Goal: Task Accomplishment & Management: Manage account settings

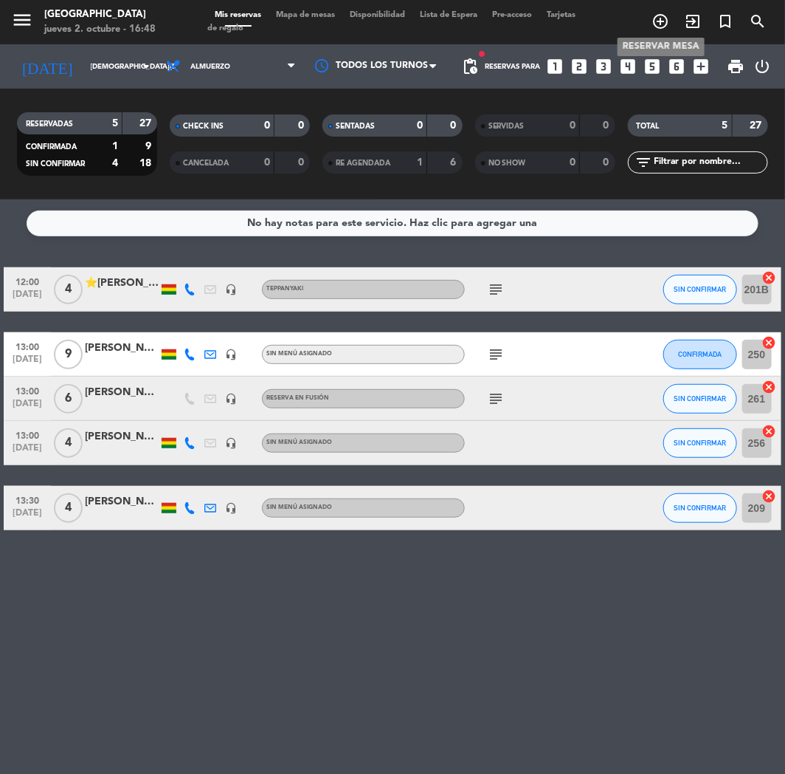
click at [663, 21] on icon "add_circle_outline" at bounding box center [661, 22] width 18 height 18
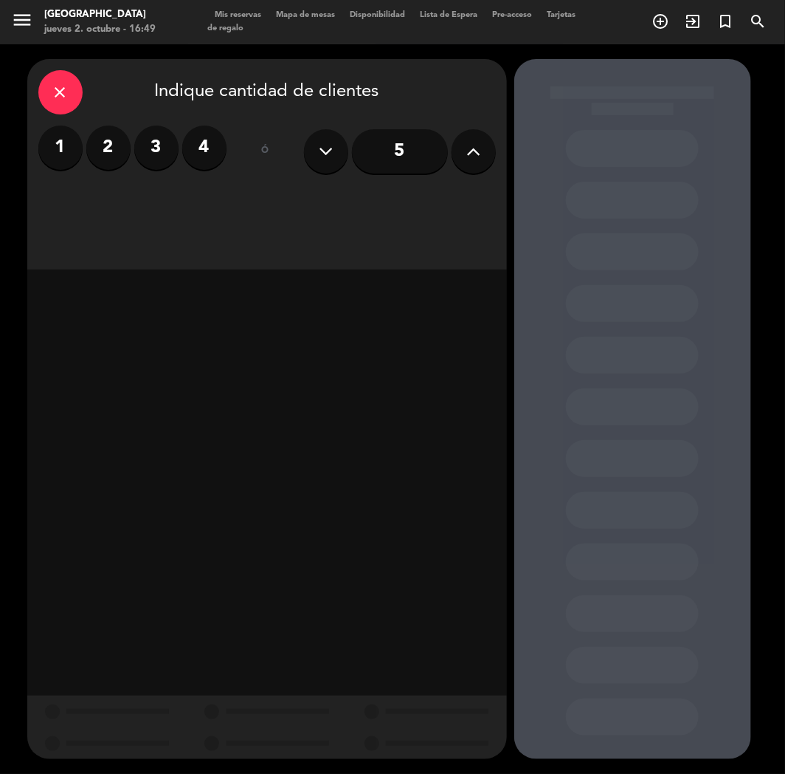
click at [157, 145] on label "3" at bounding box center [156, 147] width 44 height 44
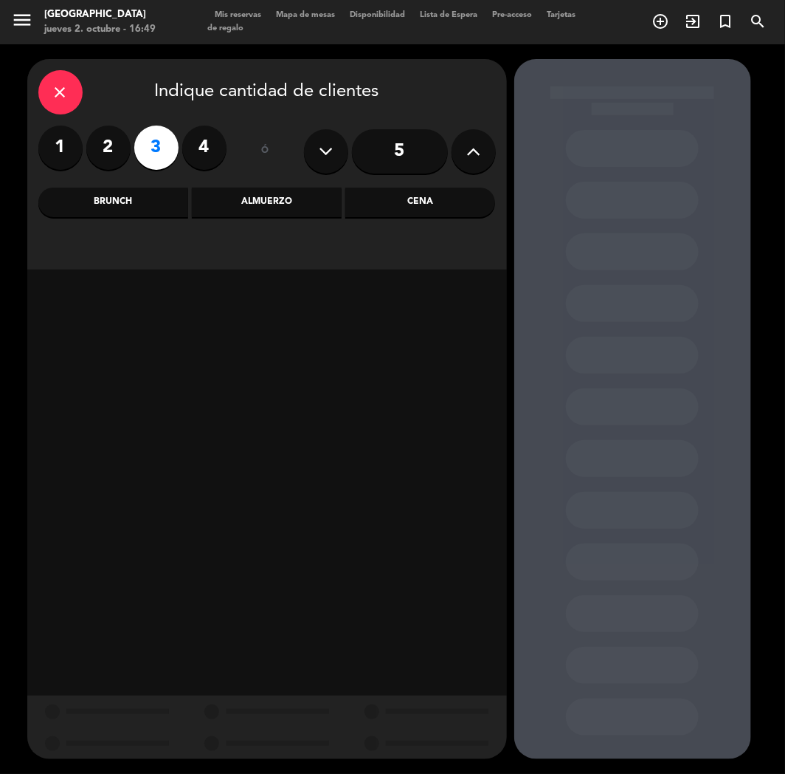
click at [402, 207] on div "Cena" at bounding box center [420, 203] width 150 height 30
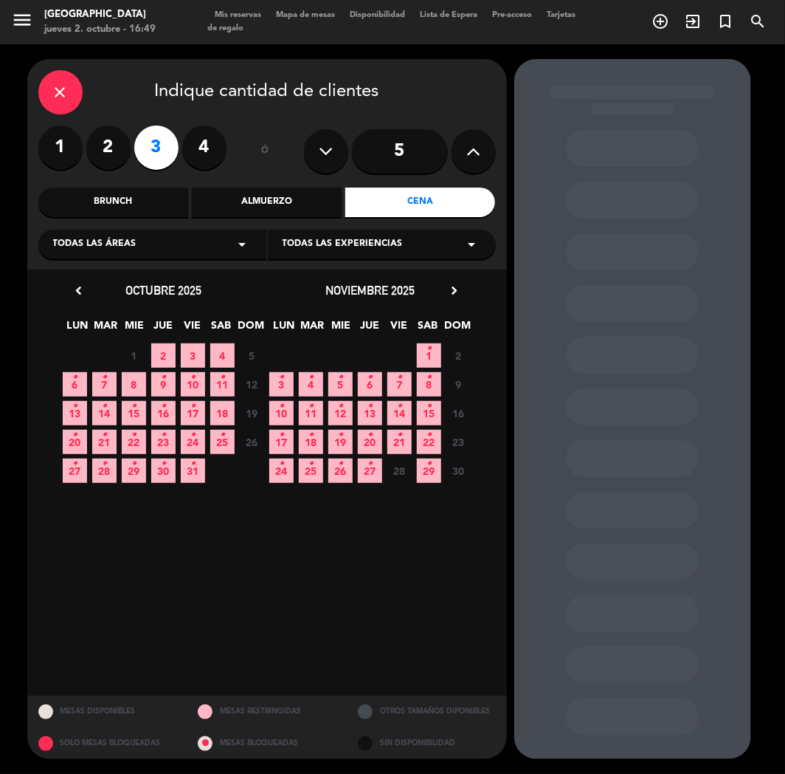
click at [188, 355] on span "3" at bounding box center [193, 355] width 24 height 24
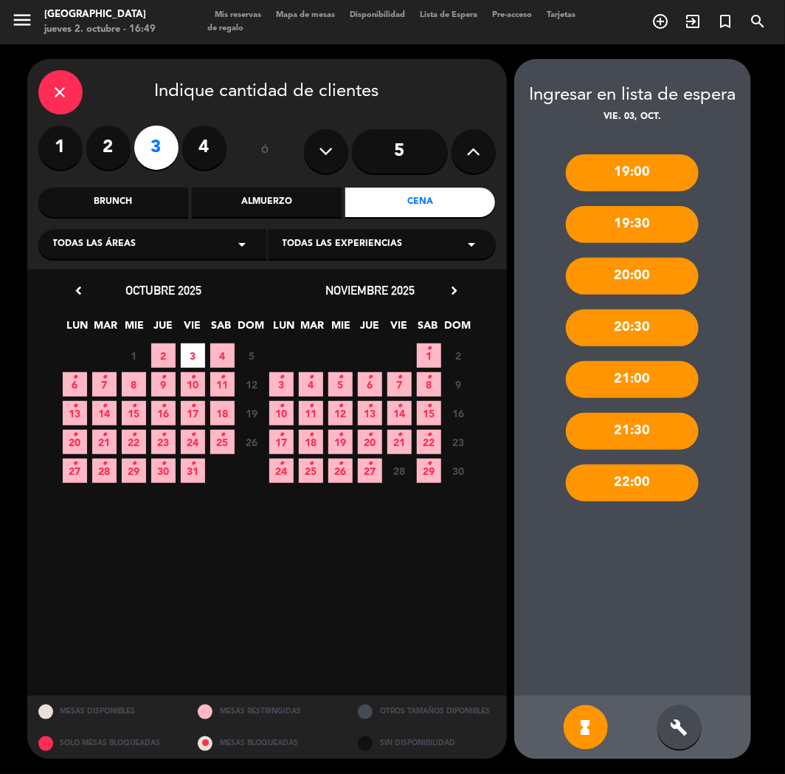
click at [469, 155] on icon at bounding box center [474, 151] width 14 height 22
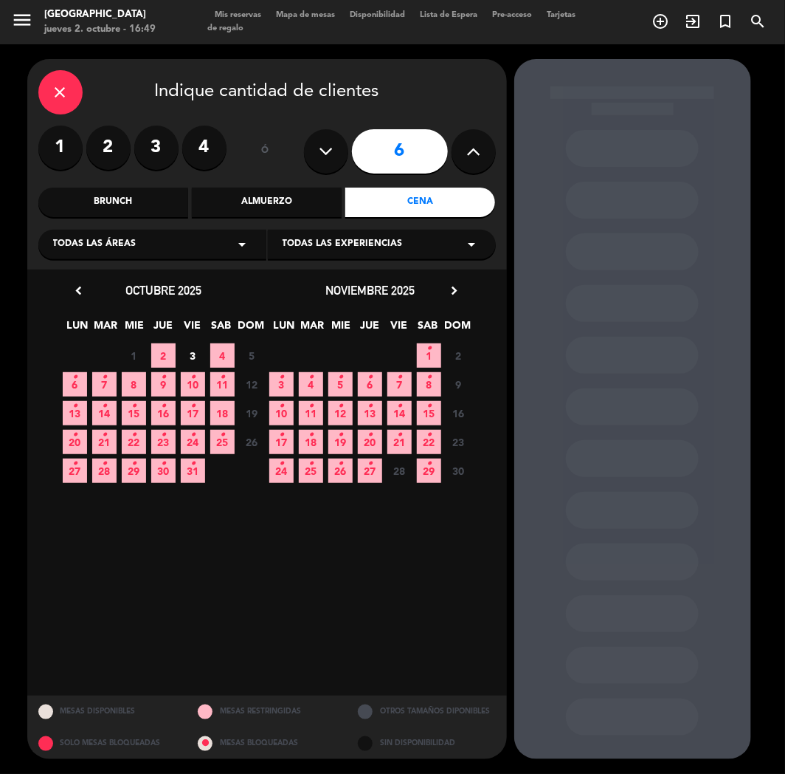
click at [193, 357] on span "3" at bounding box center [193, 355] width 24 height 24
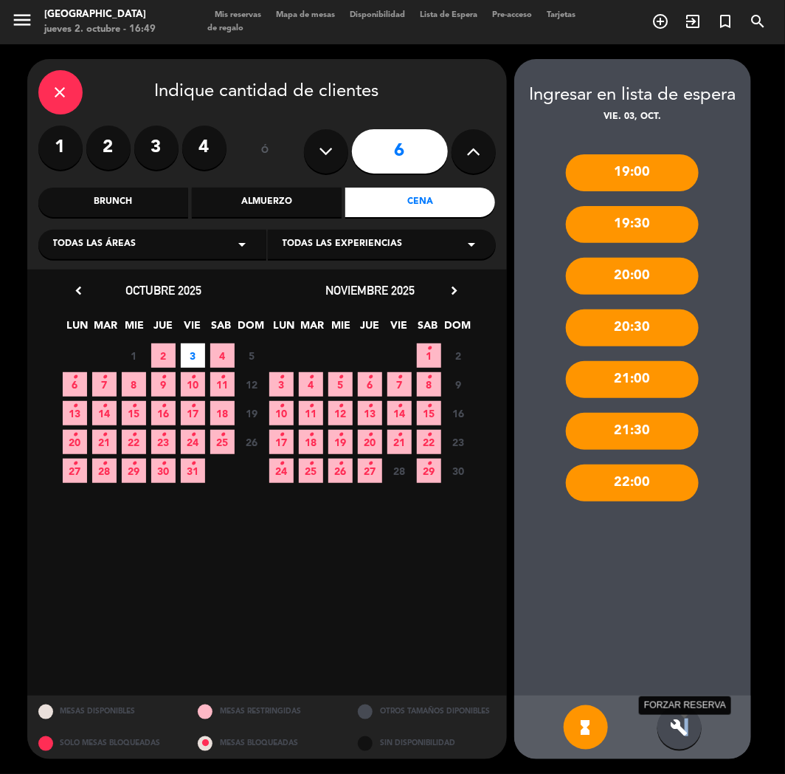
click at [687, 727] on icon "build" at bounding box center [680, 727] width 18 height 18
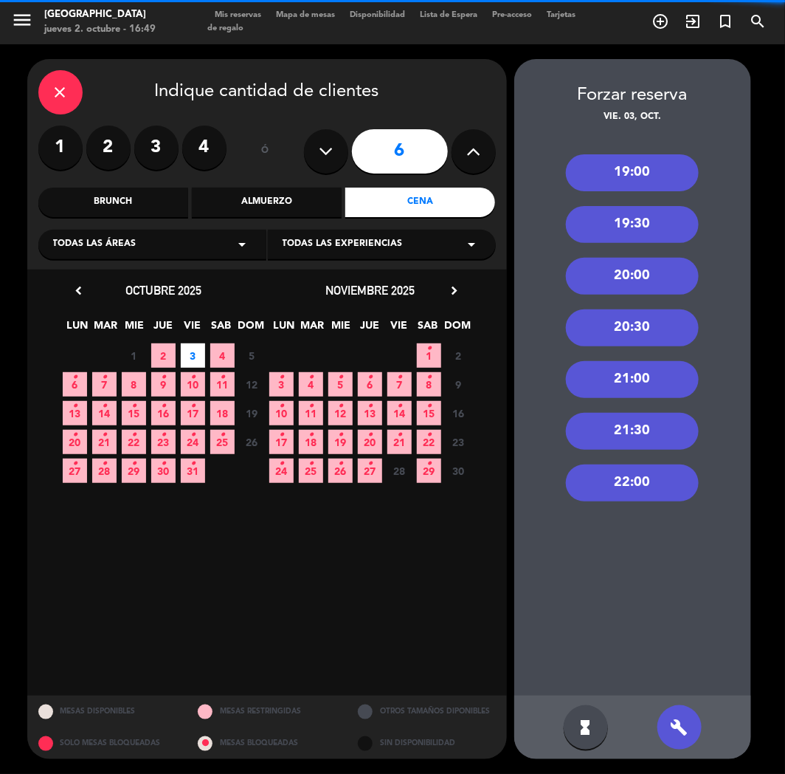
click at [654, 419] on div "21:30" at bounding box center [632, 431] width 133 height 37
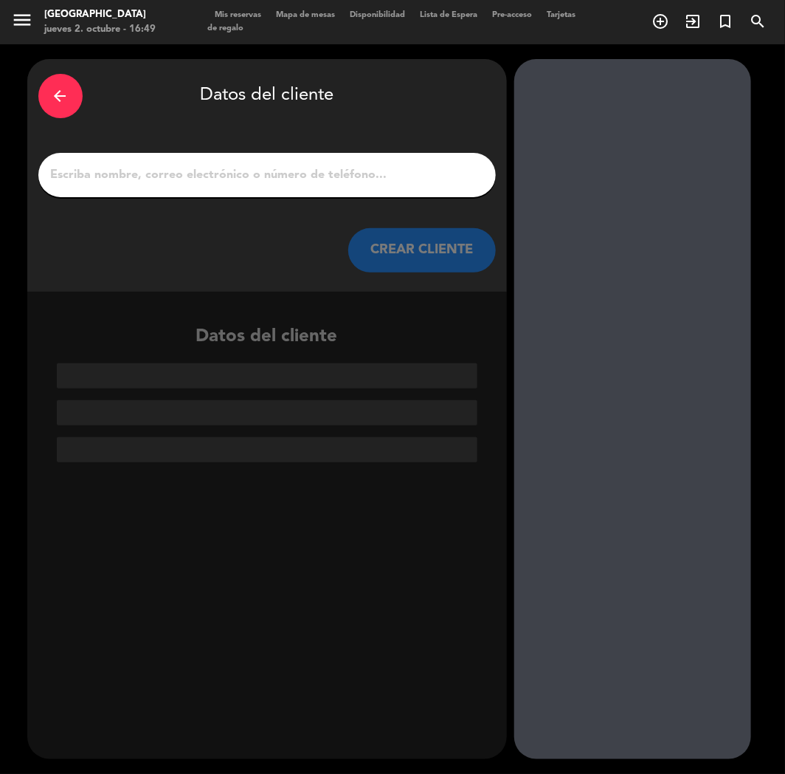
paste input "[PERSON_NAME]"
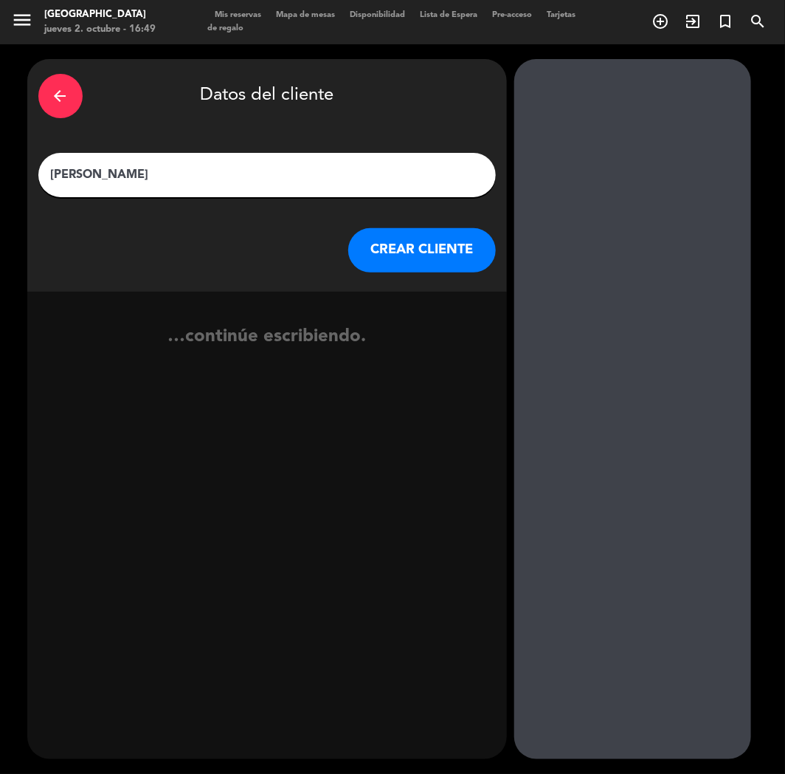
click at [304, 175] on input "[PERSON_NAME]" at bounding box center [267, 175] width 436 height 21
type input "[PERSON_NAME]"
click at [394, 244] on button "CREAR CLIENTE" at bounding box center [422, 250] width 148 height 44
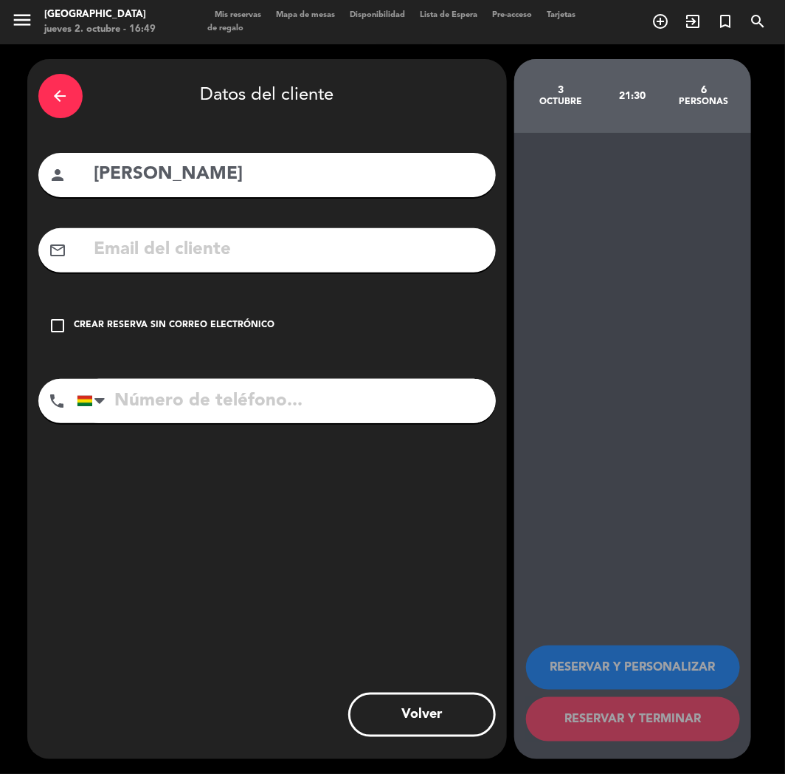
click at [160, 258] on input "text" at bounding box center [289, 250] width 392 height 30
paste input "[EMAIL_ADDRESS][DOMAIN_NAME]"
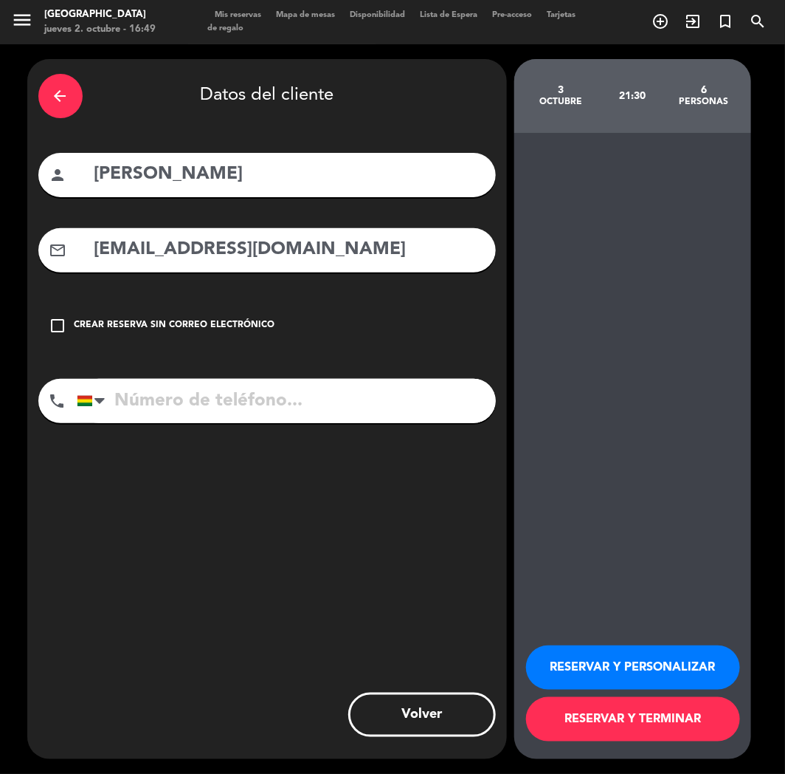
type input "[EMAIL_ADDRESS][DOMAIN_NAME]"
click at [238, 401] on input "tel" at bounding box center [286, 401] width 419 height 44
paste input "[PHONE_NUMBER]"
type input "[PHONE_NUMBER]"
click at [616, 675] on button "RESERVAR Y PERSONALIZAR" at bounding box center [633, 667] width 214 height 44
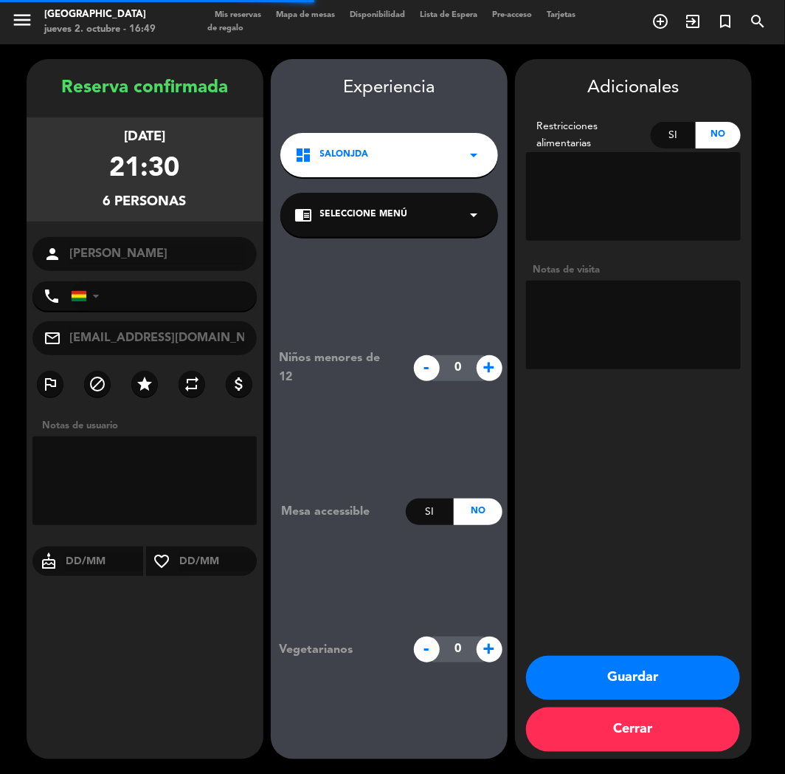
type input "[PHONE_NUMBER]"
click at [619, 313] on textarea at bounding box center [633, 325] width 215 height 89
type textarea "CUMPLE"
click at [608, 678] on button "Guardar" at bounding box center [633, 678] width 214 height 44
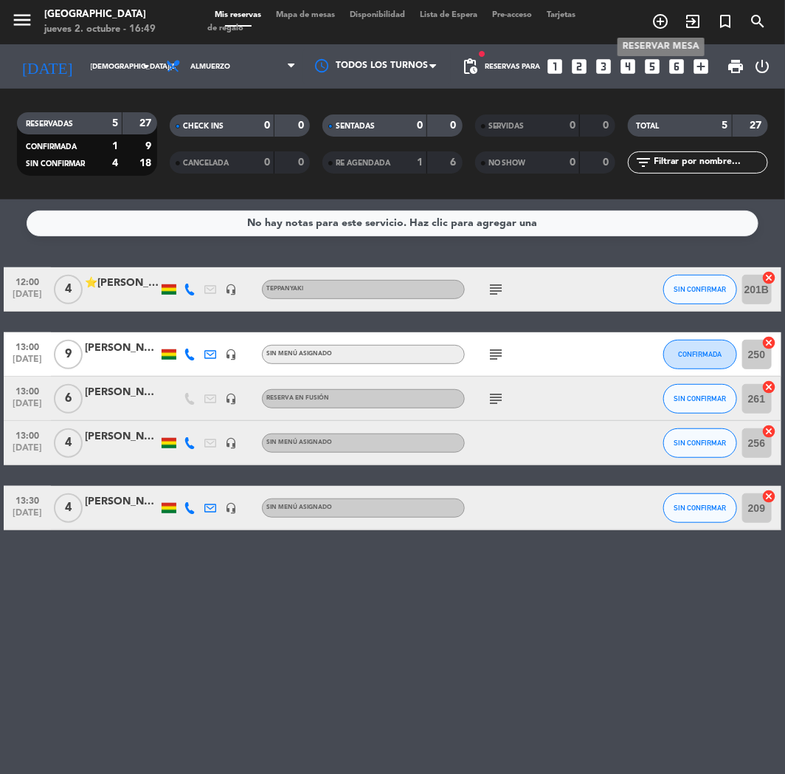
click at [668, 10] on span "add_circle_outline" at bounding box center [660, 21] width 32 height 25
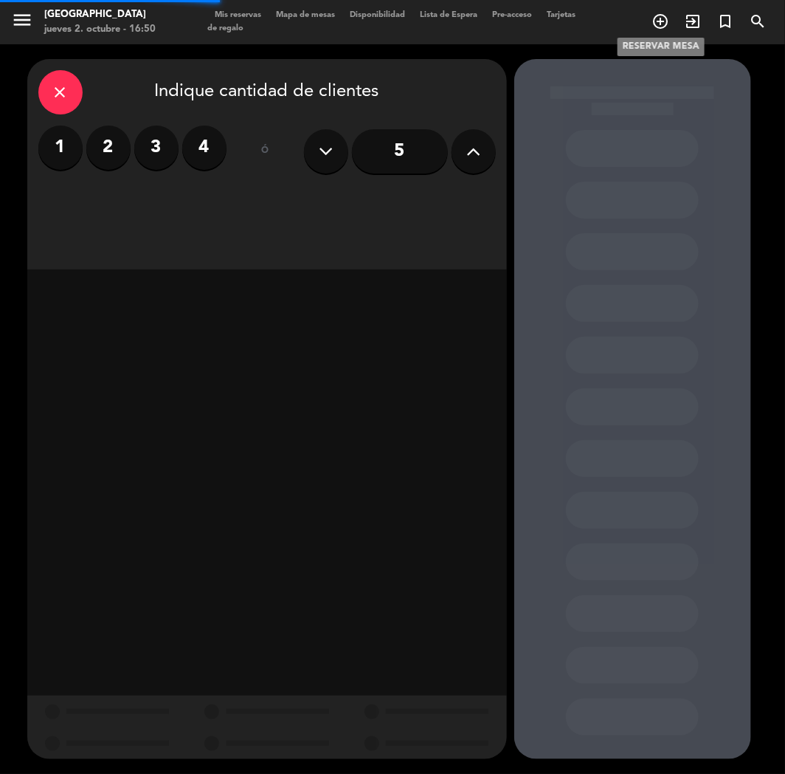
click at [659, 18] on icon "add_circle_outline" at bounding box center [661, 22] width 18 height 18
click at [749, 24] on icon "search" at bounding box center [758, 22] width 18 height 18
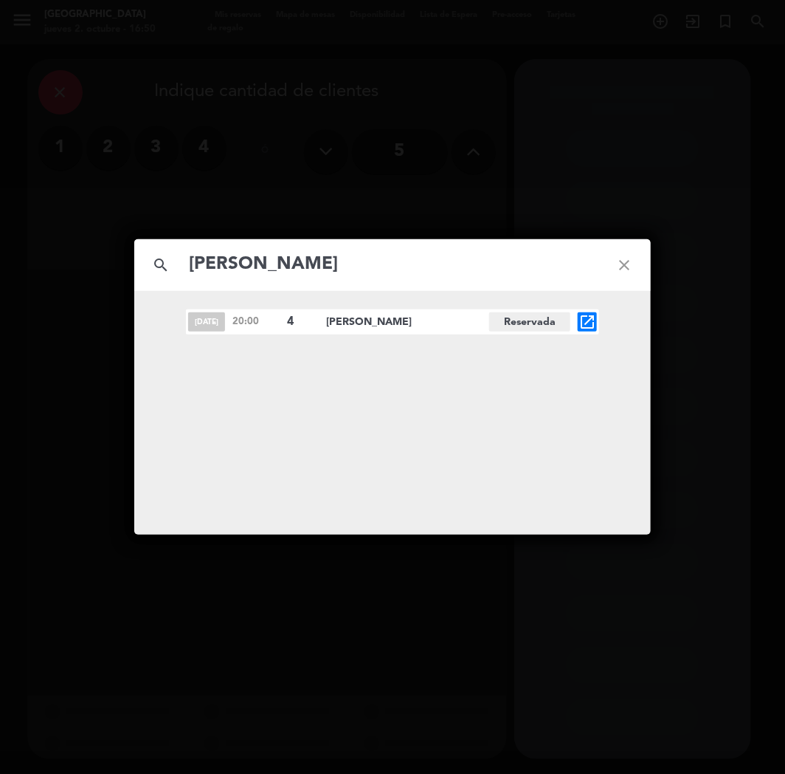
type input "[PERSON_NAME]"
click at [587, 321] on icon "open_in_new" at bounding box center [588, 322] width 18 height 18
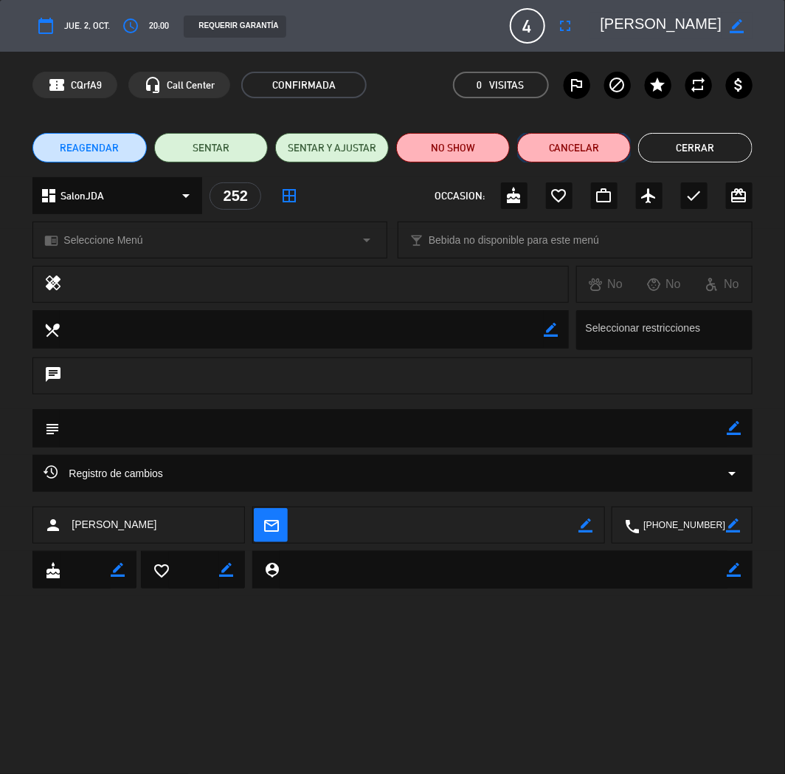
click at [579, 149] on button "Cancelar" at bounding box center [574, 148] width 114 height 30
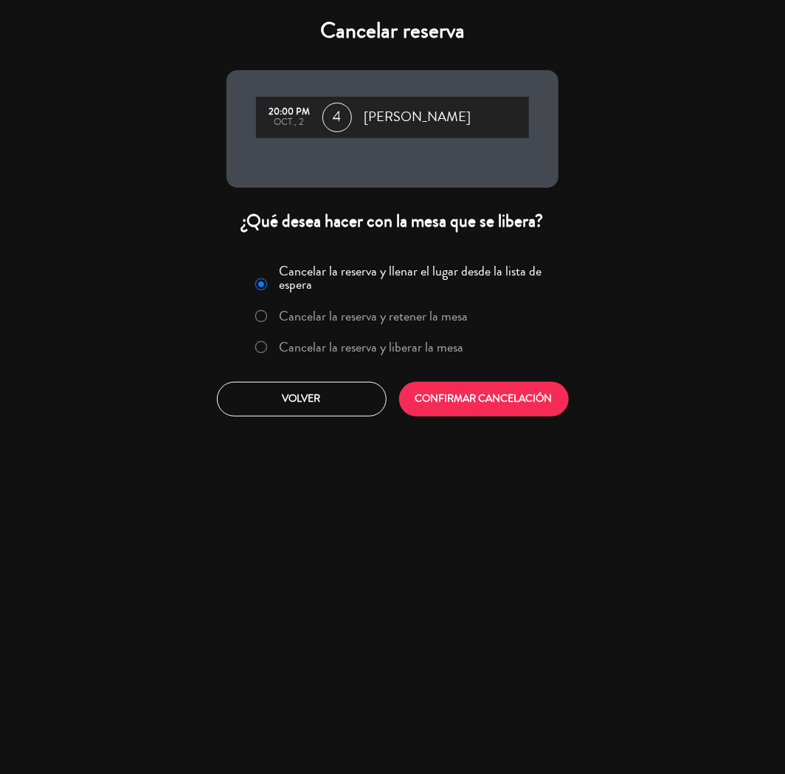
click at [401, 349] on label "Cancelar la reserva y liberar la mesa" at bounding box center [372, 346] width 185 height 13
click at [477, 404] on button "CONFIRMAR CANCELACIÓN" at bounding box center [484, 399] width 170 height 35
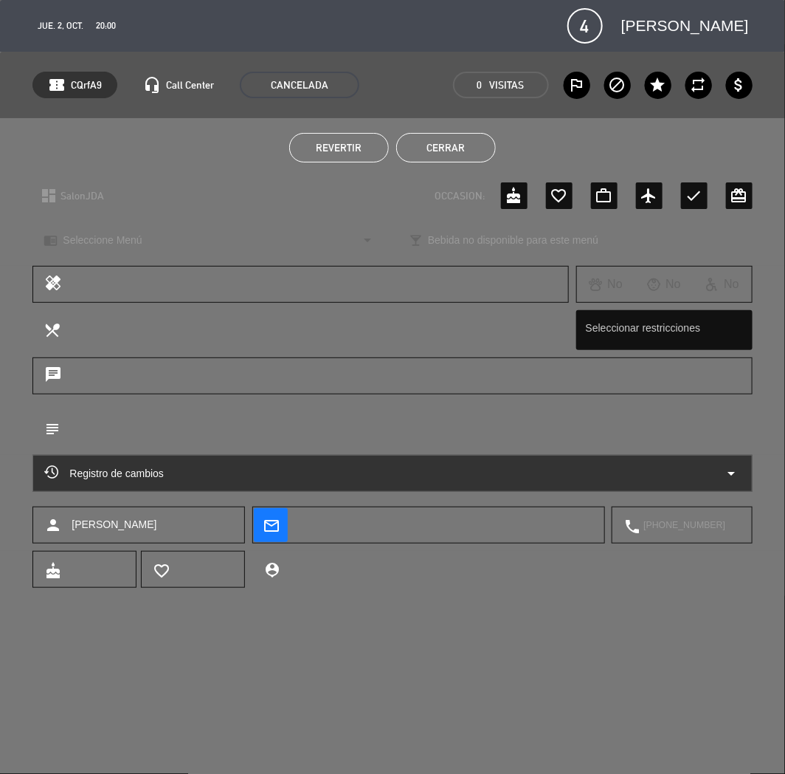
click at [433, 144] on button "Cerrar" at bounding box center [446, 148] width 100 height 30
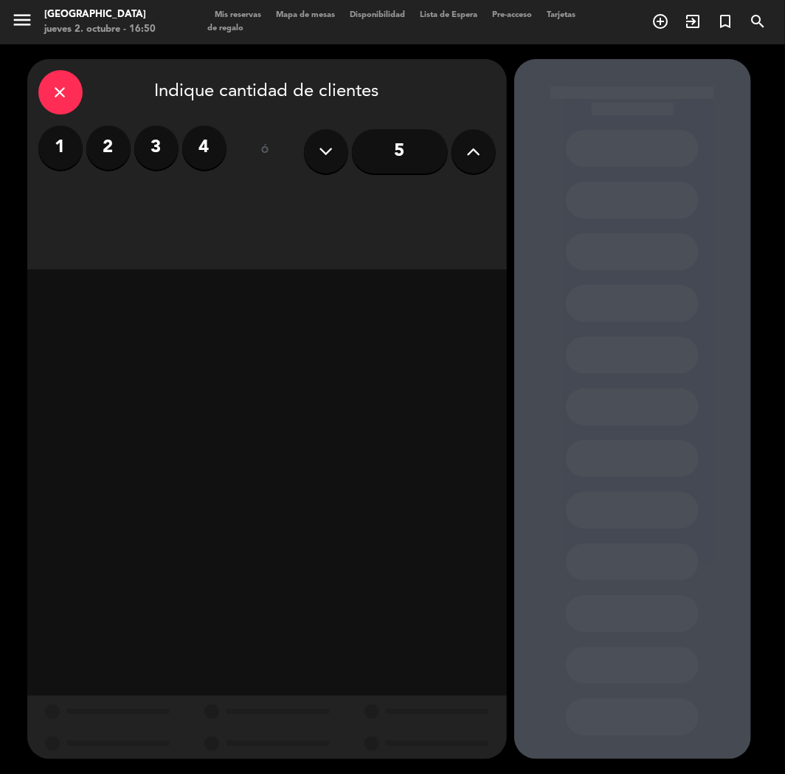
click at [63, 84] on icon "close" at bounding box center [61, 92] width 18 height 18
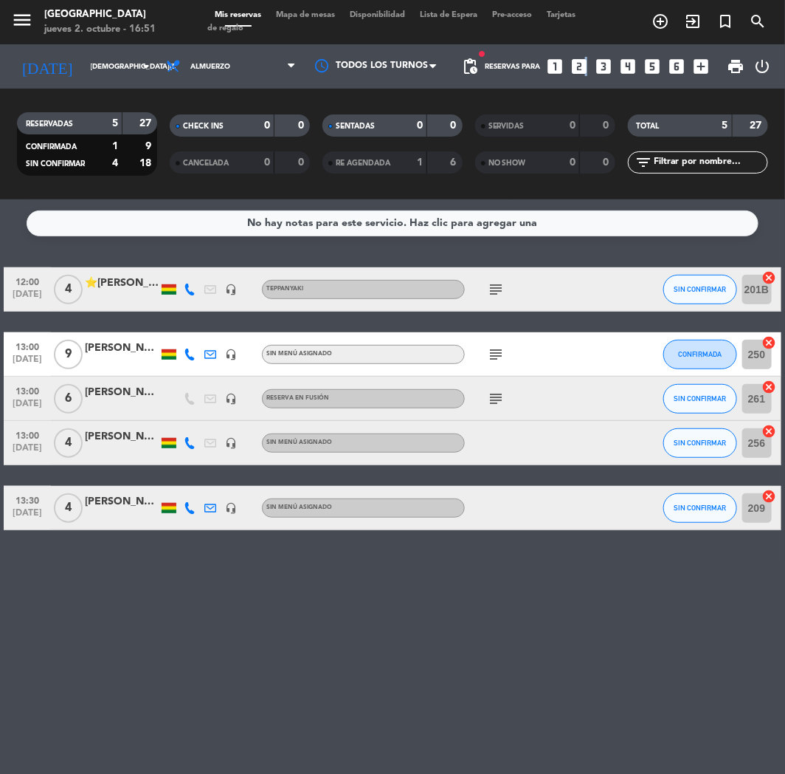
click at [584, 63] on icon "looks_two" at bounding box center [580, 66] width 19 height 19
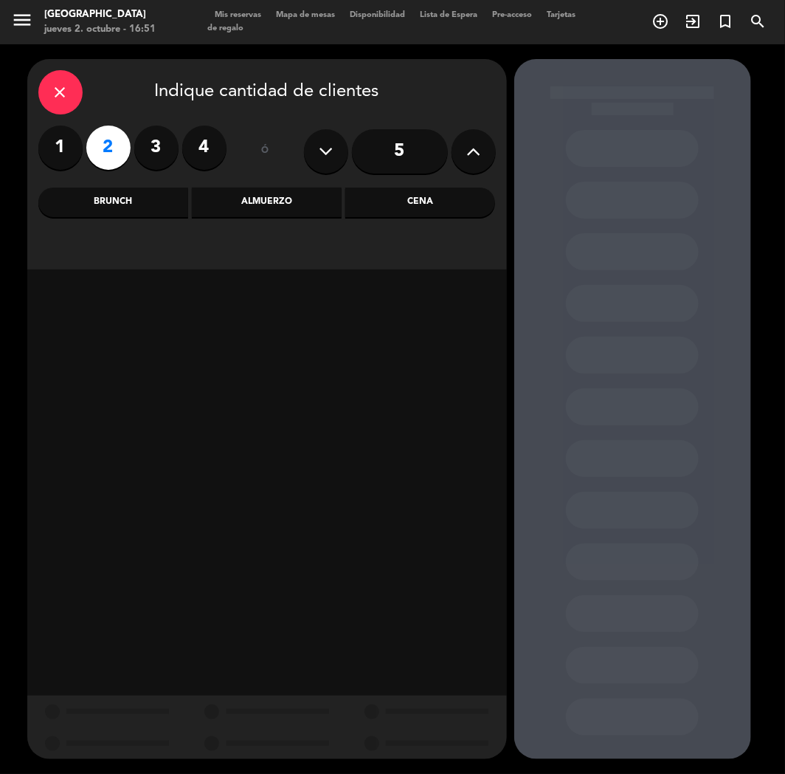
click at [422, 185] on div "close Indique cantidad de clientes 1 2 3 4 ó 5 Brunch Almuerzo Cena" at bounding box center [267, 164] width 480 height 210
click at [418, 198] on div "Cena" at bounding box center [420, 203] width 150 height 30
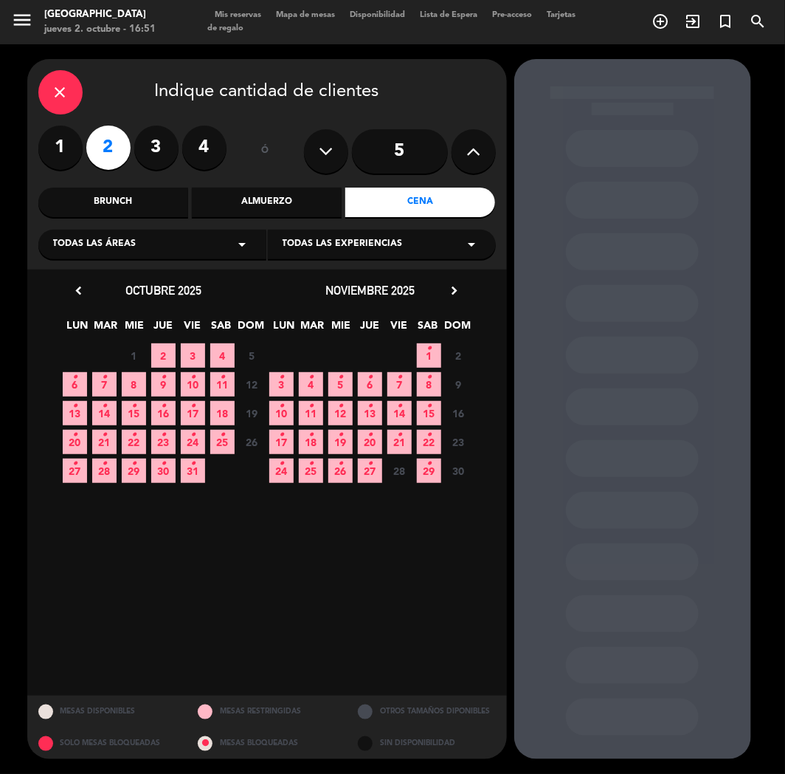
click at [100, 385] on span "7 •" at bounding box center [104, 384] width 24 height 24
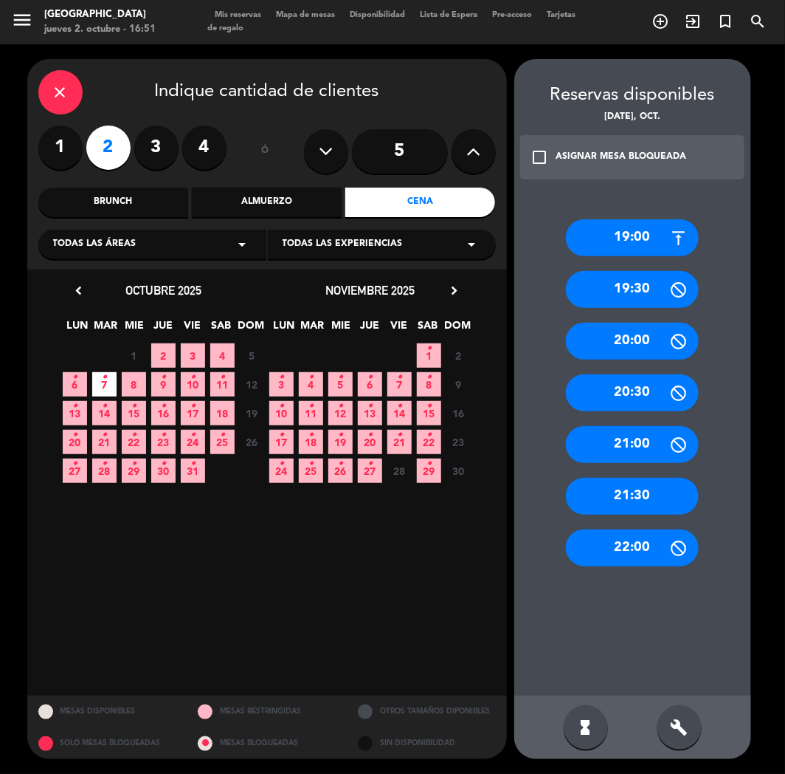
click at [639, 502] on div "21:30" at bounding box center [632, 496] width 133 height 37
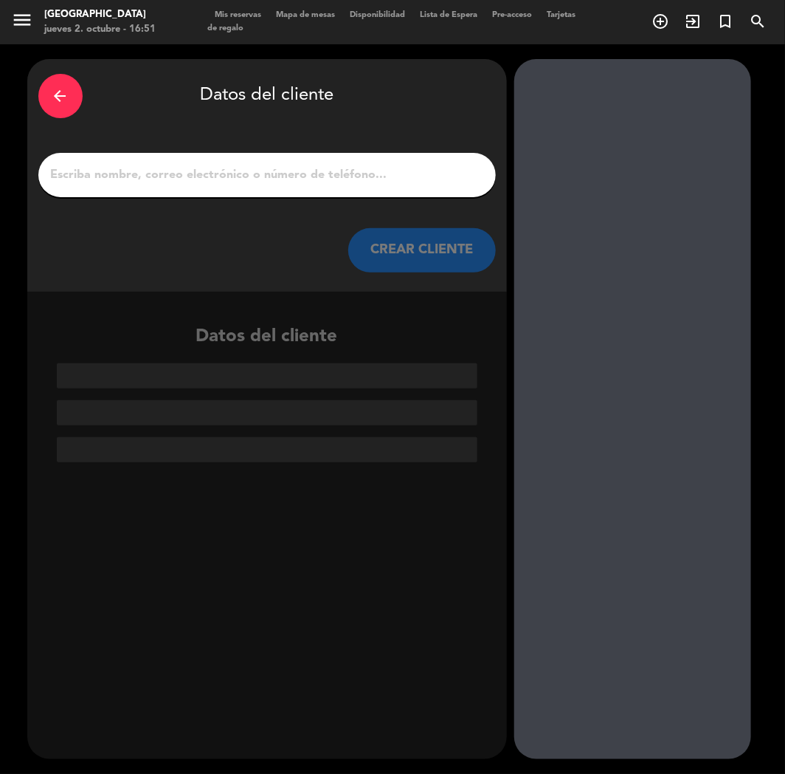
click at [269, 178] on input "1" at bounding box center [267, 175] width 436 height 21
paste input "[PERSON_NAME]"
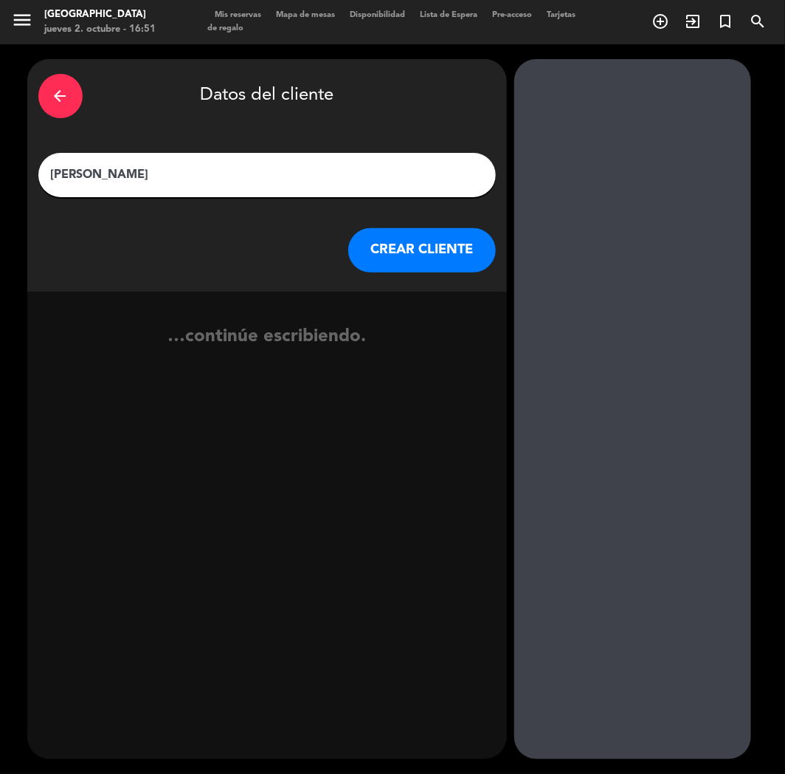
type input "[PERSON_NAME]"
click at [428, 261] on button "CREAR CLIENTE" at bounding box center [422, 250] width 148 height 44
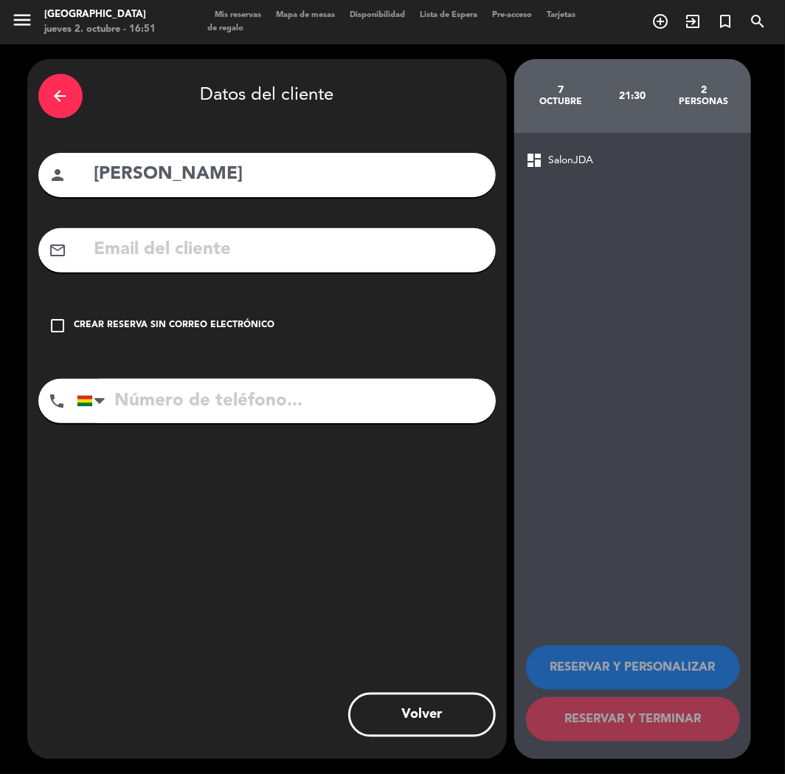
click at [159, 399] on input "tel" at bounding box center [286, 401] width 419 height 44
paste input "[PHONE_NUMBER]"
type input "[PHONE_NUMBER]"
drag, startPoint x: 162, startPoint y: 330, endPoint x: 419, endPoint y: 465, distance: 289.6
click at [179, 329] on div "Crear reserva sin correo electrónico" at bounding box center [175, 325] width 201 height 15
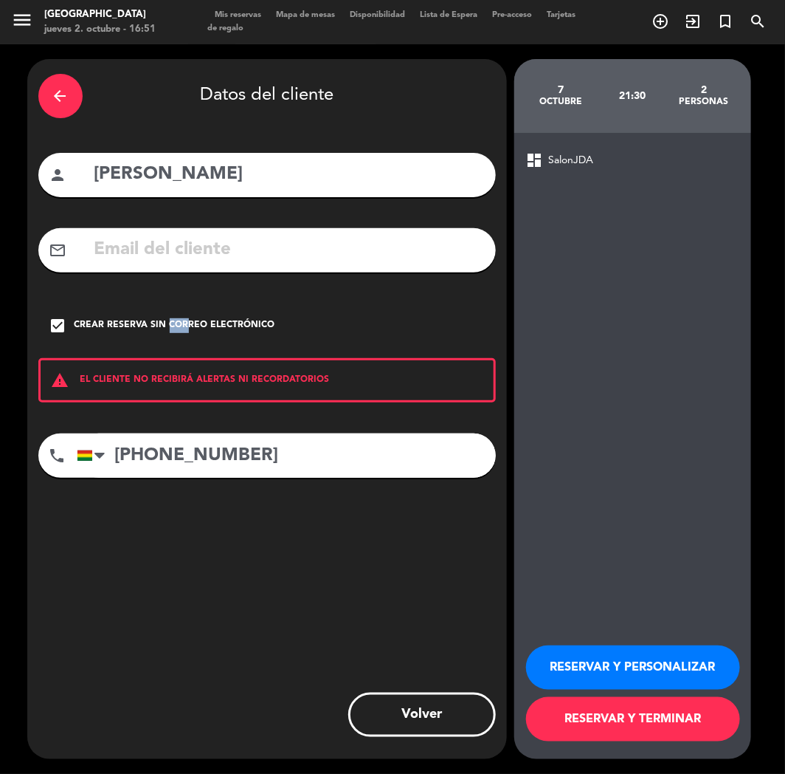
click at [563, 674] on button "RESERVAR Y PERSONALIZAR" at bounding box center [633, 667] width 214 height 44
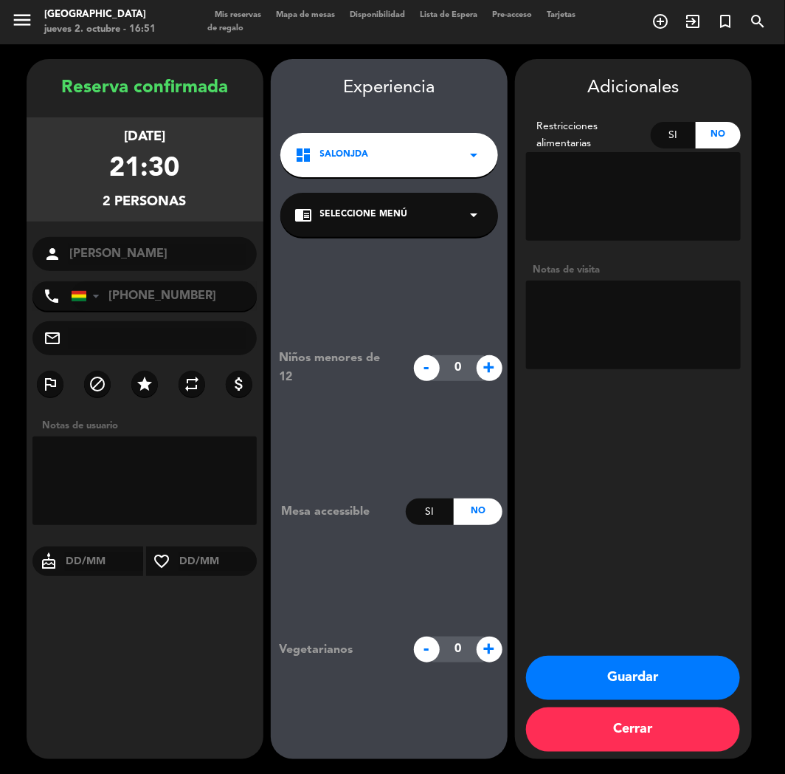
click at [654, 687] on button "Guardar" at bounding box center [633, 678] width 214 height 44
click at [526, 656] on button "Guardar" at bounding box center [633, 678] width 214 height 44
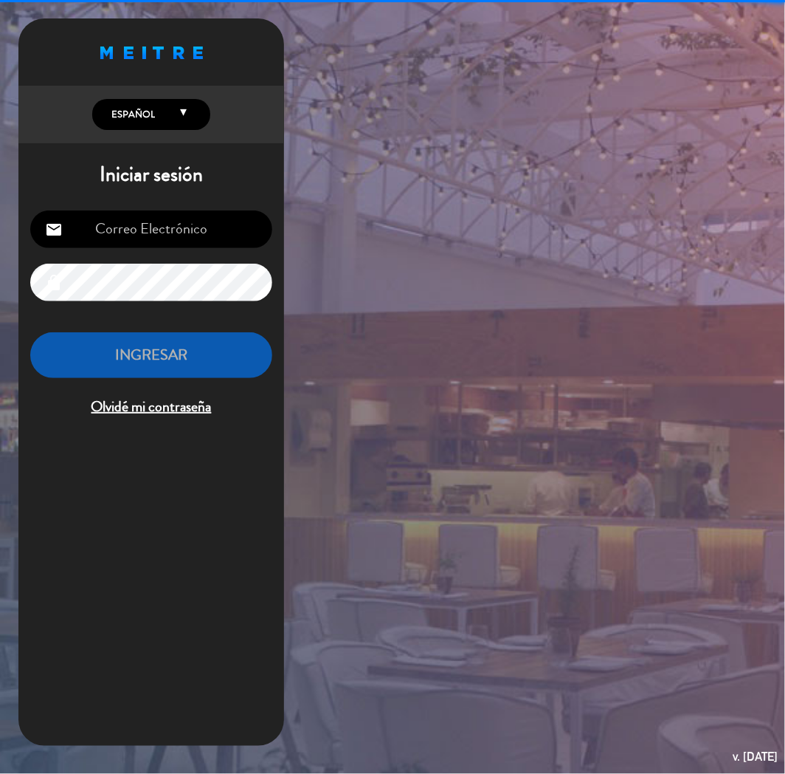
type input "[EMAIL_ADDRESS][DOMAIN_NAME]"
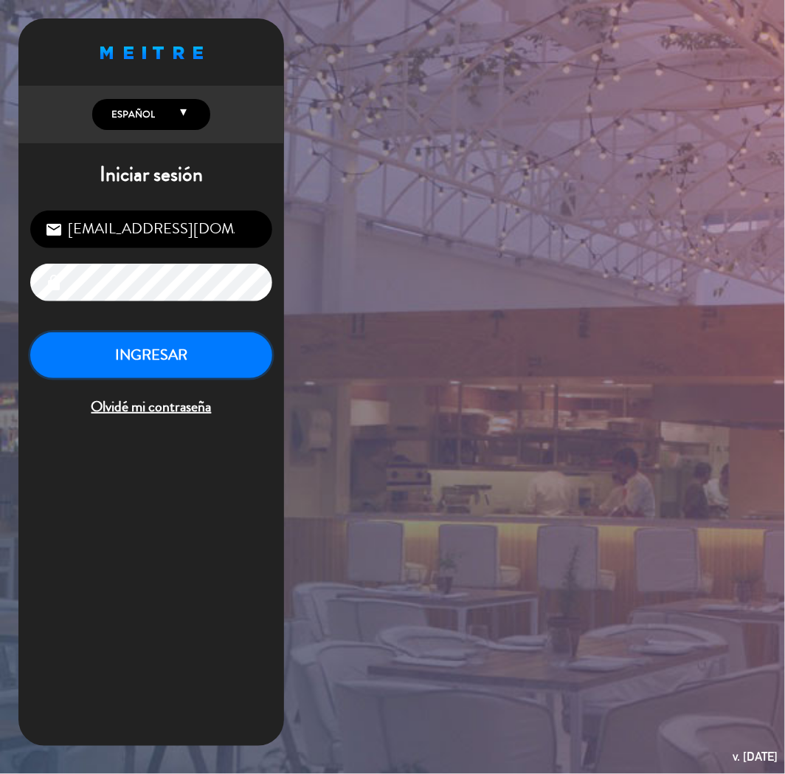
click at [158, 363] on button "INGRESAR" at bounding box center [151, 355] width 242 height 47
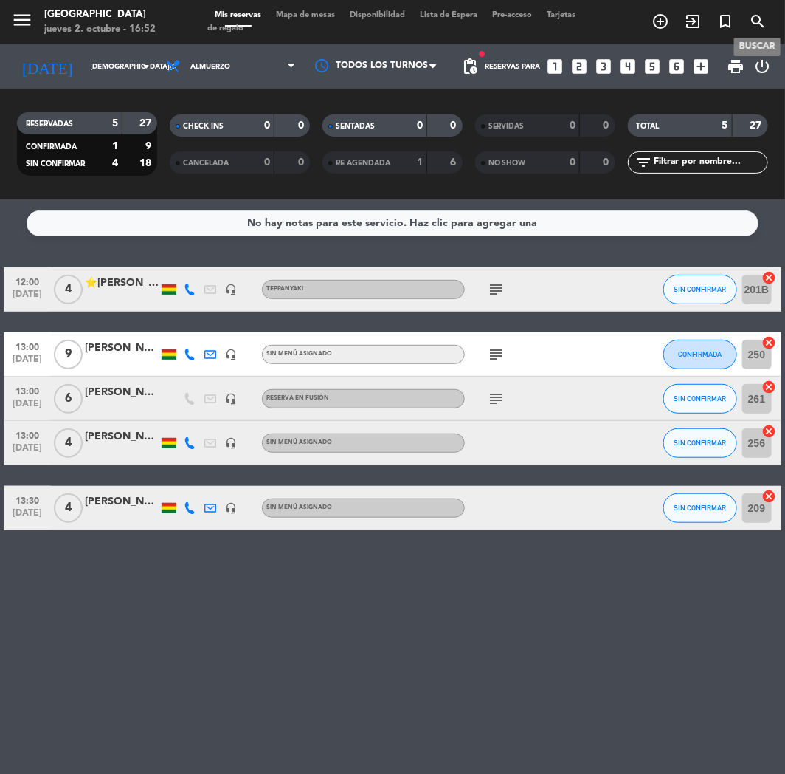
click at [762, 19] on icon "search" at bounding box center [758, 22] width 18 height 18
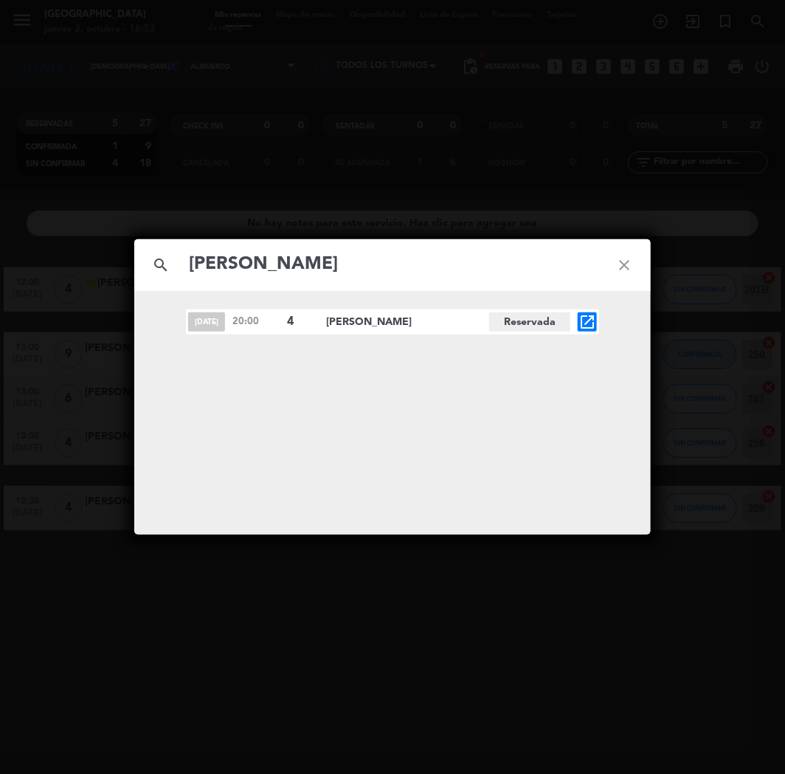
type input "[PERSON_NAME]"
click at [588, 325] on icon "open_in_new" at bounding box center [588, 322] width 18 height 18
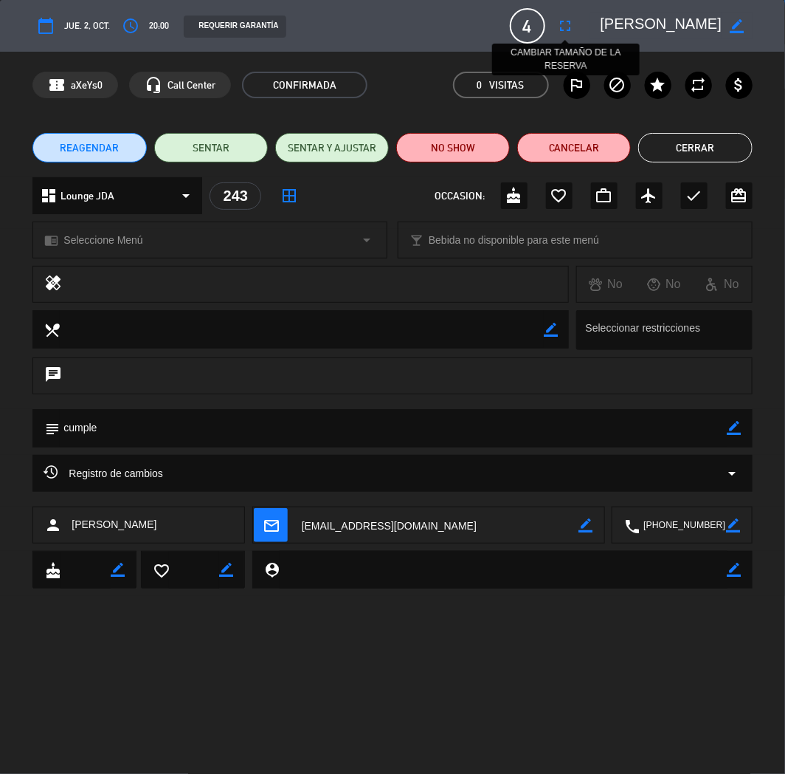
click at [561, 28] on icon "fullscreen" at bounding box center [566, 26] width 18 height 18
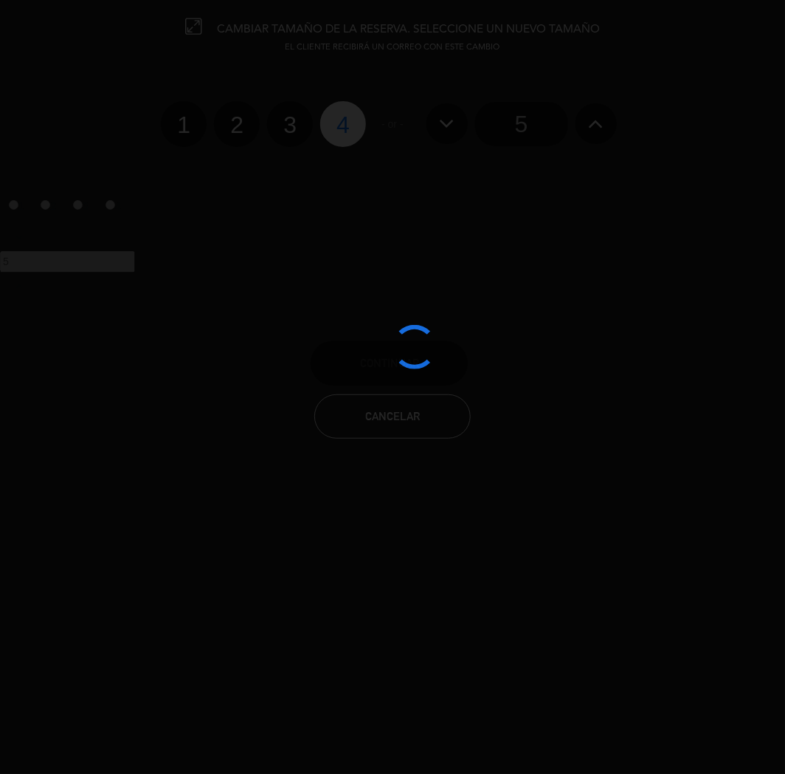
click at [526, 128] on div at bounding box center [392, 387] width 785 height 774
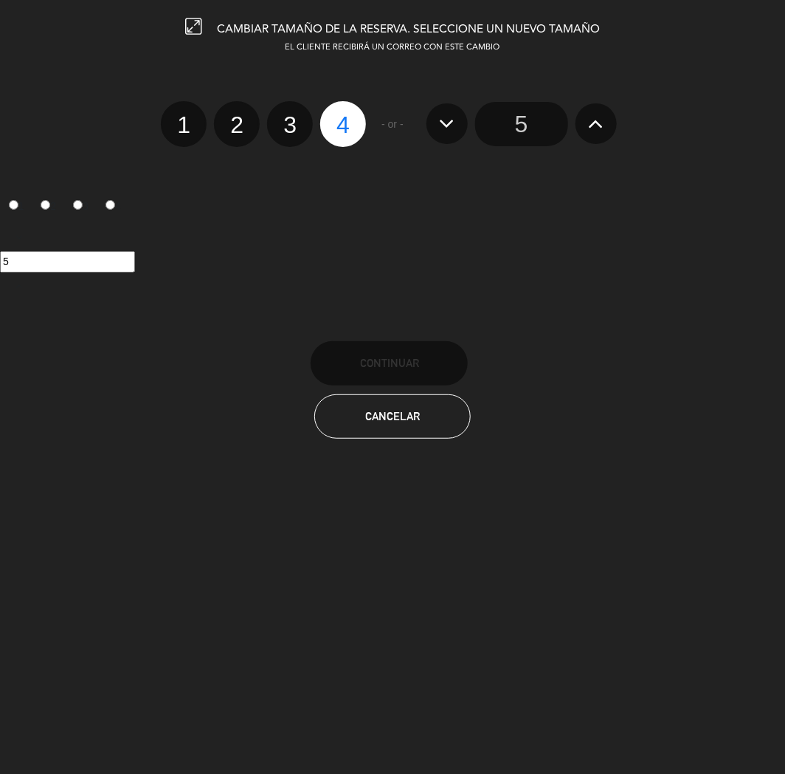
click at [526, 128] on input "5" at bounding box center [521, 124] width 93 height 44
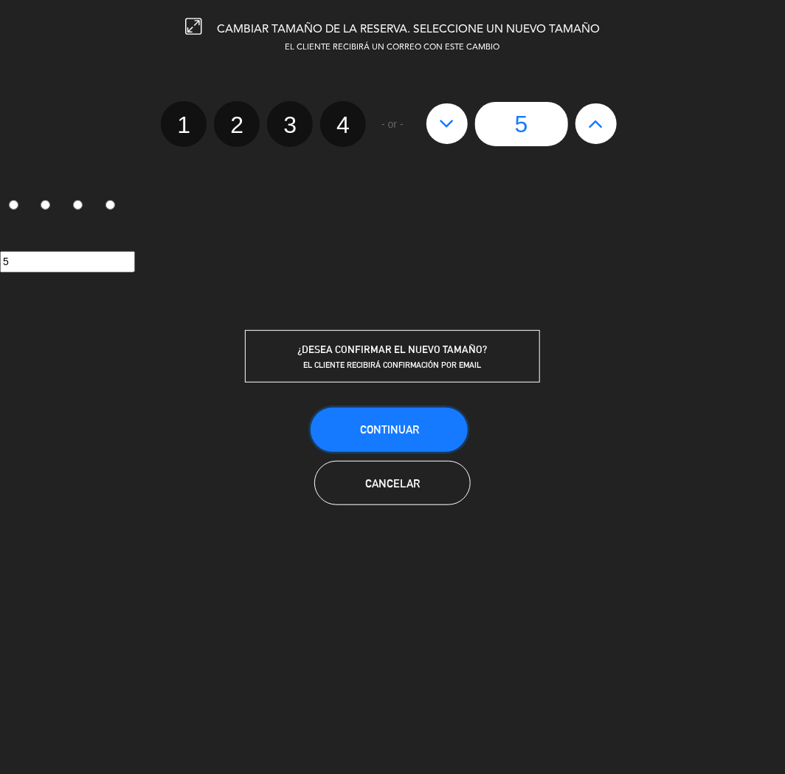
click at [356, 439] on button "Continuar" at bounding box center [389, 430] width 157 height 44
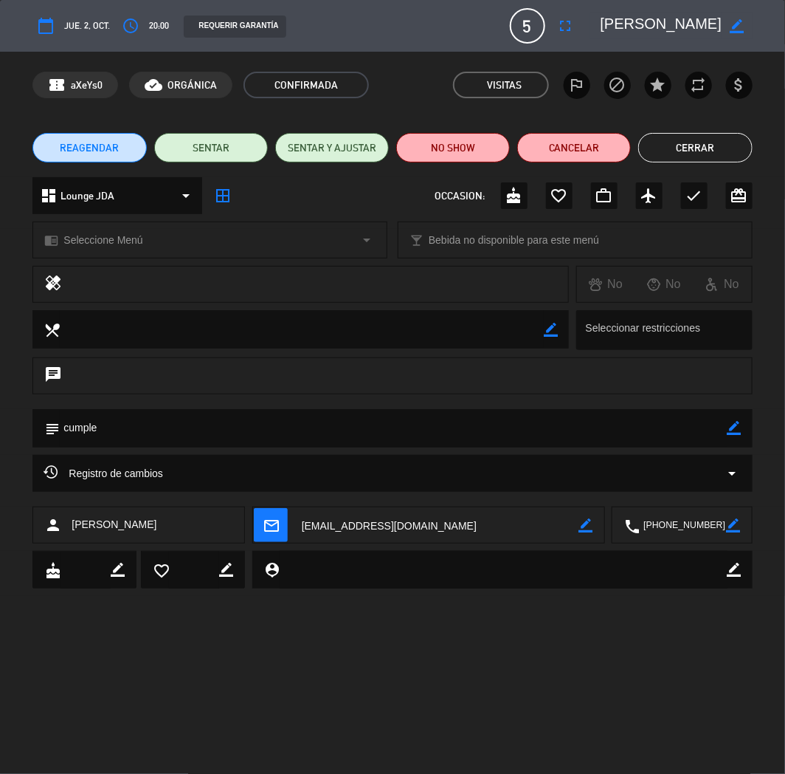
drag, startPoint x: 682, startPoint y: 146, endPoint x: 648, endPoint y: 138, distance: 34.9
click at [682, 145] on button "Cerrar" at bounding box center [696, 148] width 114 height 30
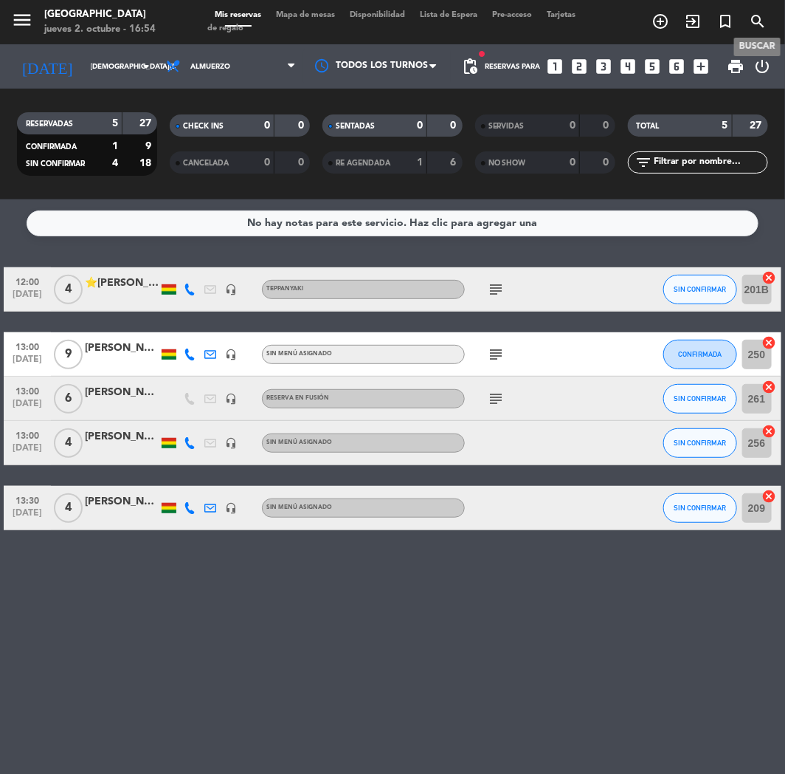
click at [763, 18] on icon "search" at bounding box center [758, 22] width 18 height 18
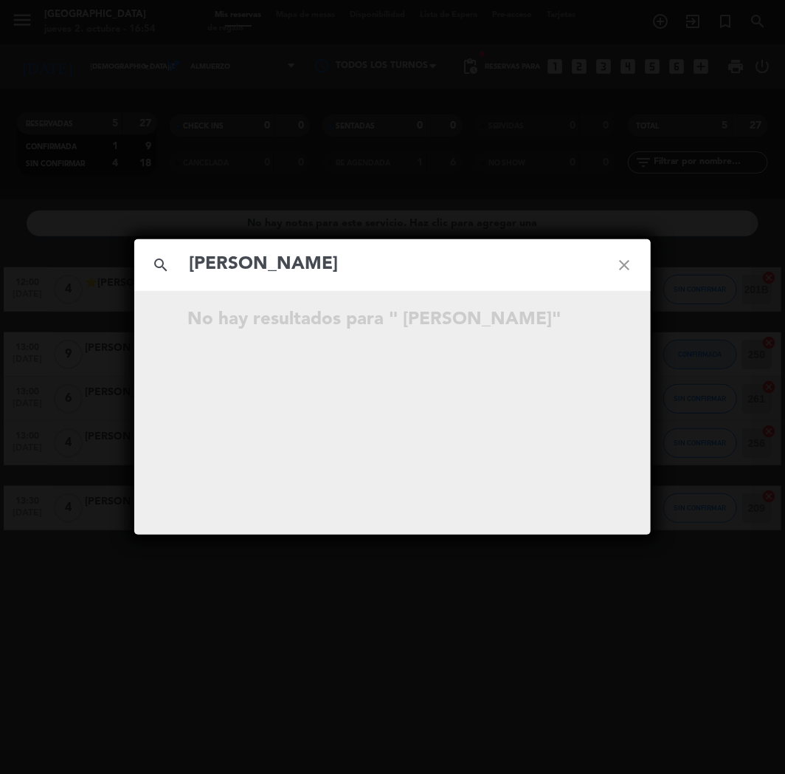
click at [196, 264] on input "[PERSON_NAME]" at bounding box center [393, 265] width 410 height 30
type input "[PERSON_NAME]"
drag, startPoint x: 517, startPoint y: 159, endPoint x: 517, endPoint y: 118, distance: 40.6
click at [517, 156] on div "search [PERSON_NAME] close [DATE] 20:00 5 [PERSON_NAME] Reservada open_in_new" at bounding box center [392, 387] width 785 height 774
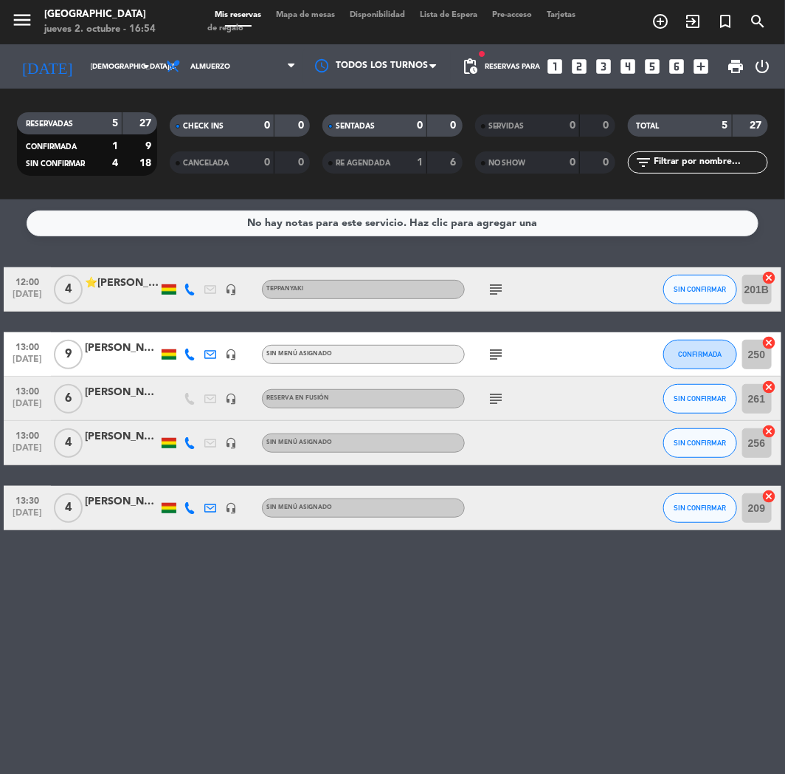
click at [577, 68] on icon "looks_two" at bounding box center [580, 66] width 19 height 19
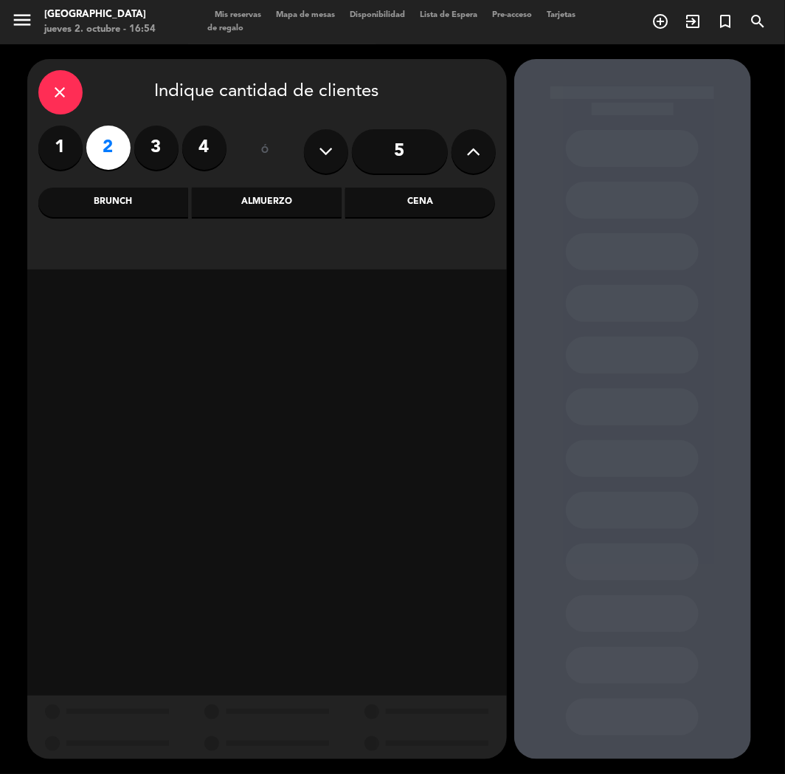
click at [422, 197] on div "Cena" at bounding box center [420, 203] width 150 height 30
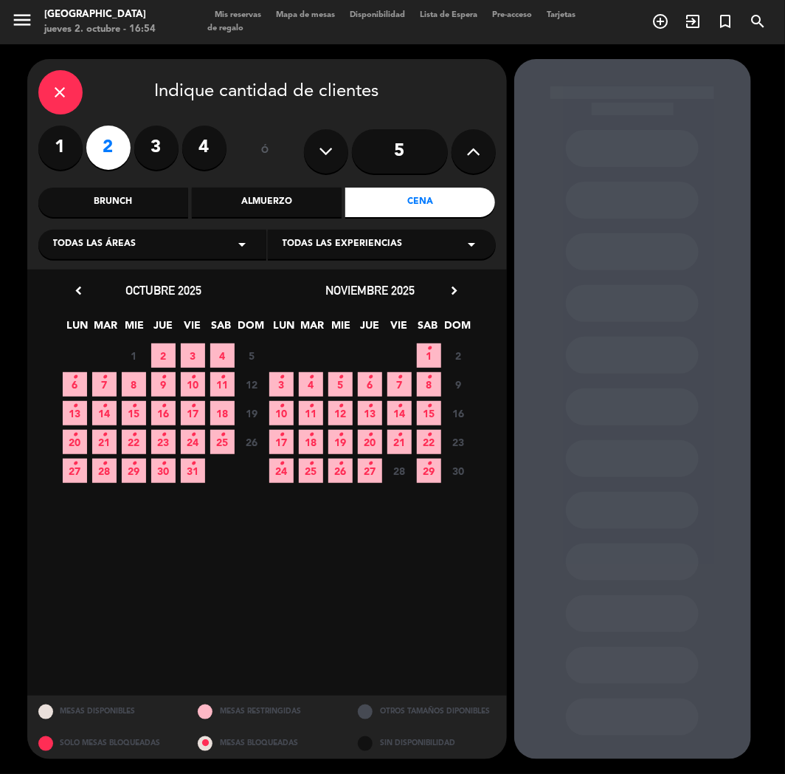
click at [163, 355] on span "2" at bounding box center [163, 355] width 24 height 24
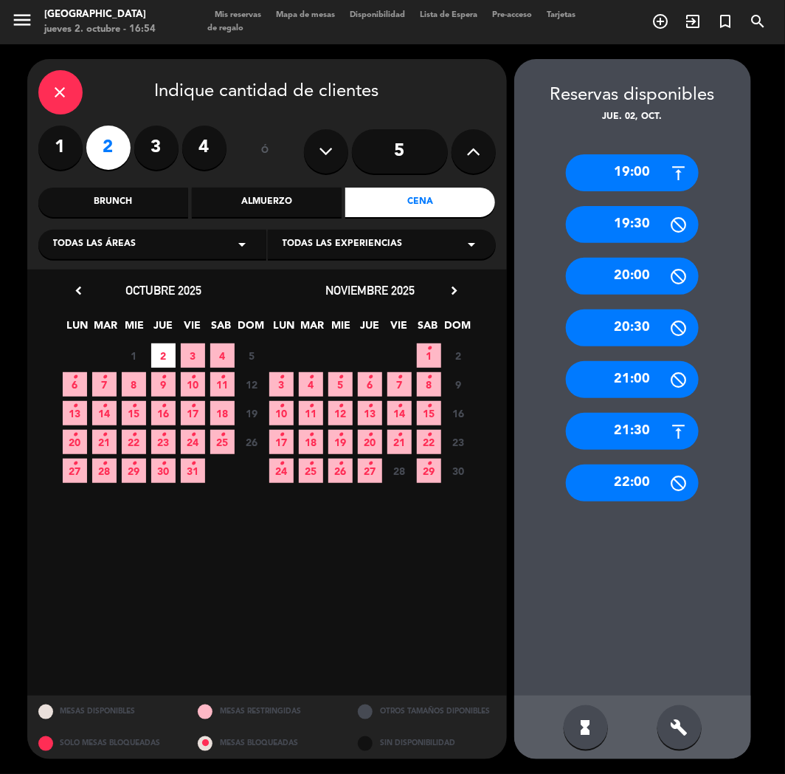
click at [639, 419] on div "21:30" at bounding box center [632, 431] width 133 height 37
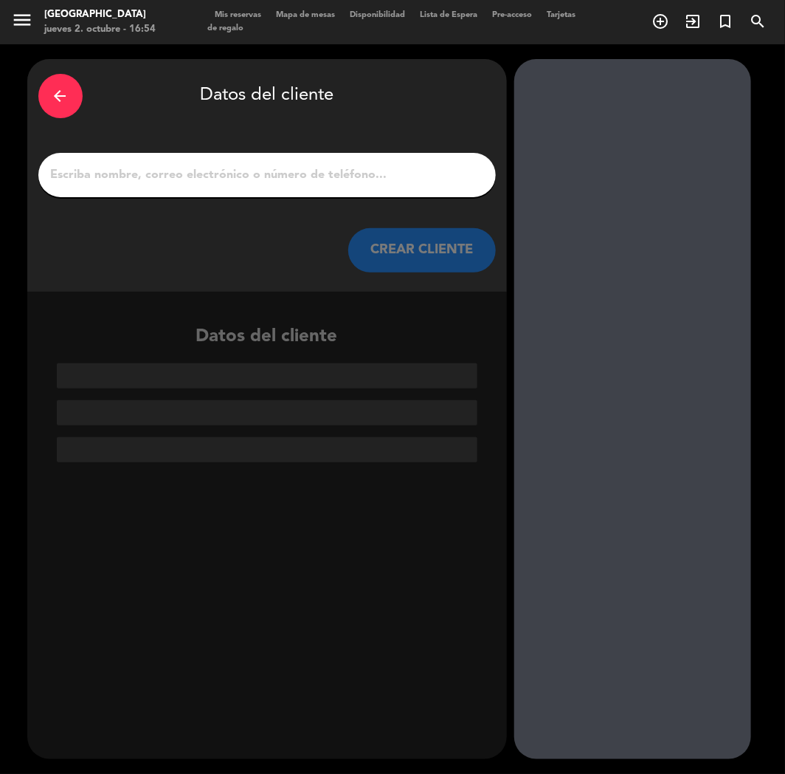
click at [144, 163] on div at bounding box center [267, 175] width 458 height 44
click at [219, 195] on div at bounding box center [267, 175] width 458 height 44
click at [207, 172] on input "1" at bounding box center [267, 175] width 436 height 21
paste input "Mavrck [PERSON_NAME]"
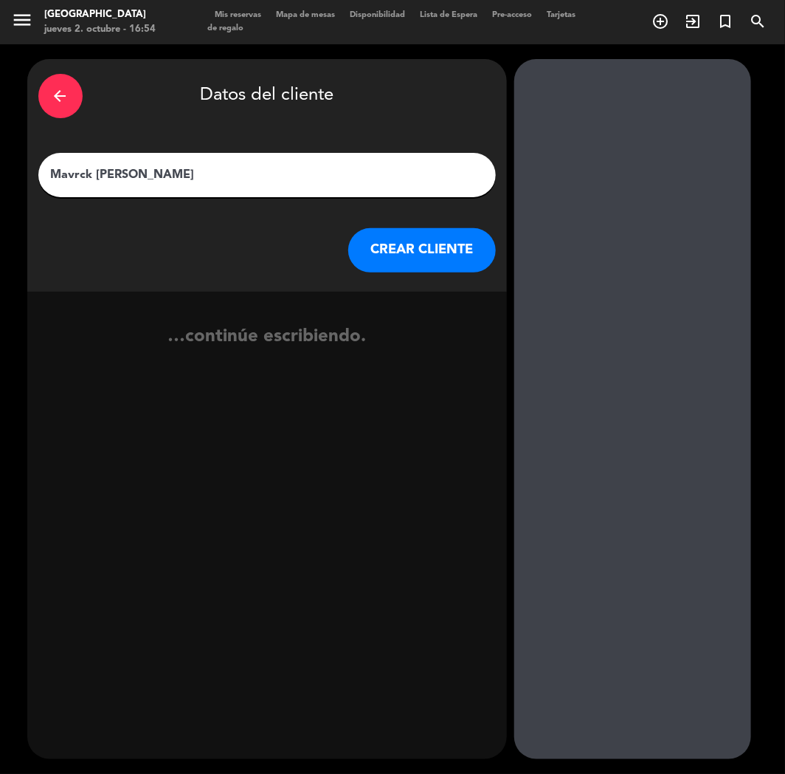
type input "Mavrck [PERSON_NAME]"
click at [428, 268] on button "CREAR CLIENTE" at bounding box center [422, 250] width 148 height 44
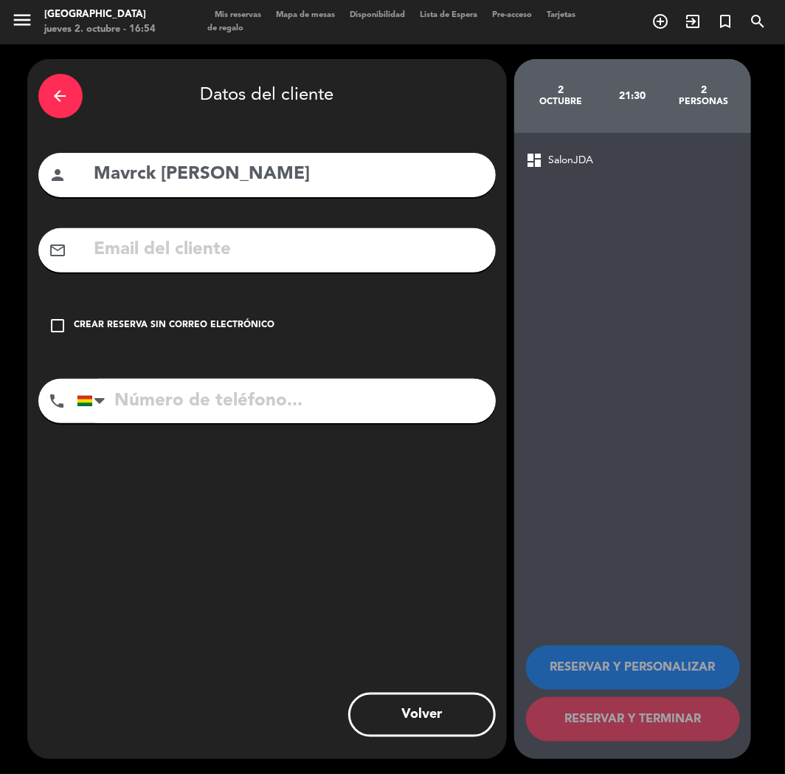
paste input "[PHONE_NUMBER]"
click at [220, 412] on input "tel" at bounding box center [286, 401] width 419 height 44
type input "[PHONE_NUMBER]"
click at [187, 320] on div "Crear reserva sin correo electrónico" at bounding box center [175, 325] width 201 height 15
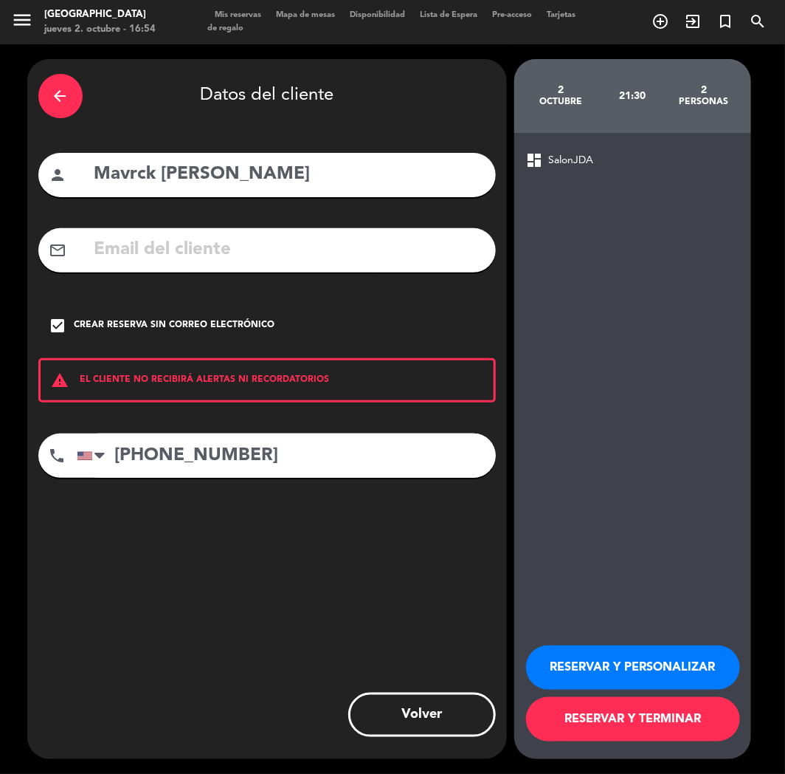
click at [624, 673] on button "RESERVAR Y PERSONALIZAR" at bounding box center [633, 667] width 214 height 44
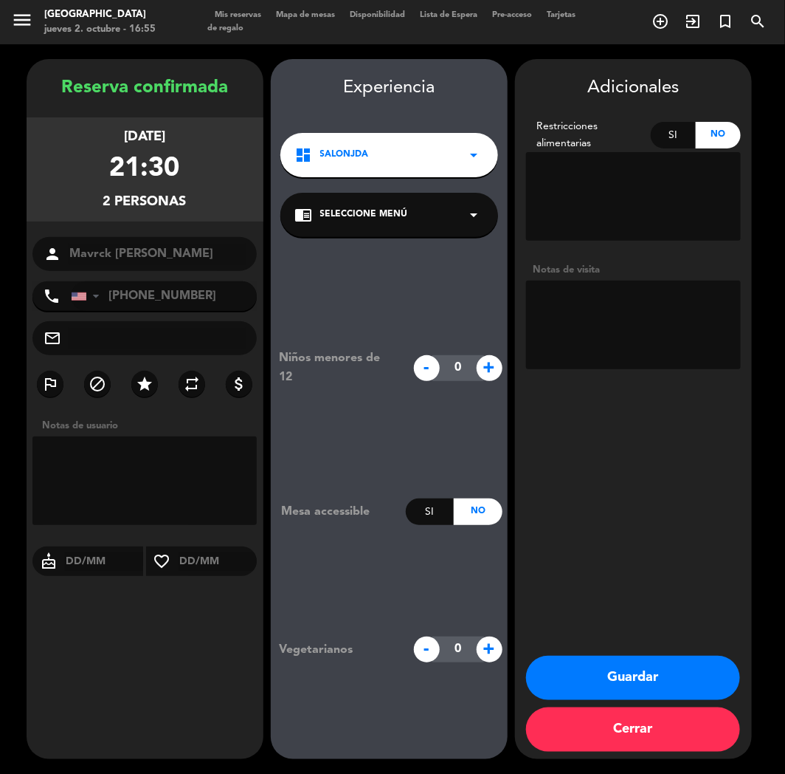
click at [611, 685] on button "Guardar" at bounding box center [633, 678] width 214 height 44
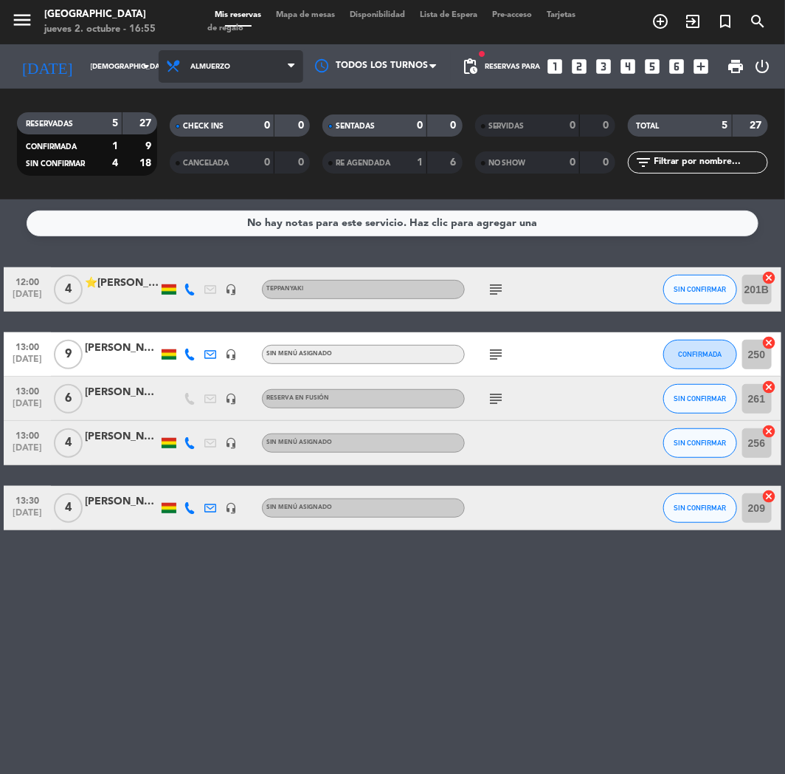
click at [267, 69] on span "Almuerzo" at bounding box center [231, 66] width 145 height 32
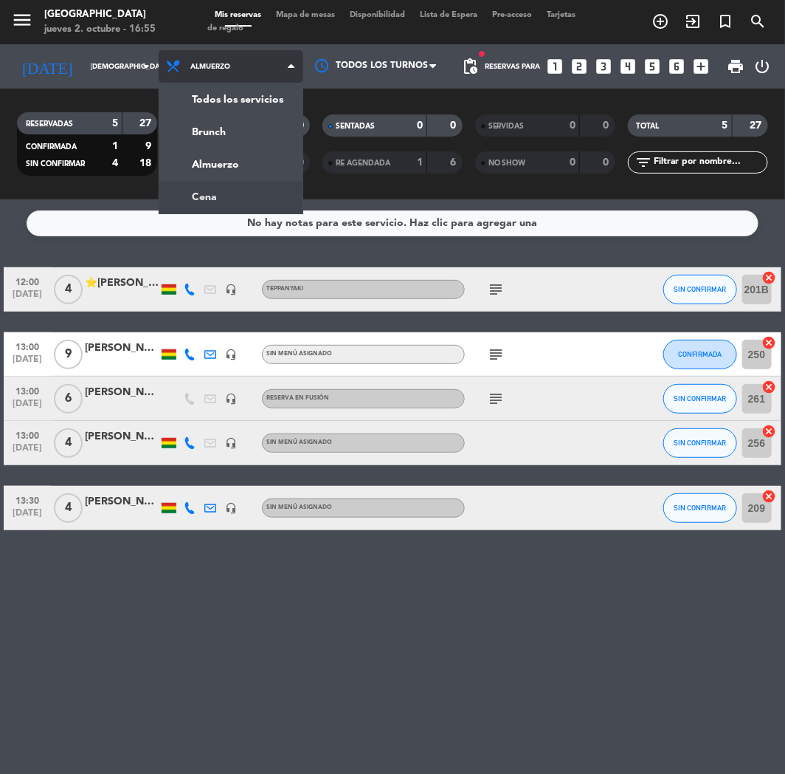
click at [238, 193] on div "menu Jardín de Asia [DATE] 2. octubre - 16:55 Mis reservas Mapa de mesas Dispon…" at bounding box center [392, 99] width 785 height 199
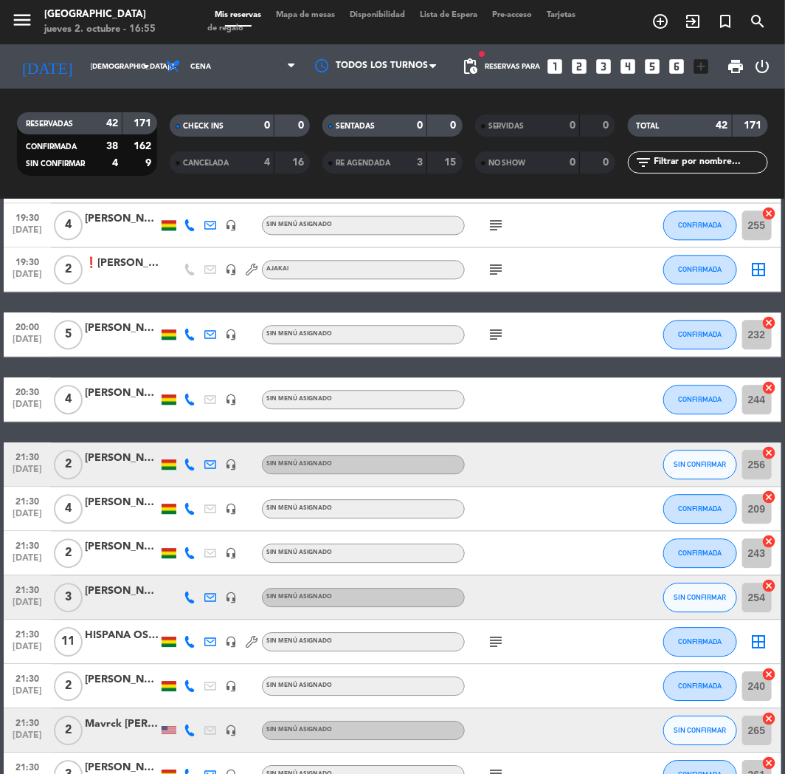
scroll to position [1510, 0]
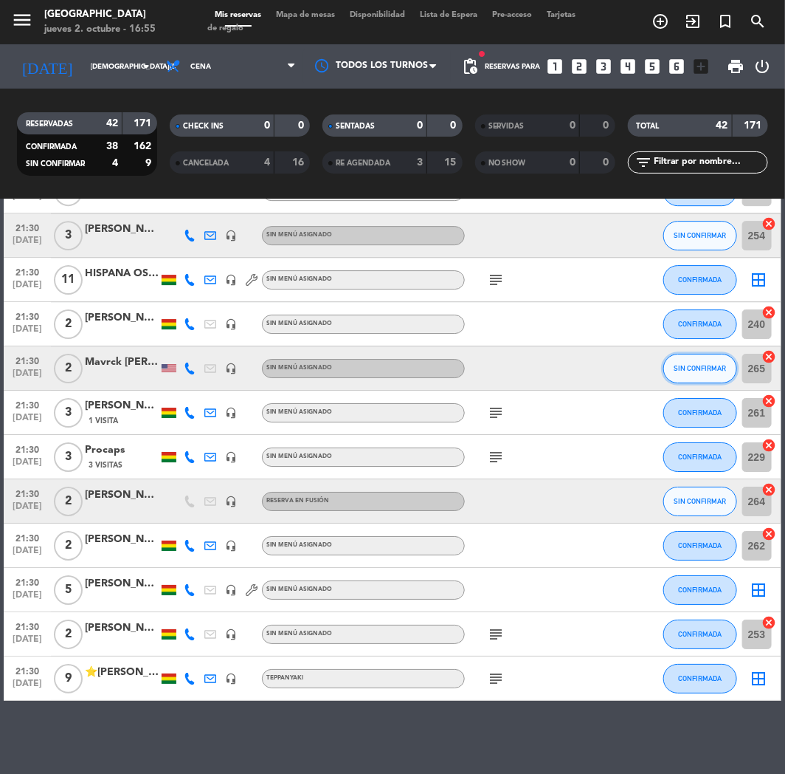
click at [706, 364] on span "SIN CONFIRMAR" at bounding box center [700, 368] width 52 height 8
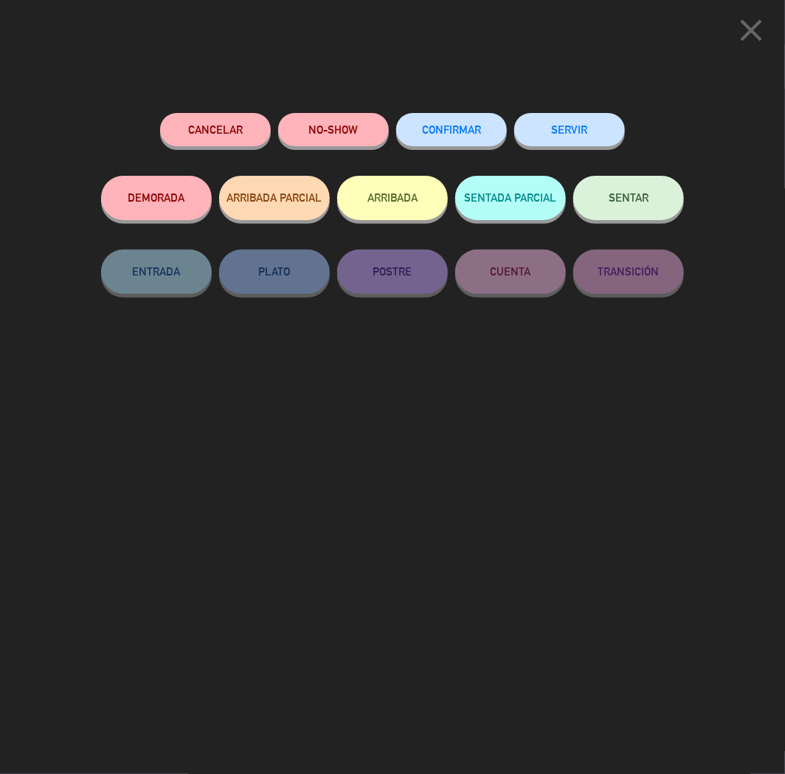
click at [430, 142] on button "CONFIRMAR" at bounding box center [451, 129] width 111 height 33
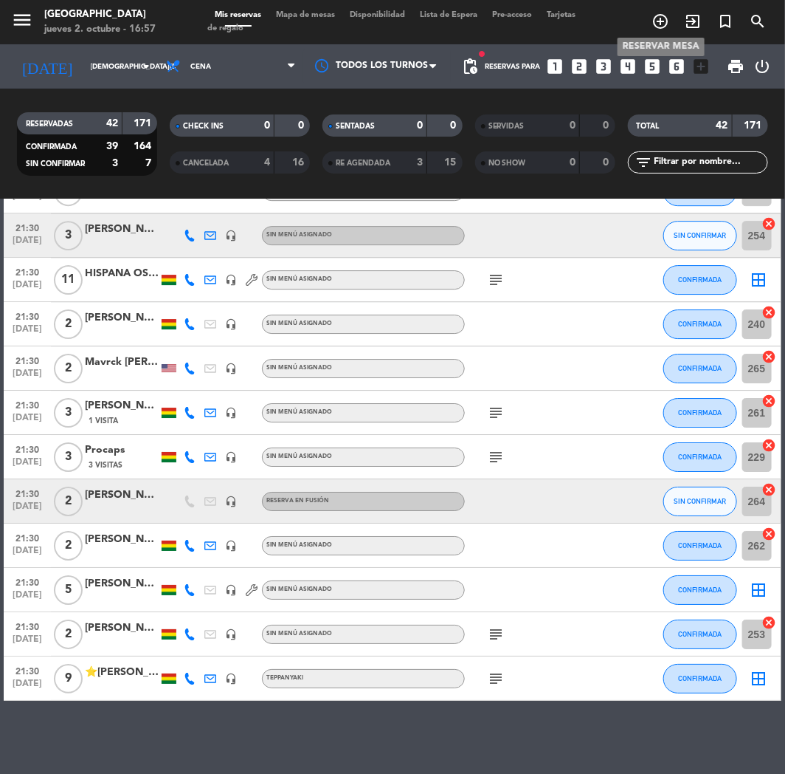
click at [656, 13] on icon "add_circle_outline" at bounding box center [661, 22] width 18 height 18
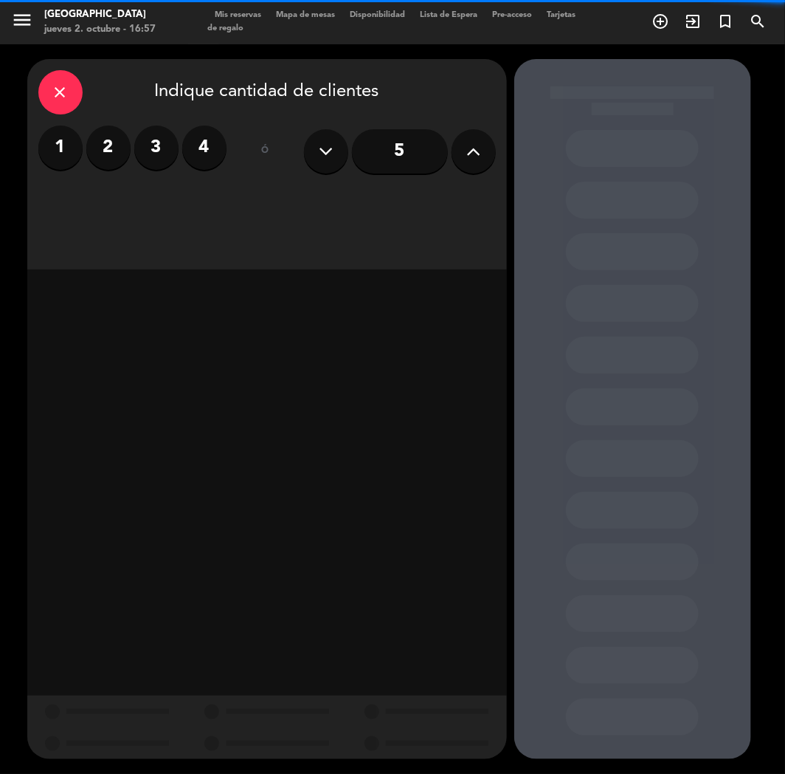
click at [104, 139] on label "2" at bounding box center [108, 147] width 44 height 44
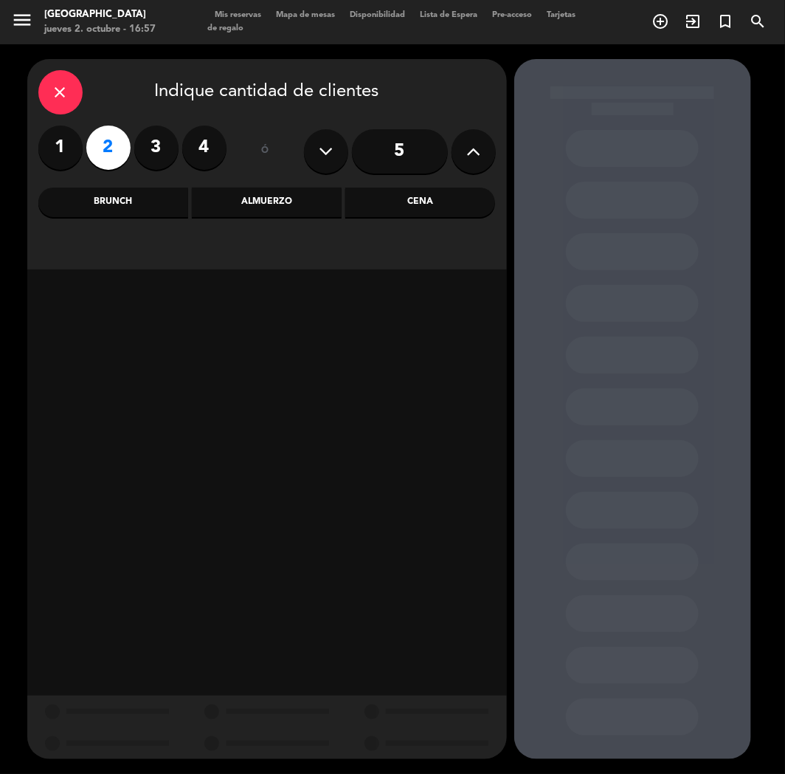
click at [436, 200] on div "Cena" at bounding box center [420, 203] width 150 height 30
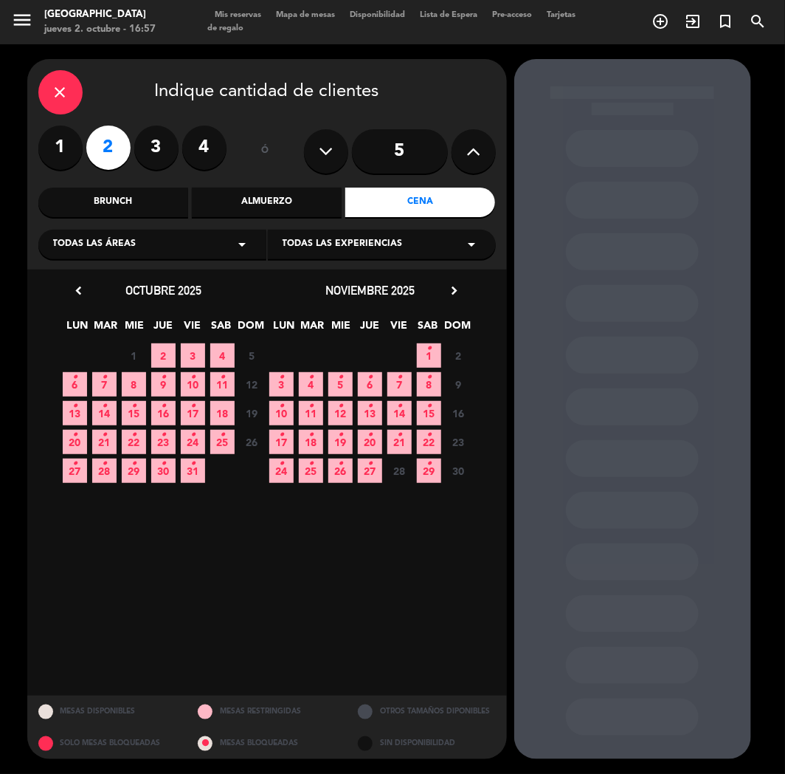
click at [159, 355] on span "2" at bounding box center [163, 355] width 24 height 24
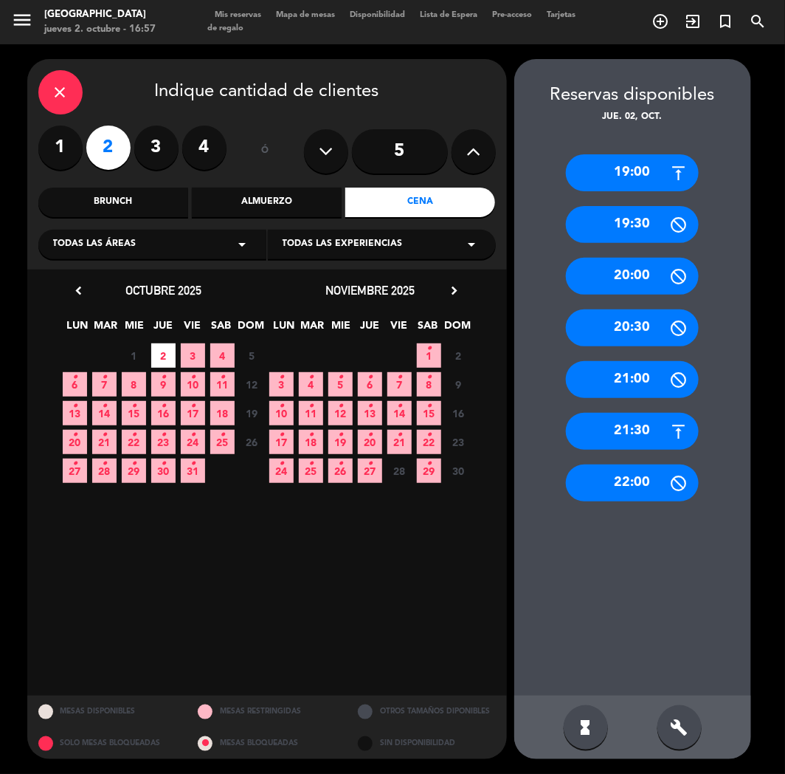
click at [625, 165] on div "19:00" at bounding box center [632, 172] width 133 height 37
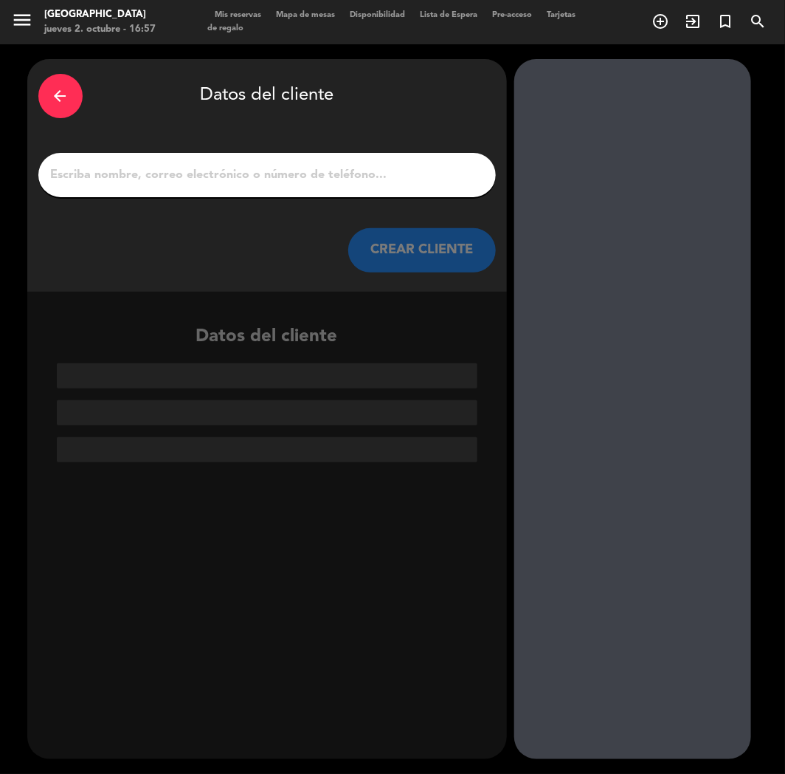
paste input "[PERSON_NAME]"
click at [323, 174] on input "[PERSON_NAME]" at bounding box center [267, 175] width 436 height 21
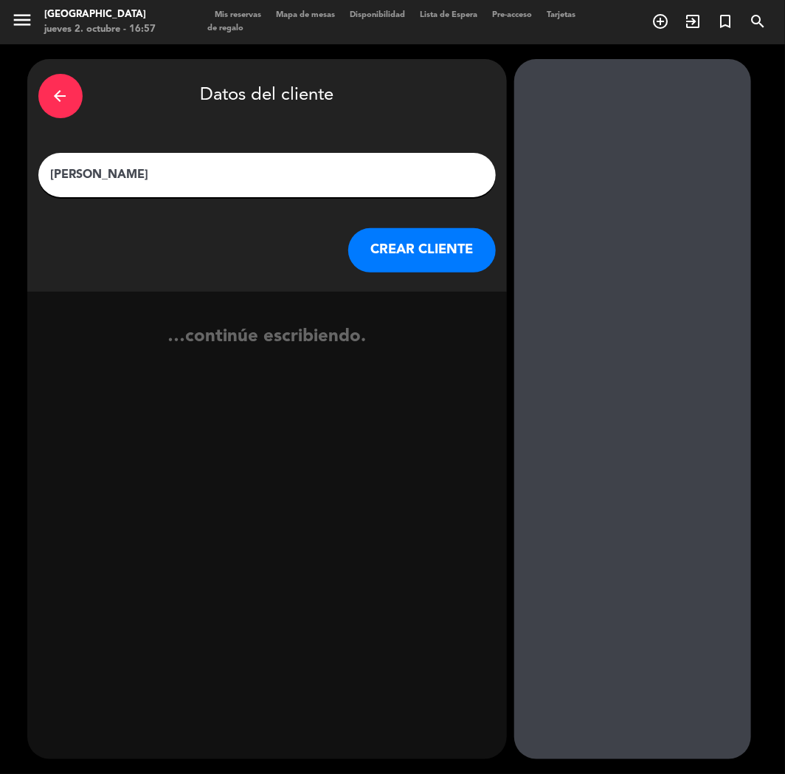
type input "[PERSON_NAME]"
click at [399, 261] on button "CREAR CLIENTE" at bounding box center [422, 250] width 148 height 44
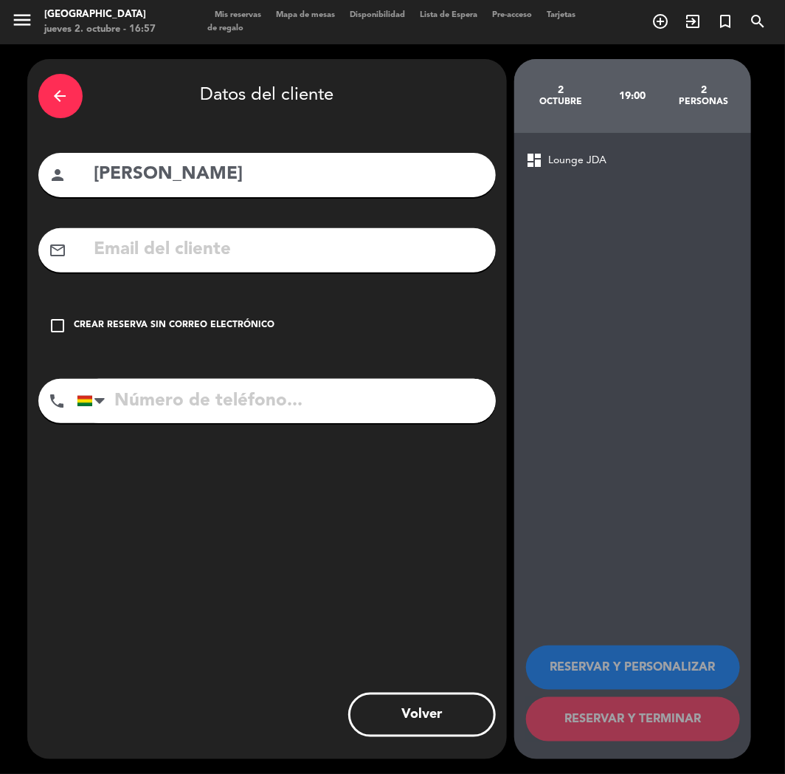
click at [183, 252] on input "text" at bounding box center [289, 250] width 392 height 30
paste input "[EMAIL_ADDRESS][DOMAIN_NAME]"
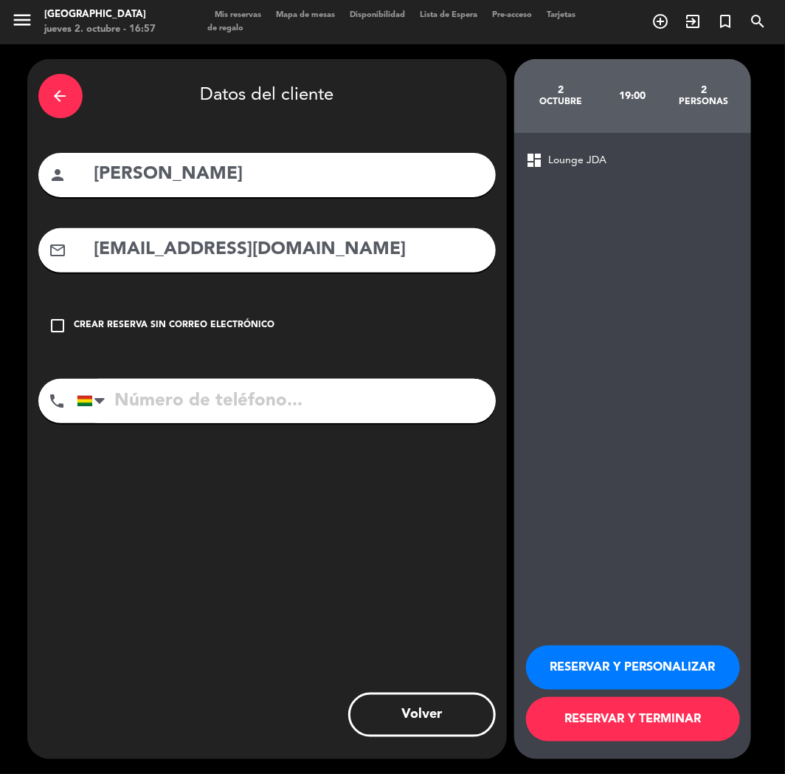
type input "[EMAIL_ADDRESS][DOMAIN_NAME]"
click at [162, 401] on input "tel" at bounding box center [286, 401] width 419 height 44
click at [148, 379] on input "tel" at bounding box center [286, 401] width 419 height 44
paste input "[PHONE_NUMBER]"
type input "[PHONE_NUMBER]"
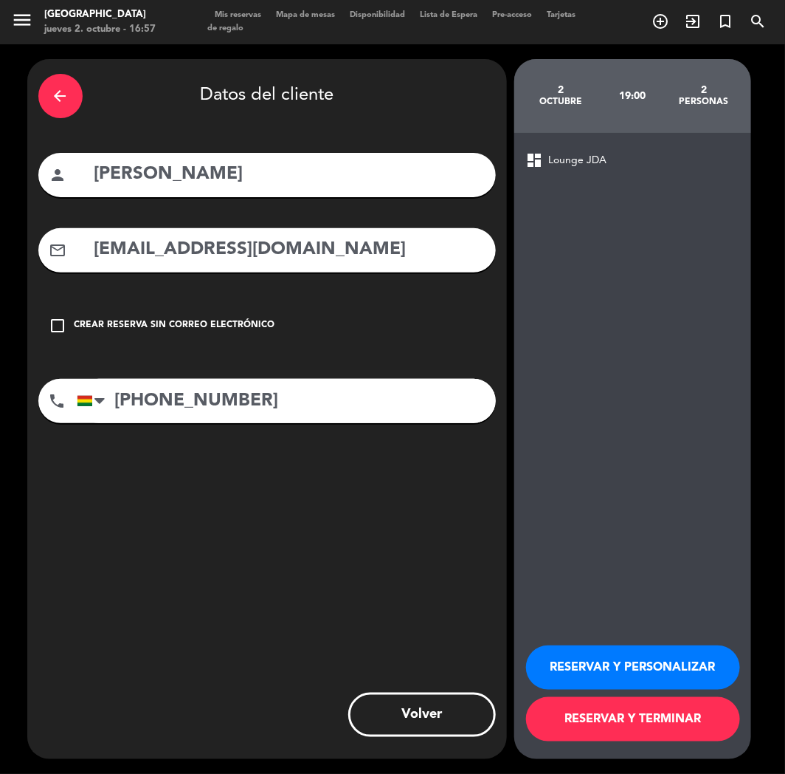
click at [669, 684] on button "RESERVAR Y PERSONALIZAR" at bounding box center [633, 667] width 214 height 44
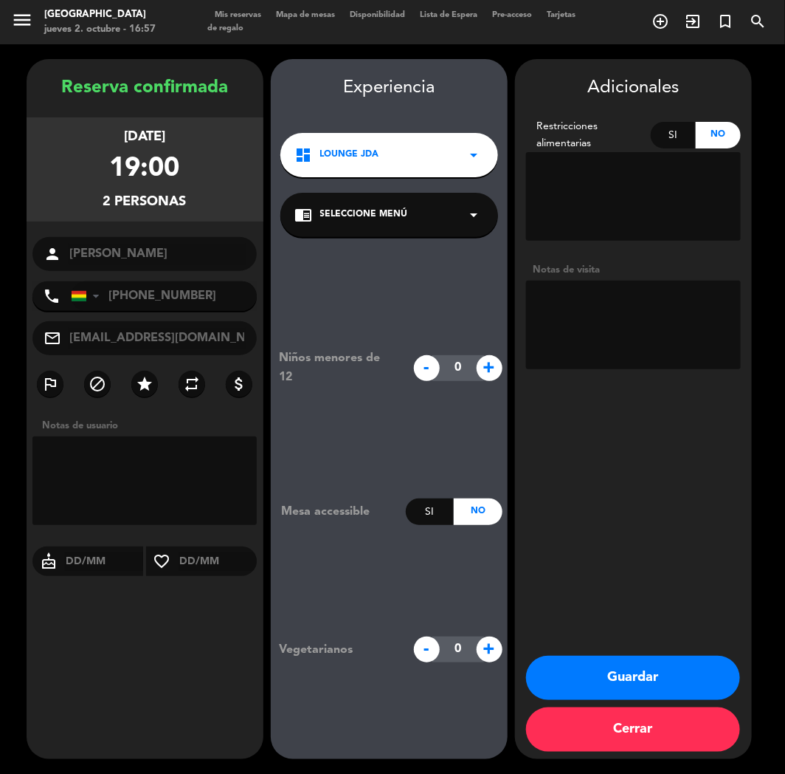
click at [578, 679] on button "Guardar" at bounding box center [633, 678] width 214 height 44
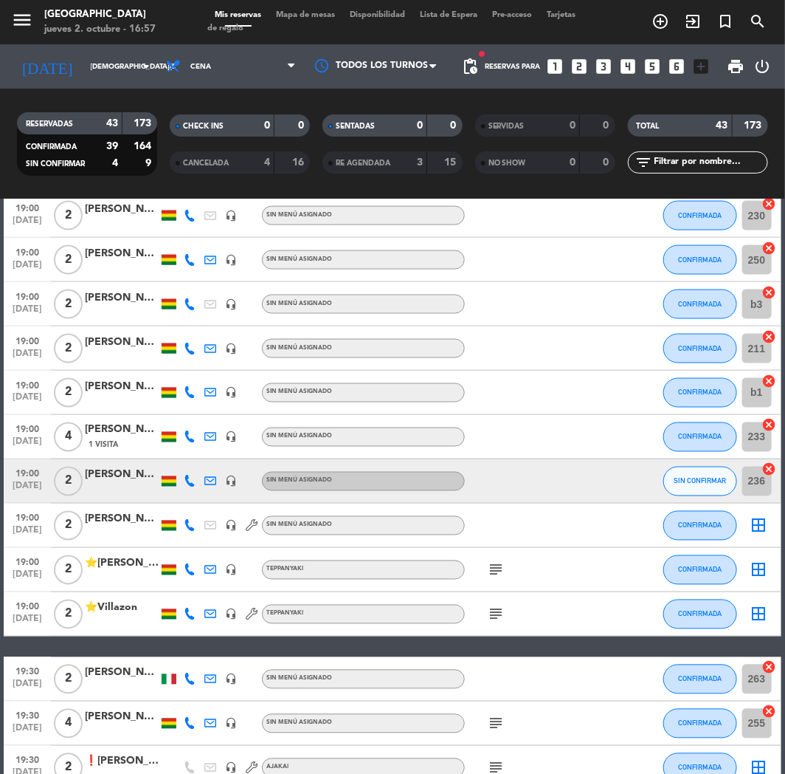
scroll to position [738, 0]
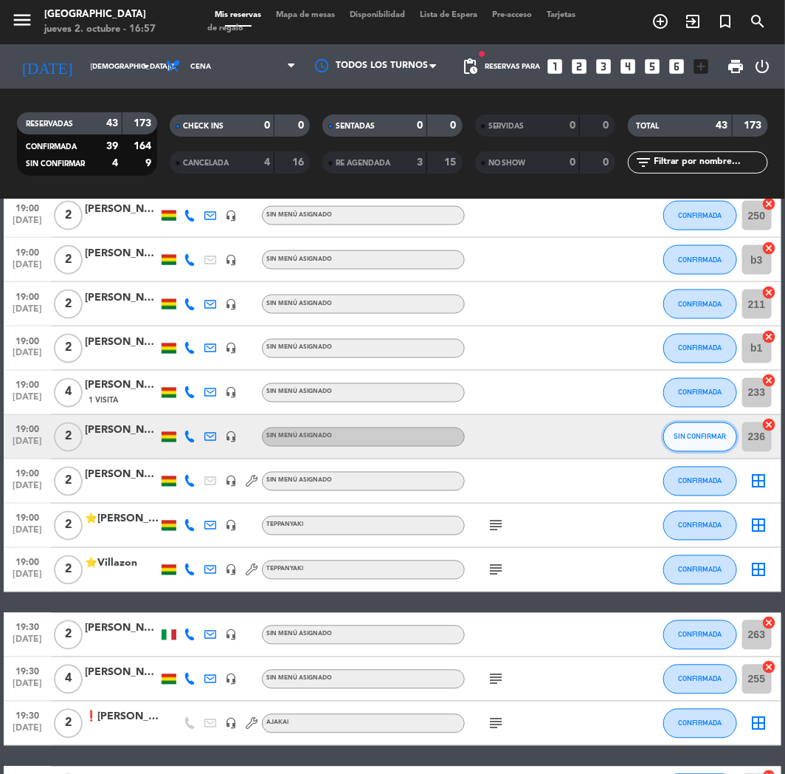
click at [695, 429] on button "SIN CONFIRMAR" at bounding box center [701, 437] width 74 height 30
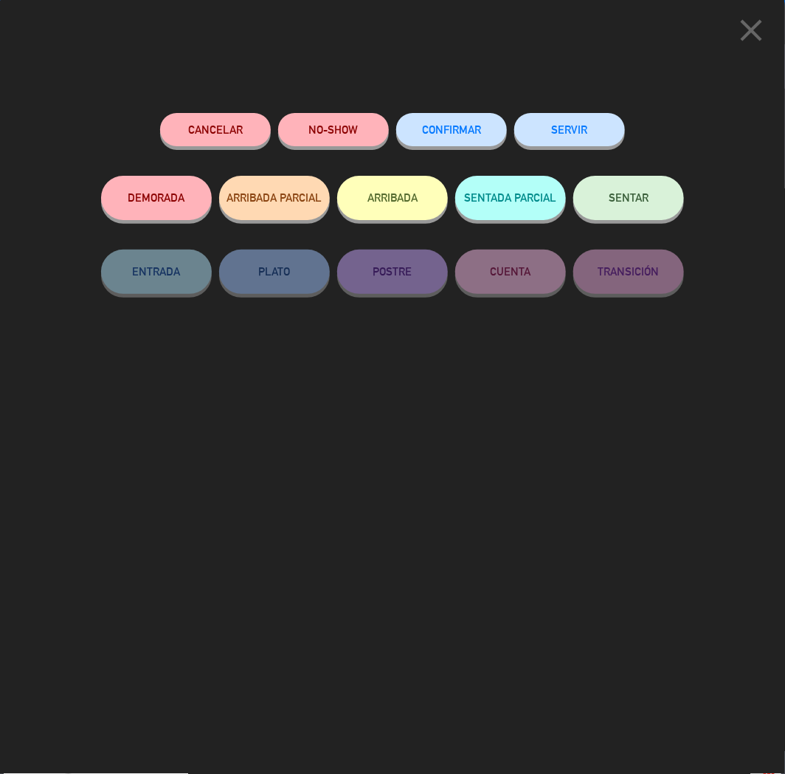
click at [456, 134] on span "CONFIRMAR" at bounding box center [451, 129] width 59 height 13
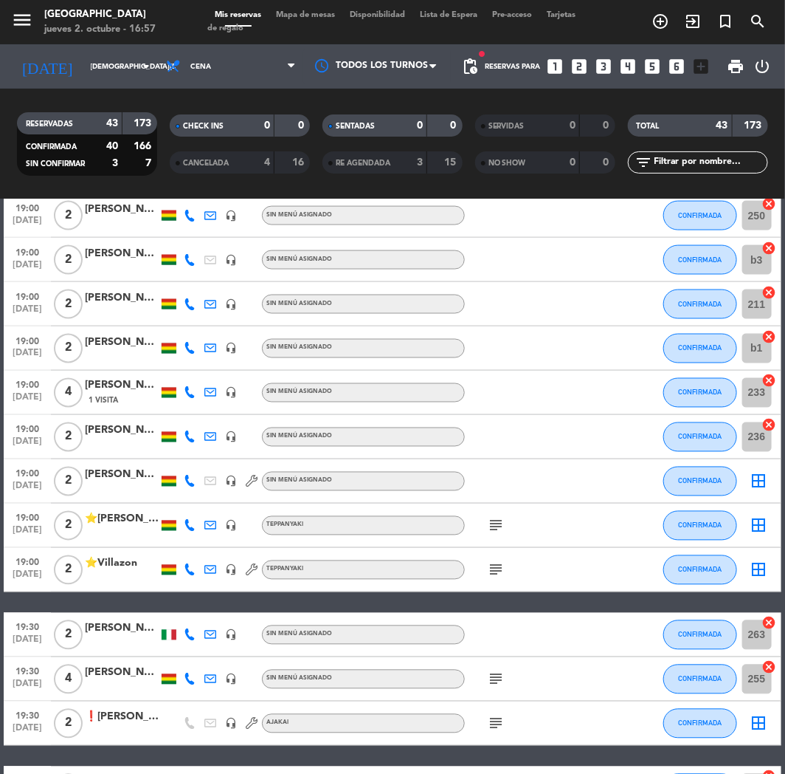
click at [223, 163] on span "CANCELADA" at bounding box center [206, 162] width 46 height 7
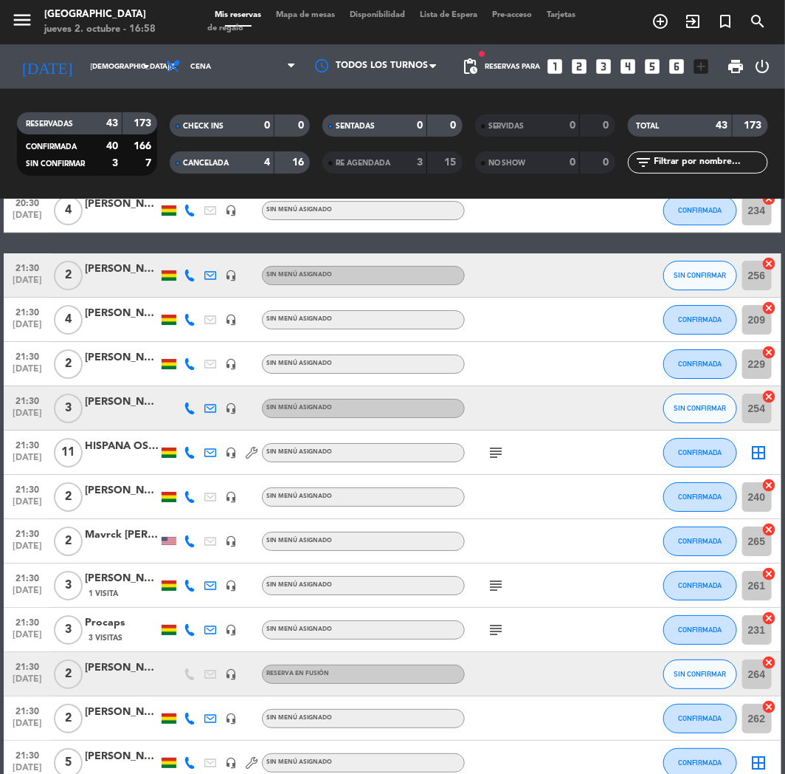
scroll to position [1731, 0]
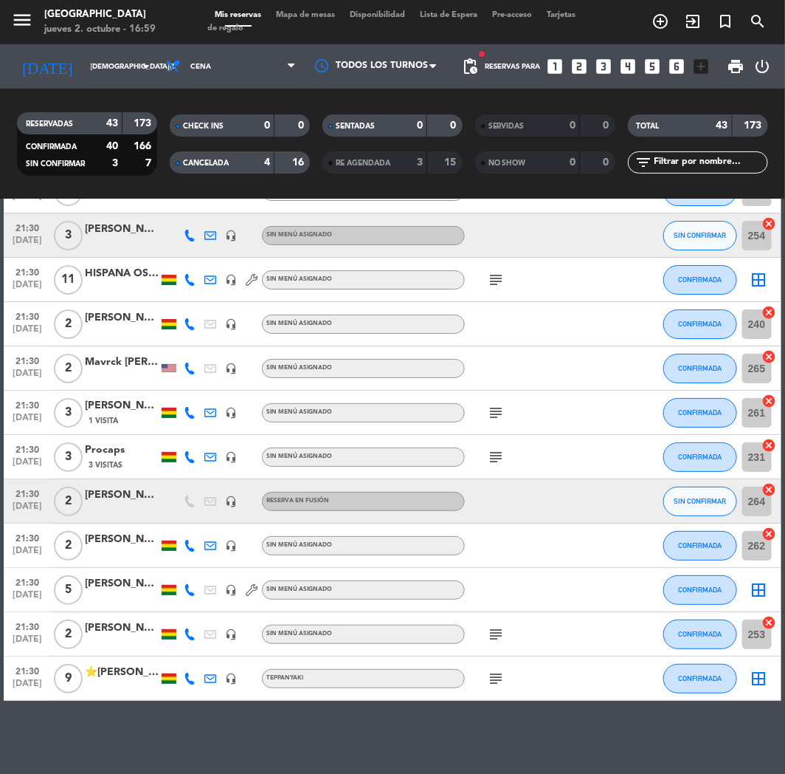
click at [668, 67] on icon "looks_6" at bounding box center [677, 66] width 19 height 19
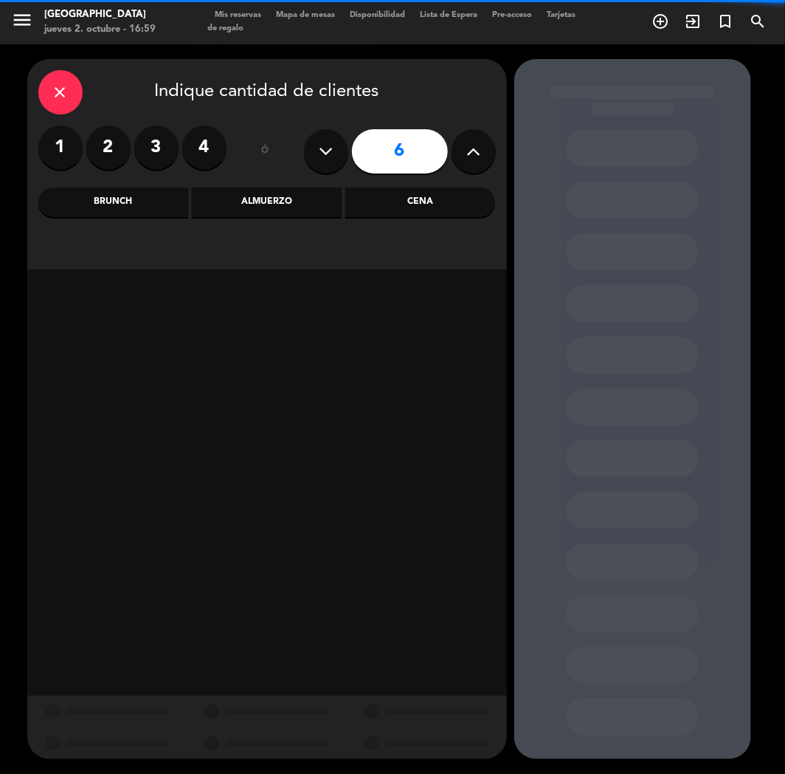
click at [454, 145] on button at bounding box center [474, 151] width 44 height 44
click at [461, 145] on button at bounding box center [474, 151] width 44 height 44
click at [327, 141] on icon at bounding box center [326, 151] width 14 height 22
type input "8"
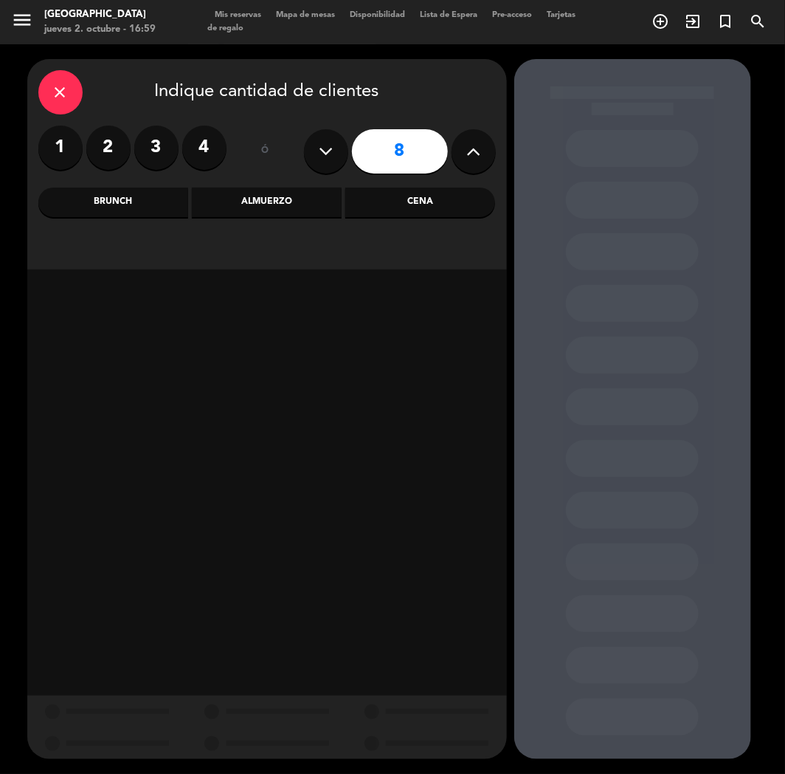
drag, startPoint x: 444, startPoint y: 196, endPoint x: 425, endPoint y: 225, distance: 34.6
click at [444, 198] on div "Cena" at bounding box center [420, 203] width 150 height 30
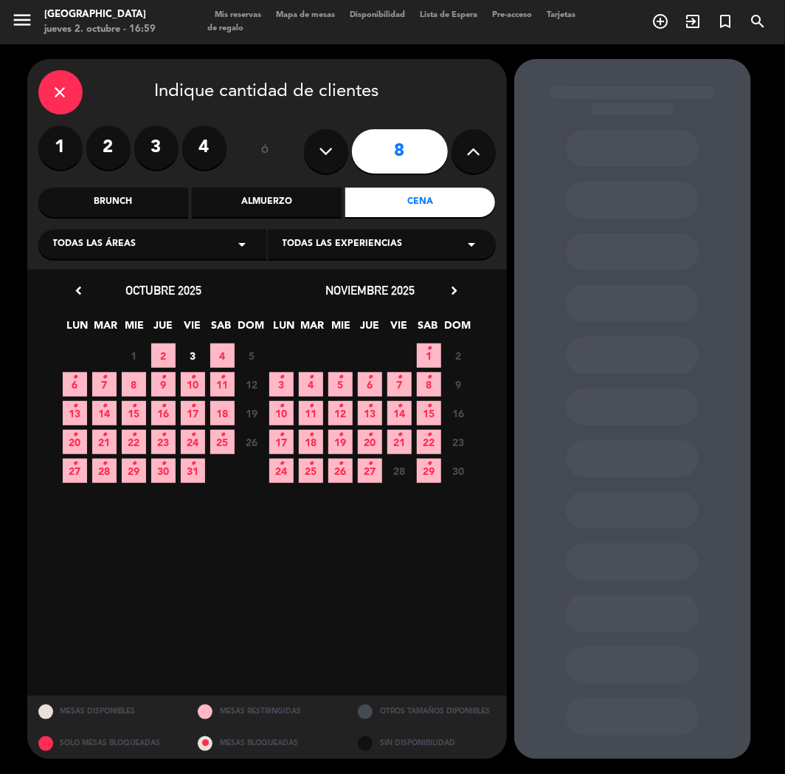
click at [211, 354] on span "4" at bounding box center [222, 355] width 24 height 24
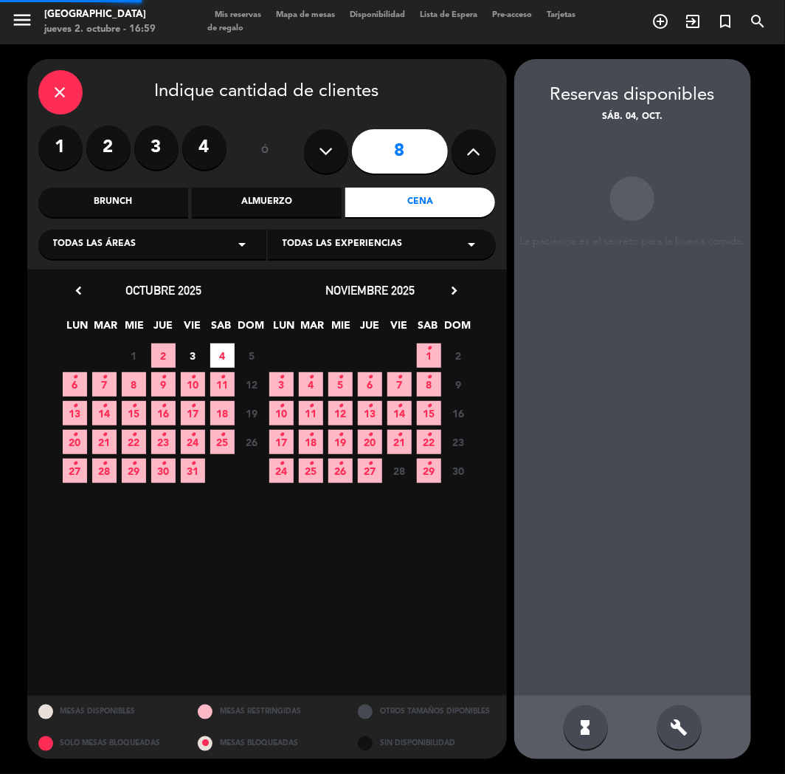
click at [196, 359] on span "3" at bounding box center [193, 355] width 24 height 24
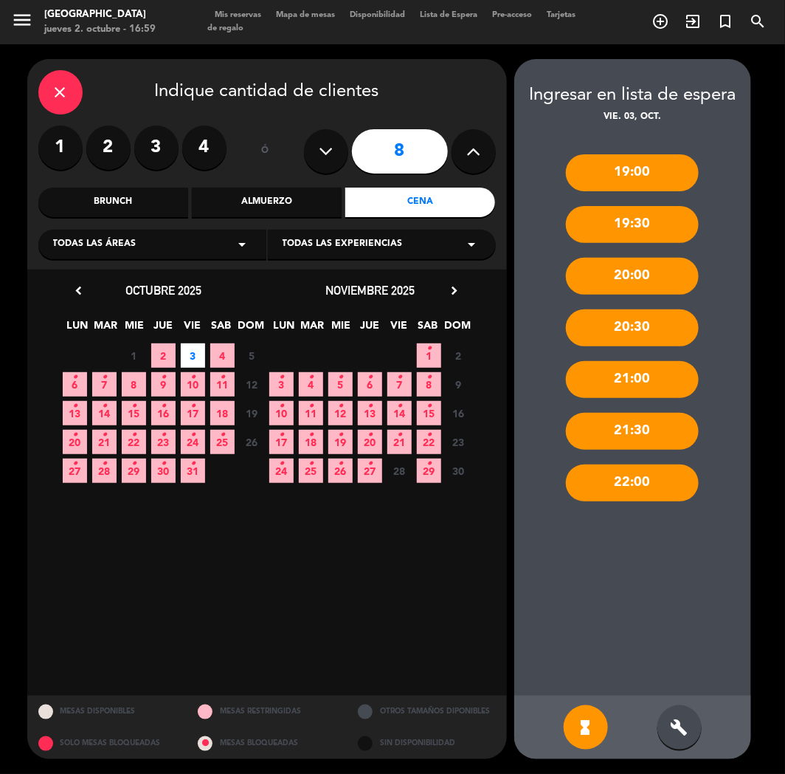
click at [678, 716] on div "build" at bounding box center [680, 727] width 44 height 44
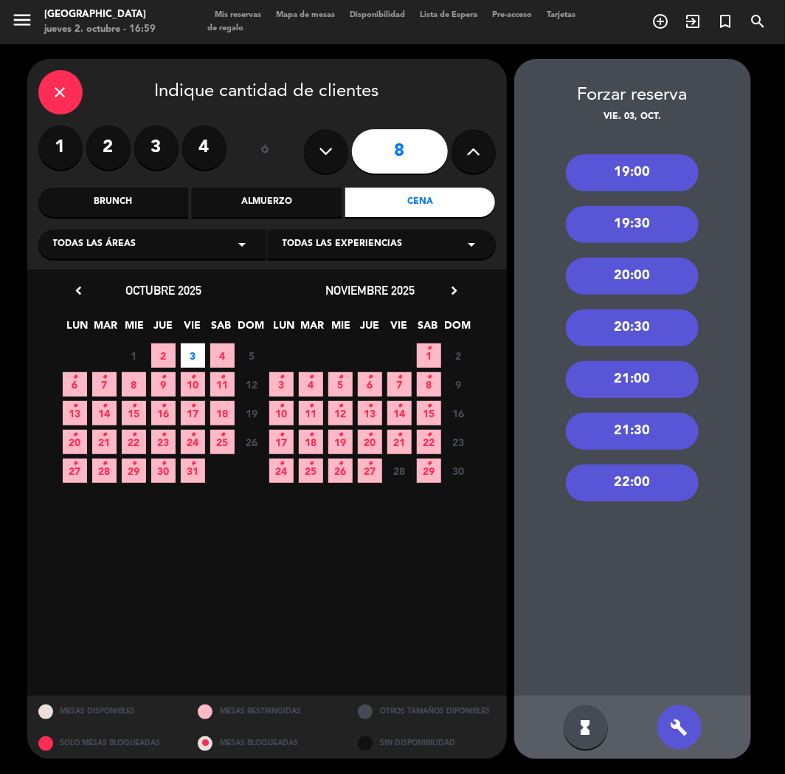
click at [626, 173] on div "19:00" at bounding box center [632, 172] width 133 height 37
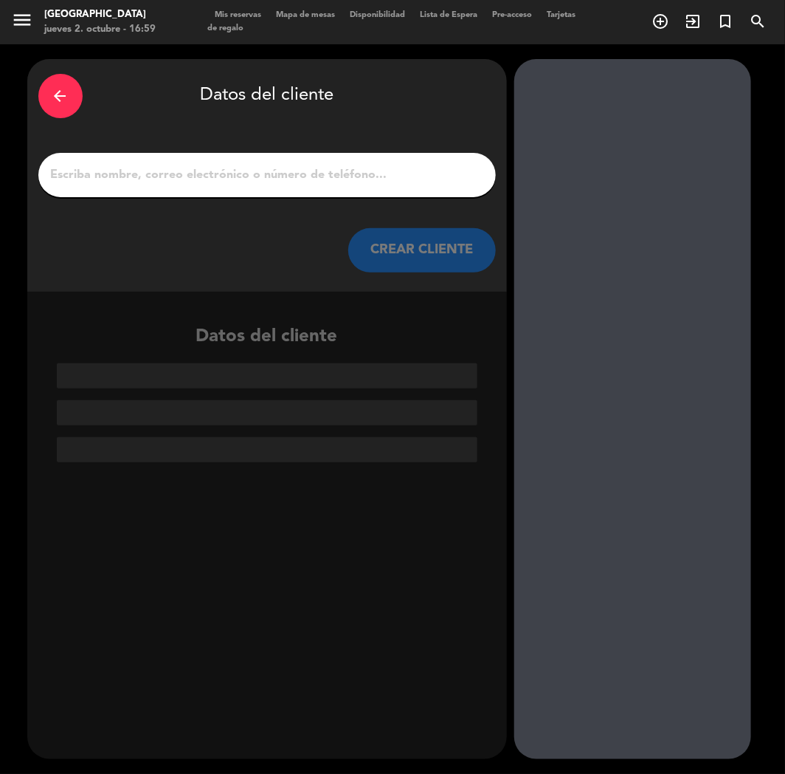
click at [338, 167] on input "1" at bounding box center [267, 175] width 436 height 21
paste input "[PERSON_NAME]"
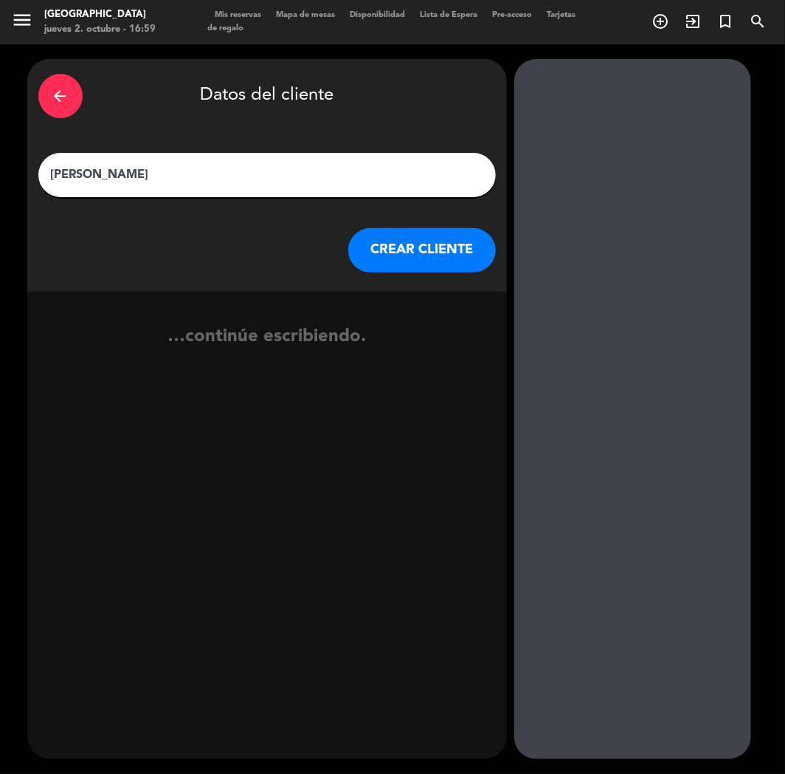
type input "[PERSON_NAME]"
click at [449, 244] on button "CREAR CLIENTE" at bounding box center [422, 250] width 148 height 44
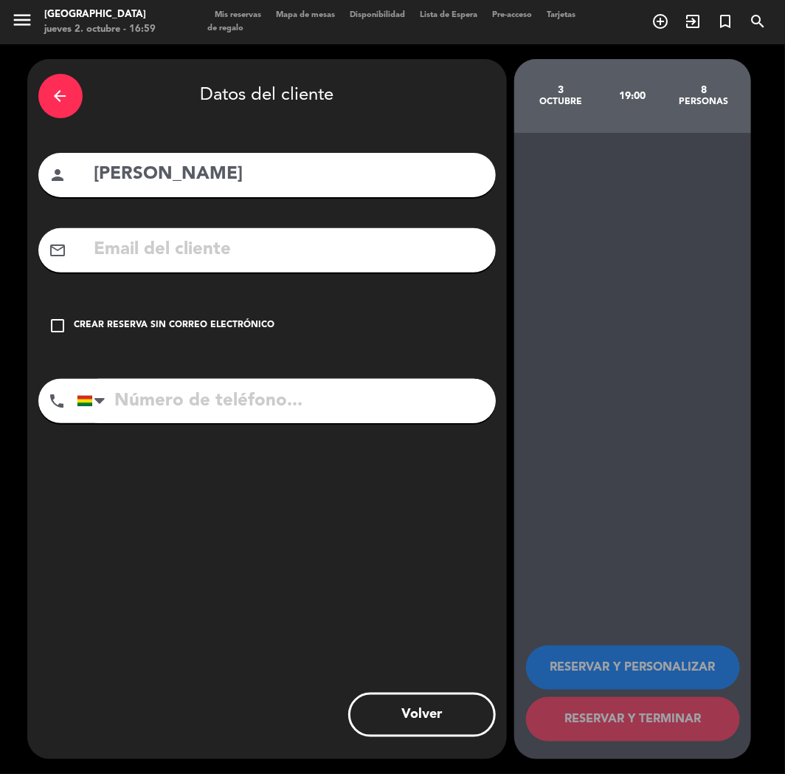
click at [149, 252] on input "text" at bounding box center [289, 250] width 392 height 30
paste input "[DOMAIN_NAME][EMAIL_ADDRESS][DOMAIN_NAME]"
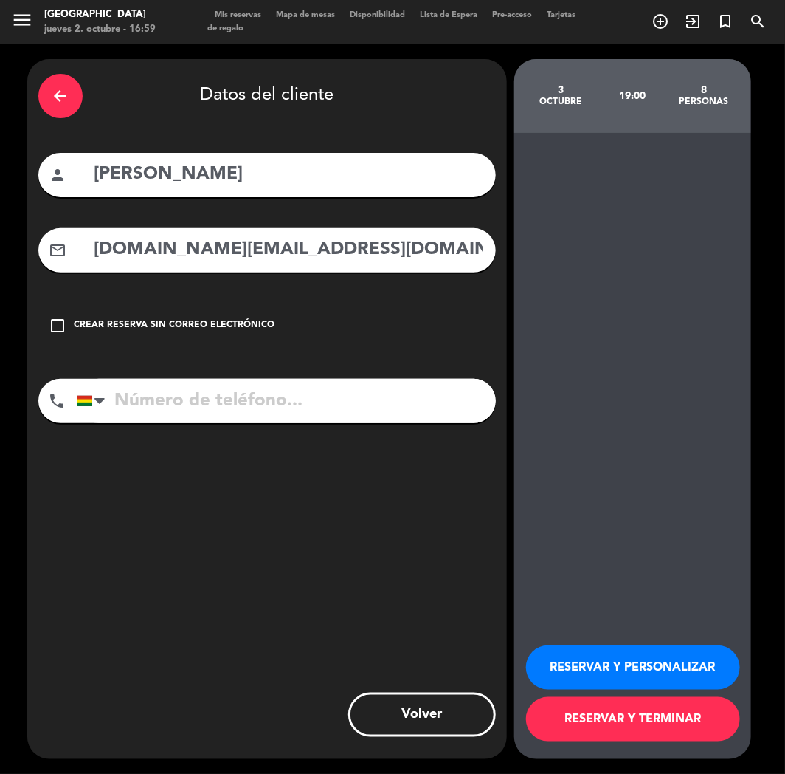
type input "[DOMAIN_NAME][EMAIL_ADDRESS][DOMAIN_NAME]"
drag, startPoint x: 198, startPoint y: 410, endPoint x: 148, endPoint y: 390, distance: 53.6
click at [197, 410] on input "tel" at bounding box center [286, 401] width 419 height 44
paste input "[PHONE_NUMBER]"
drag, startPoint x: 203, startPoint y: 415, endPoint x: 215, endPoint y: 415, distance: 11.8
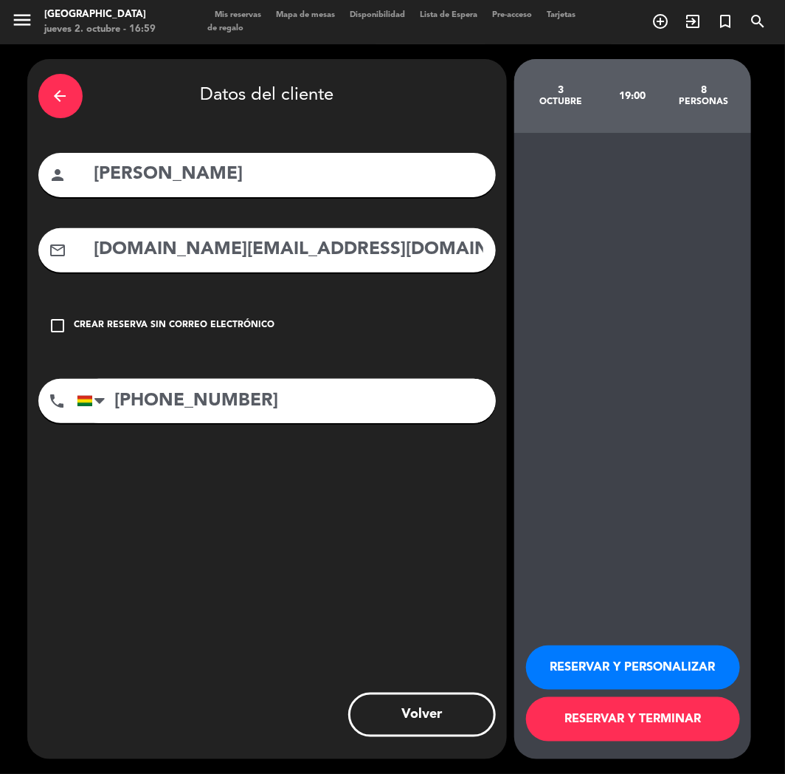
click at [203, 415] on input "[PHONE_NUMBER]" at bounding box center [286, 401] width 419 height 44
type input "[PHONE_NUMBER]"
drag, startPoint x: 608, startPoint y: 653, endPoint x: 543, endPoint y: 656, distance: 65.0
click at [602, 660] on button "RESERVAR Y PERSONALIZAR" at bounding box center [633, 667] width 214 height 44
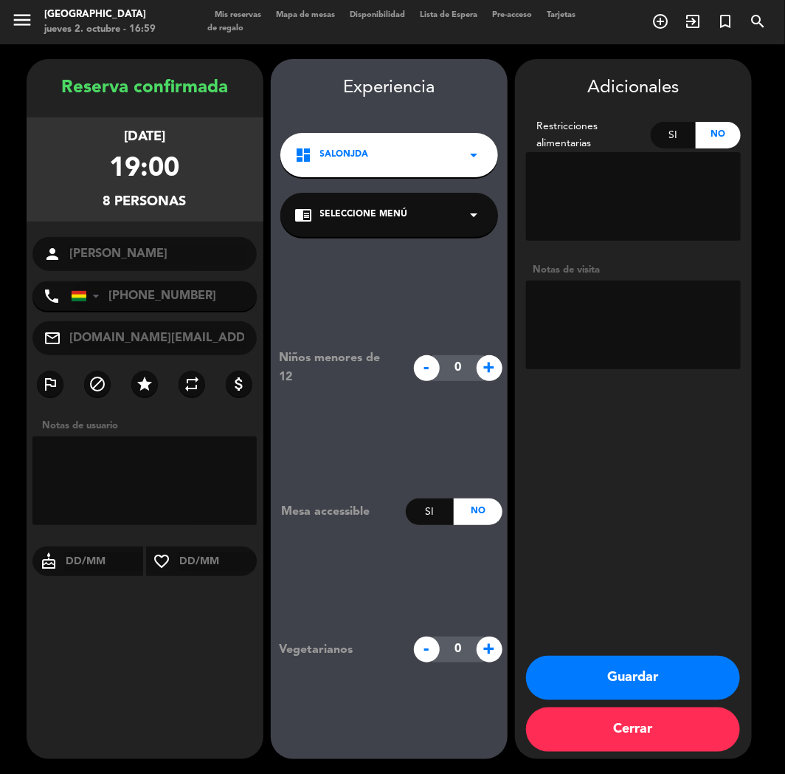
click at [574, 675] on button "Guardar" at bounding box center [633, 678] width 214 height 44
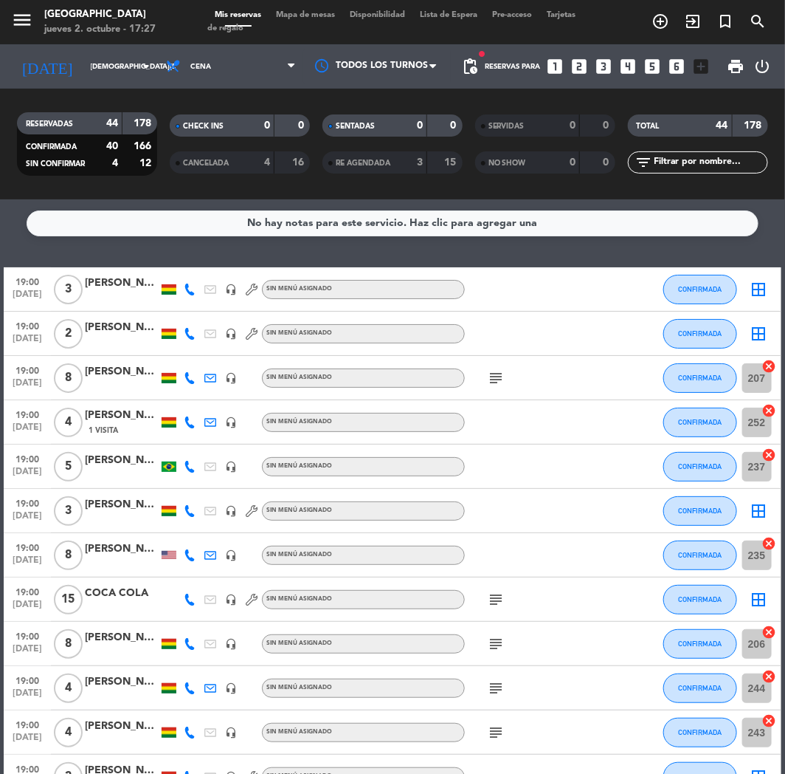
click at [668, 67] on icon "looks_6" at bounding box center [677, 66] width 19 height 19
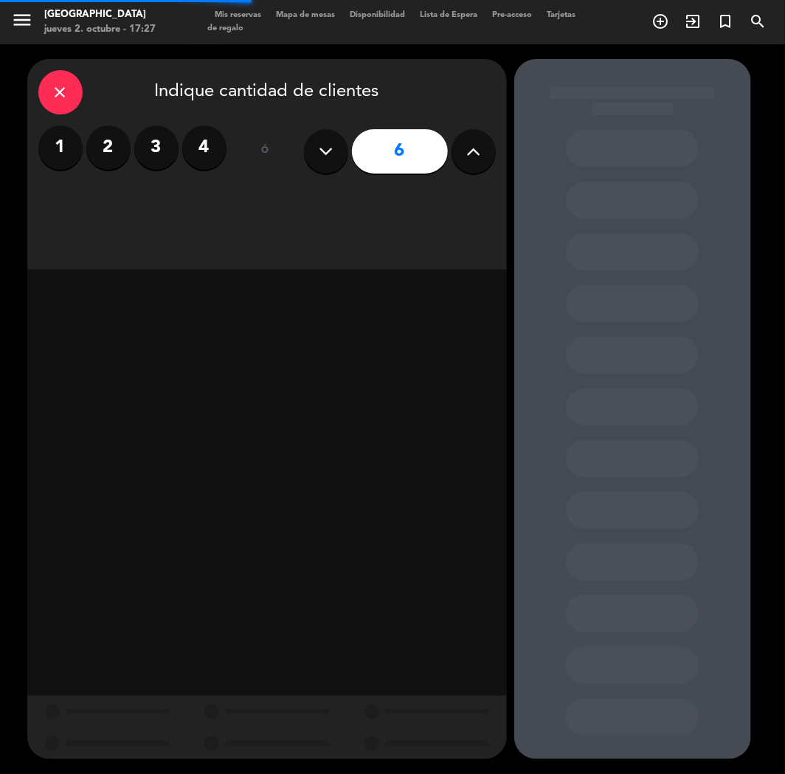
click at [427, 157] on input "6" at bounding box center [400, 151] width 96 height 44
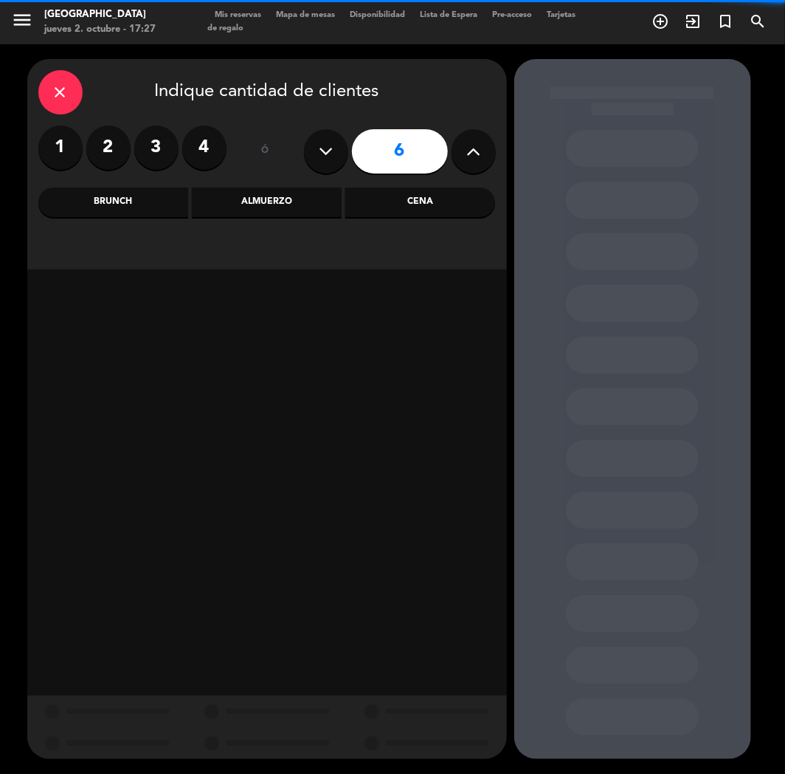
click at [455, 158] on button at bounding box center [474, 151] width 44 height 44
type input "7"
click at [399, 202] on div "Cena" at bounding box center [420, 203] width 150 height 30
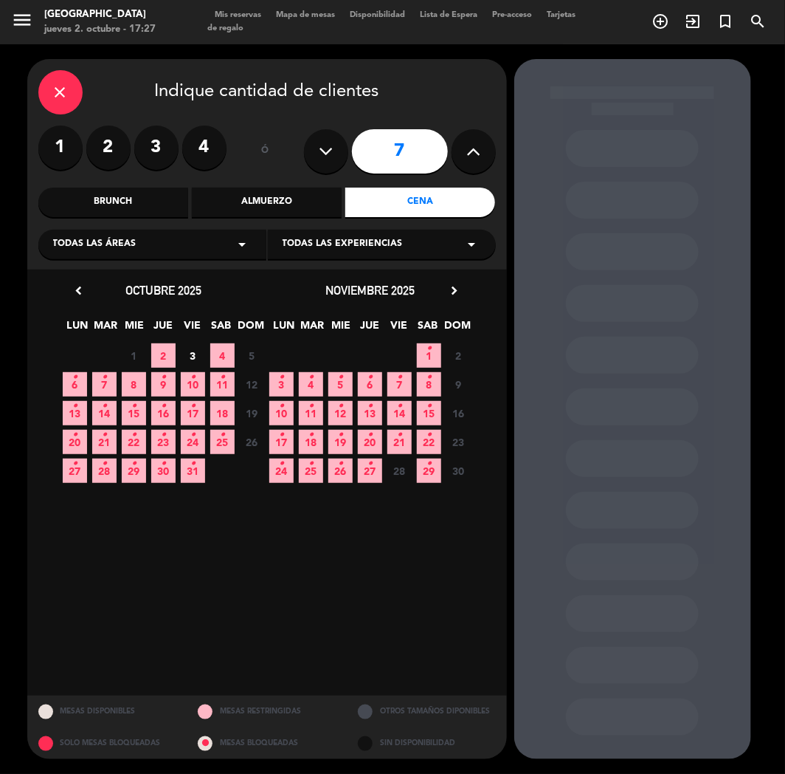
click at [199, 351] on span "3" at bounding box center [193, 355] width 24 height 24
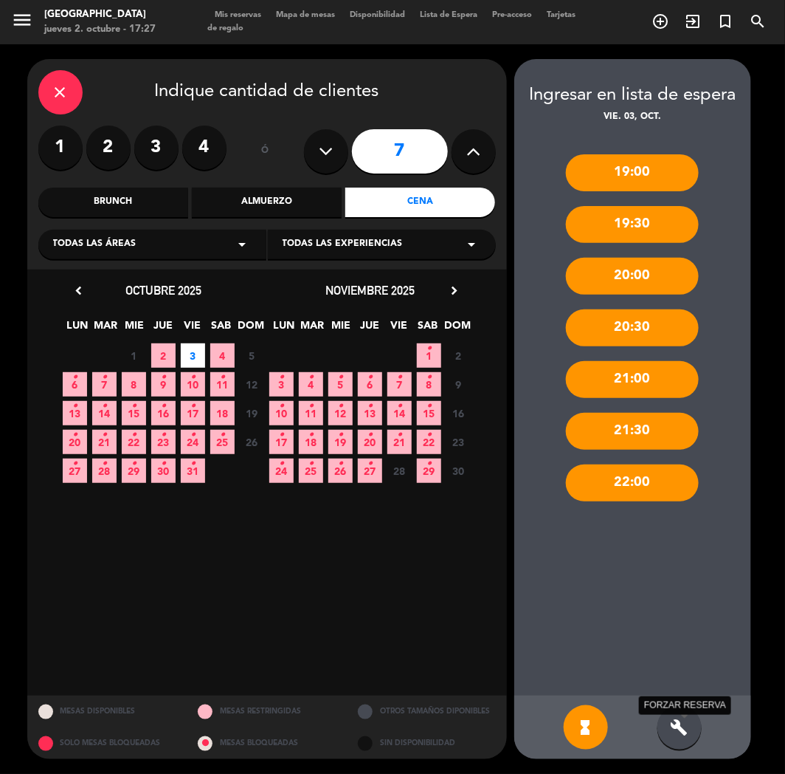
drag, startPoint x: 683, startPoint y: 726, endPoint x: 679, endPoint y: 616, distance: 110.1
click at [682, 721] on icon "build" at bounding box center [680, 727] width 18 height 18
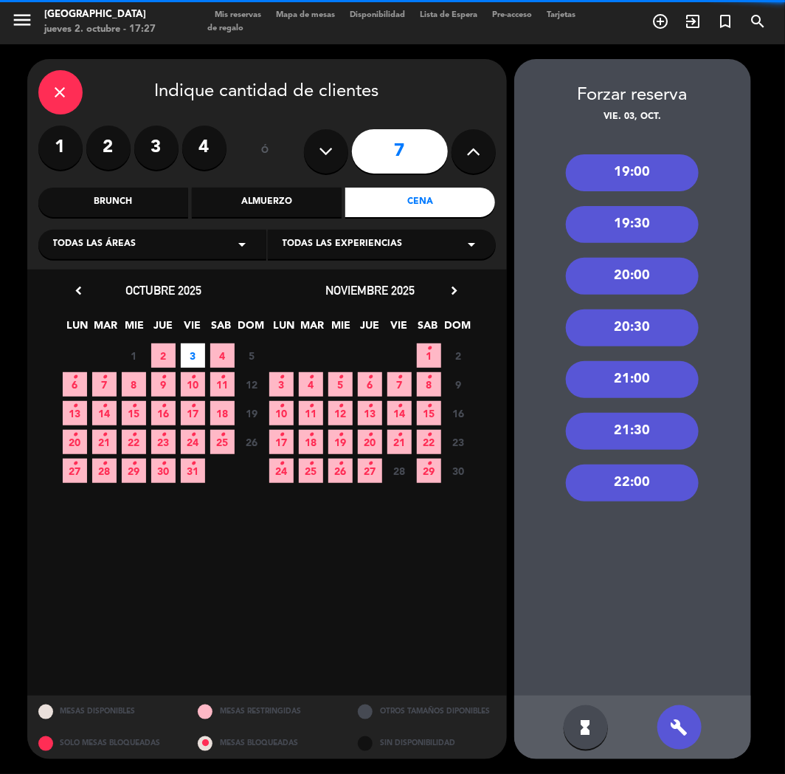
click at [618, 175] on div "19:00" at bounding box center [632, 172] width 133 height 37
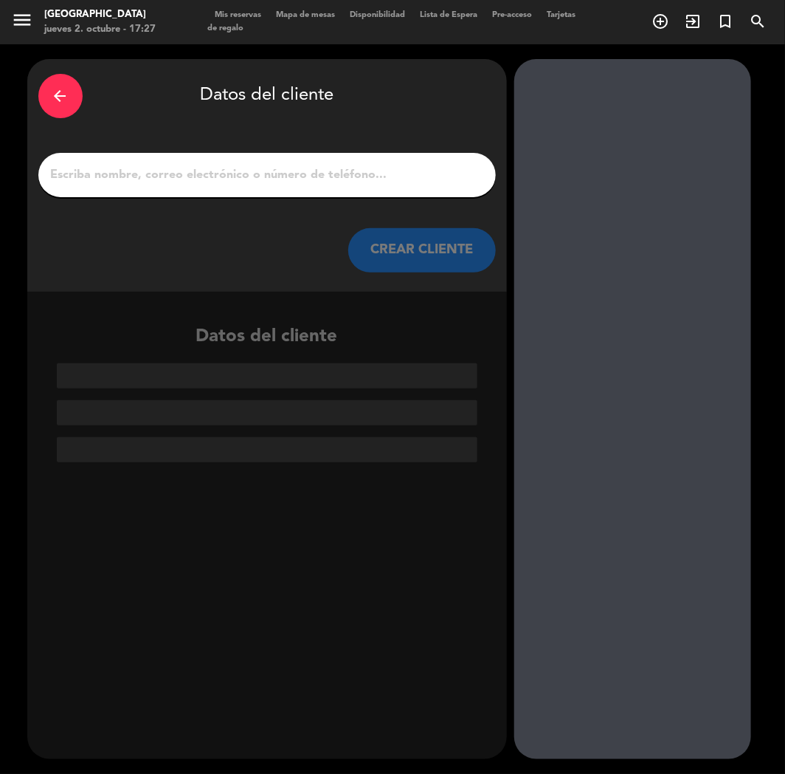
click at [371, 167] on input "1" at bounding box center [267, 175] width 436 height 21
paste input "[PERSON_NAME]"
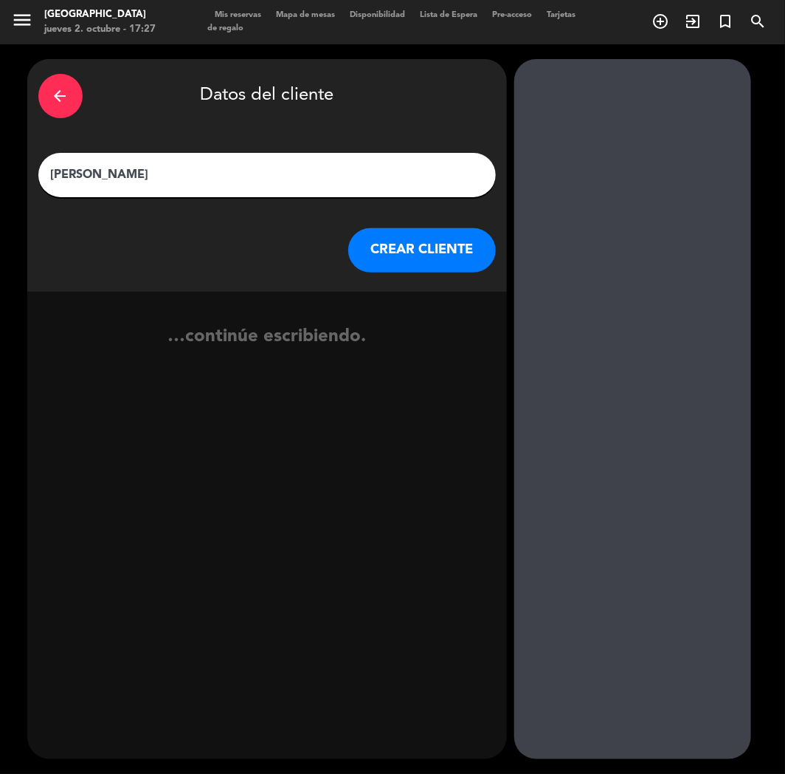
type input "[PERSON_NAME]"
click at [402, 256] on button "CREAR CLIENTE" at bounding box center [422, 250] width 148 height 44
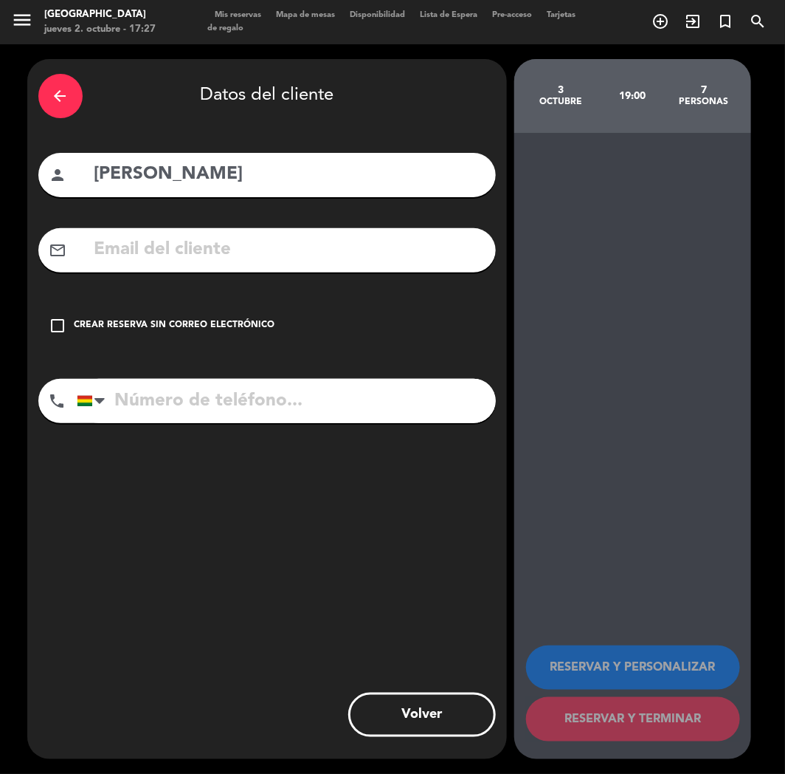
click at [187, 257] on input "text" at bounding box center [289, 250] width 392 height 30
paste input "[EMAIL_ADDRESS][DOMAIN_NAME]"
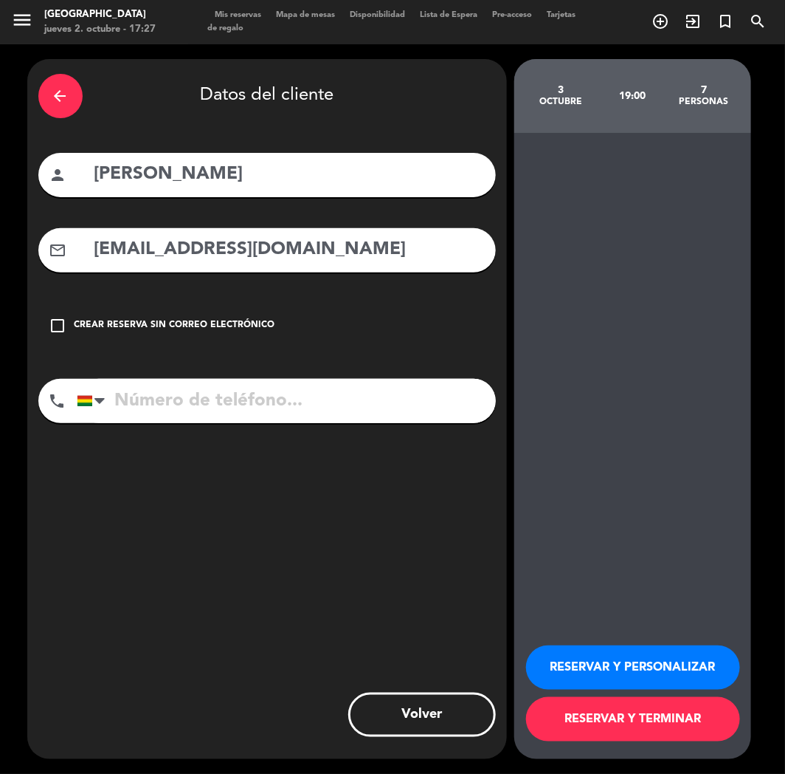
type input "[EMAIL_ADDRESS][DOMAIN_NAME]"
click at [142, 396] on input "tel" at bounding box center [286, 401] width 419 height 44
drag, startPoint x: 142, startPoint y: 396, endPoint x: 127, endPoint y: 402, distance: 15.9
click at [141, 396] on input "tel" at bounding box center [286, 401] width 419 height 44
paste input "[PHONE_NUMBER]"
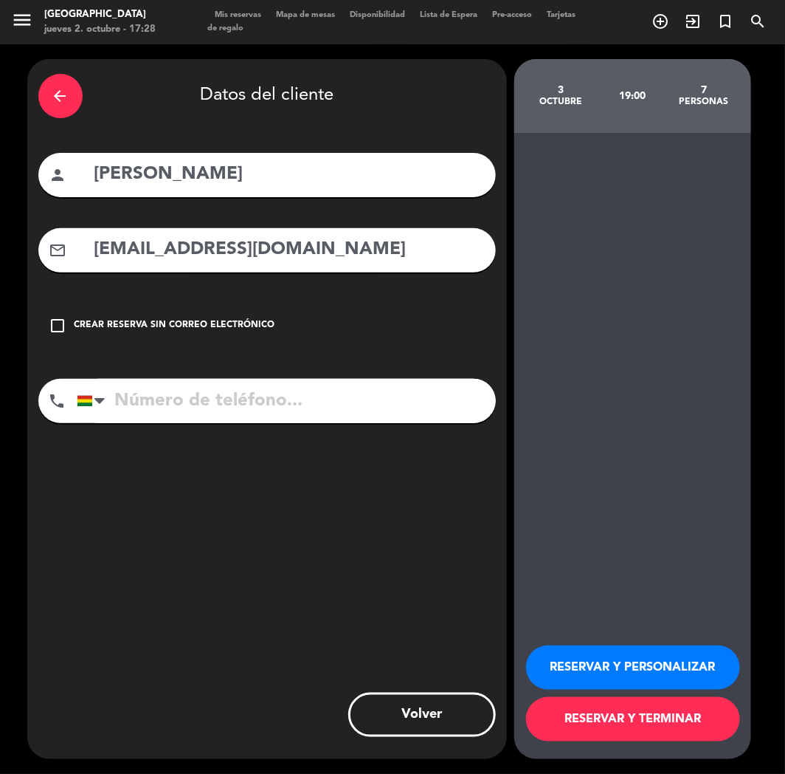
click at [223, 407] on input "tel" at bounding box center [286, 401] width 419 height 44
type input "[PHONE_NUMBER]"
click at [611, 663] on button "RESERVAR Y PERSONALIZAR" at bounding box center [633, 667] width 214 height 44
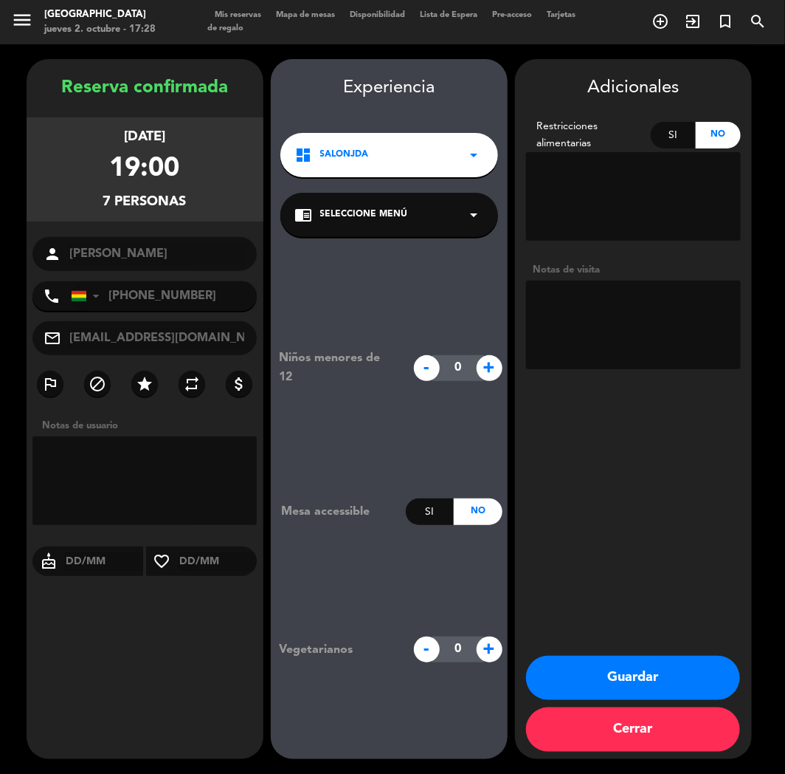
click at [595, 305] on textarea at bounding box center [633, 325] width 215 height 89
type textarea "CUMPLE"
click at [600, 657] on div "Adicionales Restricciones alimentarias Si No Notas de visita Guardar Cerrar" at bounding box center [633, 409] width 237 height 700
click at [605, 679] on button "Guardar" at bounding box center [633, 678] width 214 height 44
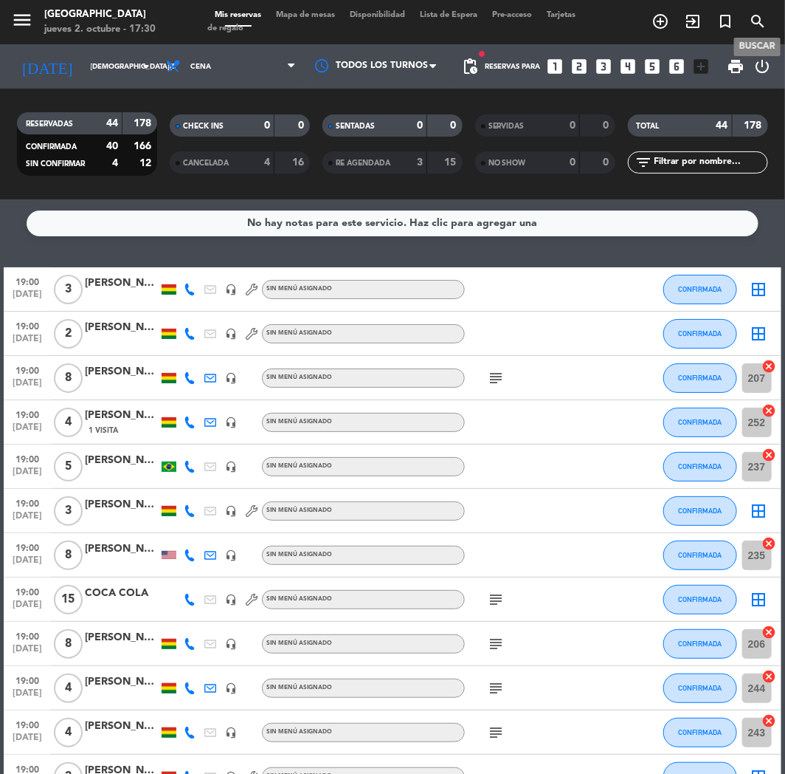
click at [749, 19] on icon "search" at bounding box center [758, 22] width 18 height 18
click at [756, 19] on icon "search" at bounding box center [758, 22] width 18 height 18
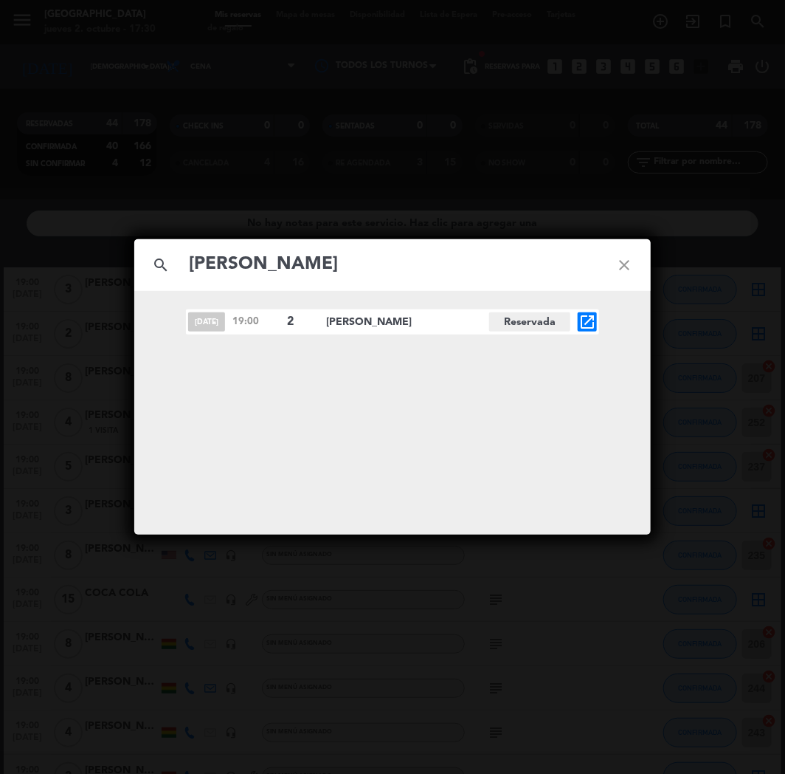
type input "[PERSON_NAME]"
click at [583, 325] on icon "open_in_new" at bounding box center [588, 322] width 18 height 18
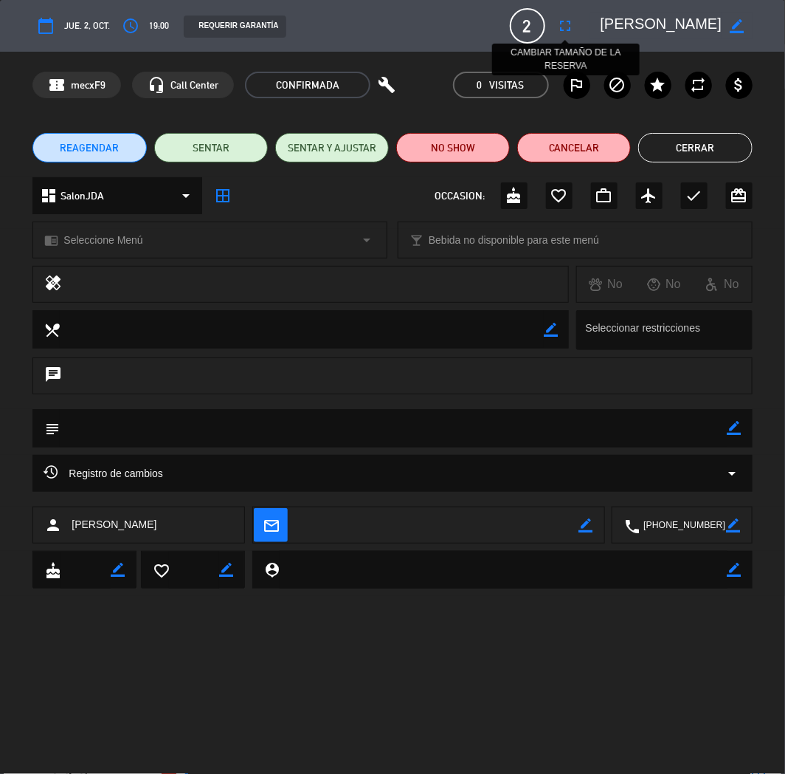
click at [565, 26] on icon "fullscreen" at bounding box center [566, 26] width 18 height 18
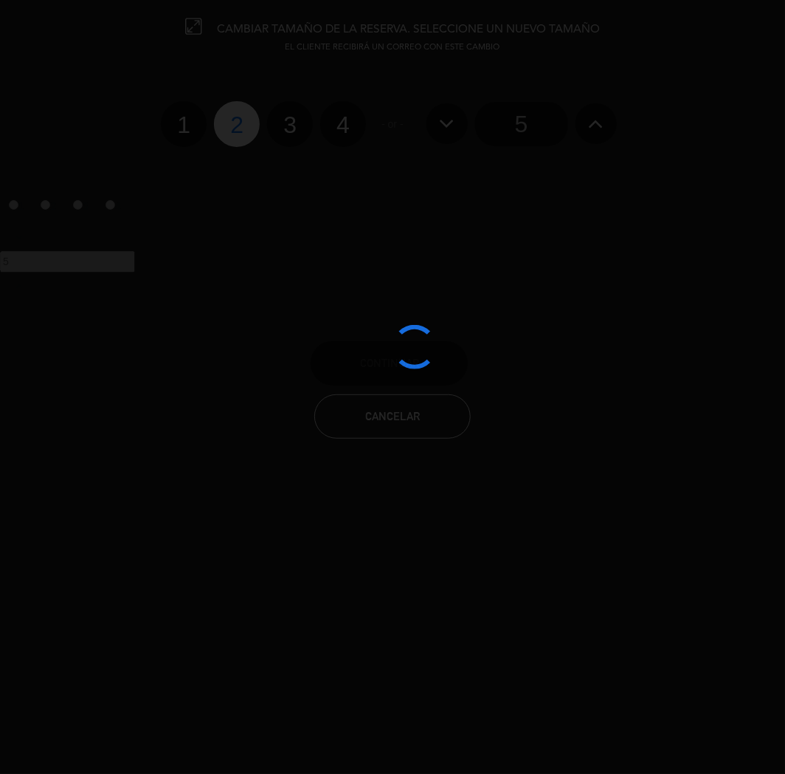
click at [295, 123] on div at bounding box center [392, 387] width 785 height 774
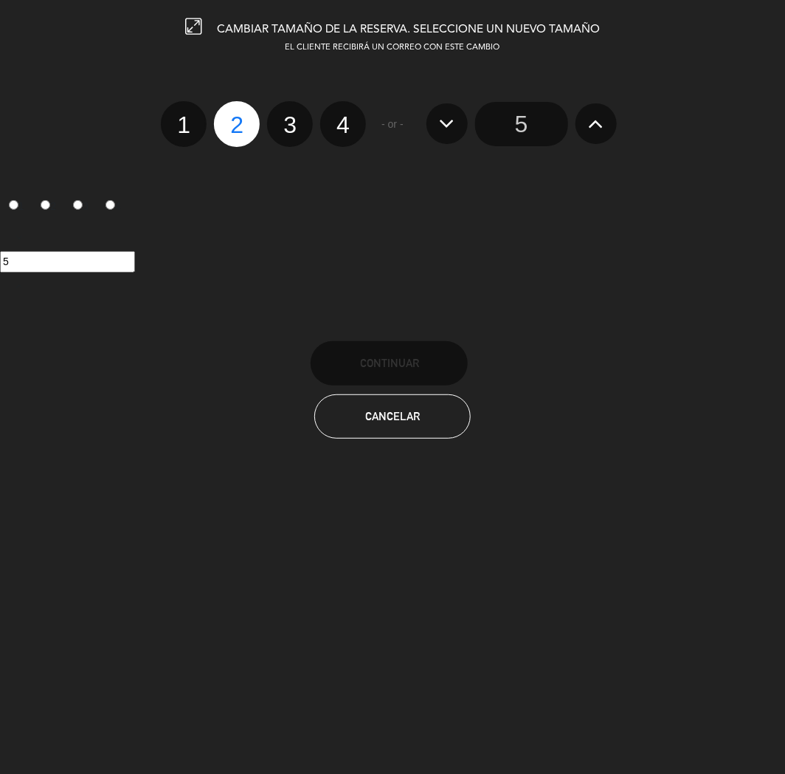
click at [283, 134] on label "3" at bounding box center [290, 124] width 46 height 46
click at [283, 117] on input "3" at bounding box center [288, 112] width 10 height 10
radio input "true"
radio input "false"
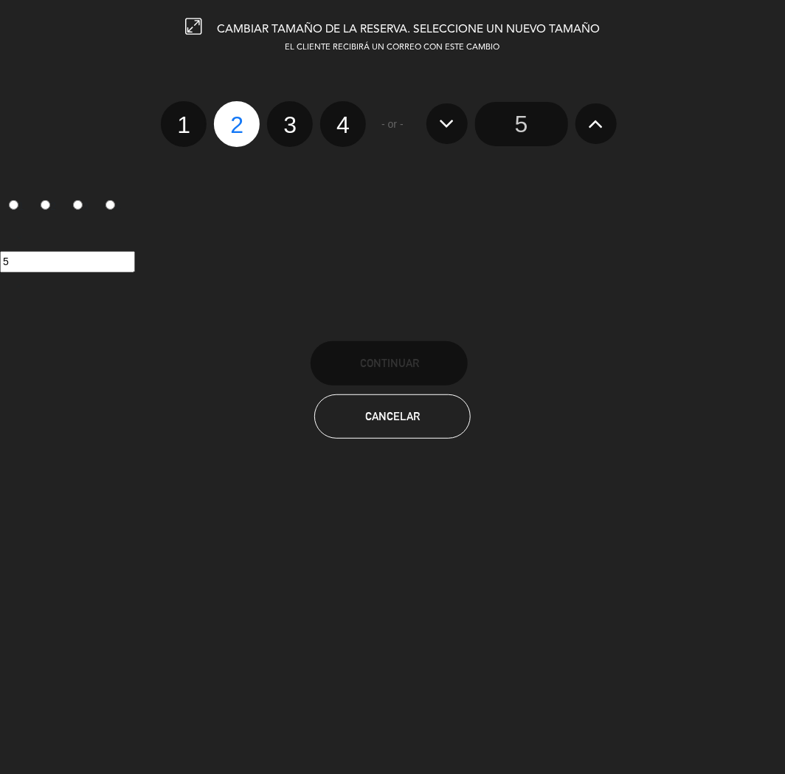
radio input "false"
radio input "true"
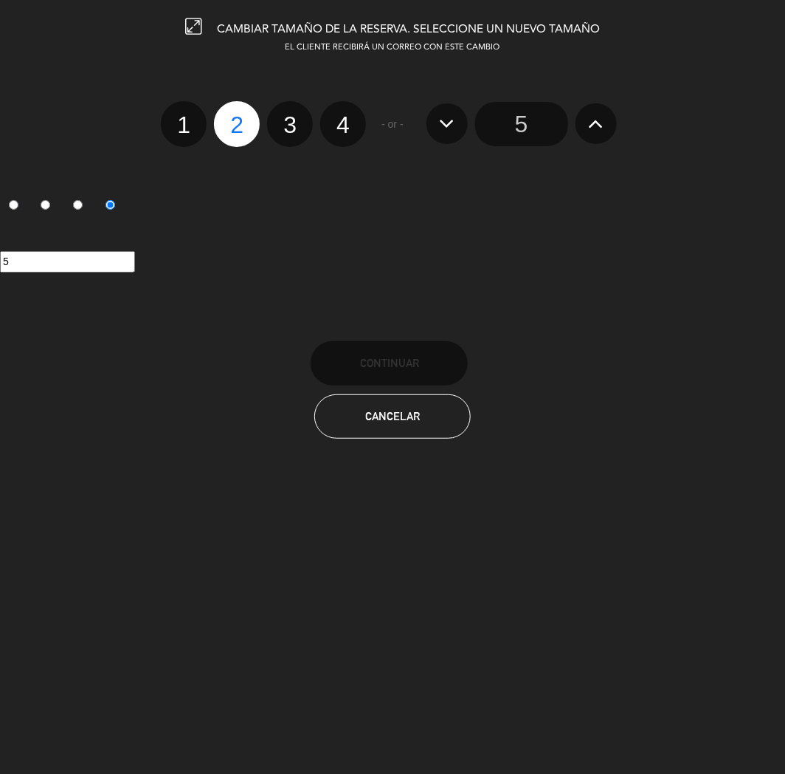
click at [0, 0] on div at bounding box center [0, 0] width 0 height 0
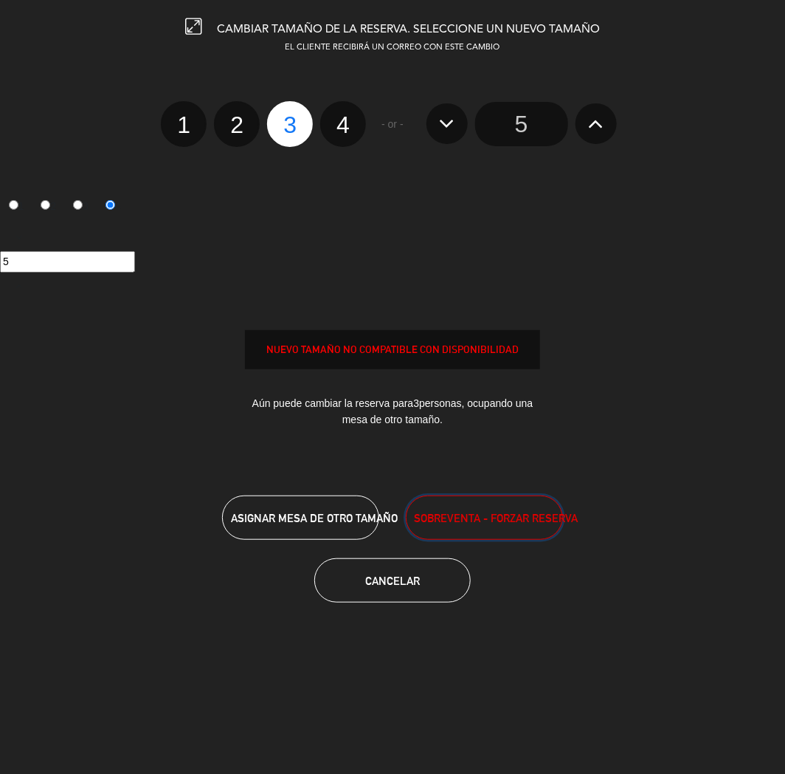
click at [484, 525] on button "SOBREVENTA - FORZAR RESERVA" at bounding box center [484, 517] width 157 height 44
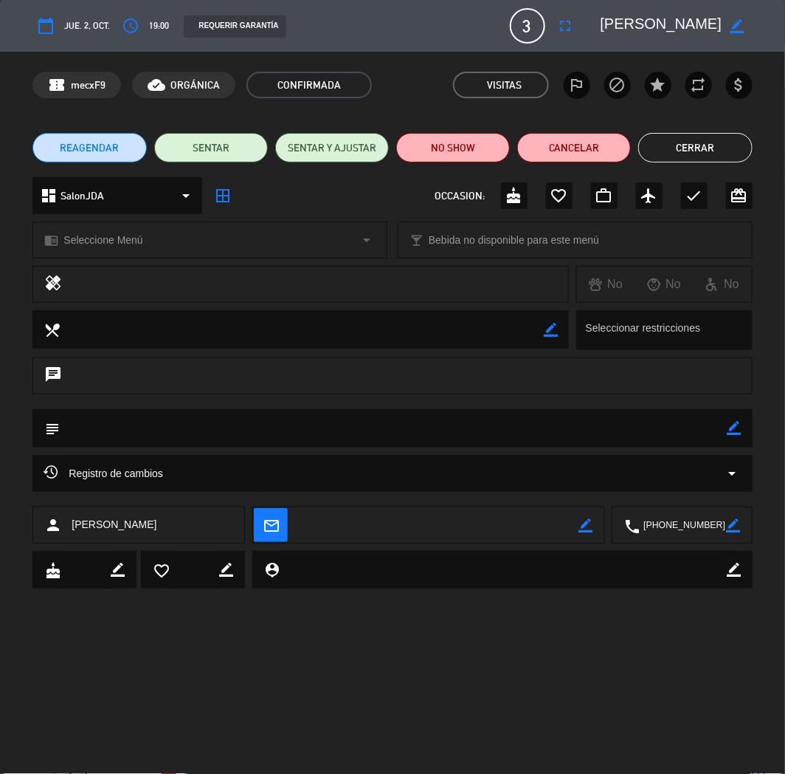
click at [702, 151] on button "Cerrar" at bounding box center [696, 148] width 114 height 30
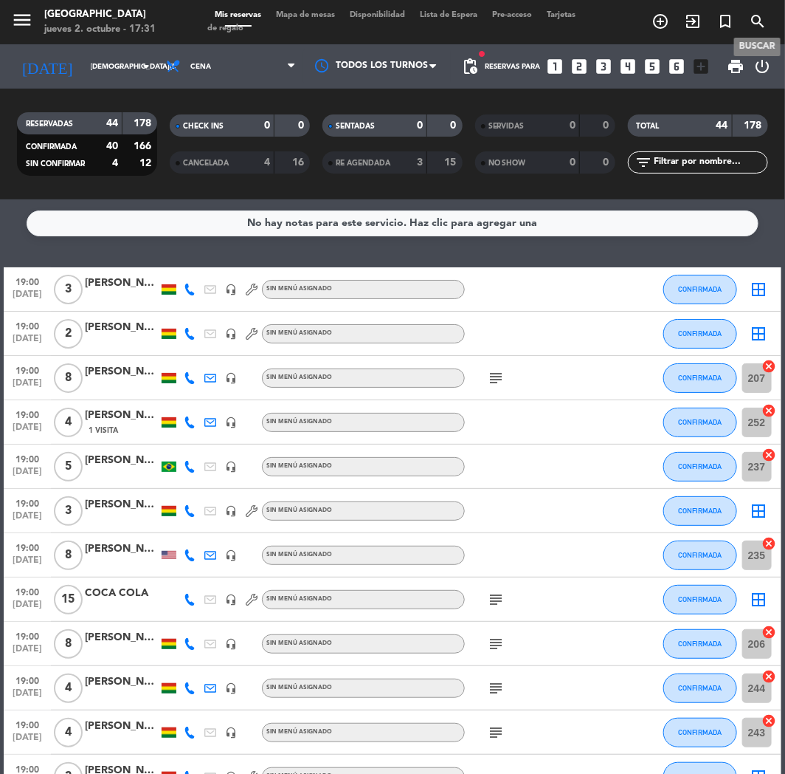
click at [742, 23] on span "search" at bounding box center [758, 21] width 32 height 25
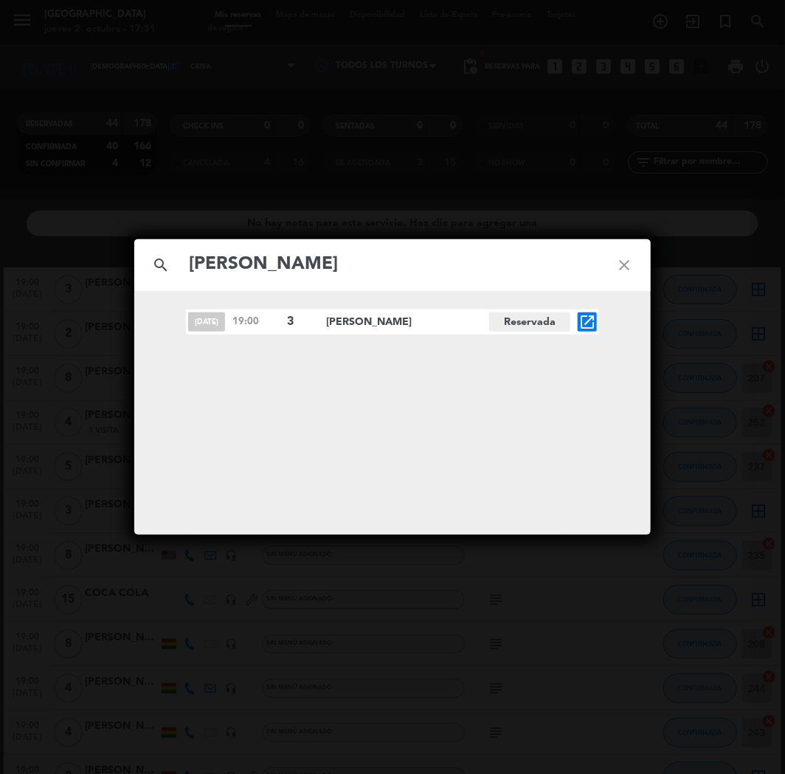
type input "[PERSON_NAME]"
click at [585, 317] on icon "open_in_new" at bounding box center [588, 322] width 18 height 18
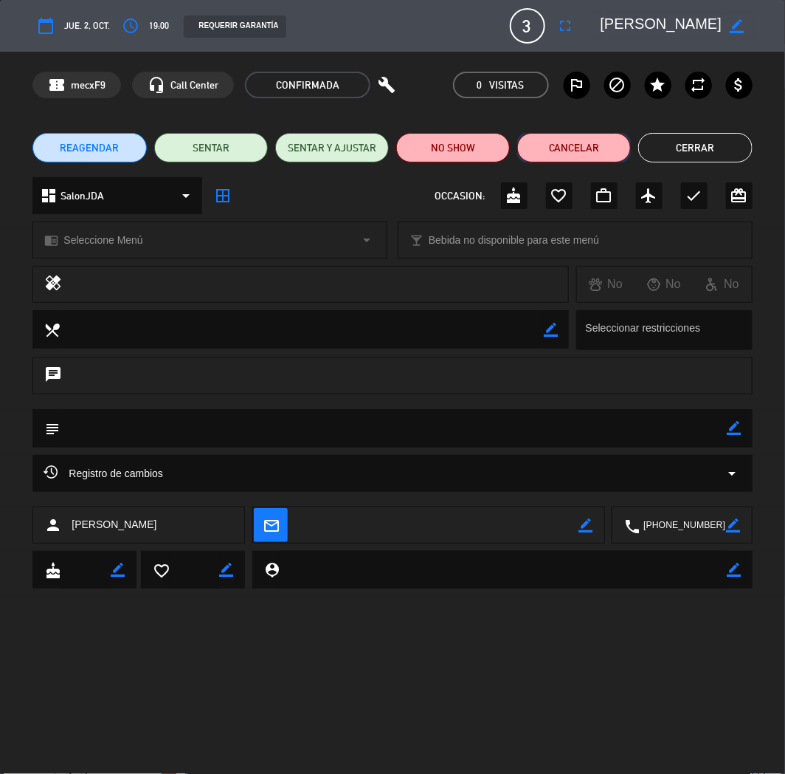
click at [563, 139] on button "Cancelar" at bounding box center [574, 148] width 114 height 30
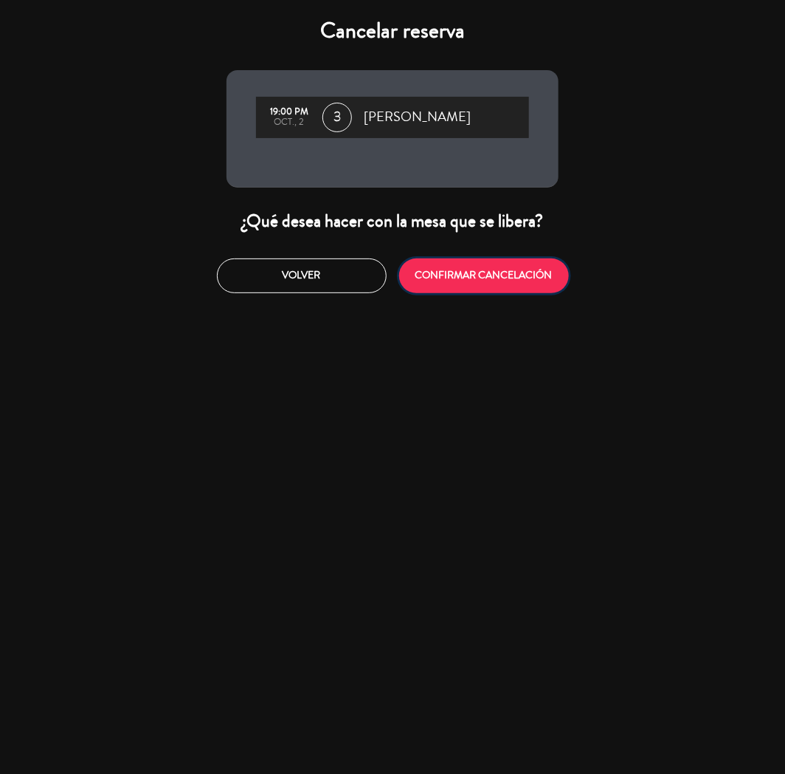
click at [456, 289] on button "CONFIRMAR CANCELACIÓN" at bounding box center [484, 275] width 170 height 35
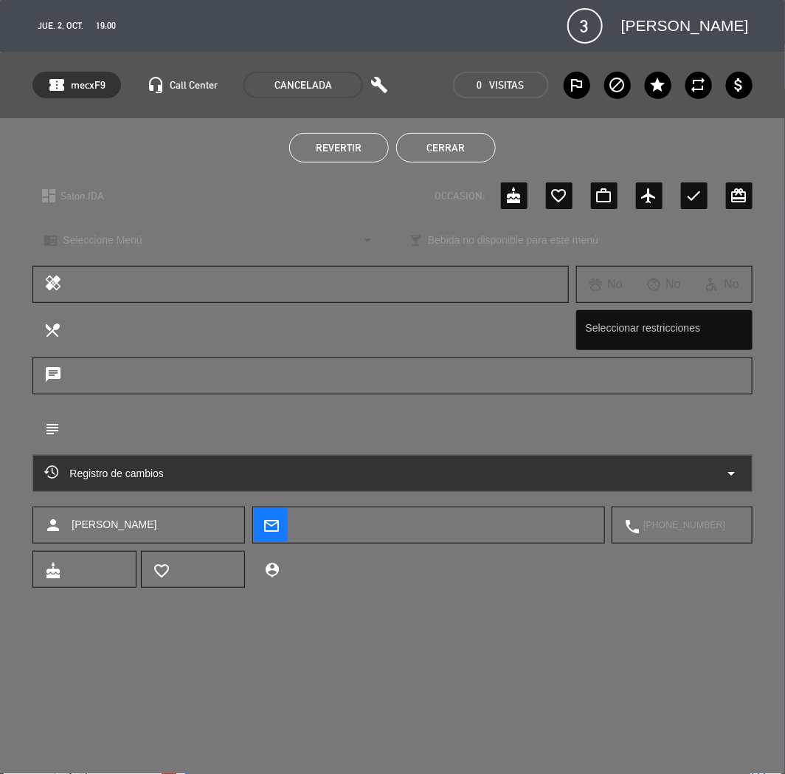
click at [454, 137] on button "Cerrar" at bounding box center [446, 148] width 100 height 30
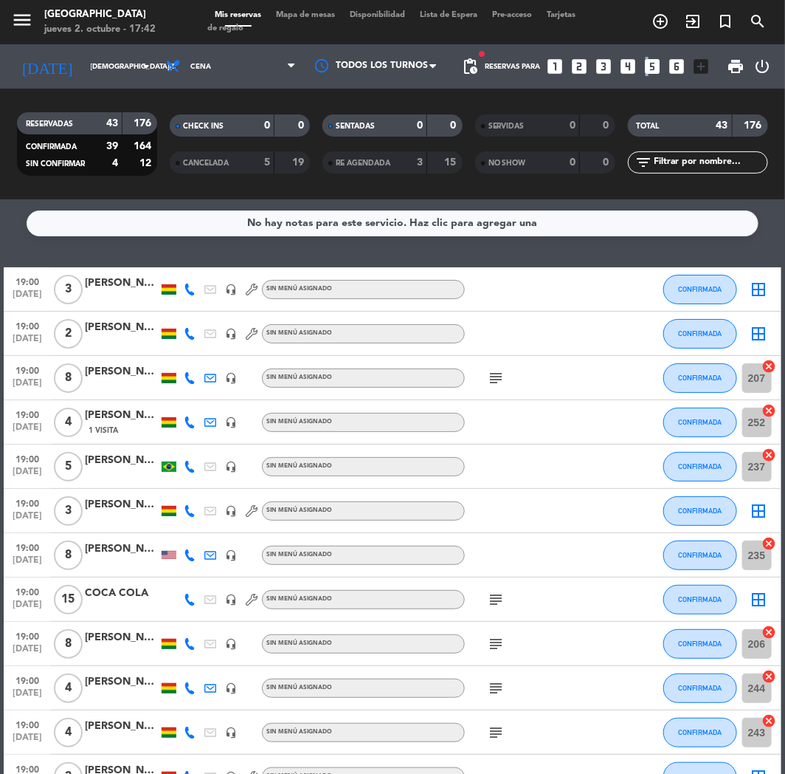
click at [645, 66] on icon "looks_5" at bounding box center [653, 66] width 19 height 19
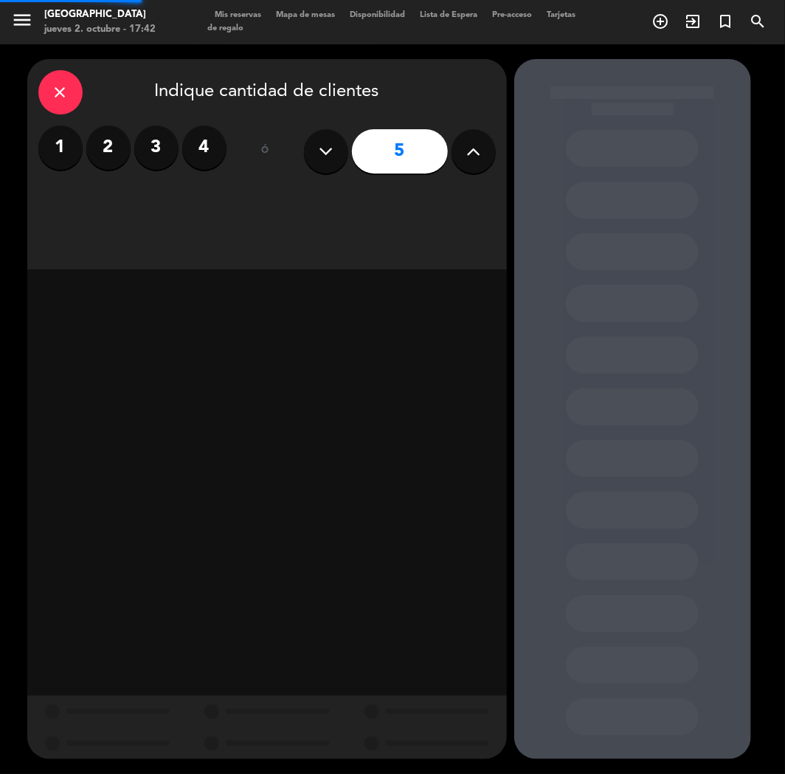
click at [653, 66] on div at bounding box center [633, 409] width 237 height 700
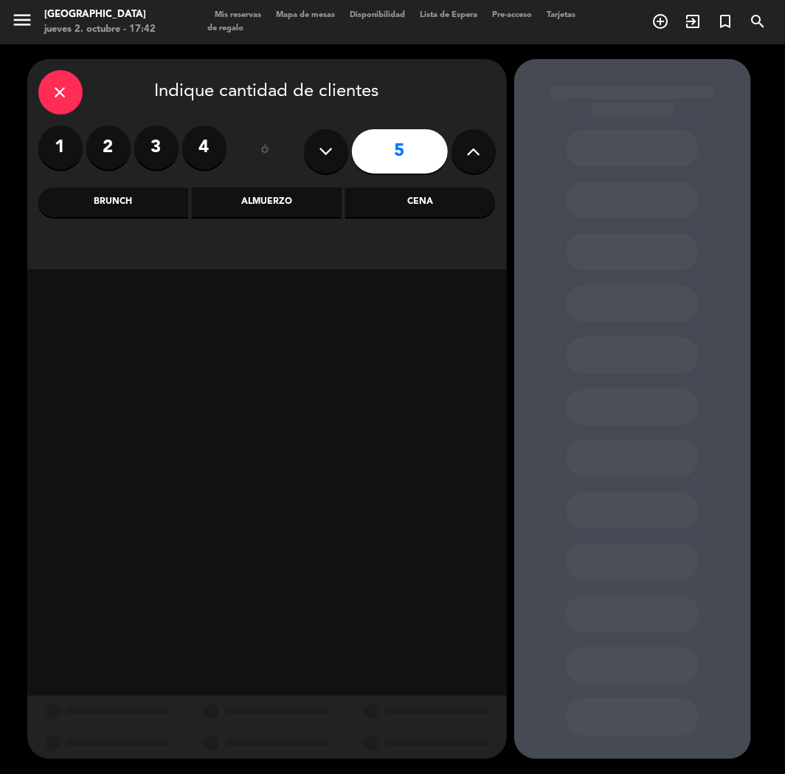
click at [453, 202] on div "Cena" at bounding box center [420, 203] width 150 height 30
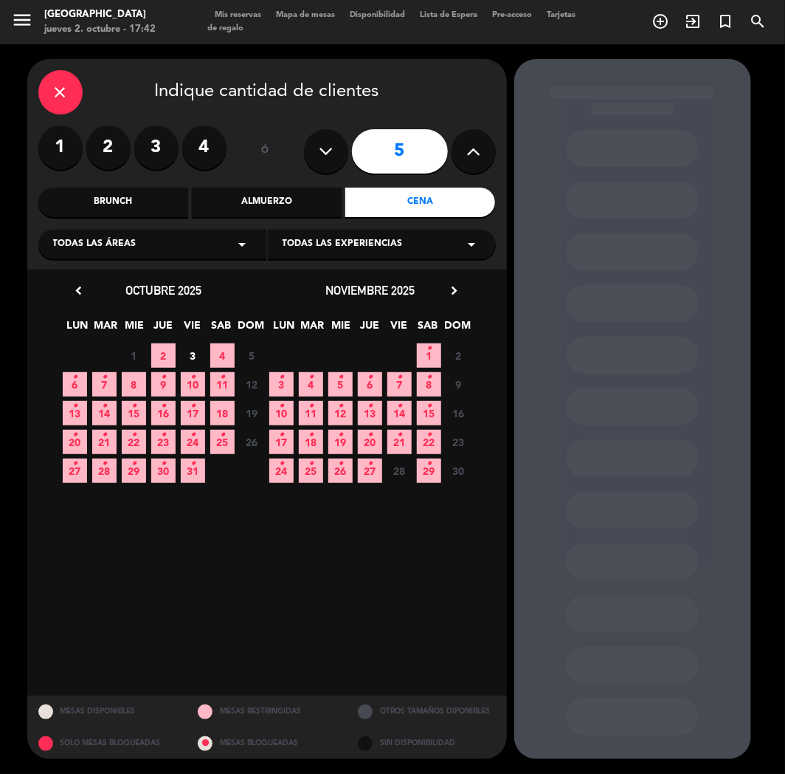
click at [201, 441] on span "24 •" at bounding box center [193, 442] width 24 height 24
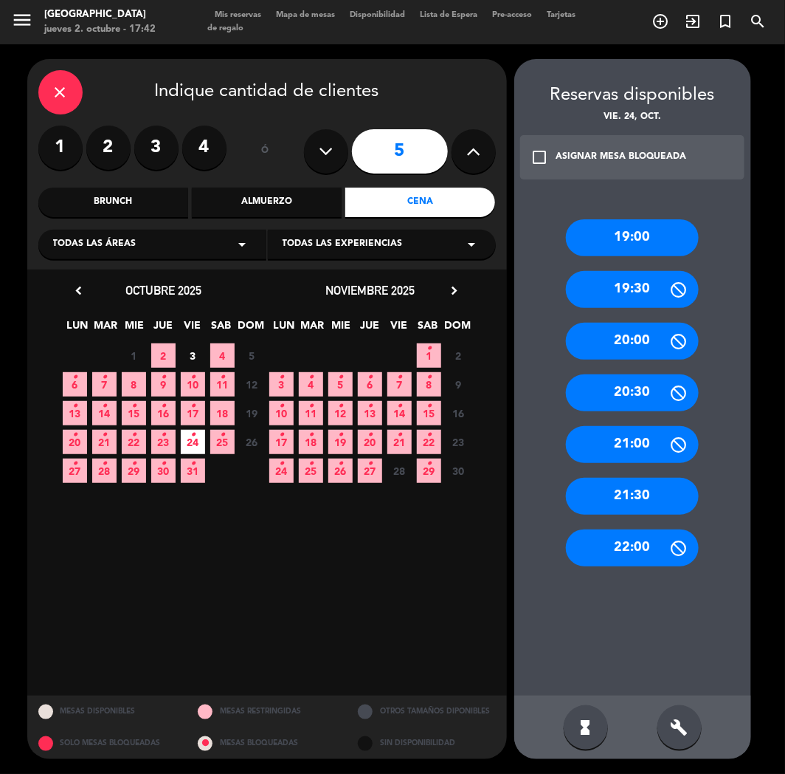
click at [598, 225] on div "19:00" at bounding box center [632, 237] width 133 height 37
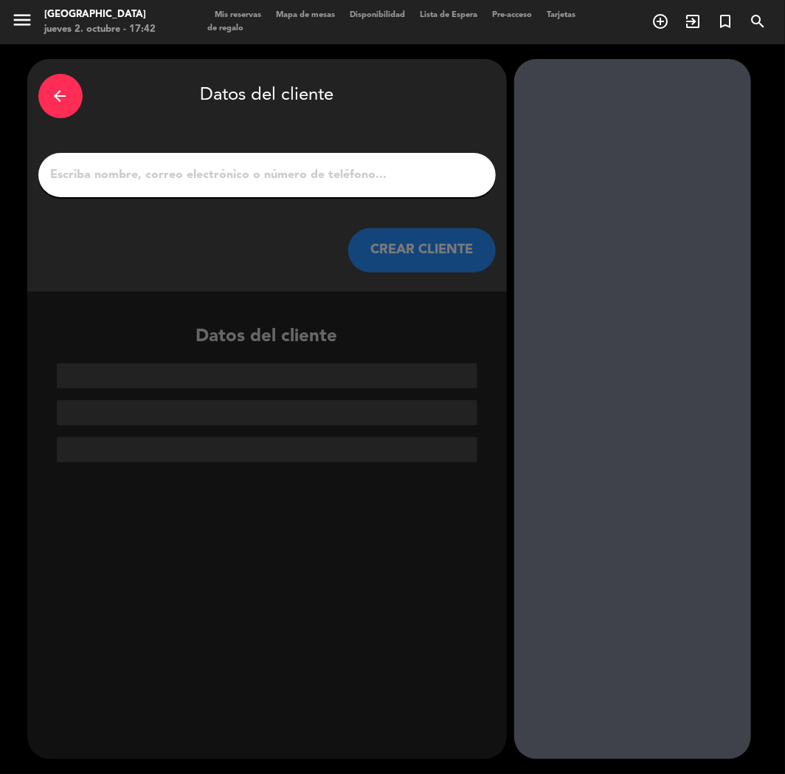
click at [334, 171] on input "1" at bounding box center [267, 175] width 436 height 21
paste input "[PERSON_NAME]"
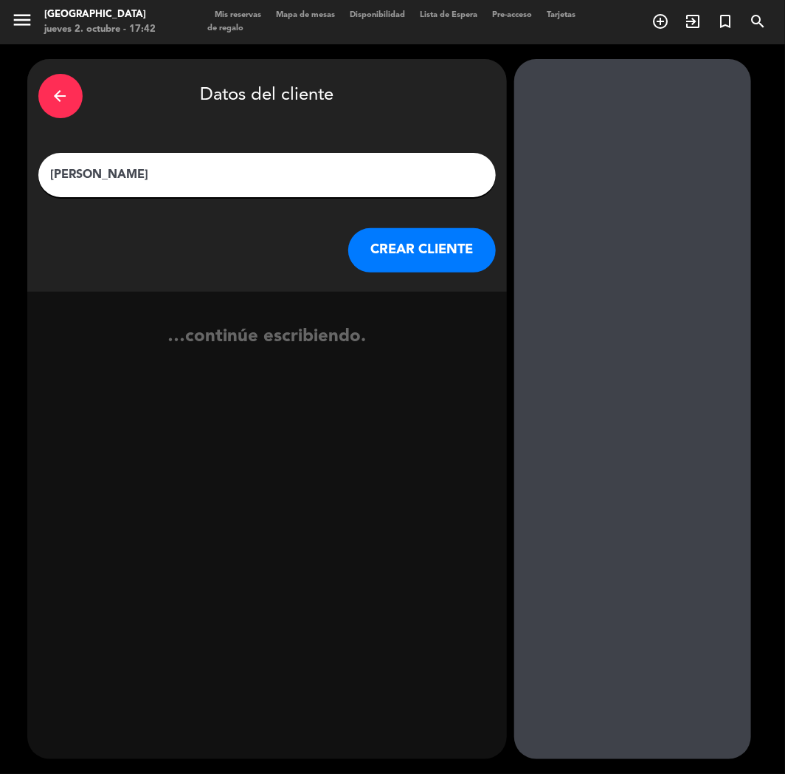
type input "[PERSON_NAME]"
click at [406, 249] on button "CREAR CLIENTE" at bounding box center [422, 250] width 148 height 44
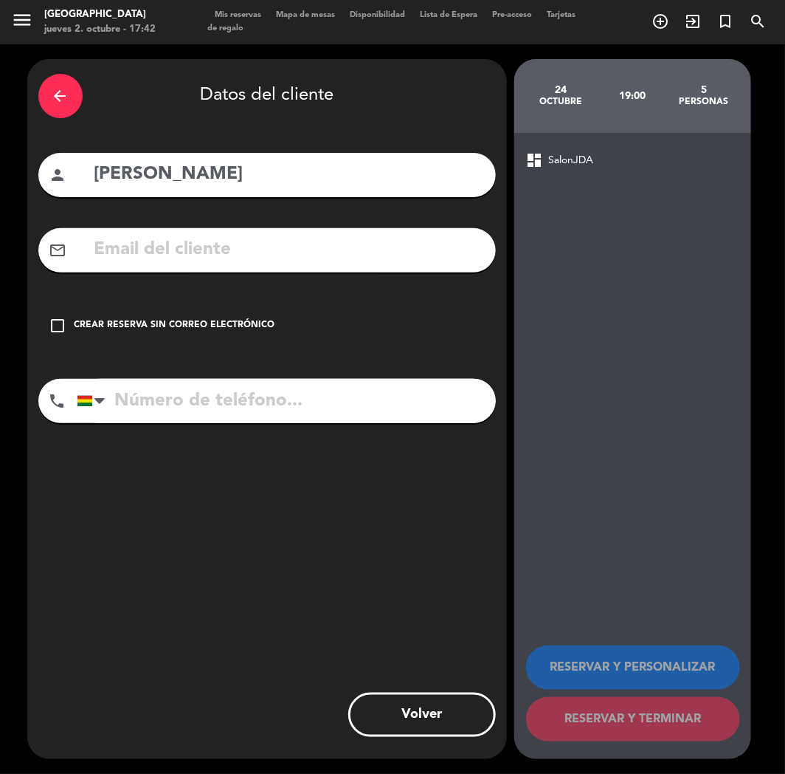
click at [200, 418] on input "tel" at bounding box center [286, 401] width 419 height 44
paste input "[PHONE_NUMBER]"
type input "[PHONE_NUMBER]"
drag, startPoint x: 224, startPoint y: 312, endPoint x: 496, endPoint y: 505, distance: 333.7
click at [224, 312] on div "check_box_outline_blank Crear reserva sin correo electrónico" at bounding box center [267, 325] width 458 height 44
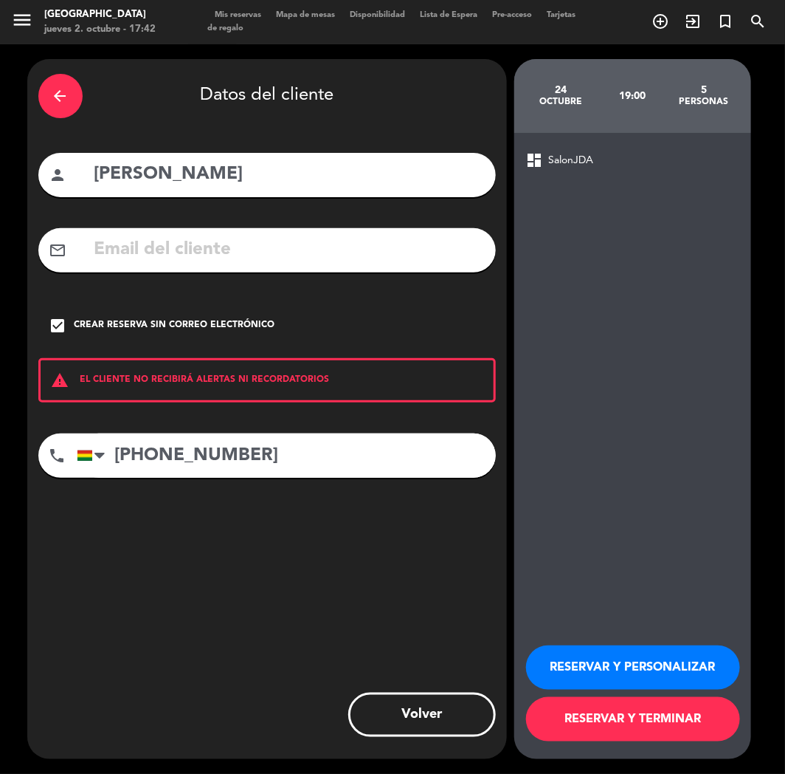
drag, startPoint x: 589, startPoint y: 668, endPoint x: 362, endPoint y: 475, distance: 297.9
click at [588, 668] on button "RESERVAR Y PERSONALIZAR" at bounding box center [633, 667] width 214 height 44
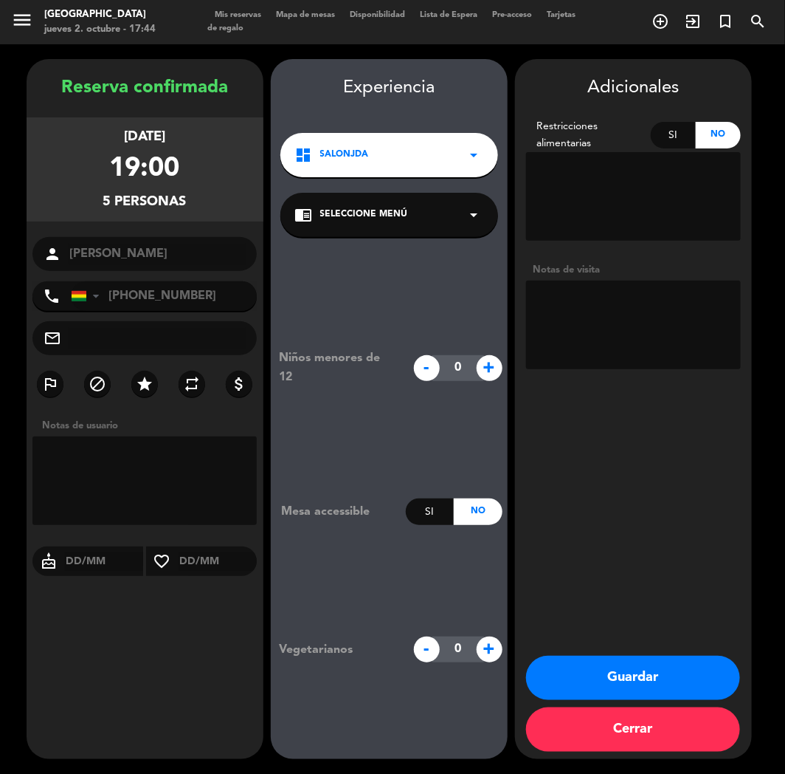
click at [626, 674] on button "Guardar" at bounding box center [633, 678] width 214 height 44
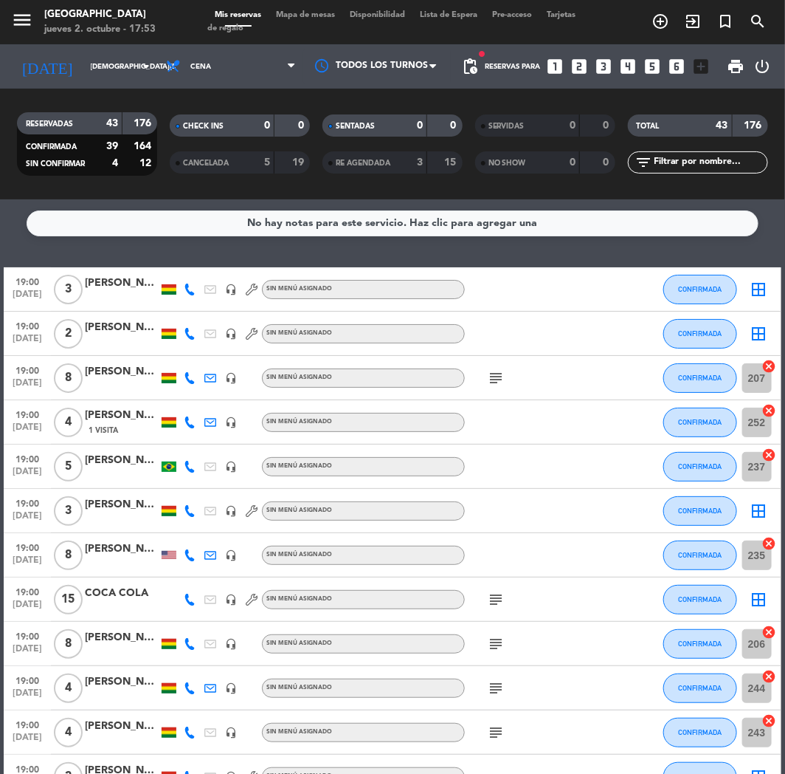
click at [583, 62] on icon "looks_two" at bounding box center [580, 66] width 19 height 19
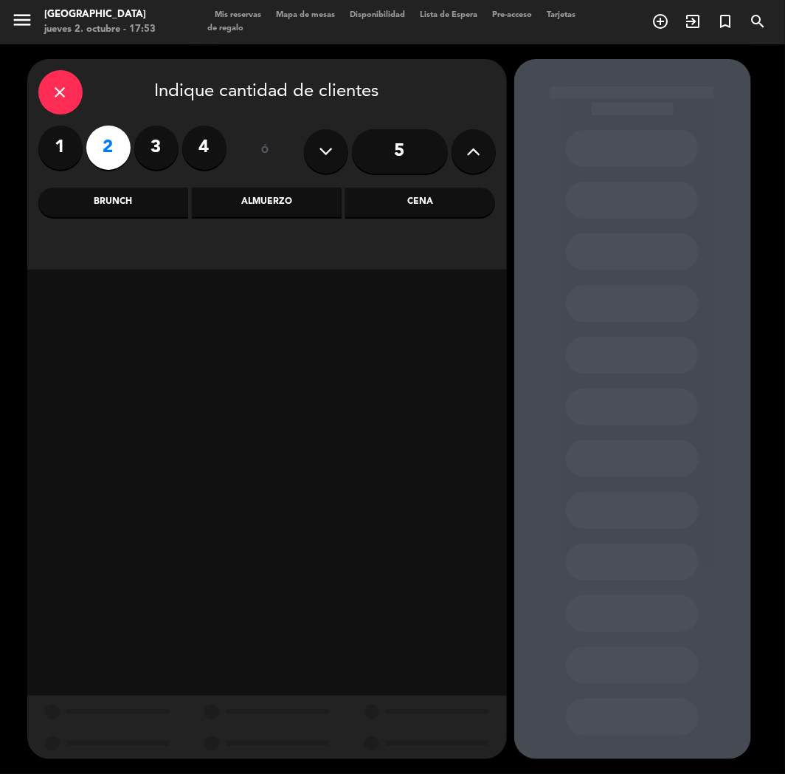
click at [439, 211] on div "Cena" at bounding box center [420, 203] width 150 height 30
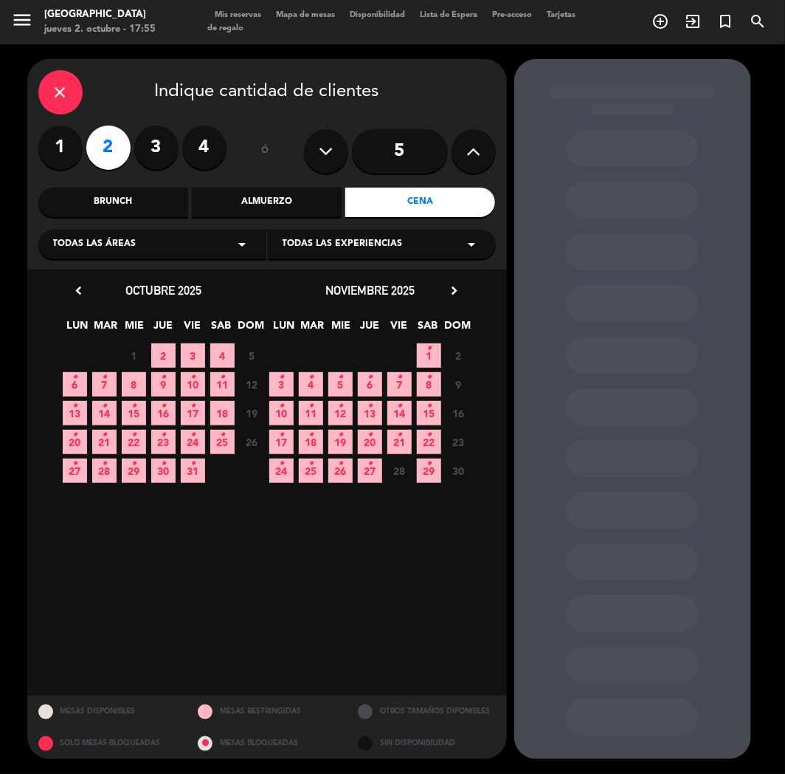
click at [220, 441] on icon "•" at bounding box center [222, 435] width 5 height 24
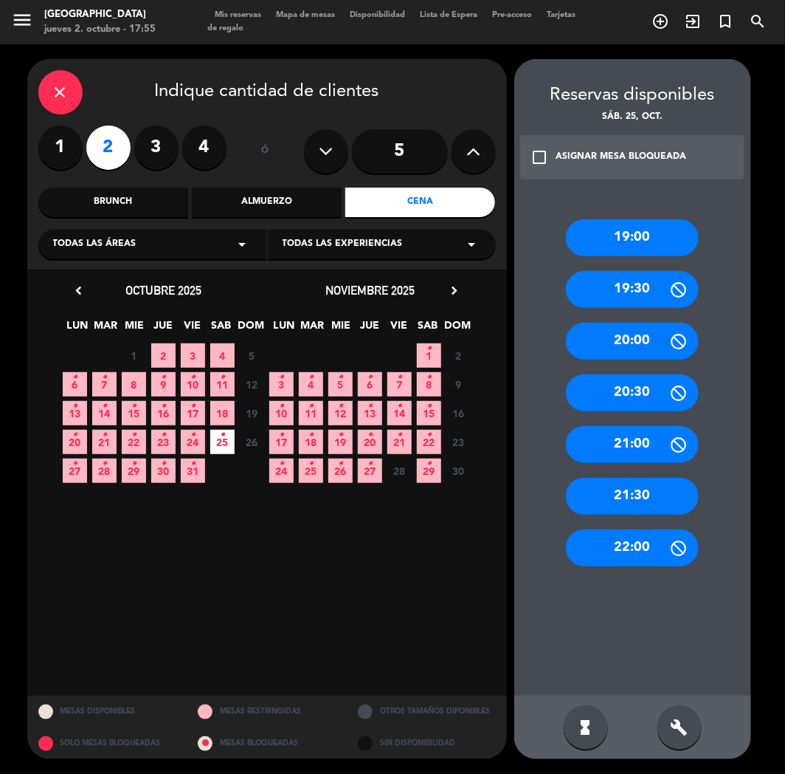
drag, startPoint x: 635, startPoint y: 227, endPoint x: 424, endPoint y: 215, distance: 211.5
click at [630, 227] on div "19:00" at bounding box center [632, 237] width 133 height 37
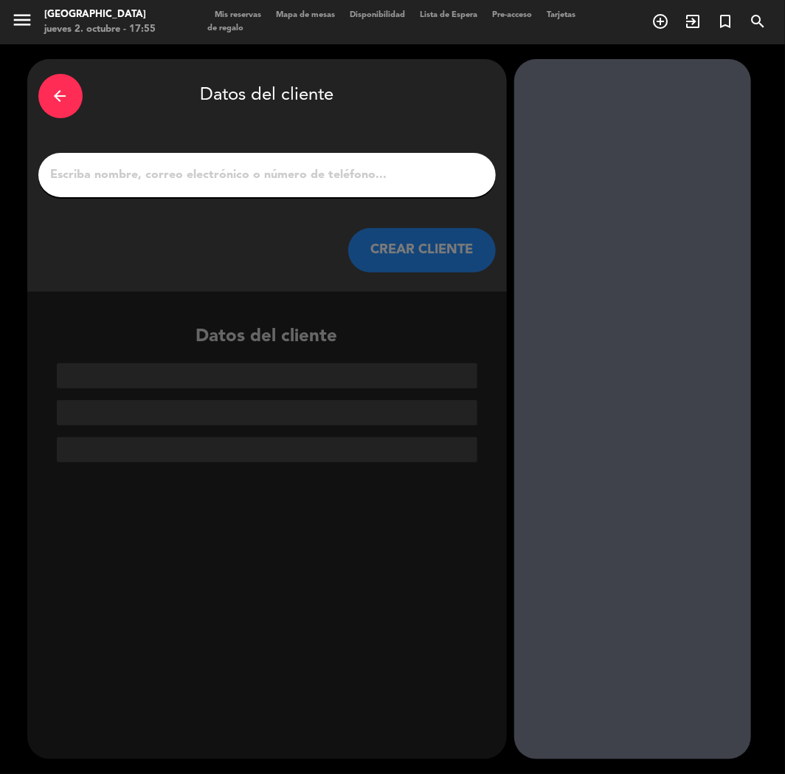
click at [267, 182] on input "1" at bounding box center [267, 175] width 436 height 21
paste input "[PERSON_NAME]"
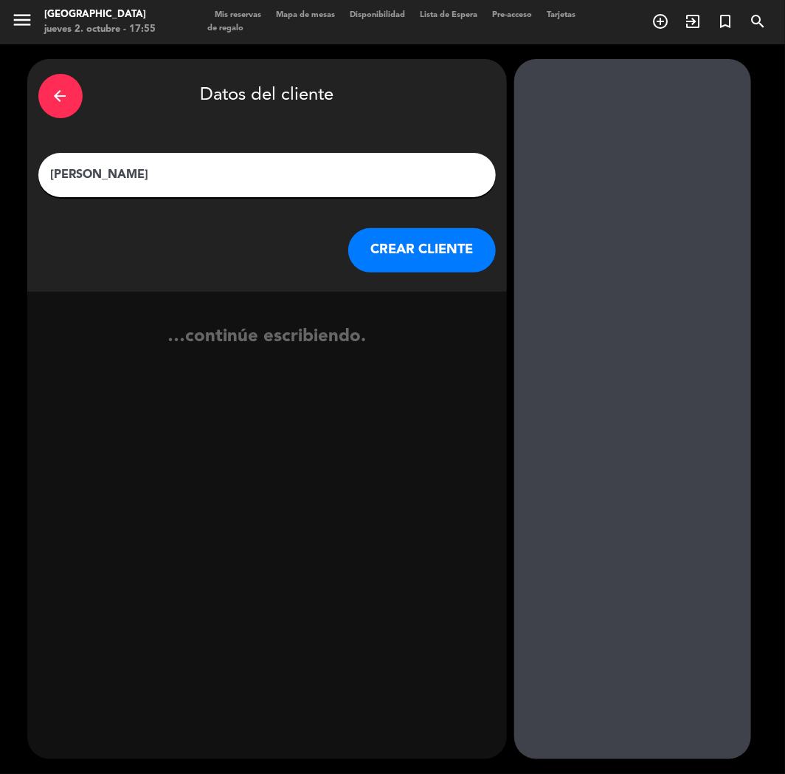
type input "[PERSON_NAME]"
click at [410, 244] on button "CREAR CLIENTE" at bounding box center [422, 250] width 148 height 44
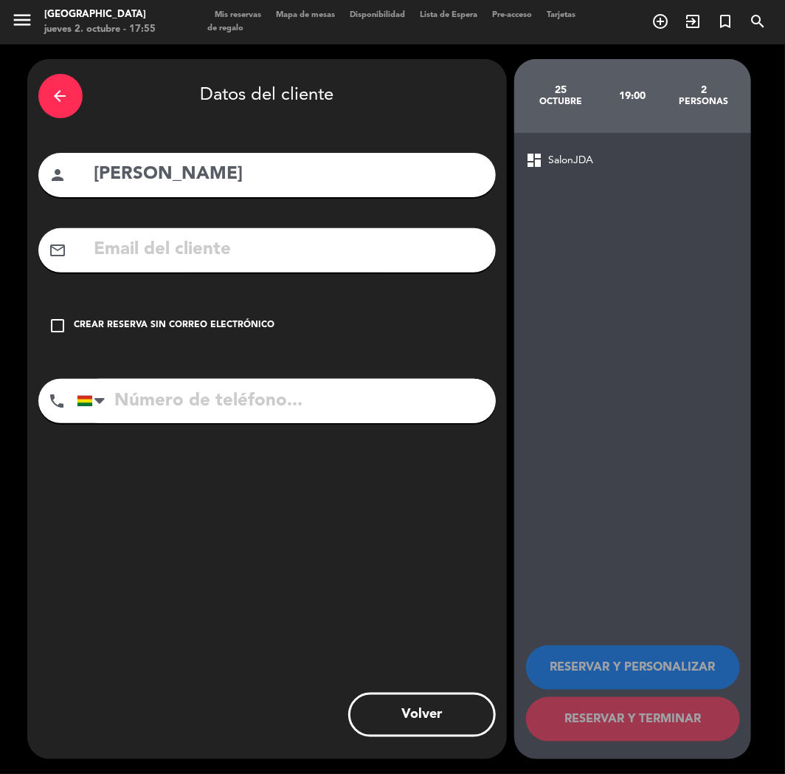
click at [194, 392] on input "tel" at bounding box center [286, 401] width 419 height 44
paste input "[PHONE_NUMBER]"
type input "[PHONE_NUMBER]"
drag, startPoint x: 222, startPoint y: 307, endPoint x: 293, endPoint y: 340, distance: 78.0
click at [235, 314] on div "check_box_outline_blank Crear reserva sin correo electrónico" at bounding box center [267, 325] width 458 height 44
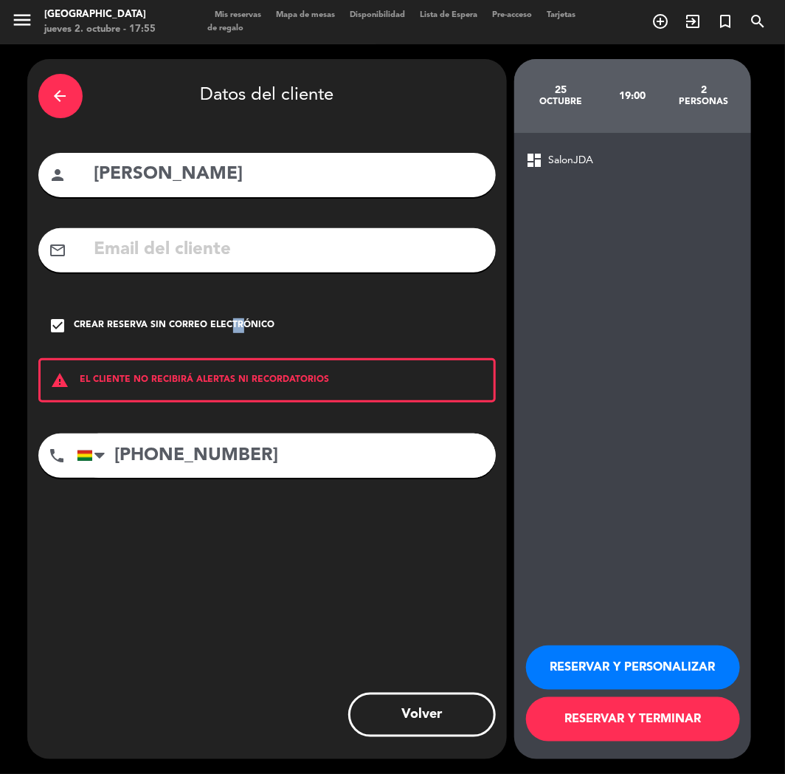
drag, startPoint x: 582, startPoint y: 653, endPoint x: 211, endPoint y: 467, distance: 414.7
click at [581, 654] on button "RESERVAR Y PERSONALIZAR" at bounding box center [633, 667] width 214 height 44
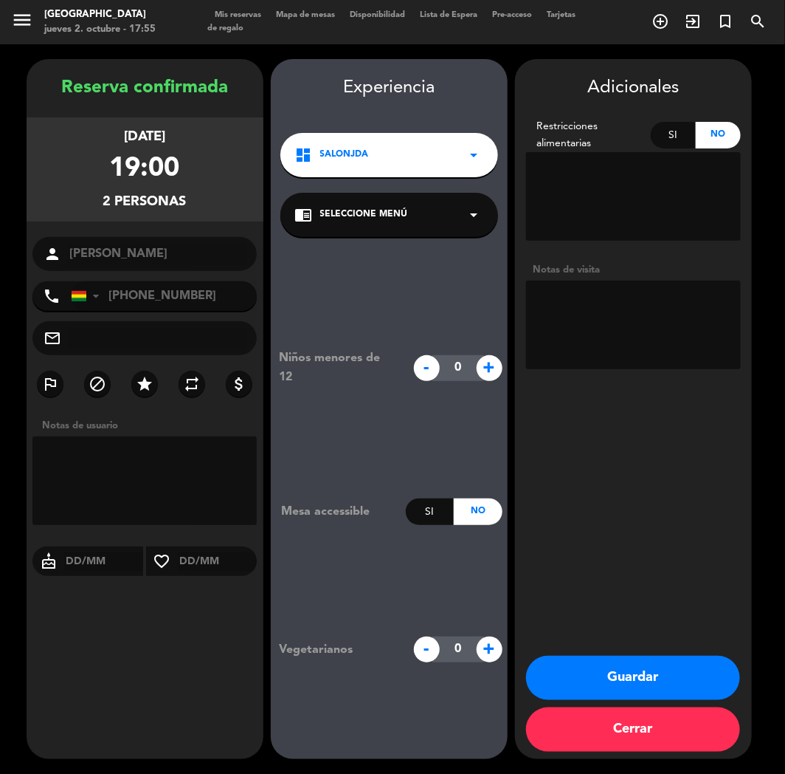
click at [120, 342] on input "text" at bounding box center [158, 338] width 178 height 21
paste input "[EMAIL_ADDRESS][DOMAIN_NAME]"
type input "[EMAIL_ADDRESS][DOMAIN_NAME]"
drag, startPoint x: 606, startPoint y: 664, endPoint x: 86, endPoint y: 694, distance: 520.6
click at [604, 664] on button "Guardar" at bounding box center [633, 678] width 214 height 44
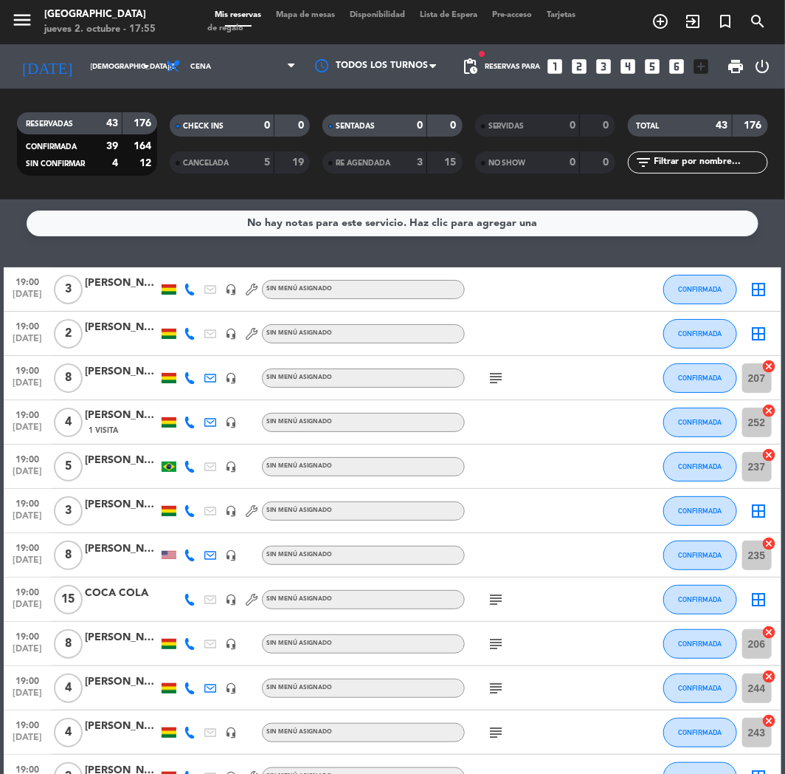
click at [606, 63] on icon "looks_3" at bounding box center [604, 66] width 19 height 19
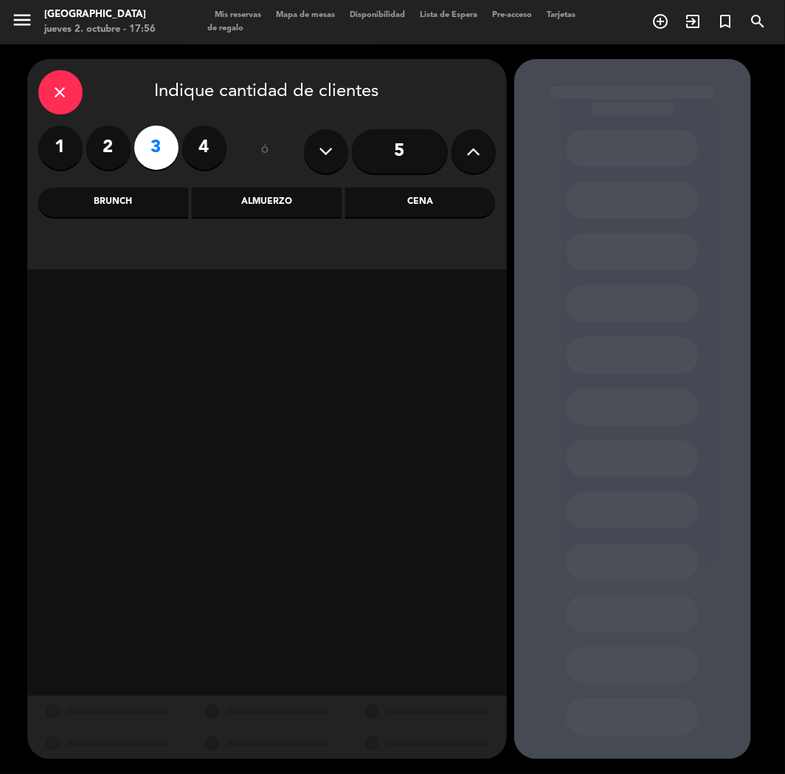
click at [451, 216] on div "Cena" at bounding box center [420, 203] width 150 height 30
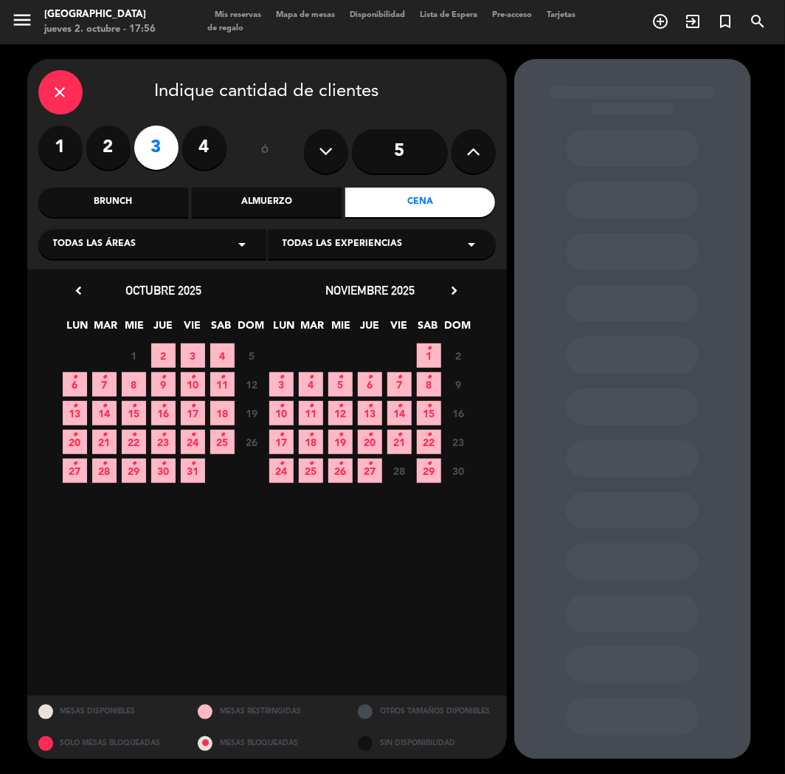
click at [183, 349] on span "3" at bounding box center [193, 355] width 24 height 24
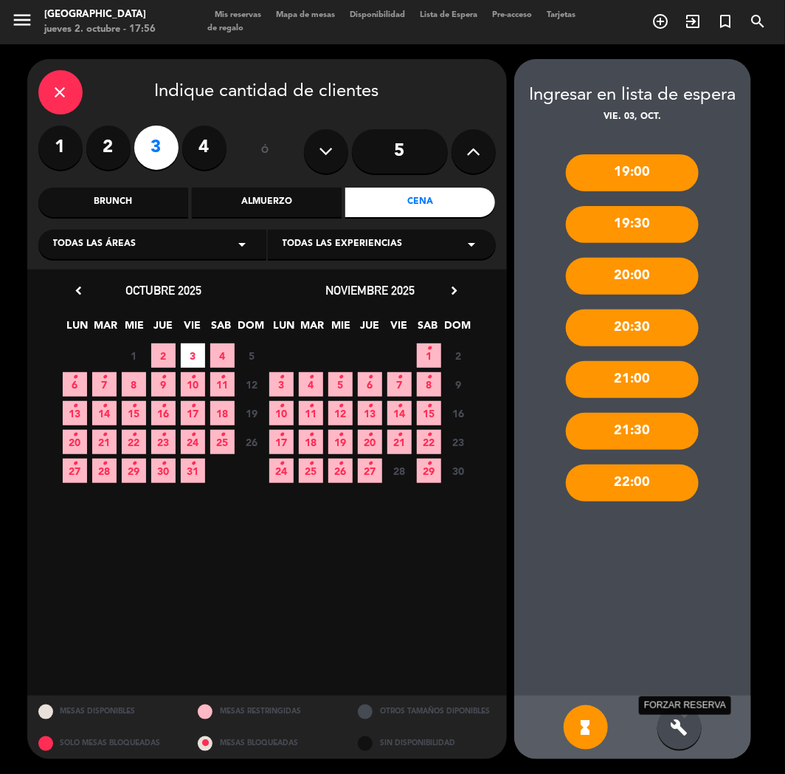
drag, startPoint x: 681, startPoint y: 726, endPoint x: 665, endPoint y: 717, distance: 17.9
click at [681, 726] on icon "build" at bounding box center [680, 727] width 18 height 18
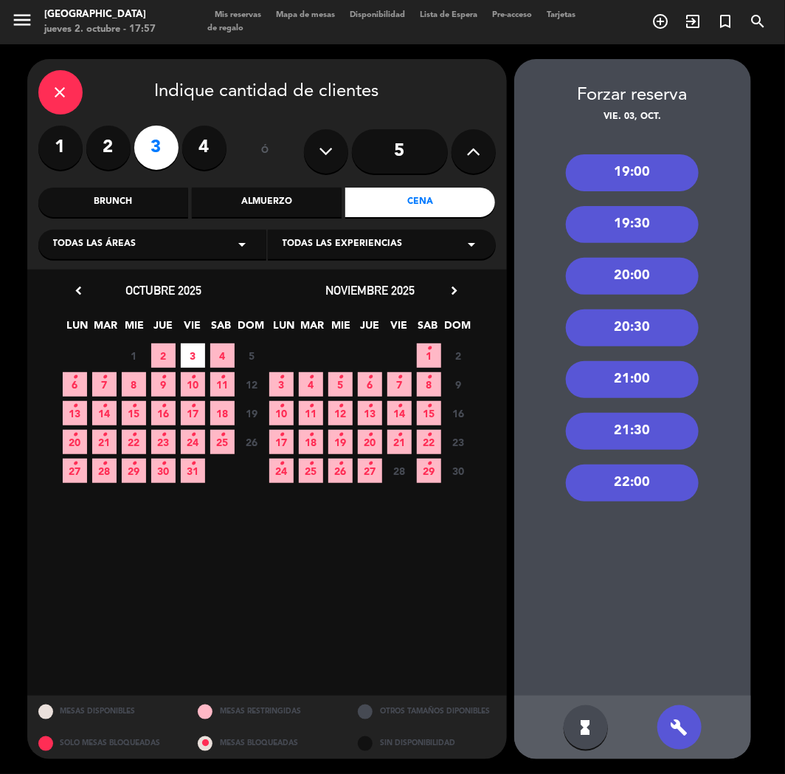
click at [653, 183] on div "19:00" at bounding box center [632, 172] width 133 height 37
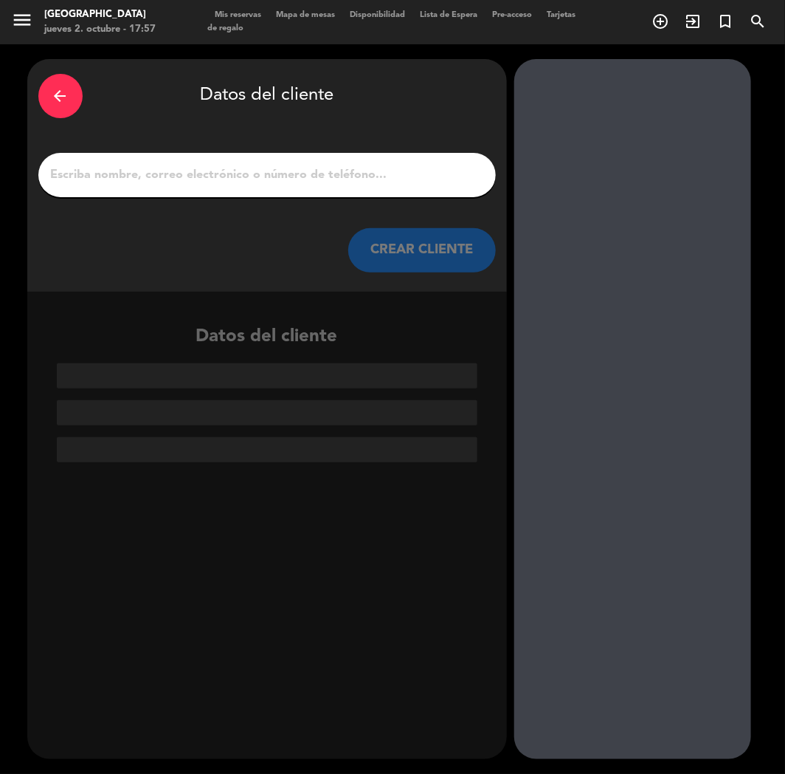
click at [286, 174] on input "1" at bounding box center [267, 175] width 436 height 21
paste input "[PHONE_NUMBER]"
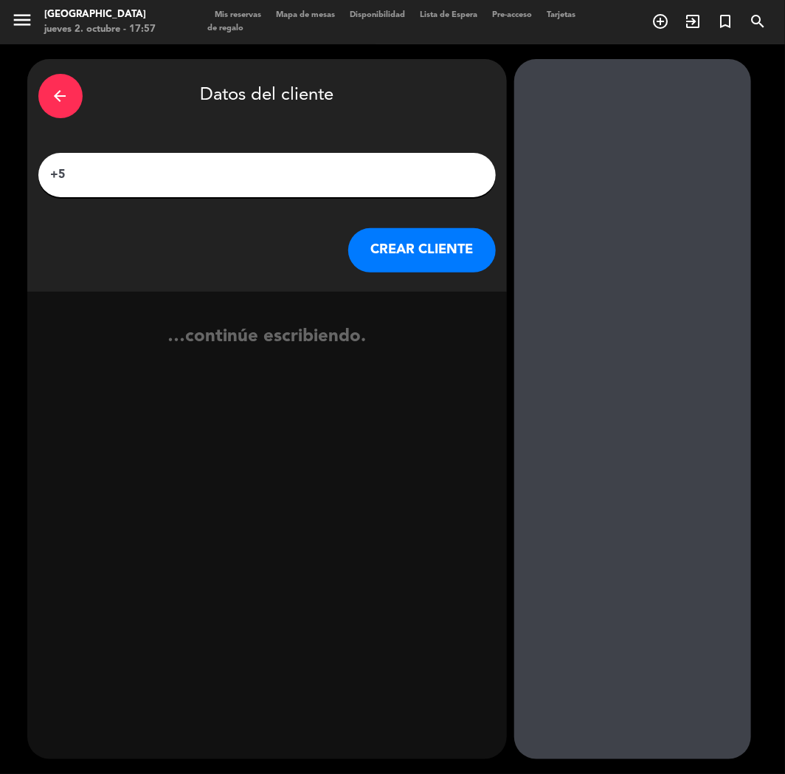
type input "+"
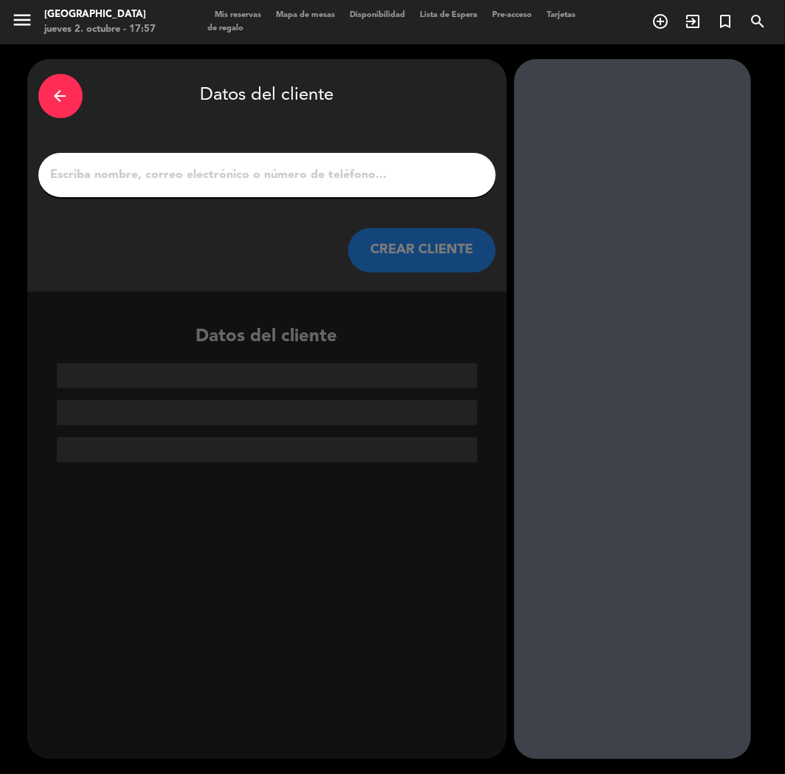
click at [155, 167] on input "1" at bounding box center [267, 175] width 436 height 21
paste input "[PERSON_NAME]"
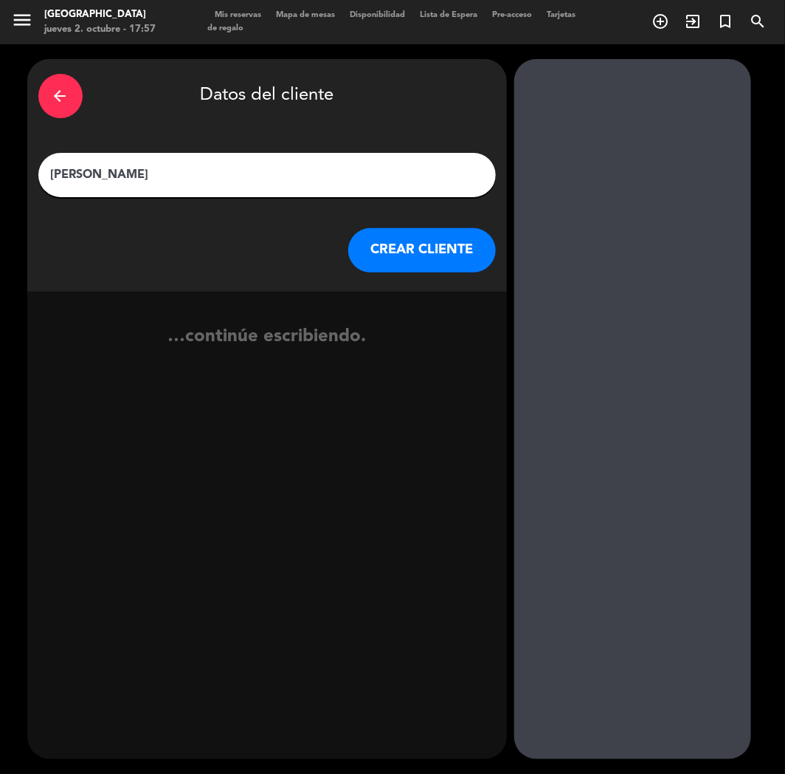
type input "[PERSON_NAME]"
click at [441, 255] on button "CREAR CLIENTE" at bounding box center [422, 250] width 148 height 44
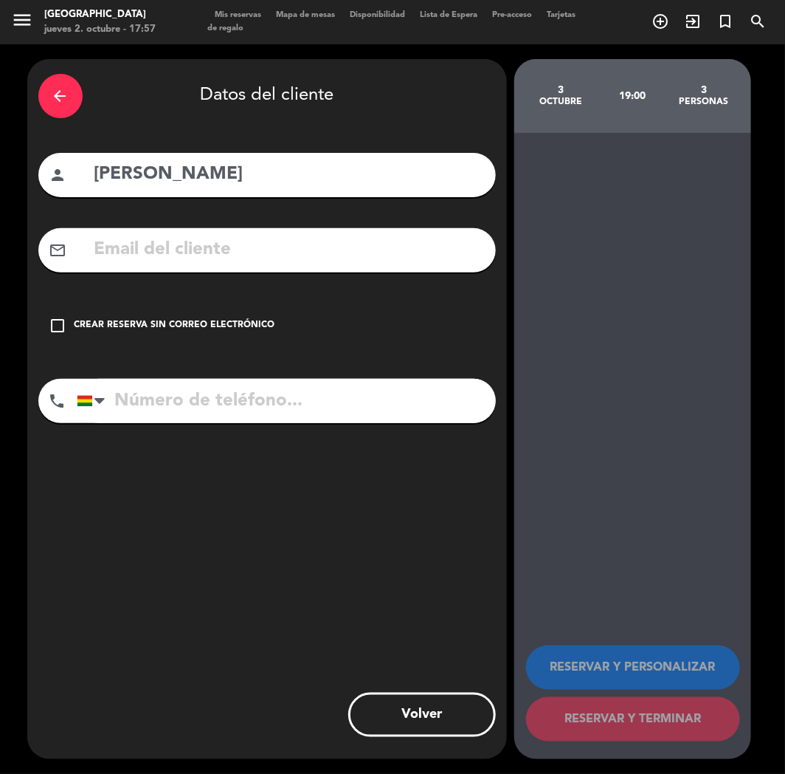
drag, startPoint x: 205, startPoint y: 395, endPoint x: 189, endPoint y: 369, distance: 30.5
click at [205, 395] on input "tel" at bounding box center [286, 401] width 419 height 44
paste input "[PHONE_NUMBER]"
type input "[PHONE_NUMBER]"
click at [154, 313] on div "check_box_outline_blank Crear reserva sin correo electrónico" at bounding box center [267, 325] width 458 height 44
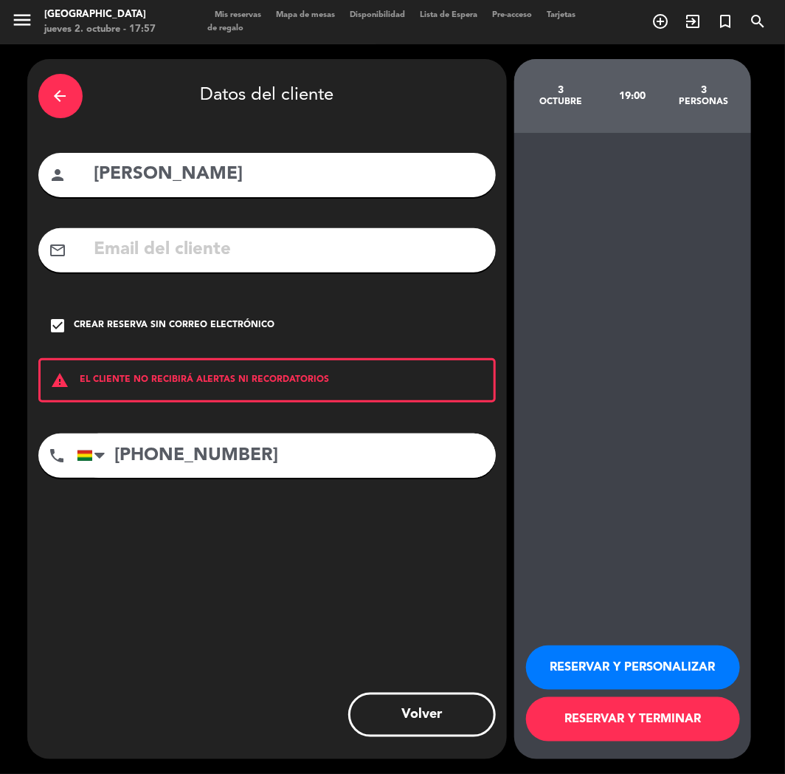
drag, startPoint x: 586, startPoint y: 667, endPoint x: 418, endPoint y: 624, distance: 173.9
click at [583, 667] on button "RESERVAR Y PERSONALIZAR" at bounding box center [633, 667] width 214 height 44
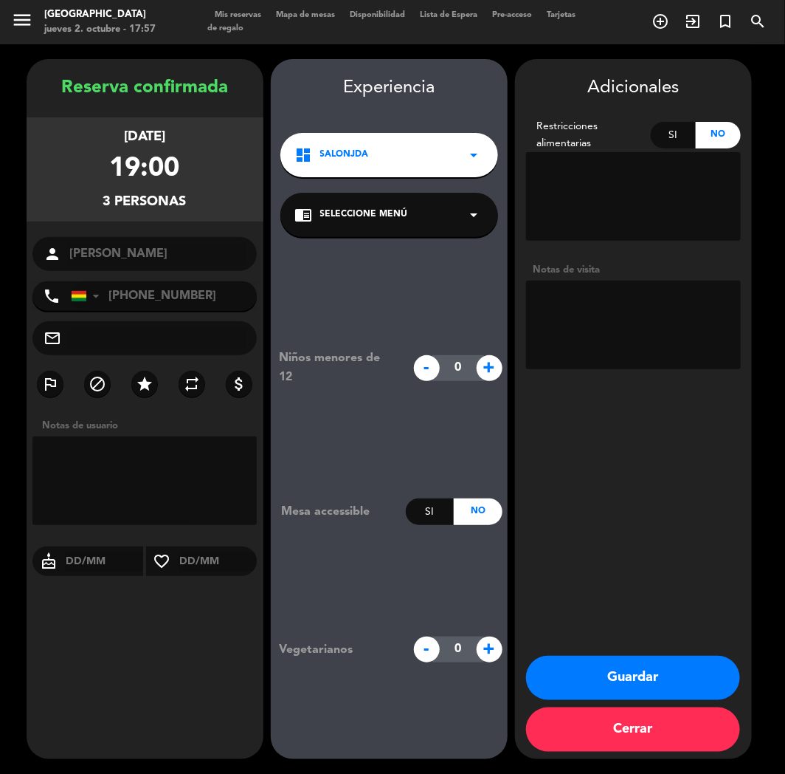
click at [602, 670] on button "Guardar" at bounding box center [633, 678] width 214 height 44
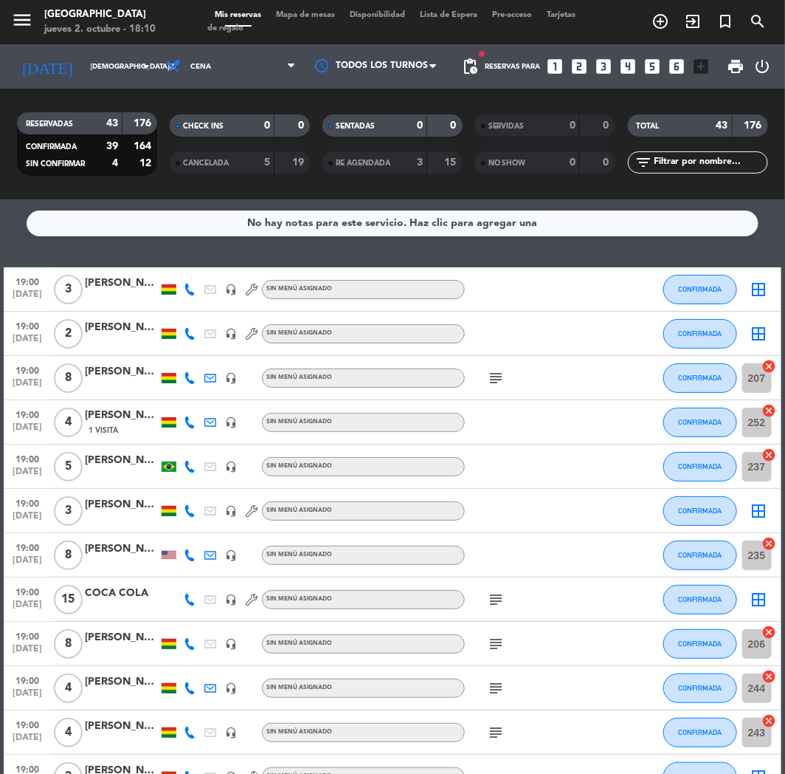
click at [596, 67] on icon "looks_3" at bounding box center [604, 66] width 19 height 19
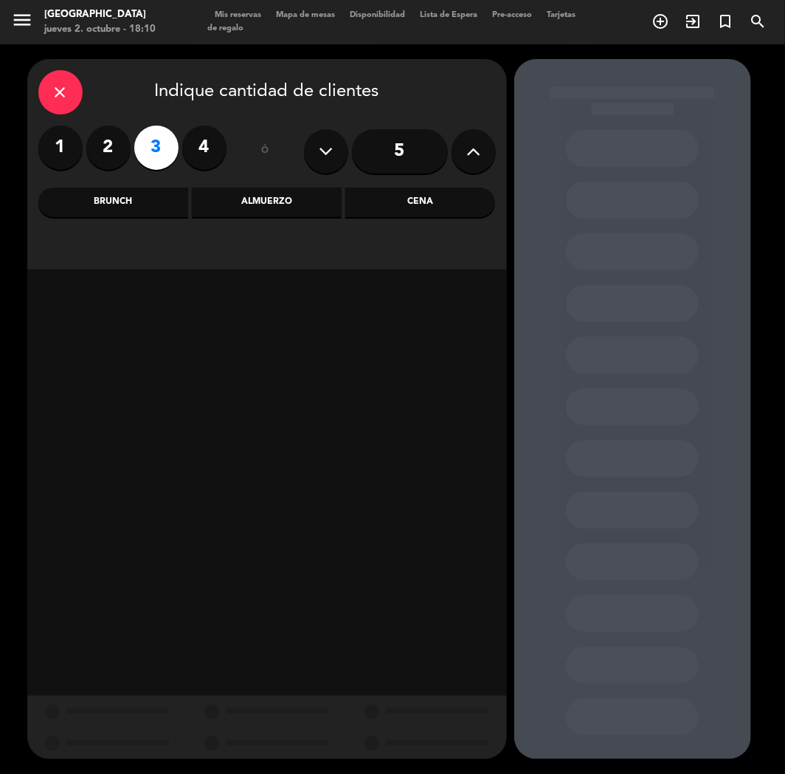
click at [409, 199] on div "Cena" at bounding box center [420, 203] width 150 height 30
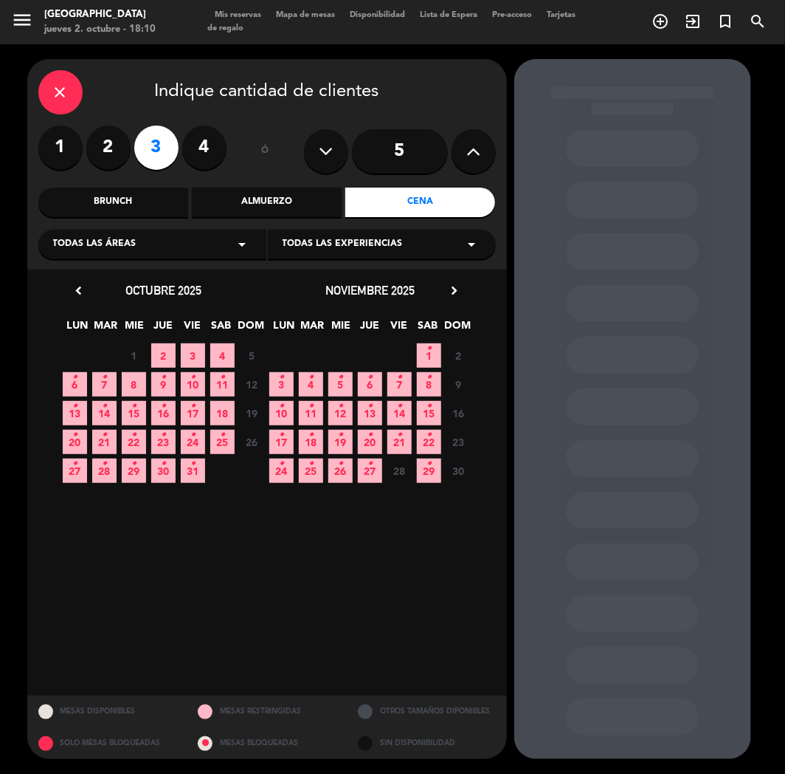
click at [233, 350] on span "4" at bounding box center [222, 355] width 24 height 24
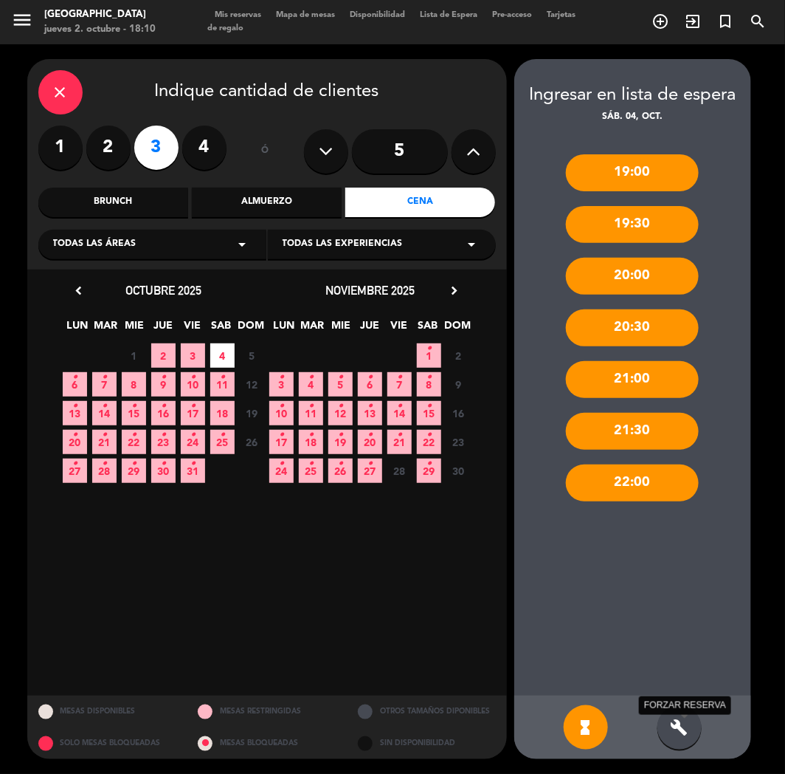
drag, startPoint x: 685, startPoint y: 721, endPoint x: 670, endPoint y: 345, distance: 376.8
click at [687, 718] on div "build FORZAR RESERVA" at bounding box center [680, 727] width 44 height 44
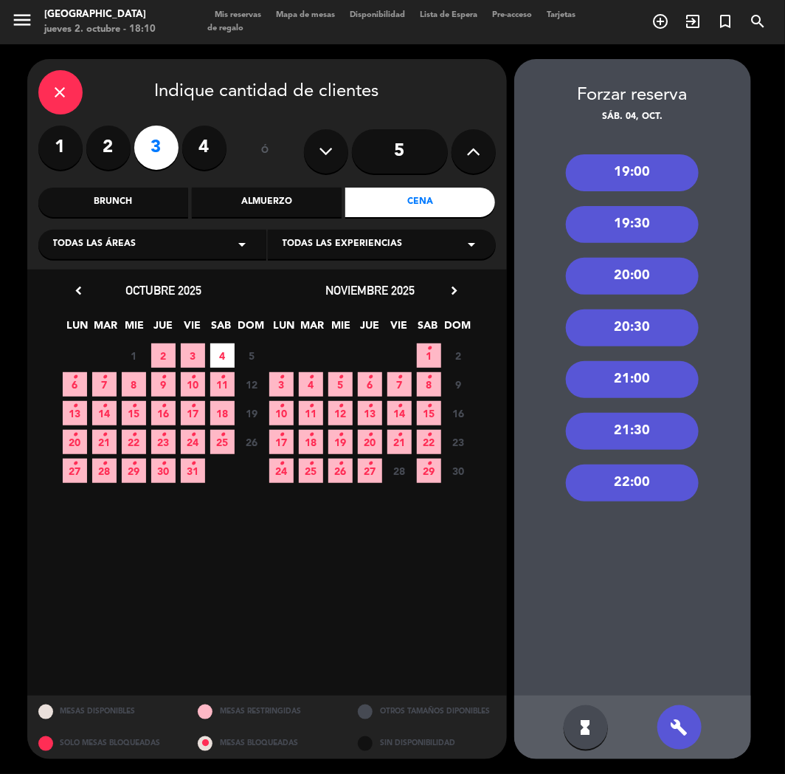
click at [641, 171] on div "19:00" at bounding box center [632, 172] width 133 height 37
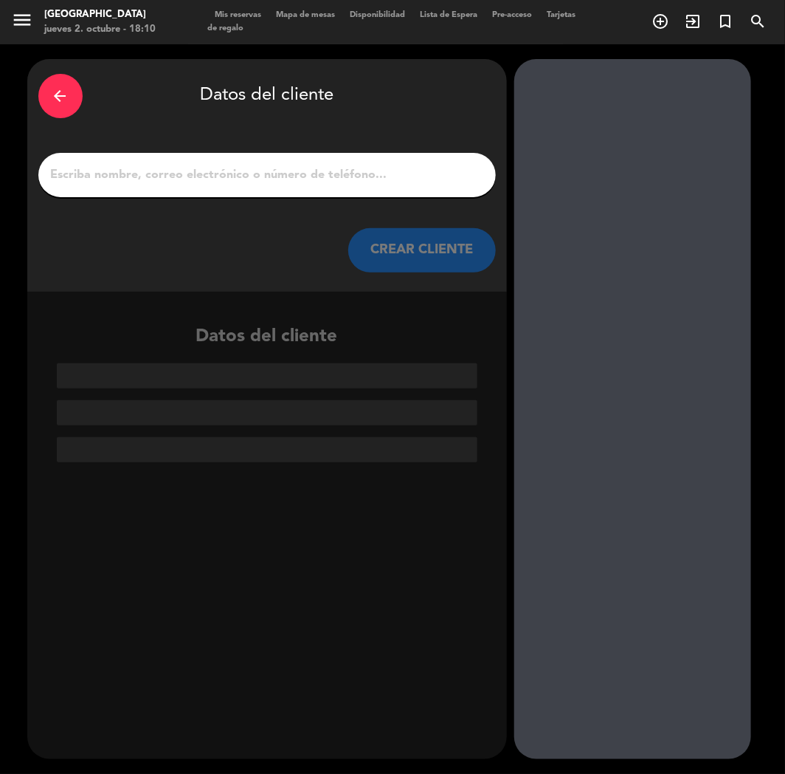
paste input "[PERSON_NAME]"
click at [286, 172] on input "1" at bounding box center [267, 175] width 436 height 21
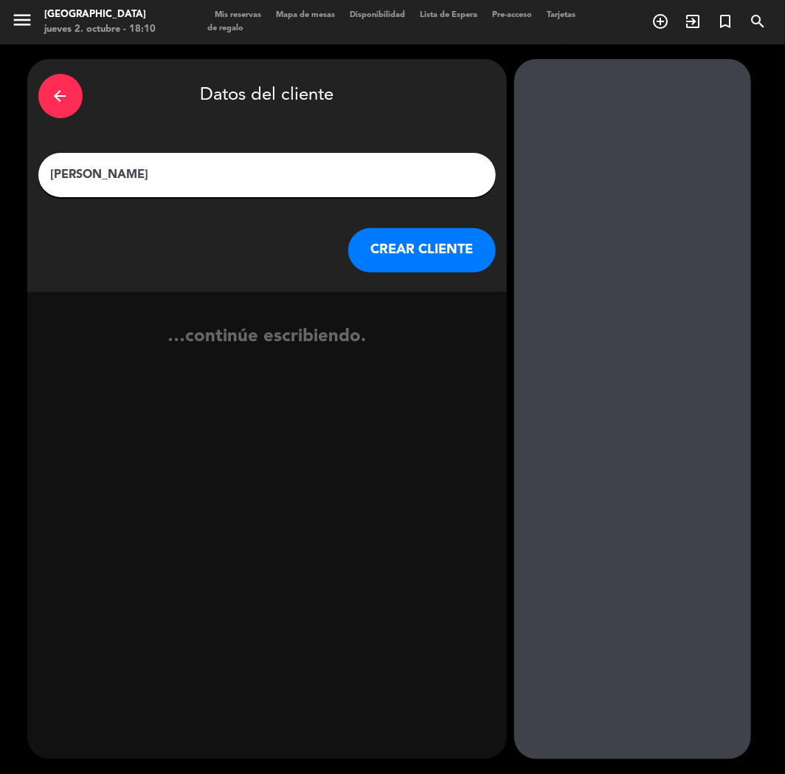
type input "[PERSON_NAME]"
click at [455, 269] on button "CREAR CLIENTE" at bounding box center [422, 250] width 148 height 44
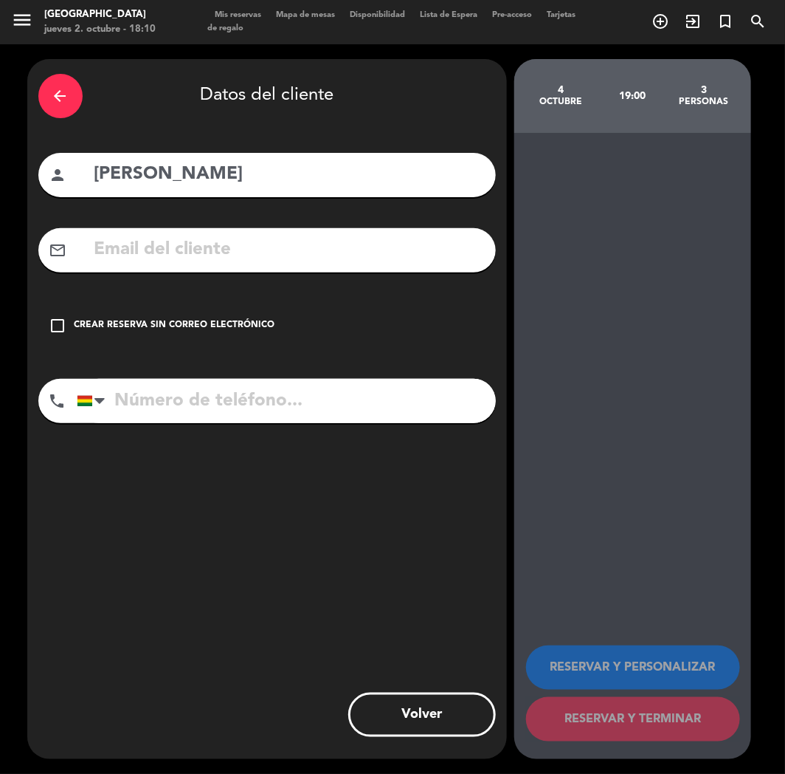
click at [122, 244] on input "text" at bounding box center [289, 250] width 392 height 30
paste input "[PERSON_NAME][EMAIL_ADDRESS][PERSON_NAME][DOMAIN_NAME]"
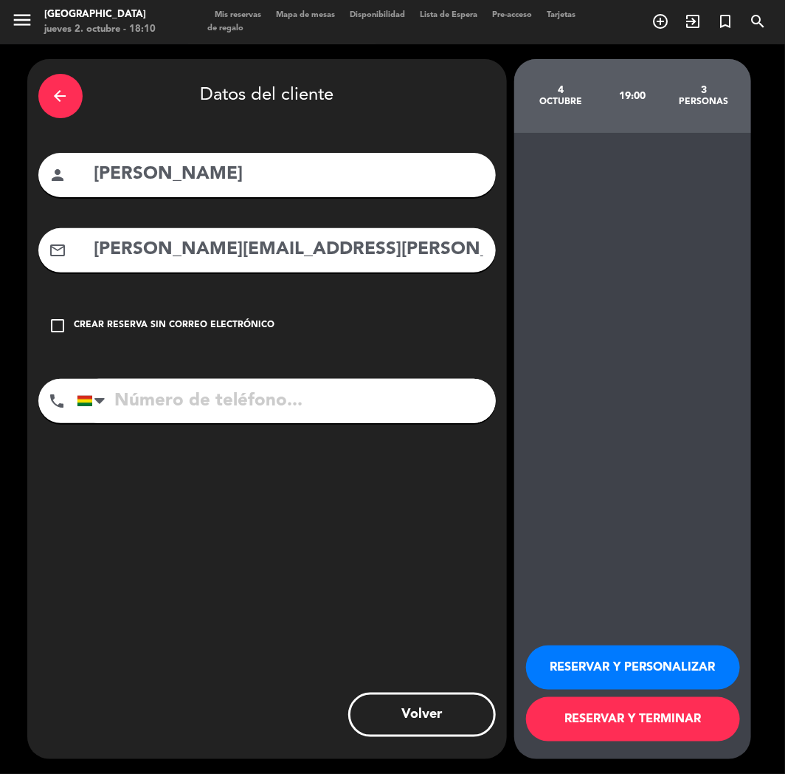
type input "[PERSON_NAME][EMAIL_ADDRESS][PERSON_NAME][DOMAIN_NAME]"
drag, startPoint x: 188, startPoint y: 374, endPoint x: 203, endPoint y: 386, distance: 19.9
click at [195, 379] on div "arrow_back Datos del cliente person [PERSON_NAME] mail_outline [PERSON_NAME][EM…" at bounding box center [267, 409] width 480 height 700
click at [211, 391] on input "tel" at bounding box center [286, 401] width 419 height 44
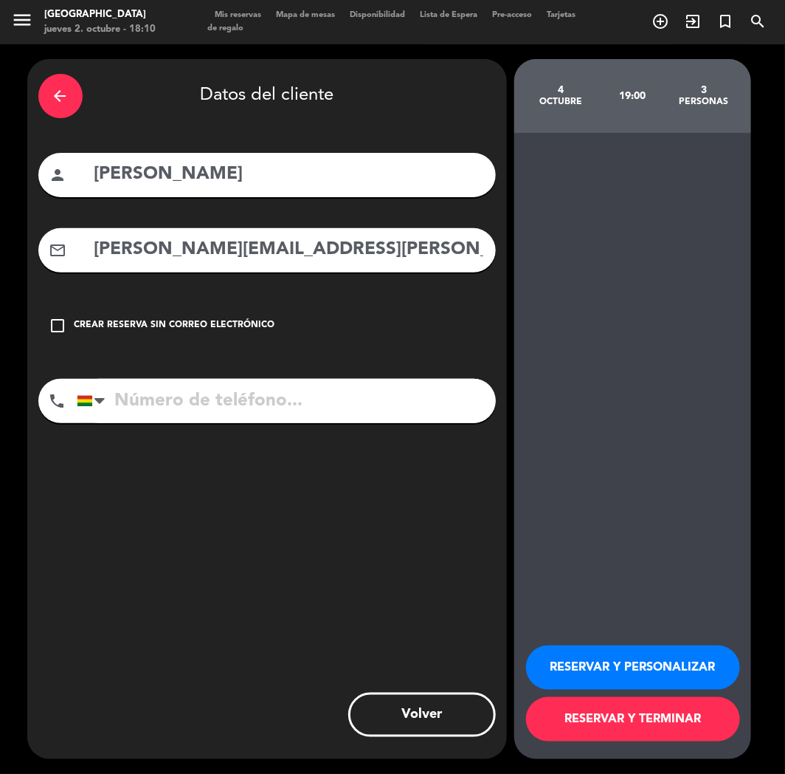
paste input "[PHONE_NUMBER]"
type input "[PHONE_NUMBER]"
click at [605, 682] on button "RESERVAR Y PERSONALIZAR" at bounding box center [633, 667] width 214 height 44
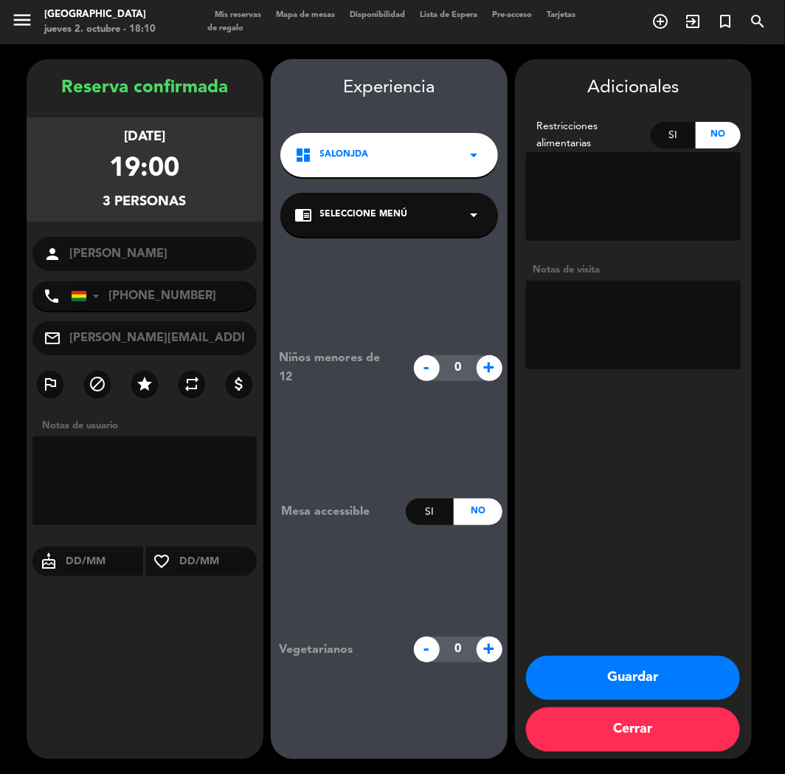
click at [569, 692] on button "Guardar" at bounding box center [633, 678] width 214 height 44
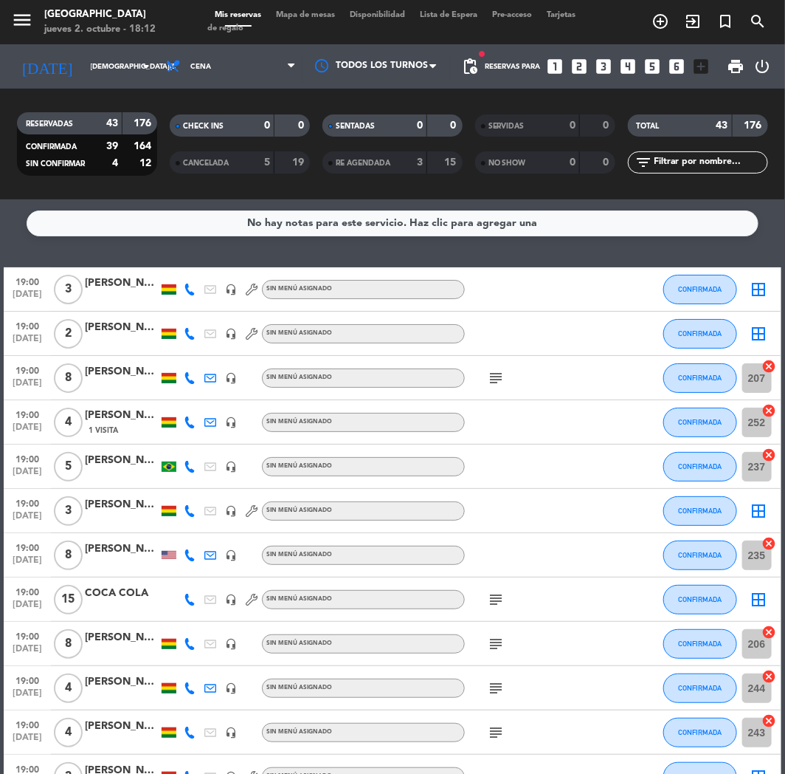
click at [605, 63] on icon "looks_3" at bounding box center [604, 66] width 19 height 19
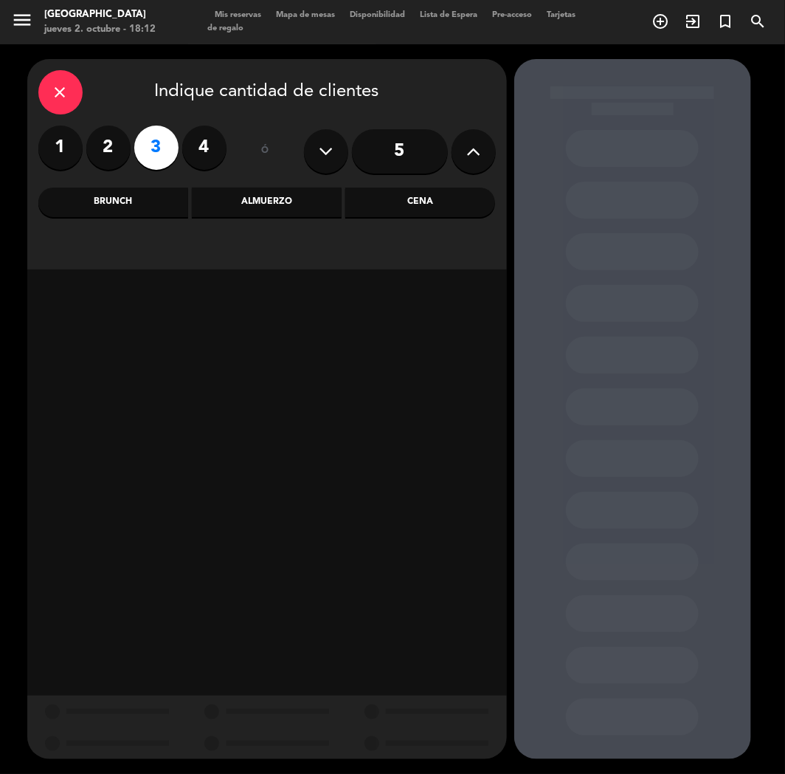
click at [430, 216] on div "Cena" at bounding box center [420, 203] width 150 height 30
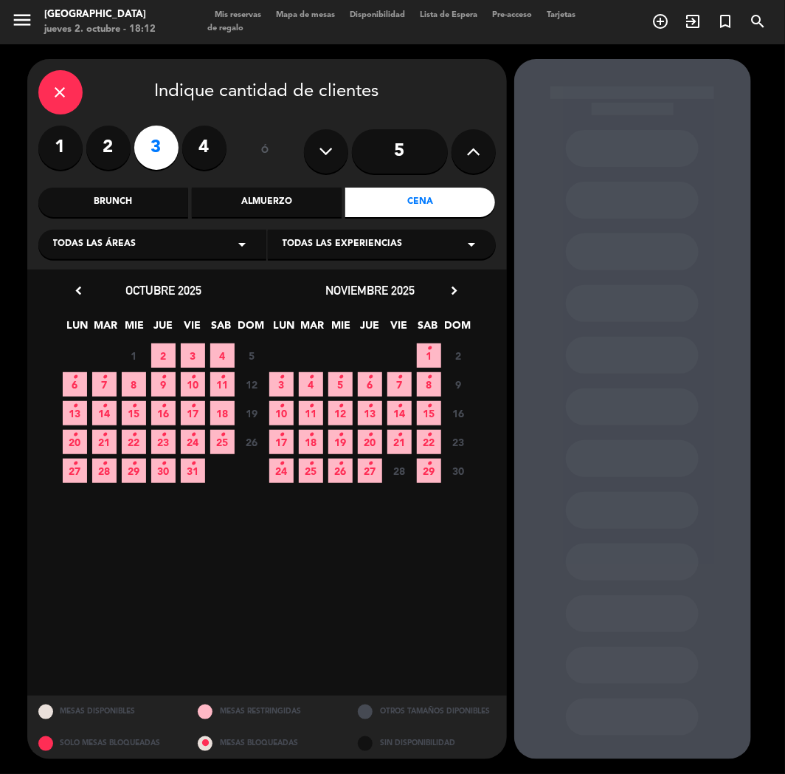
click at [125, 382] on span "8" at bounding box center [134, 384] width 24 height 24
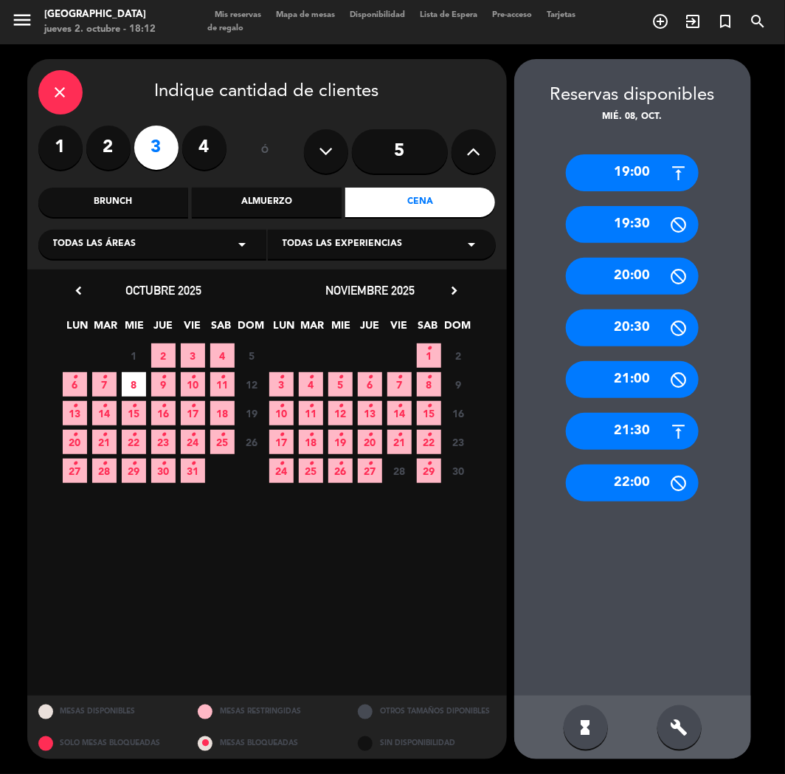
click at [639, 381] on div "21:00" at bounding box center [632, 379] width 133 height 37
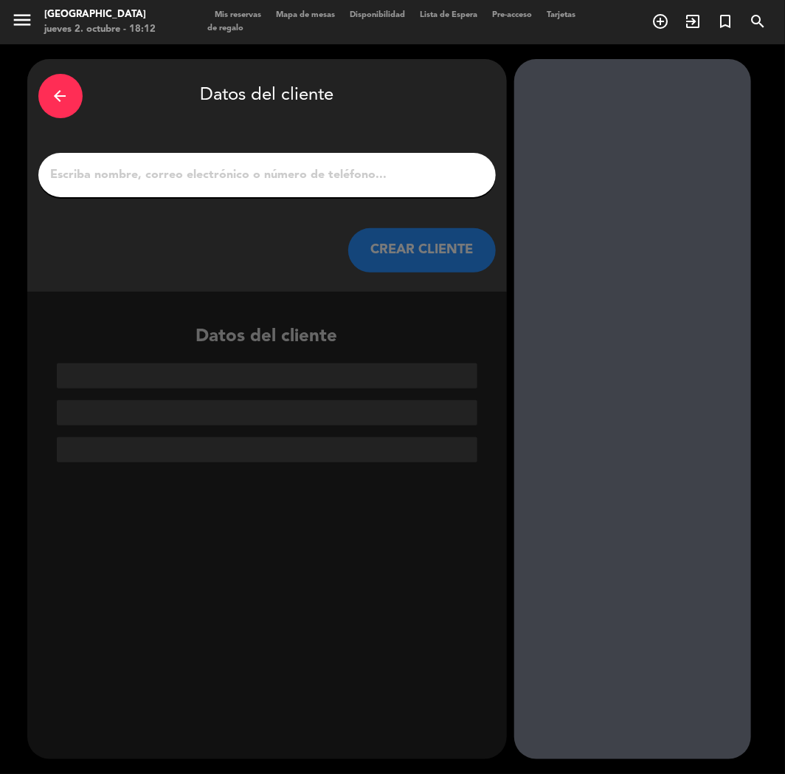
paste input "[PERSON_NAME]"
click at [306, 179] on input "[PERSON_NAME]" at bounding box center [267, 175] width 436 height 21
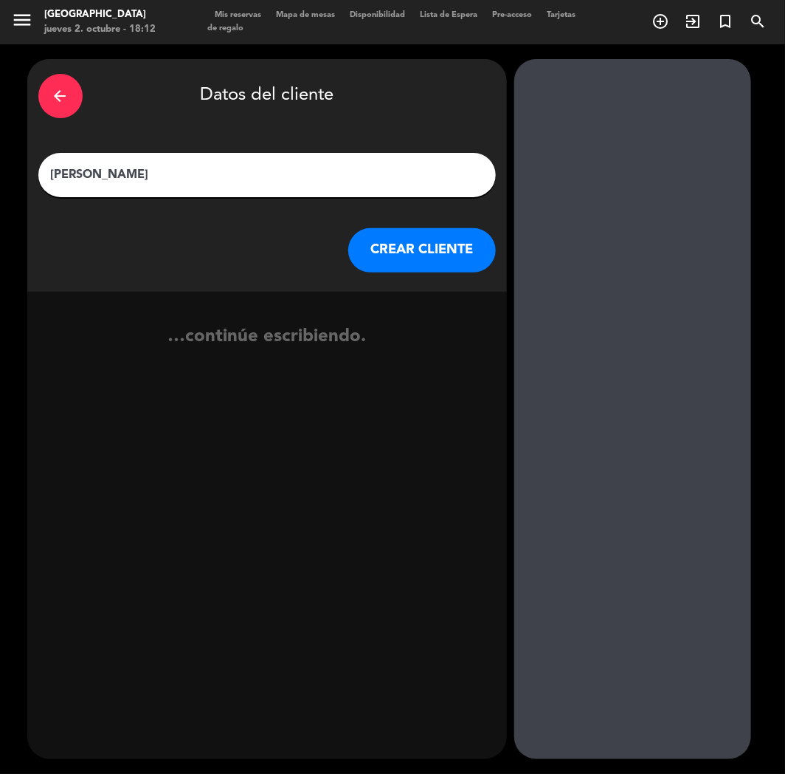
type input "[PERSON_NAME]"
click at [376, 255] on button "CREAR CLIENTE" at bounding box center [422, 250] width 148 height 44
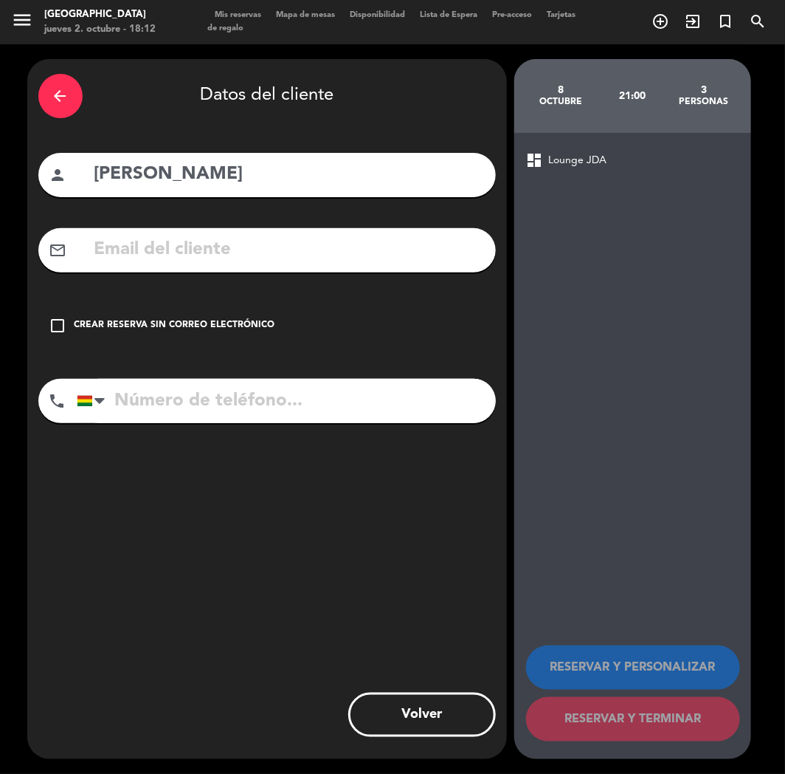
click at [158, 241] on input "text" at bounding box center [289, 250] width 392 height 30
paste input "[EMAIL_ADDRESS][DOMAIN_NAME]"
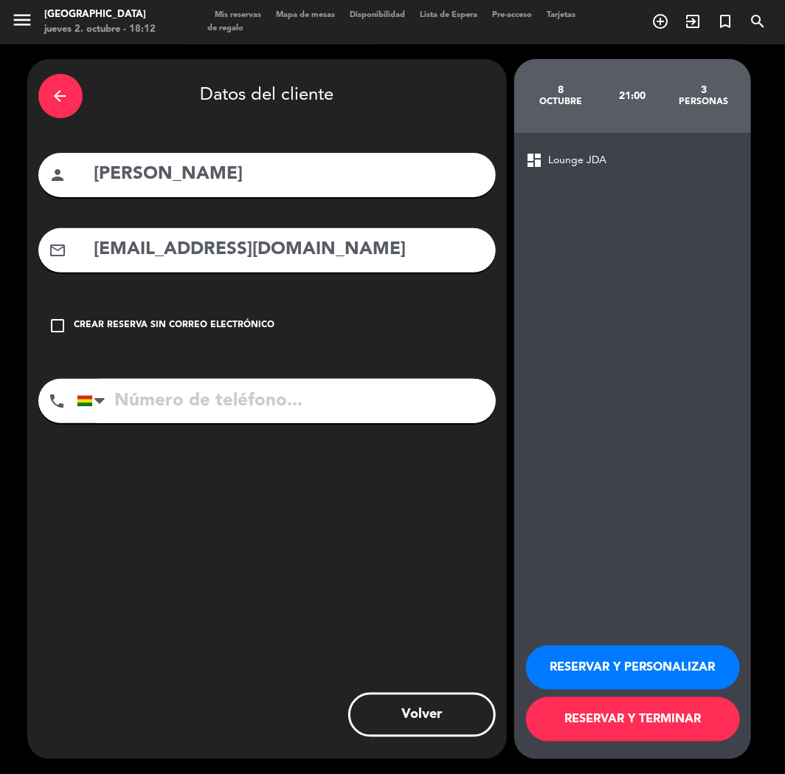
type input "[EMAIL_ADDRESS][DOMAIN_NAME]"
paste input "[PHONE_NUMBER]"
click at [185, 388] on input "[PHONE_NUMBER]" at bounding box center [286, 401] width 419 height 44
type input "[PHONE_NUMBER]"
drag, startPoint x: 641, startPoint y: 666, endPoint x: 244, endPoint y: 453, distance: 450.2
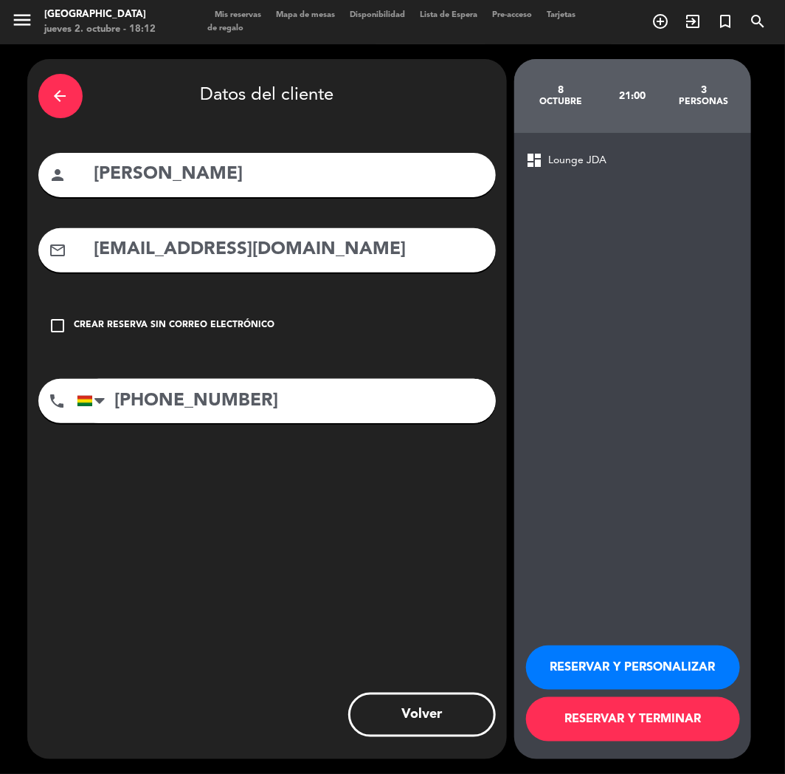
click at [639, 667] on button "RESERVAR Y PERSONALIZAR" at bounding box center [633, 667] width 214 height 44
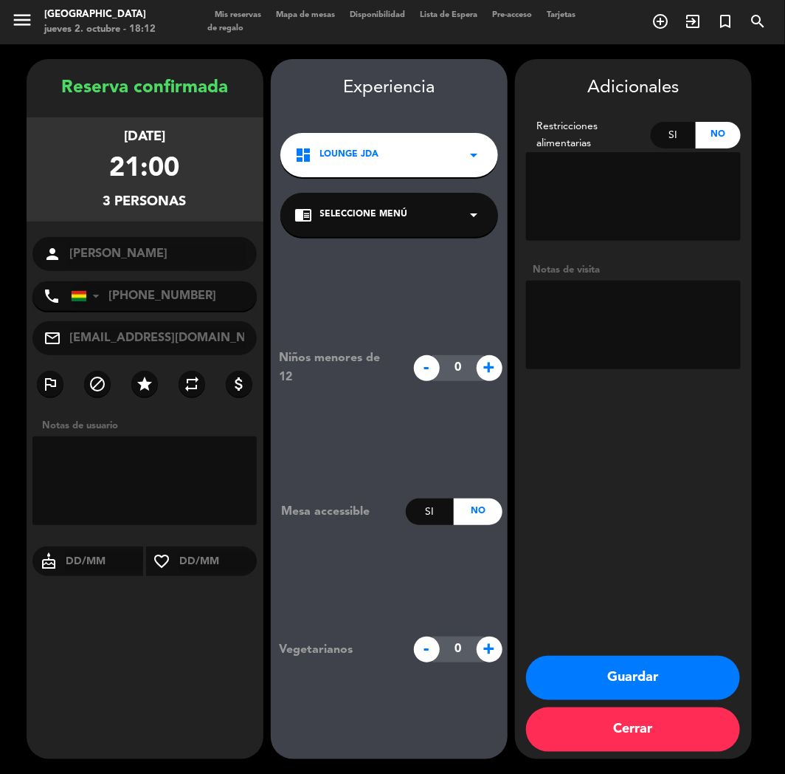
click at [585, 673] on button "Guardar" at bounding box center [633, 678] width 214 height 44
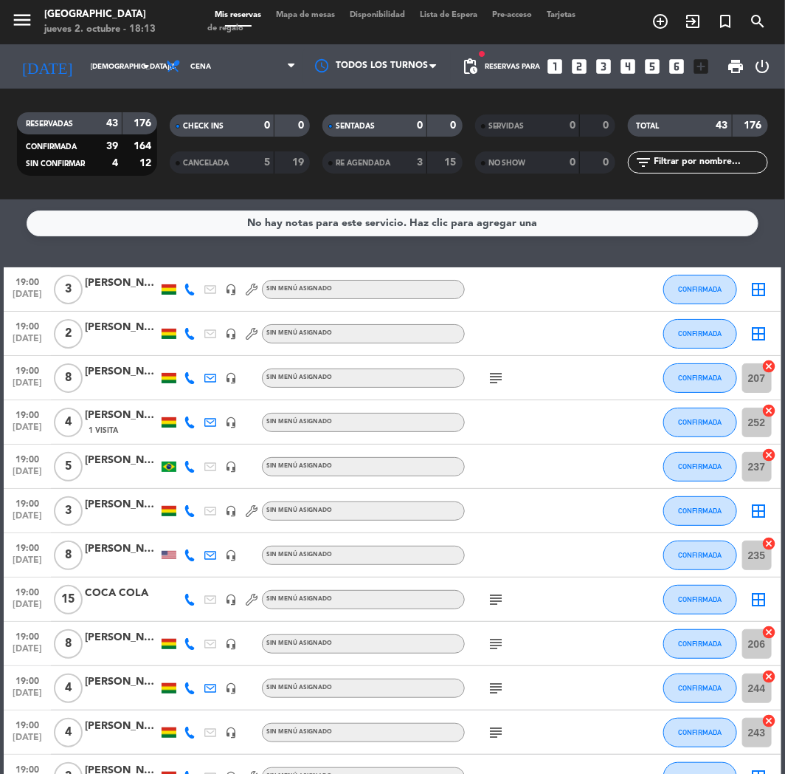
click at [578, 62] on icon "looks_two" at bounding box center [580, 66] width 19 height 19
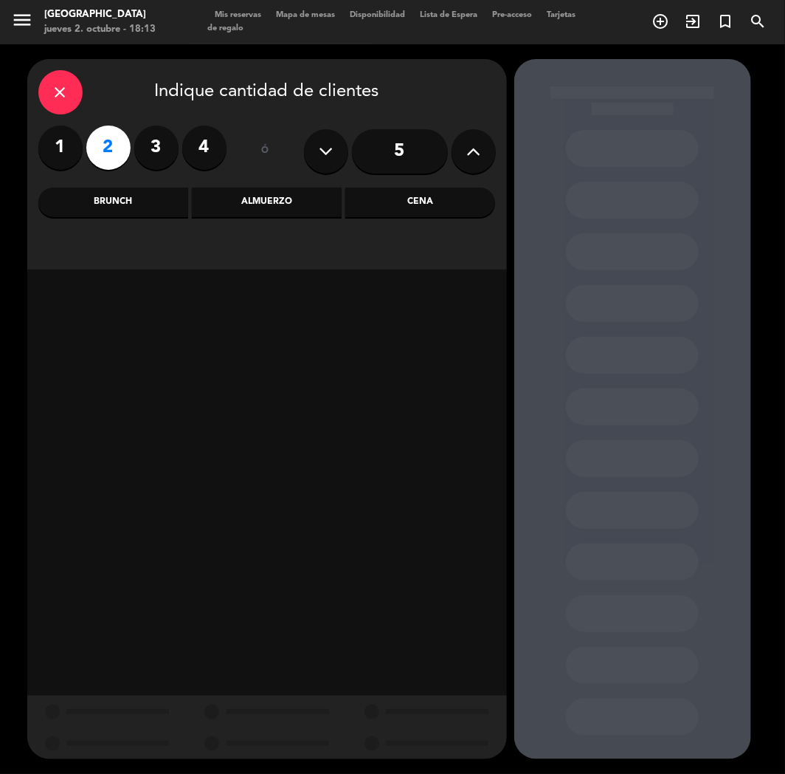
click at [261, 198] on div "Almuerzo" at bounding box center [267, 203] width 150 height 30
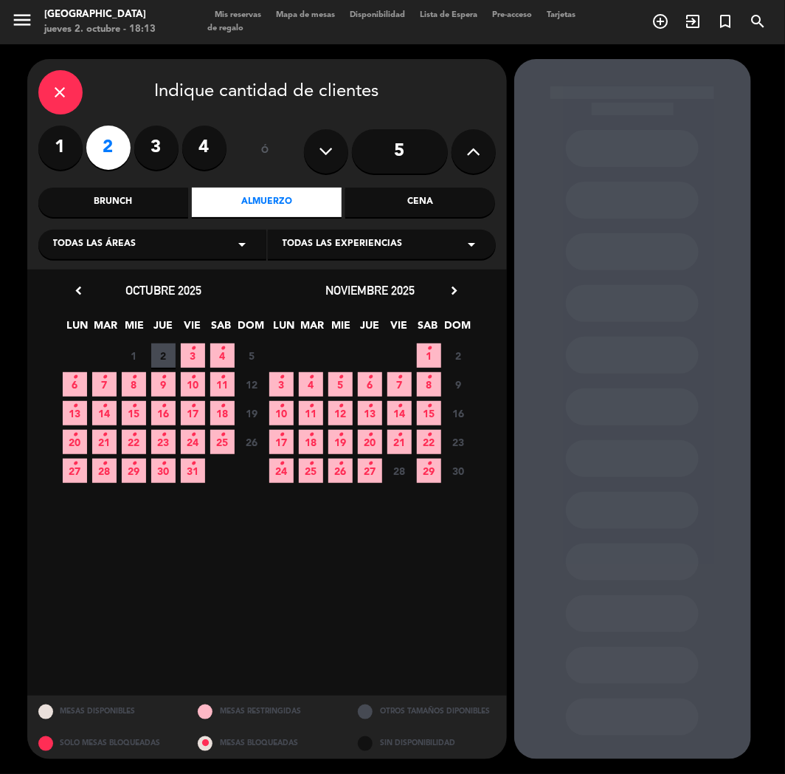
click at [236, 351] on div "29 30 1 2 3 • 4 • 5 Cerrado" at bounding box center [164, 355] width 207 height 29
click at [226, 354] on span "4 •" at bounding box center [222, 355] width 24 height 24
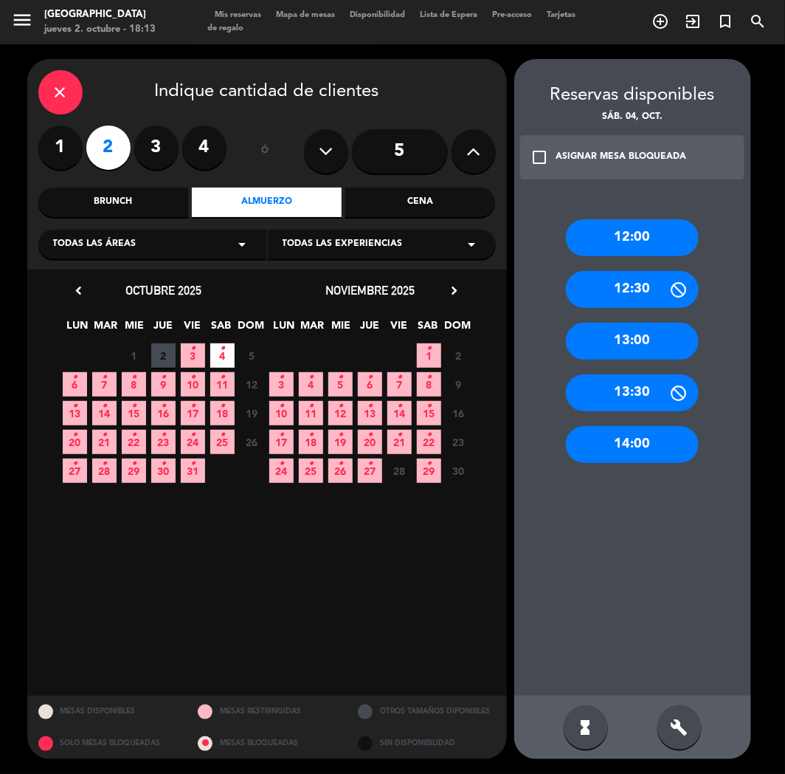
click at [574, 234] on div "12:00" at bounding box center [632, 237] width 133 height 37
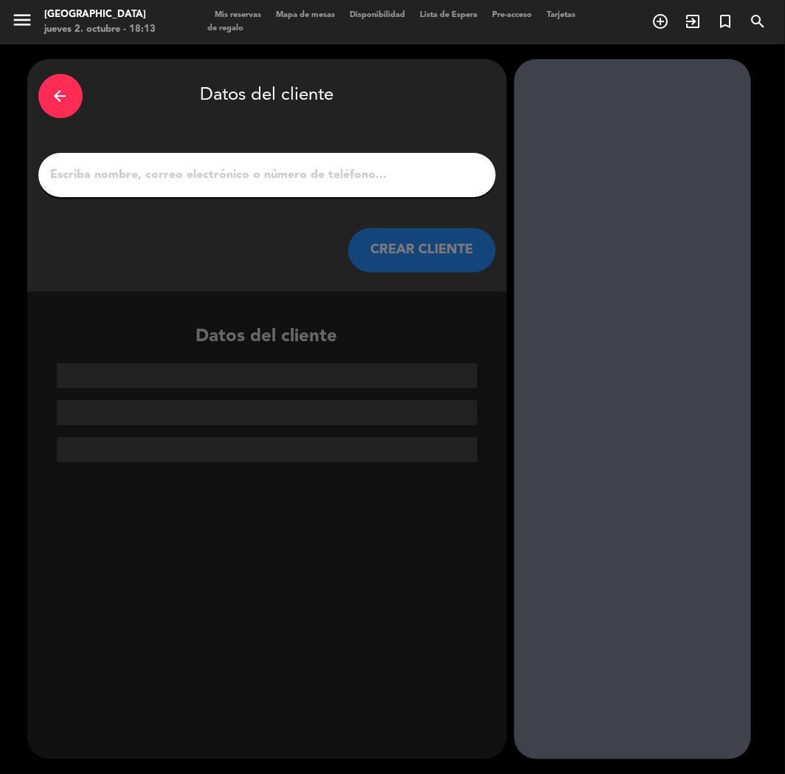
paste input "[PERSON_NAME]"
click at [270, 172] on input "[PERSON_NAME]" at bounding box center [267, 175] width 436 height 21
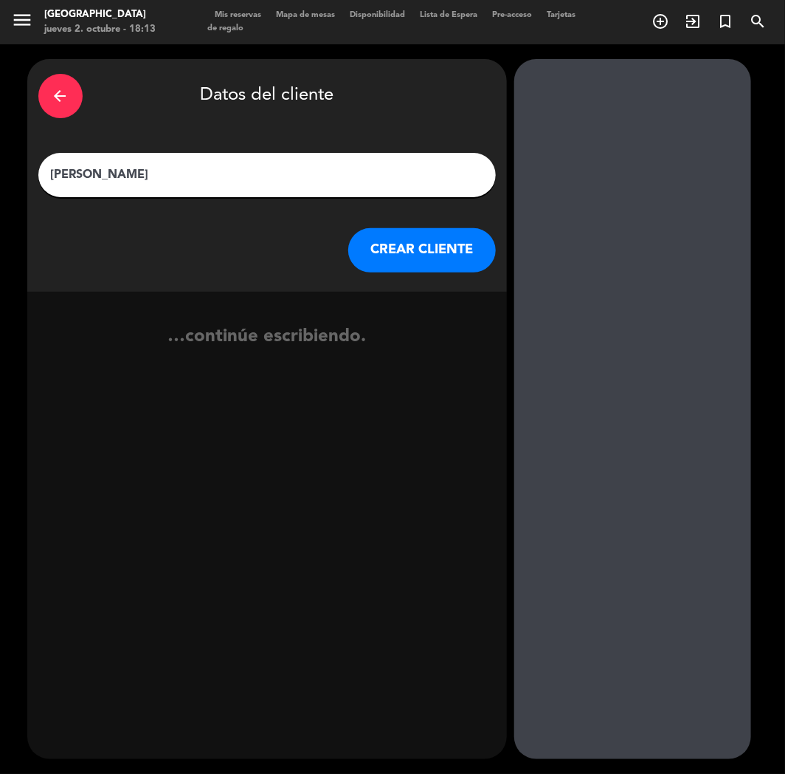
type input "[PERSON_NAME]"
click at [456, 247] on button "CREAR CLIENTE" at bounding box center [422, 250] width 148 height 44
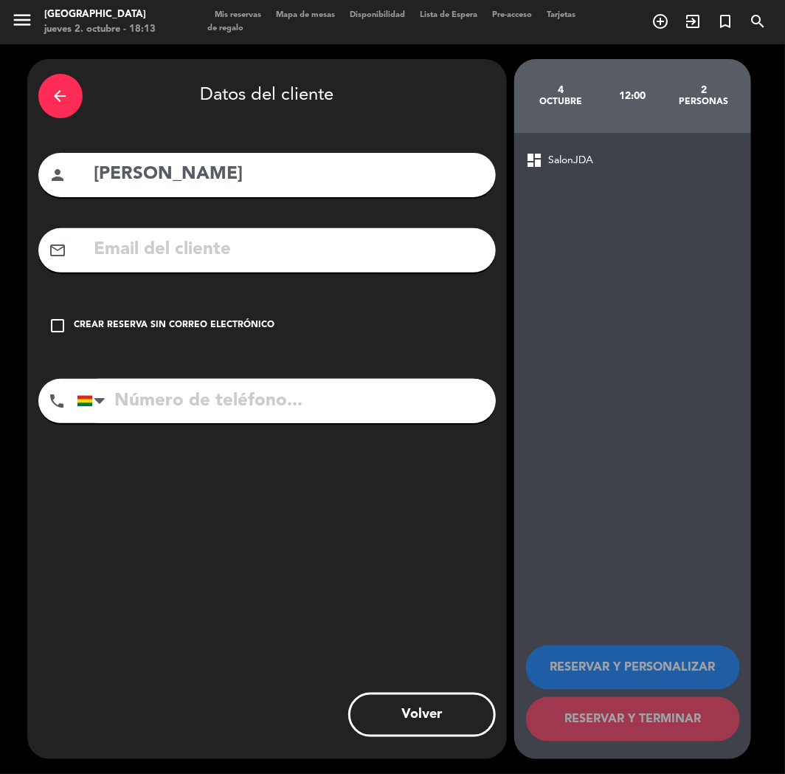
click at [183, 249] on input "text" at bounding box center [289, 250] width 392 height 30
paste input "[EMAIL_ADDRESS][DOMAIN_NAME]"
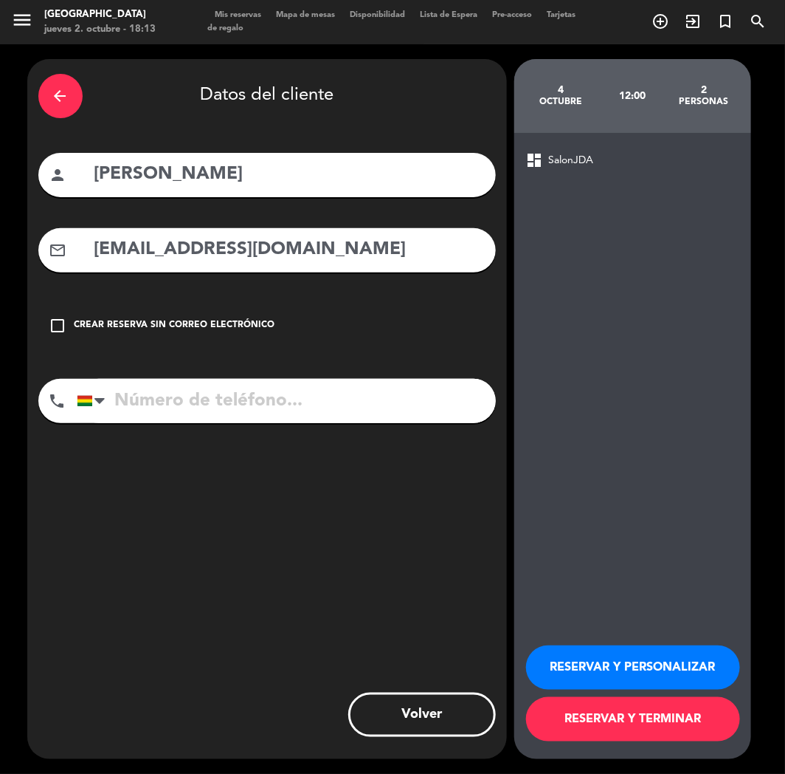
type input "[EMAIL_ADDRESS][DOMAIN_NAME]"
paste input "[PHONE_NUMBER]"
click at [197, 382] on input "[PHONE_NUMBER]" at bounding box center [286, 401] width 419 height 44
type input "[PHONE_NUMBER]"
click at [642, 663] on button "RESERVAR Y PERSONALIZAR" at bounding box center [633, 667] width 214 height 44
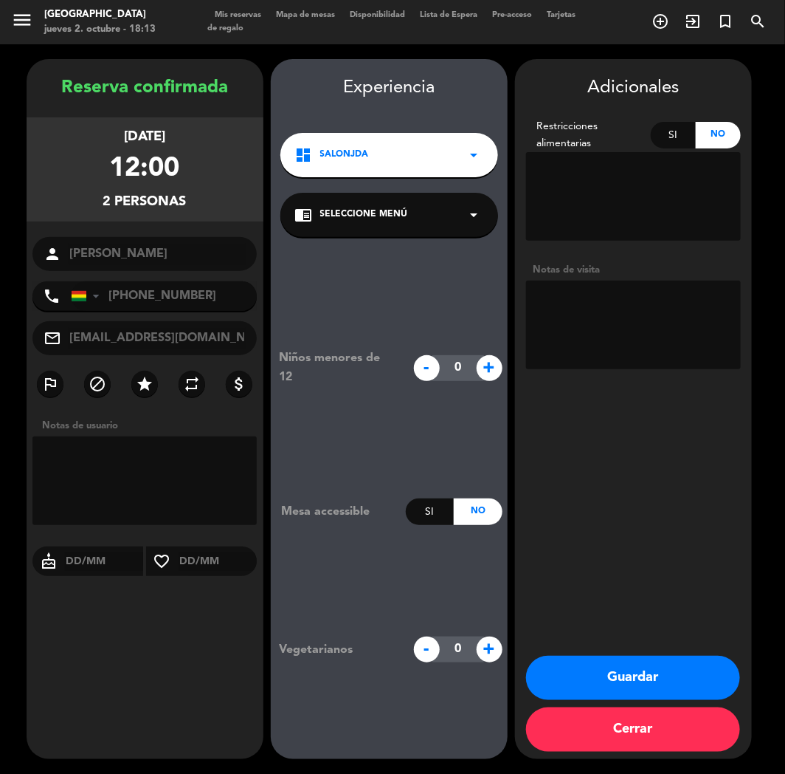
click at [616, 672] on button "Guardar" at bounding box center [633, 678] width 214 height 44
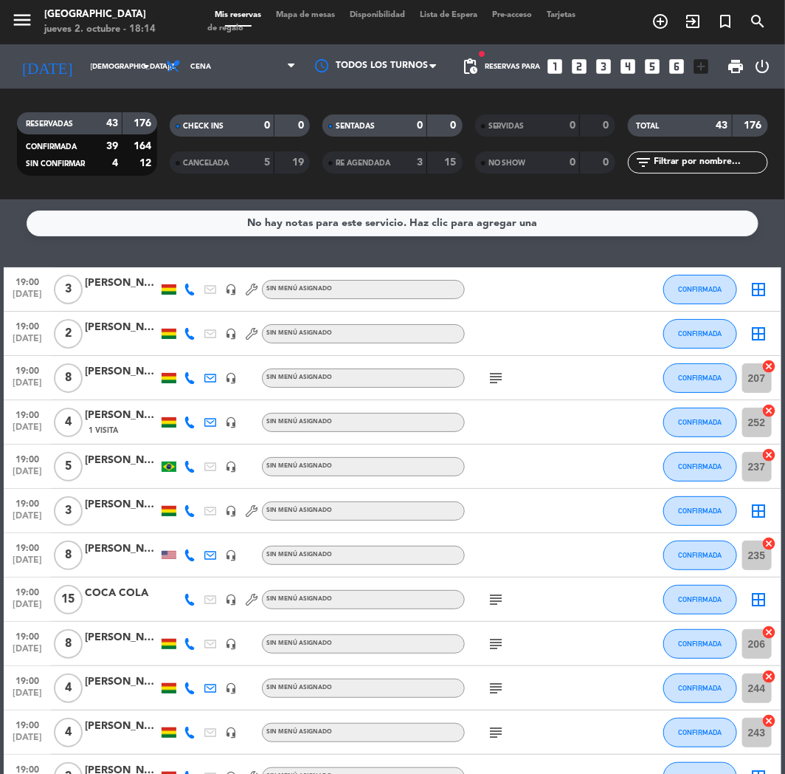
drag, startPoint x: 27, startPoint y: 690, endPoint x: 24, endPoint y: 706, distance: 16.5
click at [133, 599] on div "COCA COLA" at bounding box center [122, 593] width 74 height 17
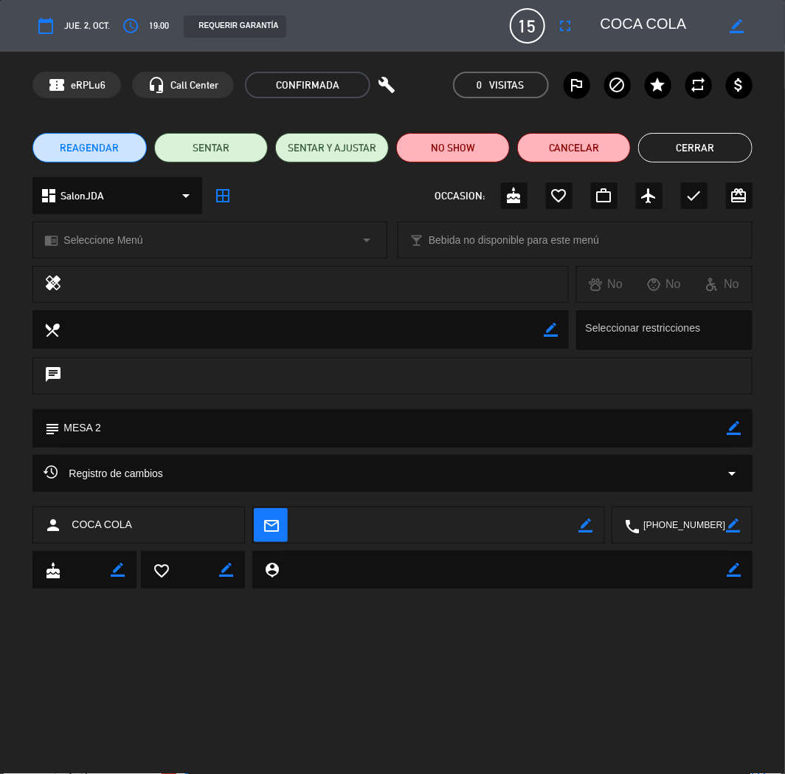
click at [695, 144] on button "Cerrar" at bounding box center [696, 148] width 114 height 30
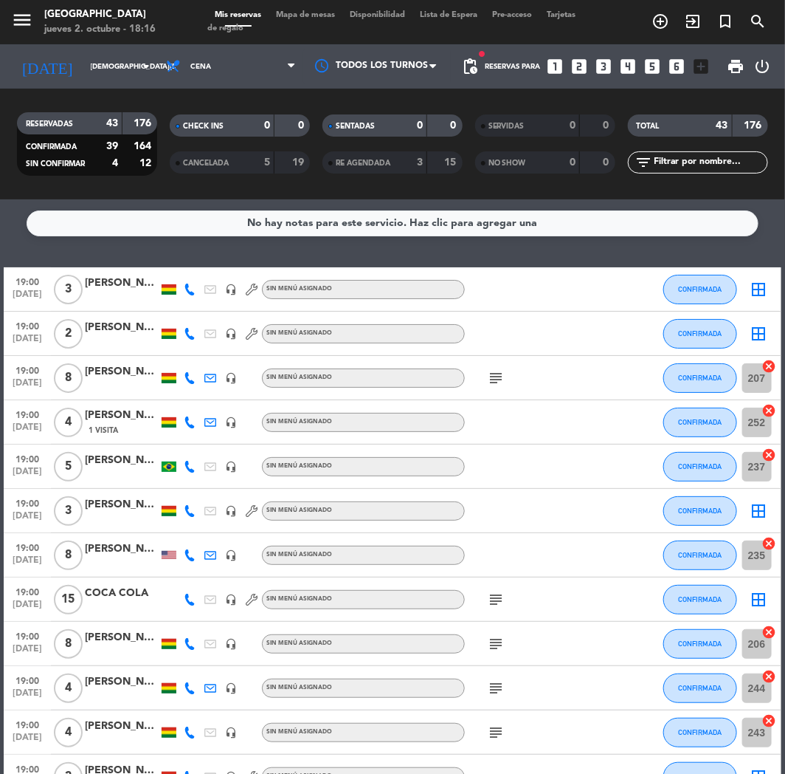
click at [582, 65] on icon "looks_two" at bounding box center [580, 66] width 19 height 19
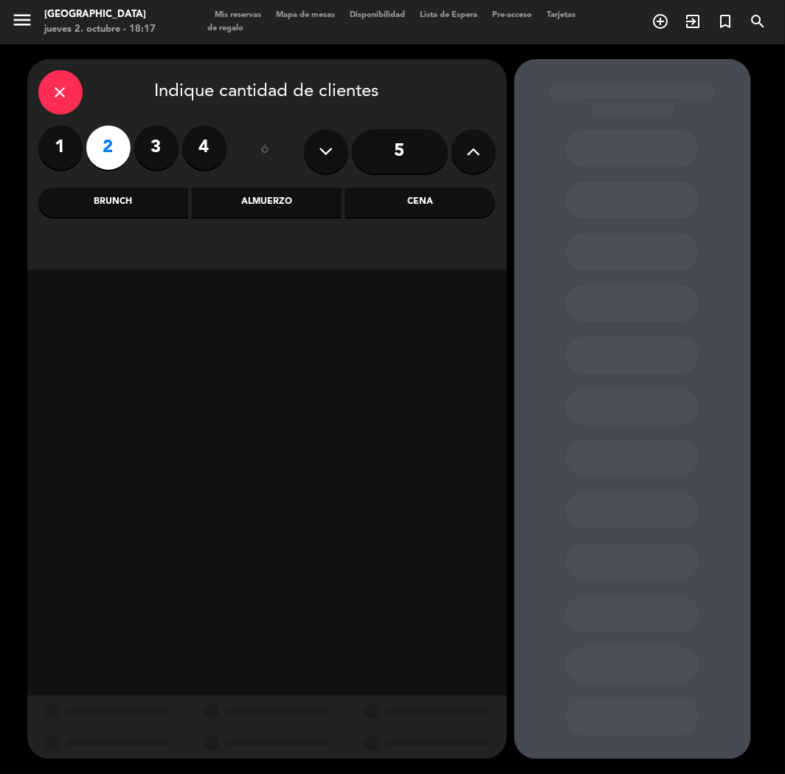
click at [422, 209] on div "Cena" at bounding box center [420, 203] width 150 height 30
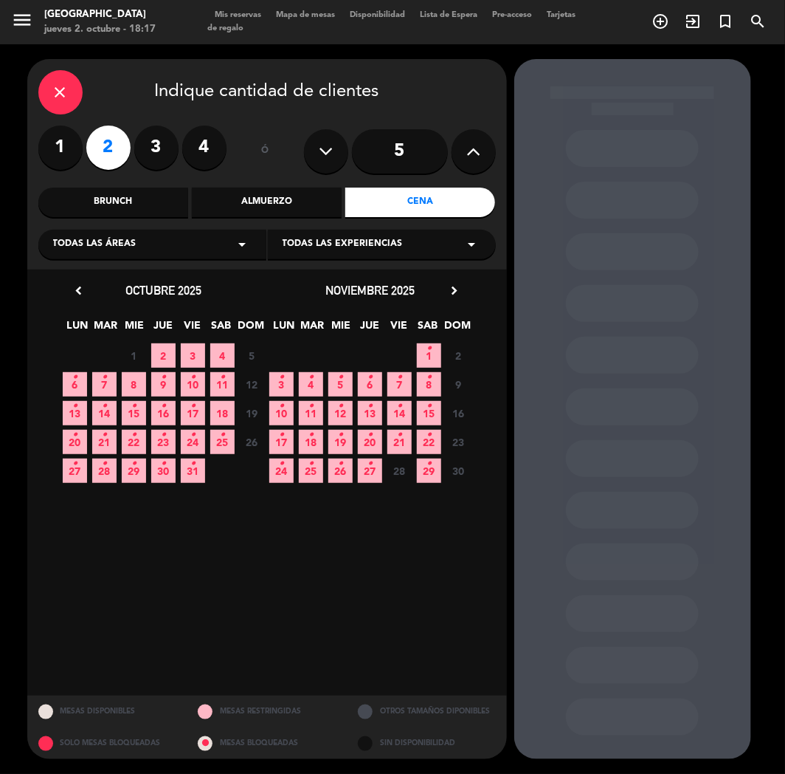
click at [129, 382] on span "8" at bounding box center [134, 384] width 24 height 24
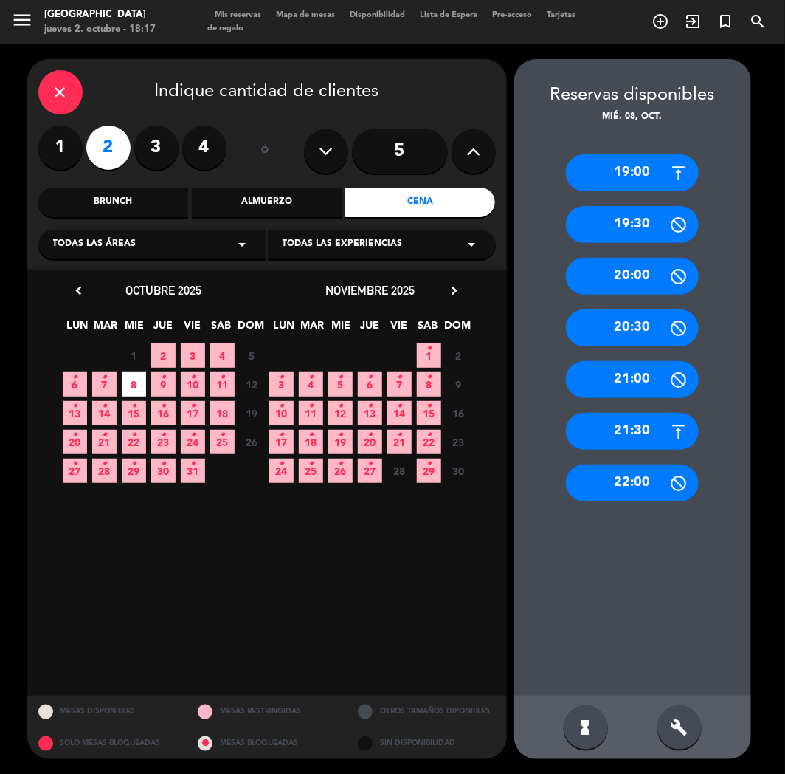
drag, startPoint x: 647, startPoint y: 167, endPoint x: 574, endPoint y: 170, distance: 73.9
click at [646, 167] on div "19:00" at bounding box center [632, 172] width 133 height 37
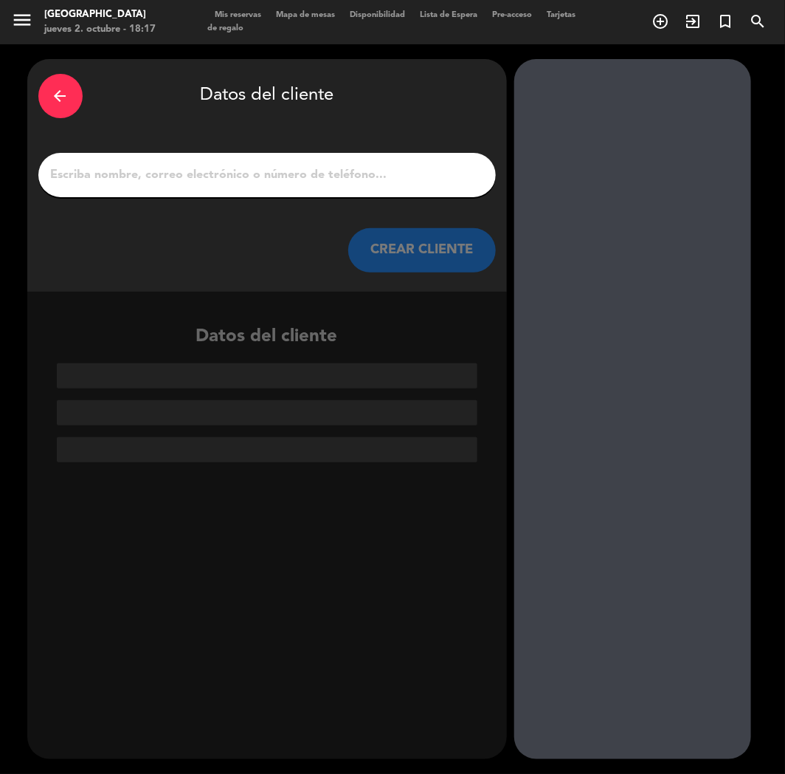
click at [354, 185] on input "1" at bounding box center [267, 175] width 436 height 21
paste input "[PERSON_NAME]"
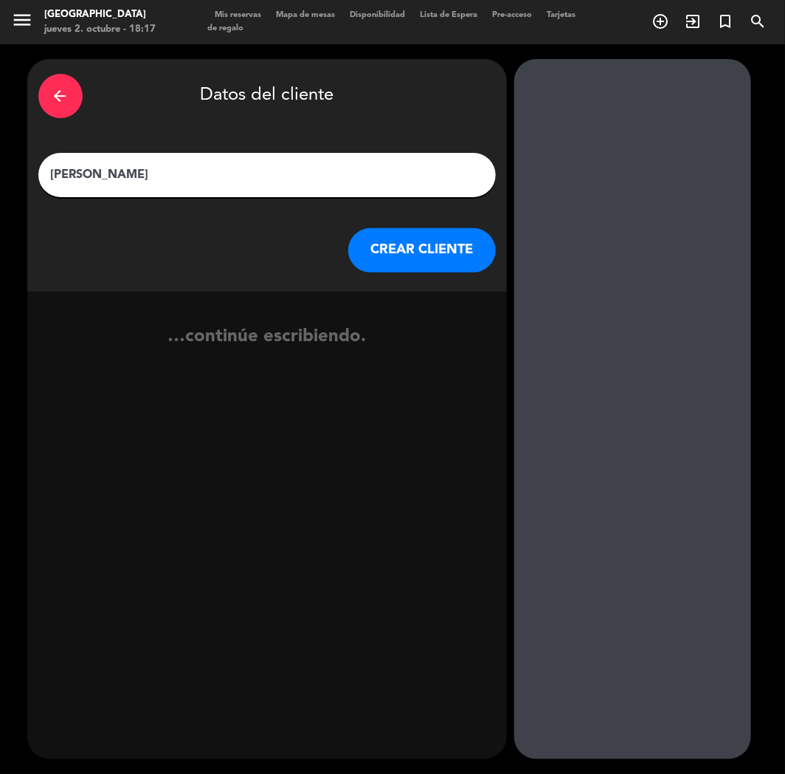
type input "[PERSON_NAME]"
click at [419, 247] on button "CREAR CLIENTE" at bounding box center [422, 250] width 148 height 44
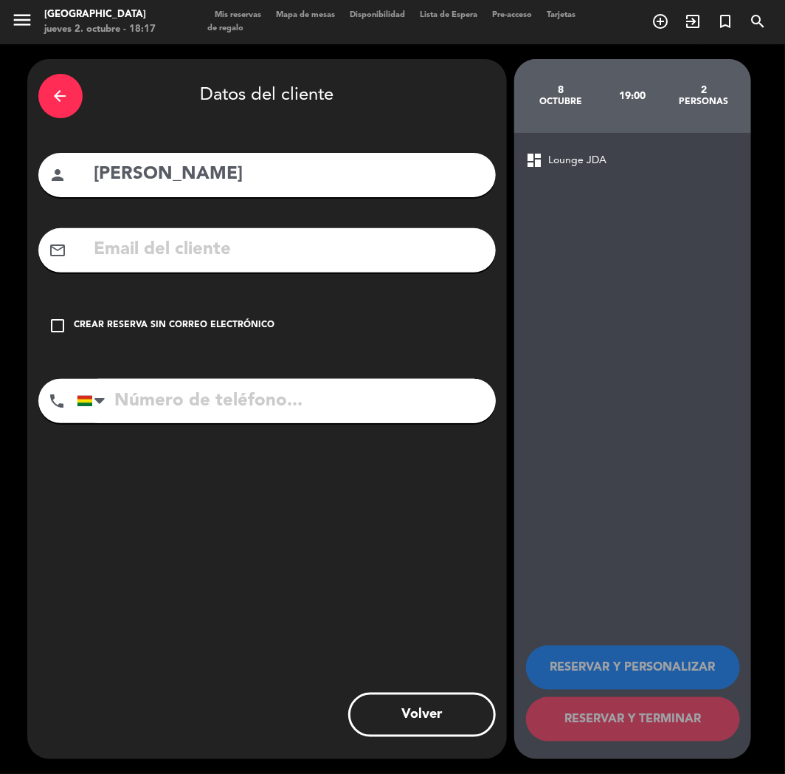
click at [209, 260] on input "text" at bounding box center [289, 250] width 392 height 30
paste input "[EMAIL_ADDRESS][PERSON_NAME][DOMAIN_NAME]"
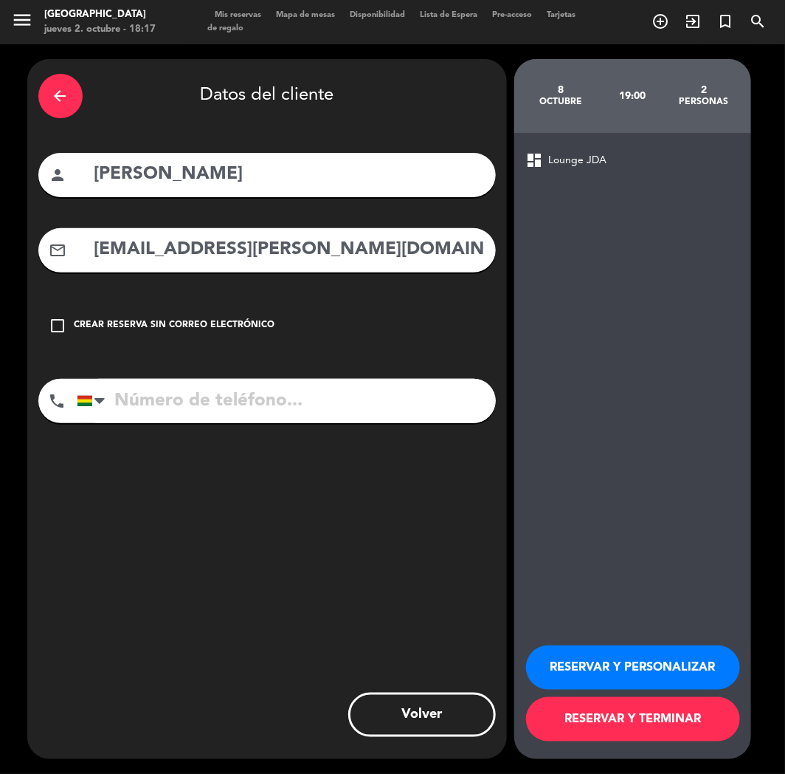
type input "[EMAIL_ADDRESS][PERSON_NAME][DOMAIN_NAME]"
drag, startPoint x: 199, startPoint y: 394, endPoint x: 221, endPoint y: 400, distance: 22.9
click at [201, 394] on input "tel" at bounding box center [286, 401] width 419 height 44
paste input "[PHONE_NUMBER]"
type input "[PHONE_NUMBER]"
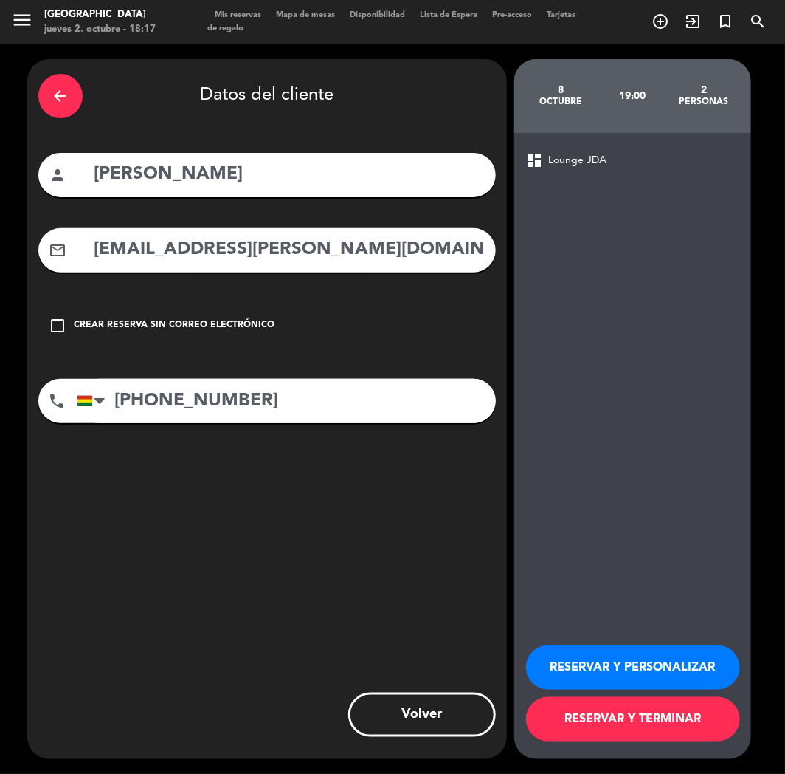
click at [589, 667] on button "RESERVAR Y PERSONALIZAR" at bounding box center [633, 667] width 214 height 44
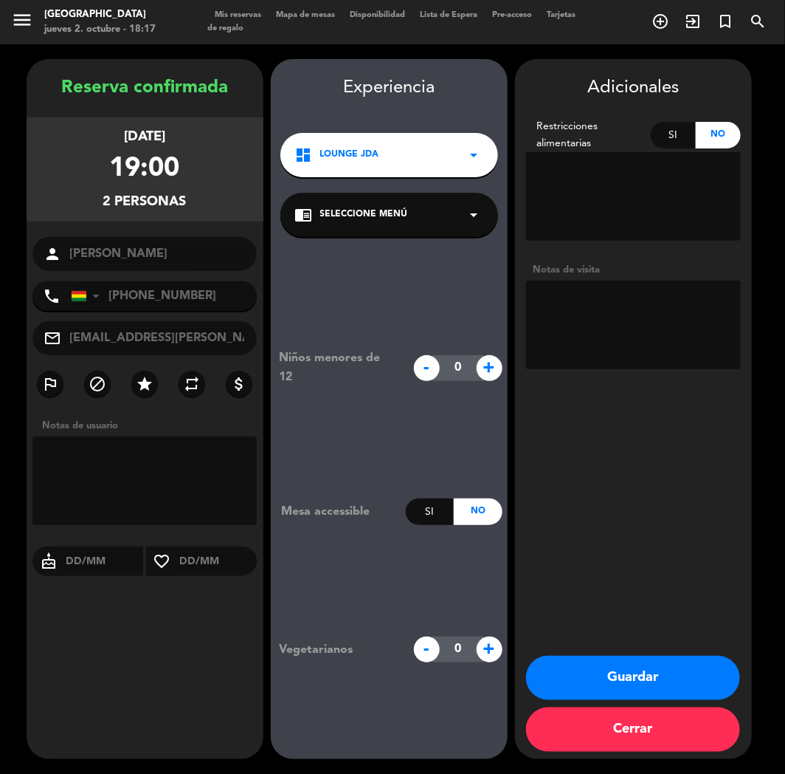
click at [614, 663] on button "Guardar" at bounding box center [633, 678] width 214 height 44
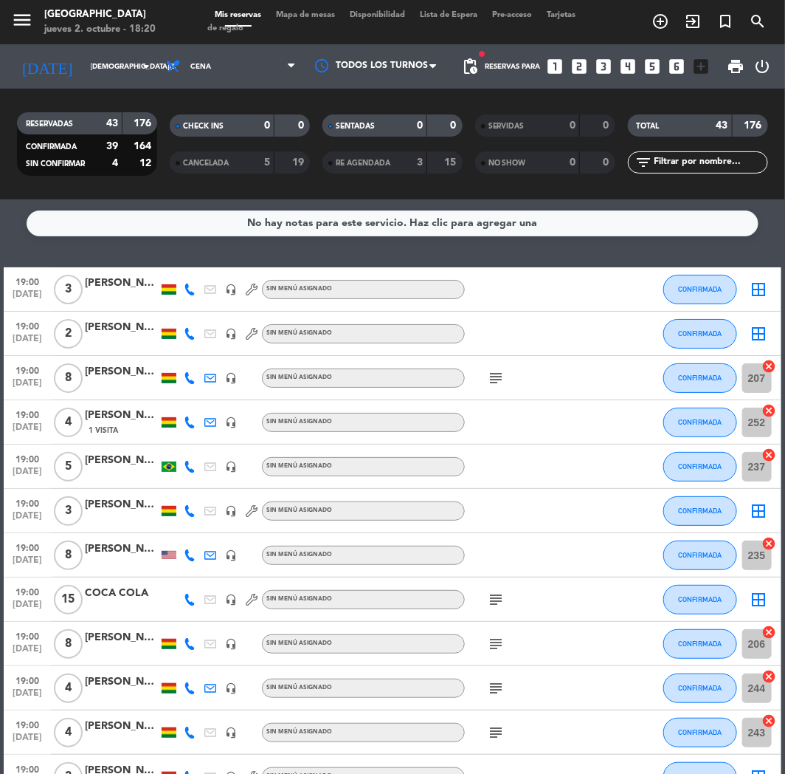
click at [22, 171] on div "SIN CONFIRMAR" at bounding box center [55, 163] width 68 height 17
click at [577, 63] on icon "looks_two" at bounding box center [580, 66] width 19 height 19
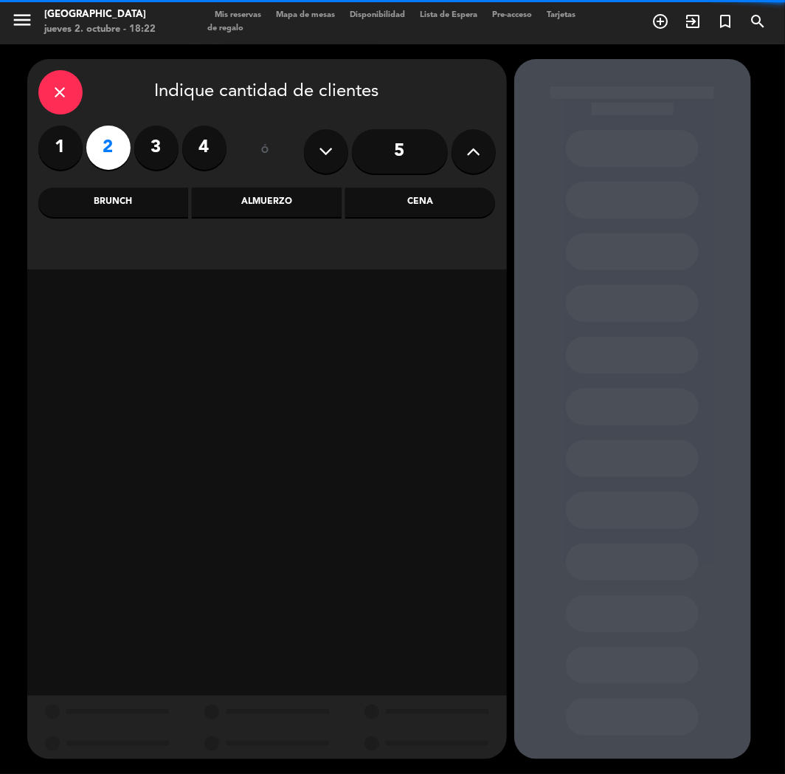
click at [430, 211] on div "Cena" at bounding box center [420, 203] width 150 height 30
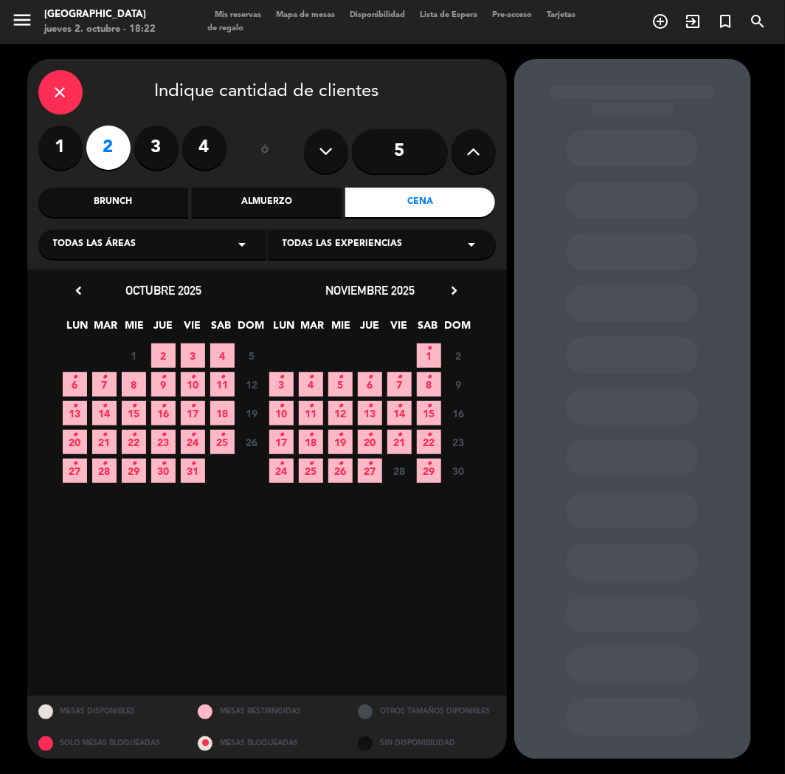
click at [64, 385] on span "6 •" at bounding box center [75, 384] width 24 height 24
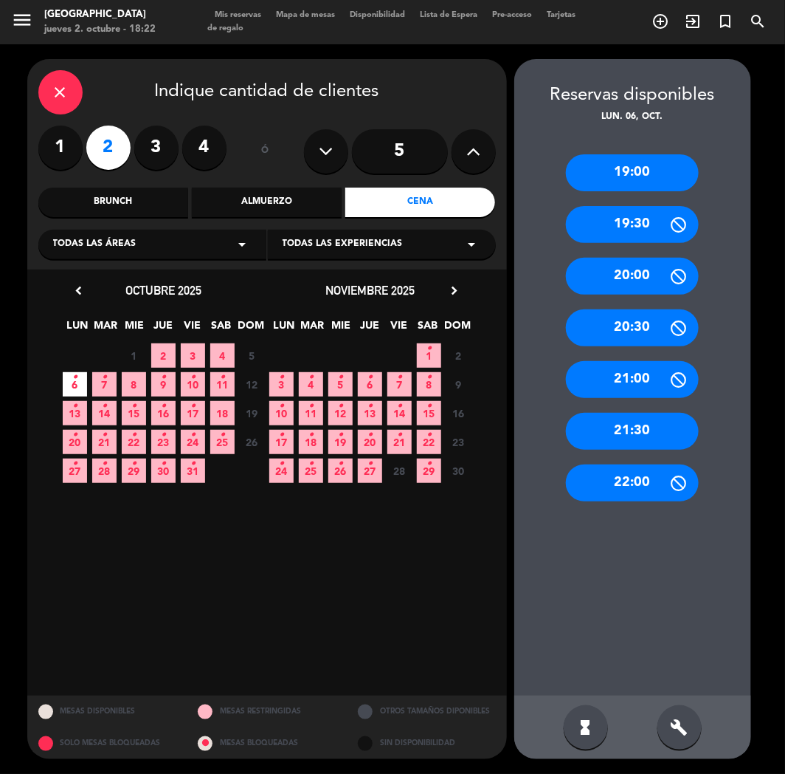
click at [633, 269] on div "20:00" at bounding box center [632, 276] width 133 height 37
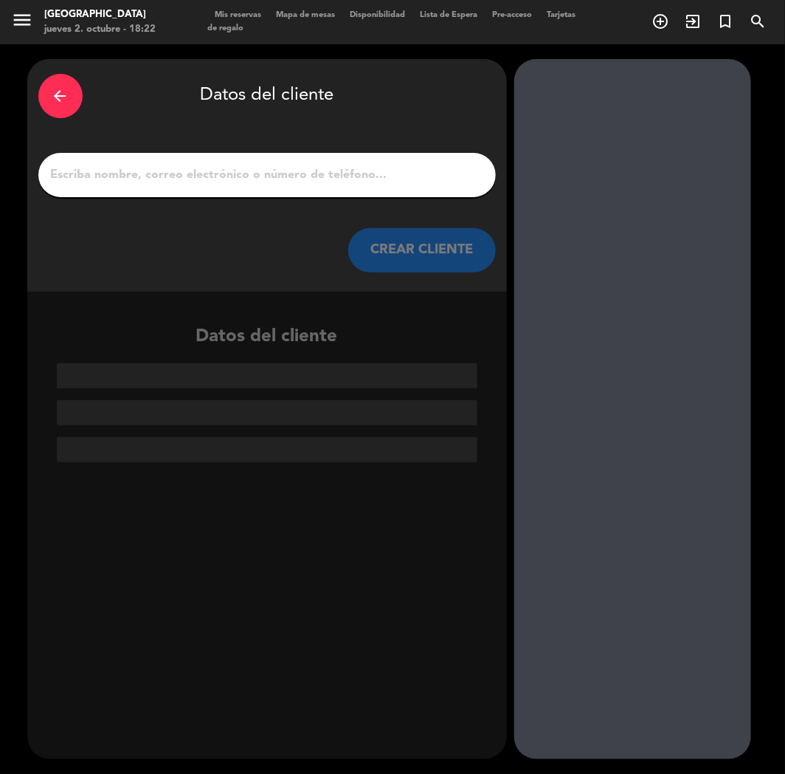
click at [298, 182] on input "1" at bounding box center [267, 175] width 436 height 21
paste input "[PERSON_NAME]"
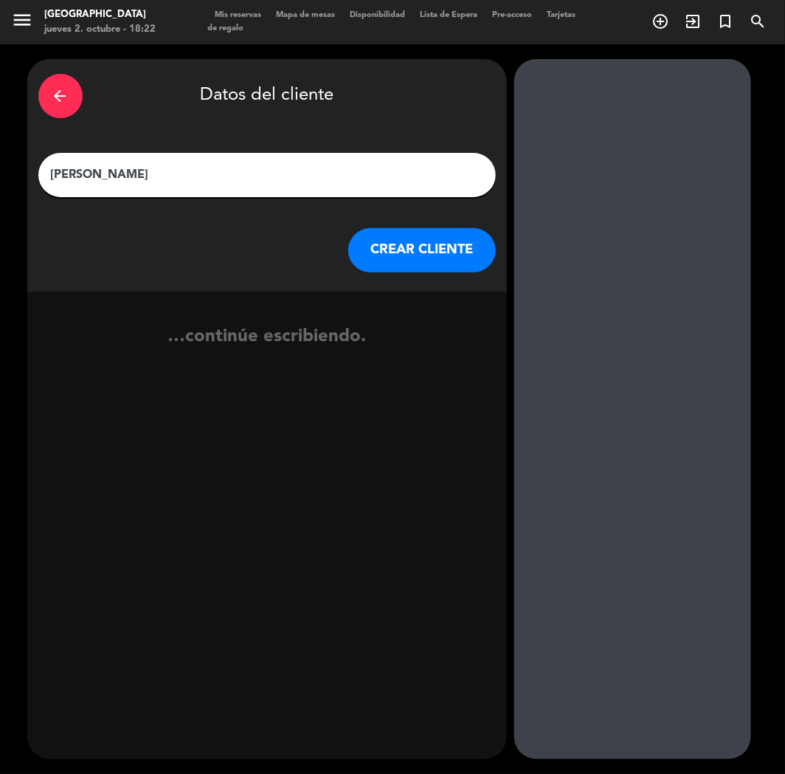
type input "[PERSON_NAME]"
click at [409, 249] on button "CREAR CLIENTE" at bounding box center [422, 250] width 148 height 44
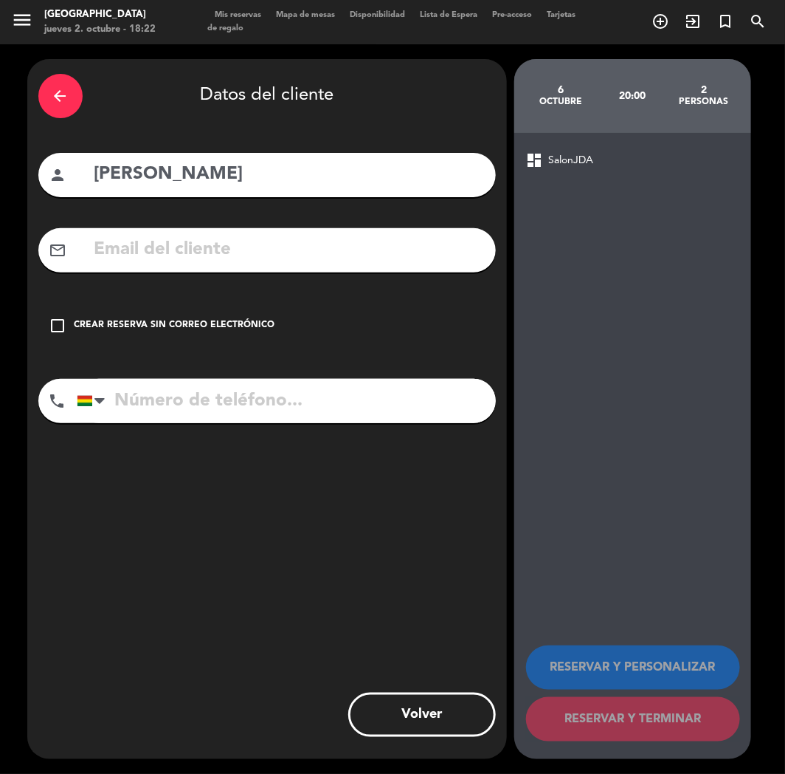
click at [152, 399] on input "tel" at bounding box center [286, 401] width 419 height 44
paste input "[PHONE_NUMBER]"
type input "[PHONE_NUMBER]"
drag, startPoint x: 128, startPoint y: 301, endPoint x: 261, endPoint y: 377, distance: 153.1
click at [137, 300] on div "arrow_back Datos del cliente person [PERSON_NAME] mail_outline check_box_outlin…" at bounding box center [267, 409] width 480 height 700
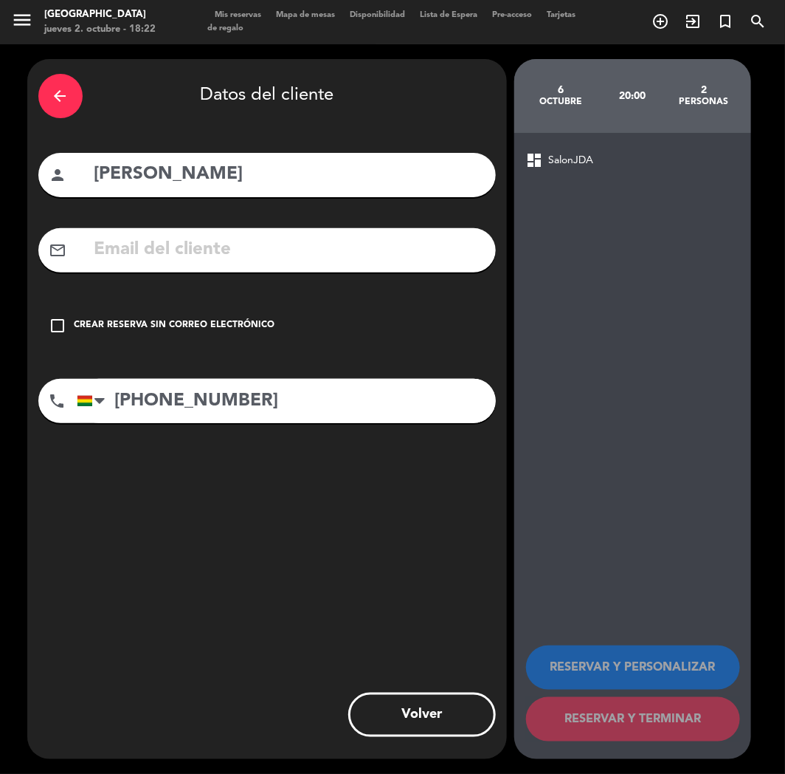
drag, startPoint x: 220, startPoint y: 298, endPoint x: 257, endPoint y: 323, distance: 45.1
click at [224, 300] on div "arrow_back Datos del cliente person [PERSON_NAME] mail_outline check_box_outlin…" at bounding box center [267, 409] width 480 height 700
drag, startPoint x: 257, startPoint y: 323, endPoint x: 272, endPoint y: 329, distance: 15.6
click at [264, 327] on div "Crear reserva sin correo electrónico" at bounding box center [175, 325] width 201 height 15
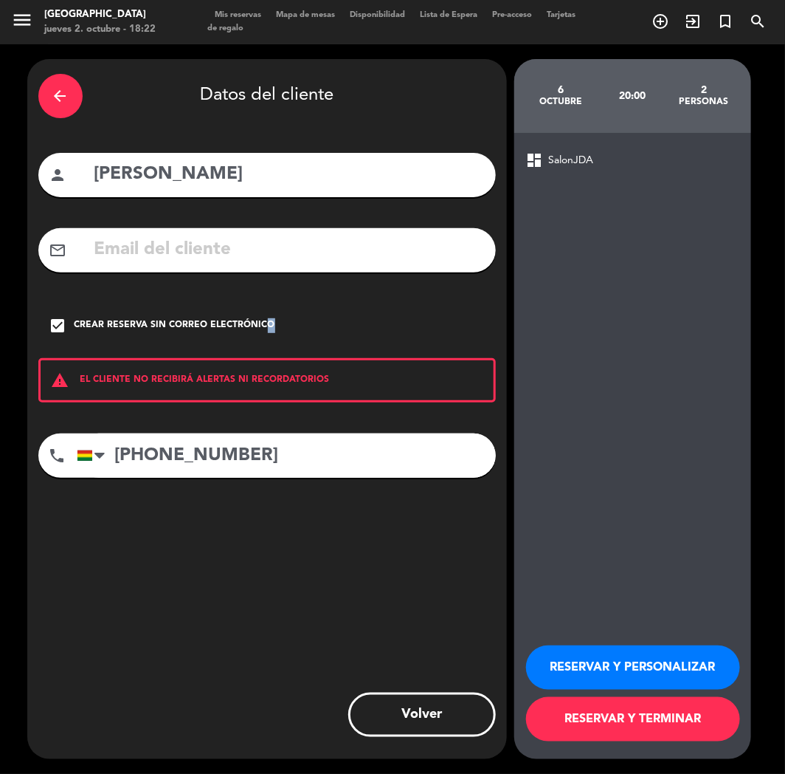
drag, startPoint x: 573, startPoint y: 670, endPoint x: 340, endPoint y: 528, distance: 273.3
click at [572, 670] on button "RESERVAR Y PERSONALIZAR" at bounding box center [633, 667] width 214 height 44
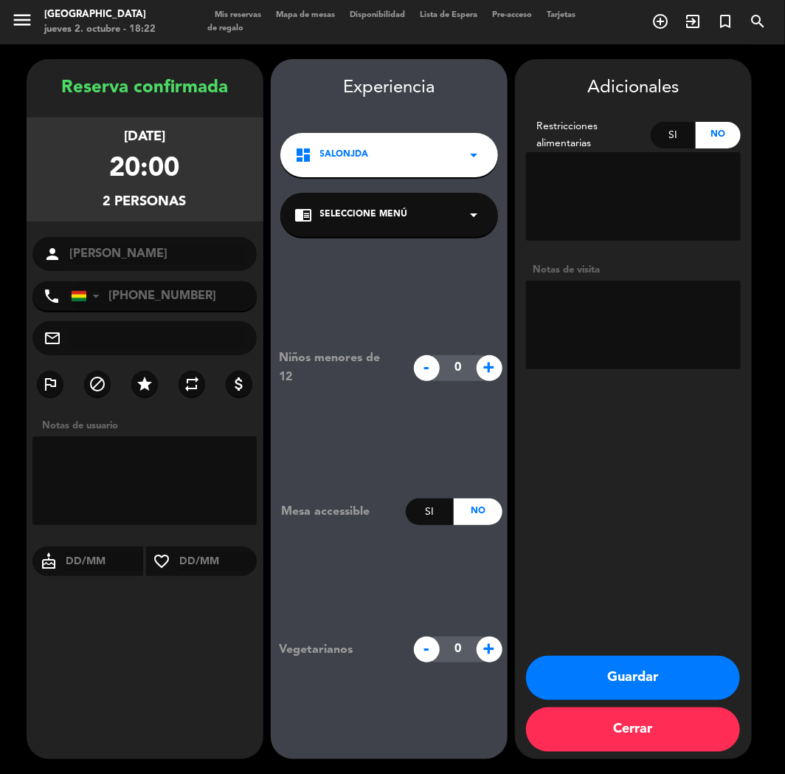
click at [33, 140] on div "[DATE] 20:00 2 personas" at bounding box center [145, 169] width 237 height 104
drag, startPoint x: 641, startPoint y: 687, endPoint x: 511, endPoint y: 578, distance: 169.3
click at [636, 685] on button "Guardar" at bounding box center [633, 678] width 214 height 44
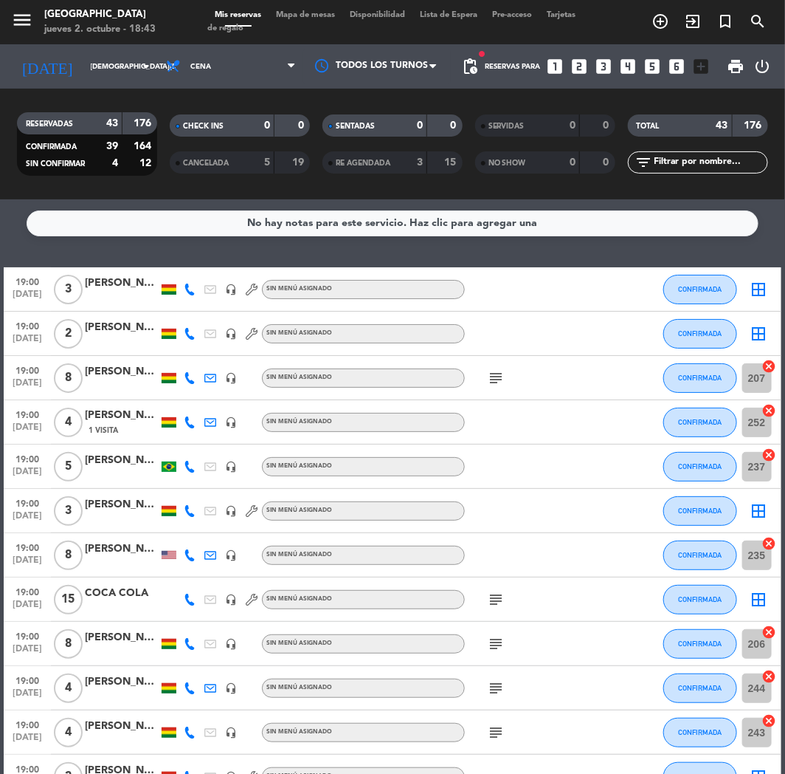
click at [74, 98] on div "RESERVADAS 43 176 CONFIRMADA 39 164 SIN CONFIRMAR 4 12 CHECK INS 0 0 CANCELADA …" at bounding box center [392, 144] width 785 height 111
click at [4, 717] on div "19:00 [DATE]" at bounding box center [27, 732] width 47 height 44
click at [33, 255] on div "No hay notas para este servicio. Haz clic para agregar una 19:00 [DATE] 3 [PERS…" at bounding box center [392, 486] width 785 height 574
click at [753, 13] on icon "search" at bounding box center [758, 22] width 18 height 18
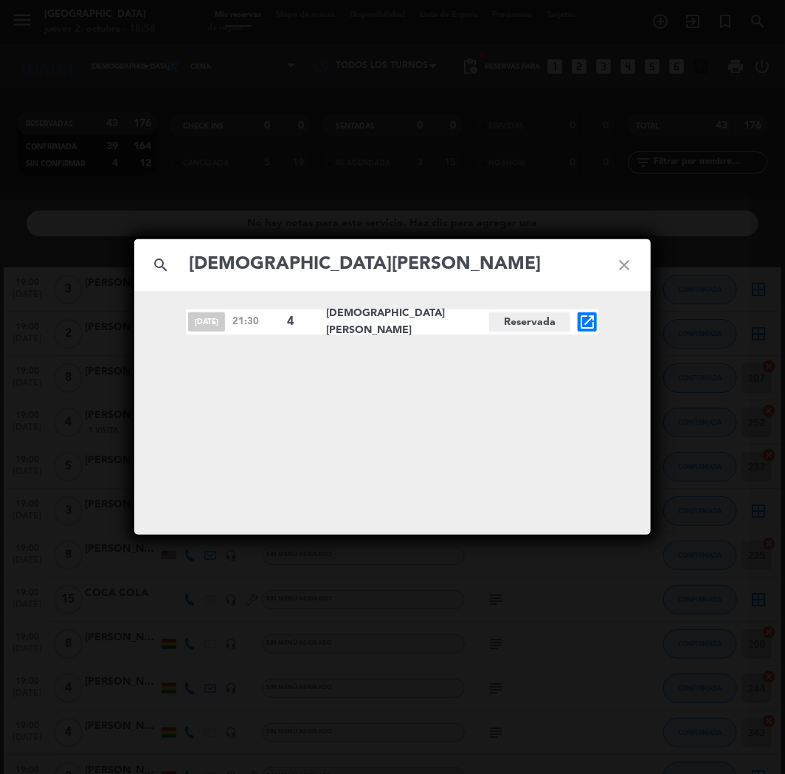
type input "[DEMOGRAPHIC_DATA][PERSON_NAME]"
click at [594, 320] on icon "open_in_new" at bounding box center [588, 322] width 18 height 18
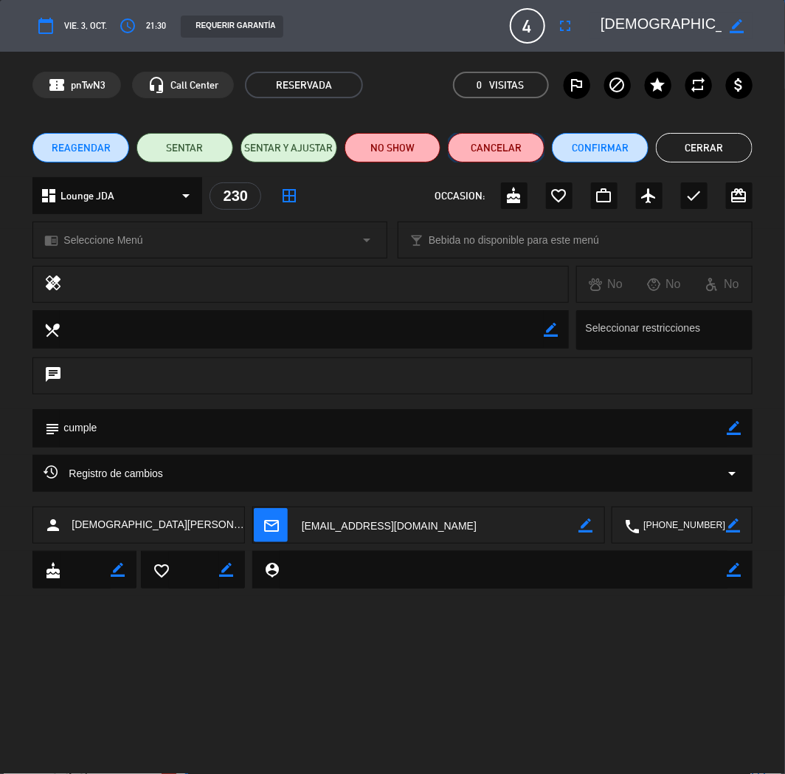
click at [512, 149] on button "Cancelar" at bounding box center [496, 148] width 97 height 30
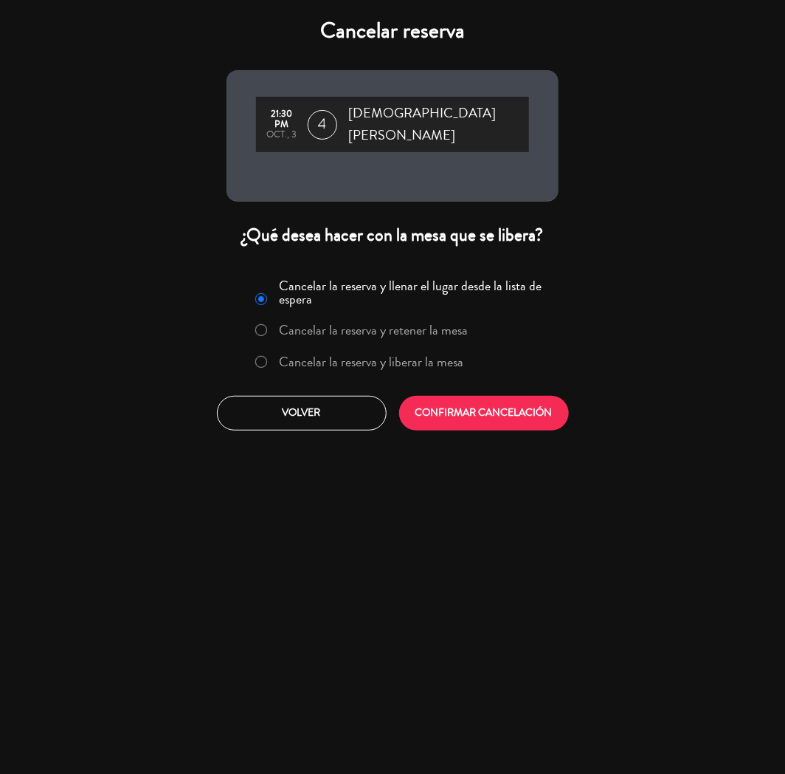
click at [334, 355] on label "Cancelar la reserva y liberar la mesa" at bounding box center [372, 361] width 185 height 13
drag, startPoint x: 451, startPoint y: 380, endPoint x: 456, endPoint y: 389, distance: 10.3
click at [452, 396] on button "CONFIRMAR CANCELACIÓN" at bounding box center [484, 413] width 170 height 35
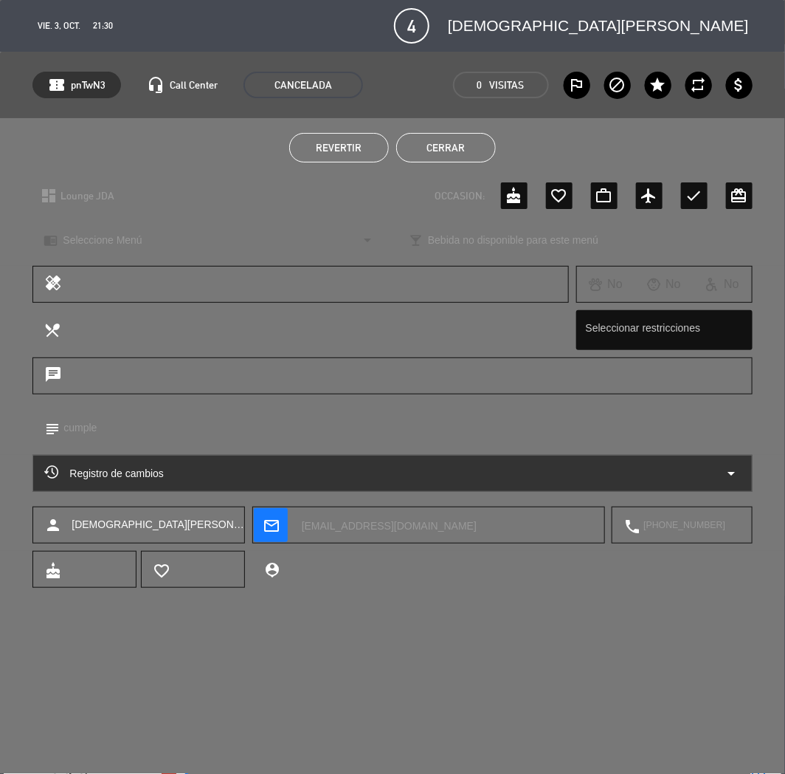
click at [455, 158] on button "Cerrar" at bounding box center [446, 148] width 100 height 30
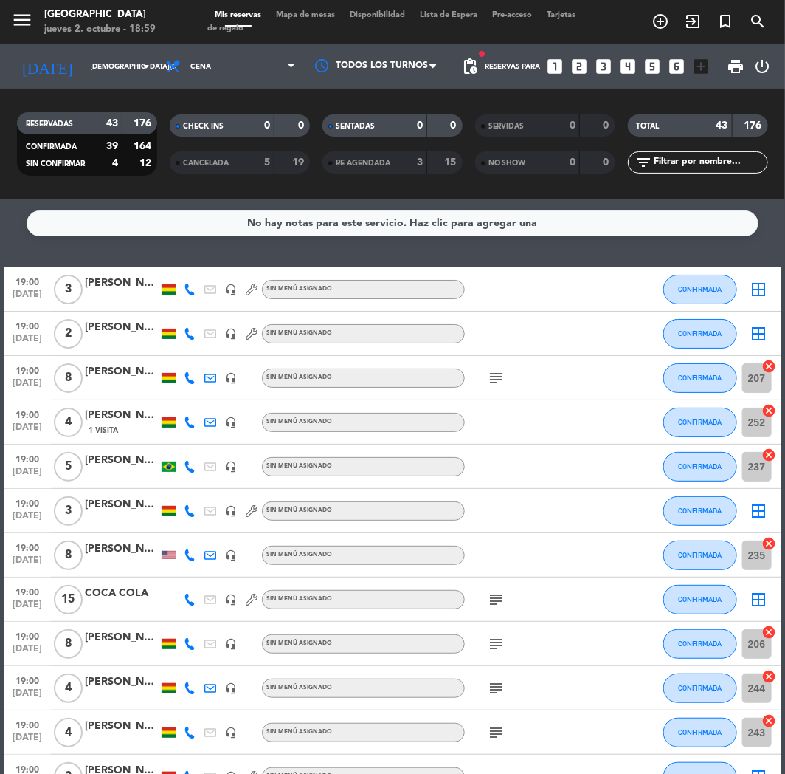
click at [673, 64] on icon "looks_6" at bounding box center [677, 66] width 19 height 19
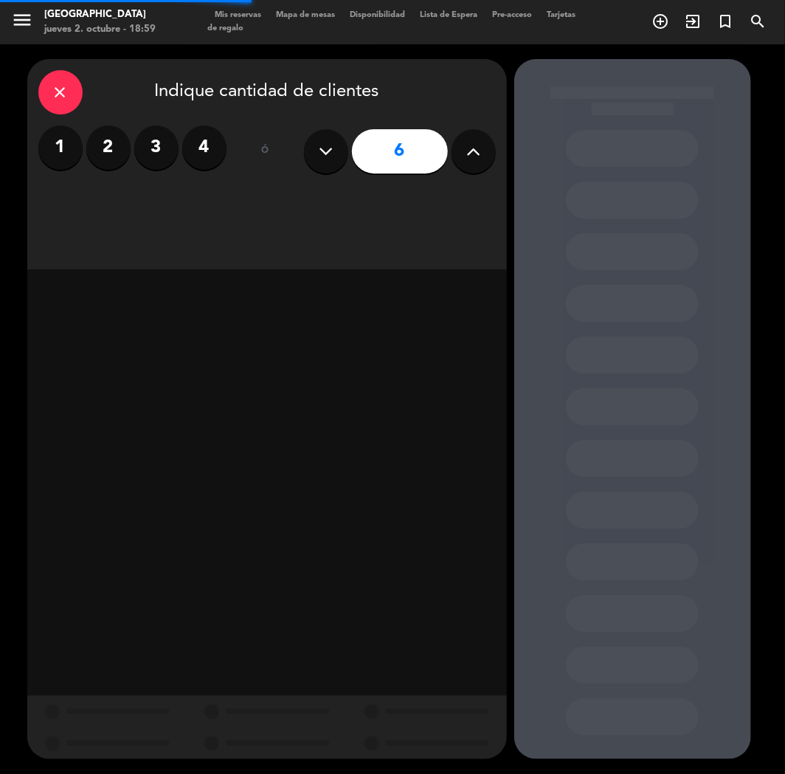
click at [192, 151] on label "4" at bounding box center [204, 147] width 44 height 44
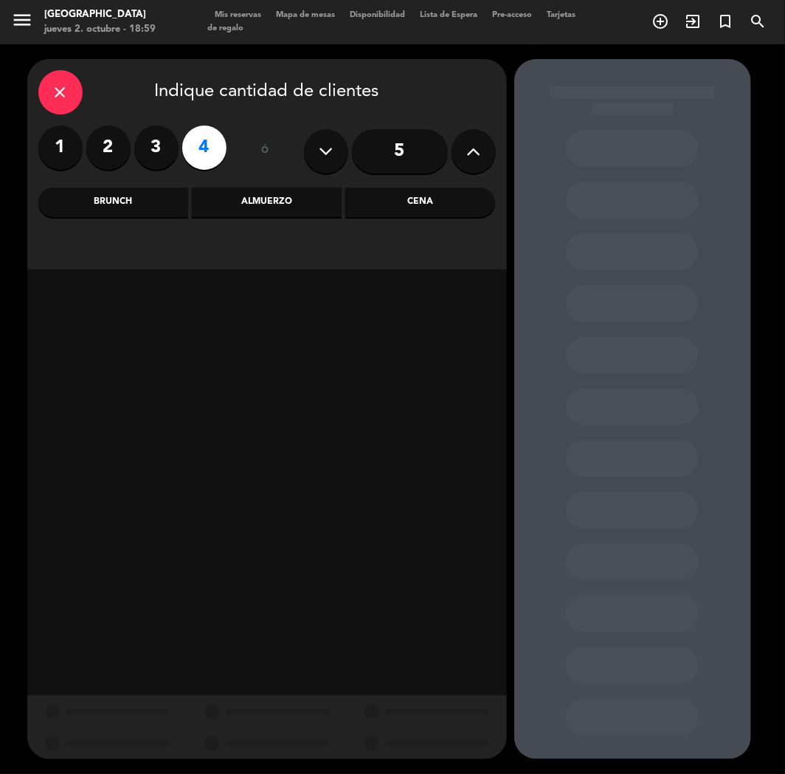
click at [404, 200] on div "Cena" at bounding box center [420, 203] width 150 height 30
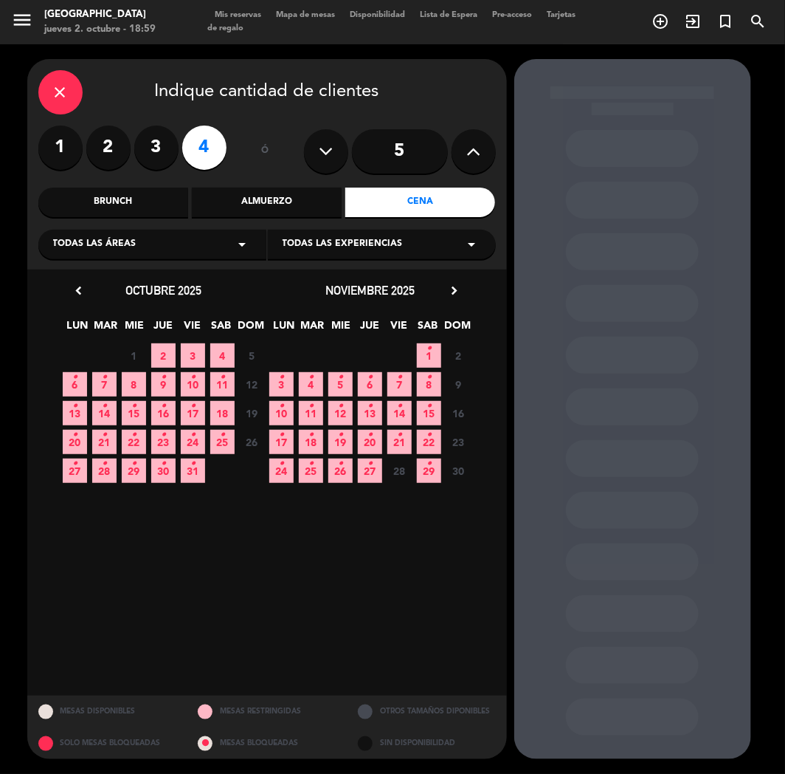
click at [122, 450] on span "22 •" at bounding box center [134, 442] width 24 height 24
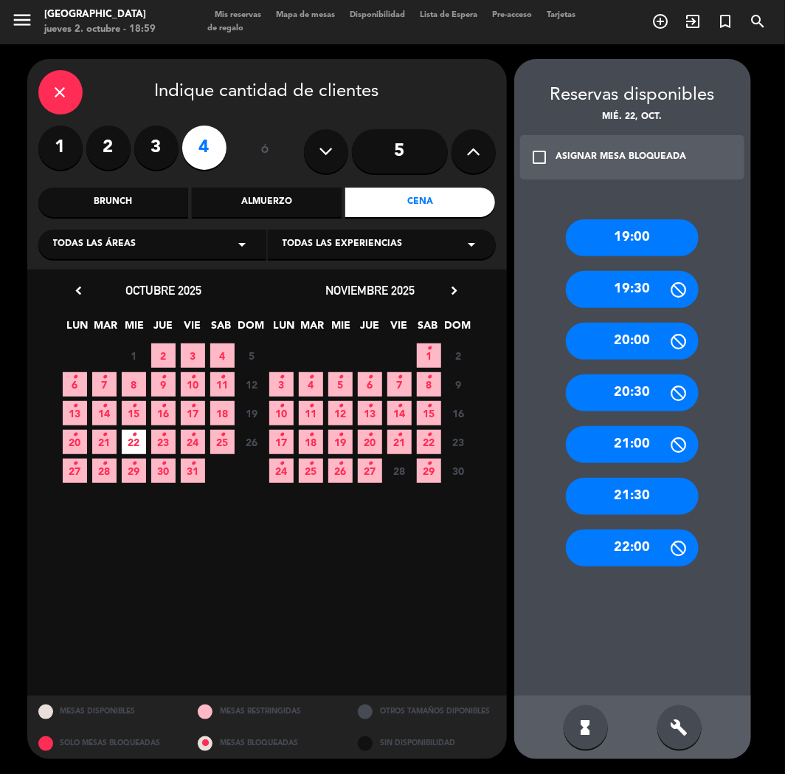
click at [629, 321] on div "19:00 19:30 20:00 20:30 21:00 21:30 22:00" at bounding box center [633, 443] width 237 height 506
drag, startPoint x: 644, startPoint y: 344, endPoint x: 583, endPoint y: 316, distance: 66.7
click at [643, 344] on div "20:00" at bounding box center [632, 341] width 133 height 37
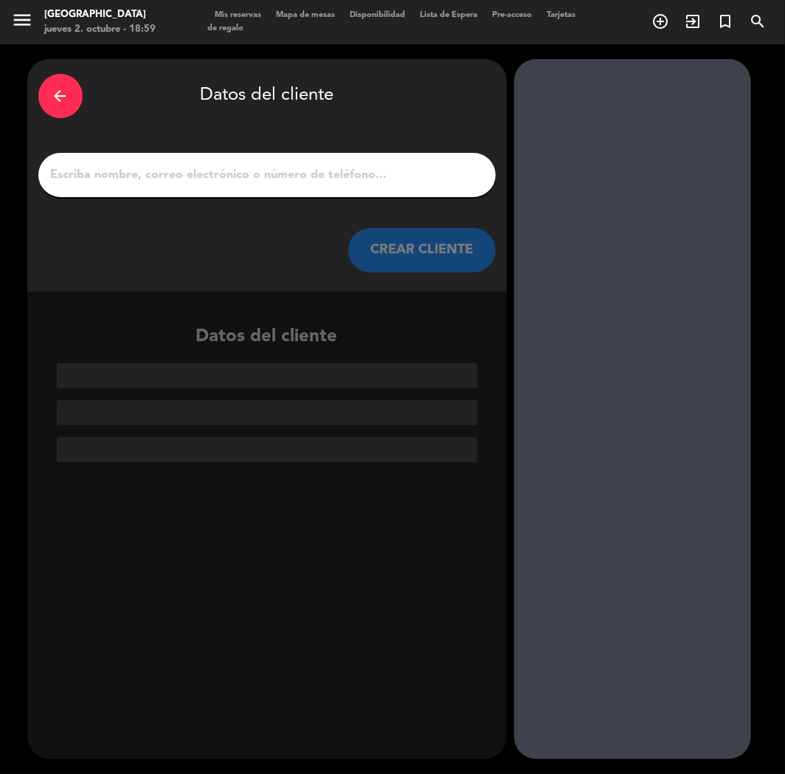
paste input "[PERSON_NAME]"
click at [331, 180] on input "1" at bounding box center [267, 175] width 436 height 21
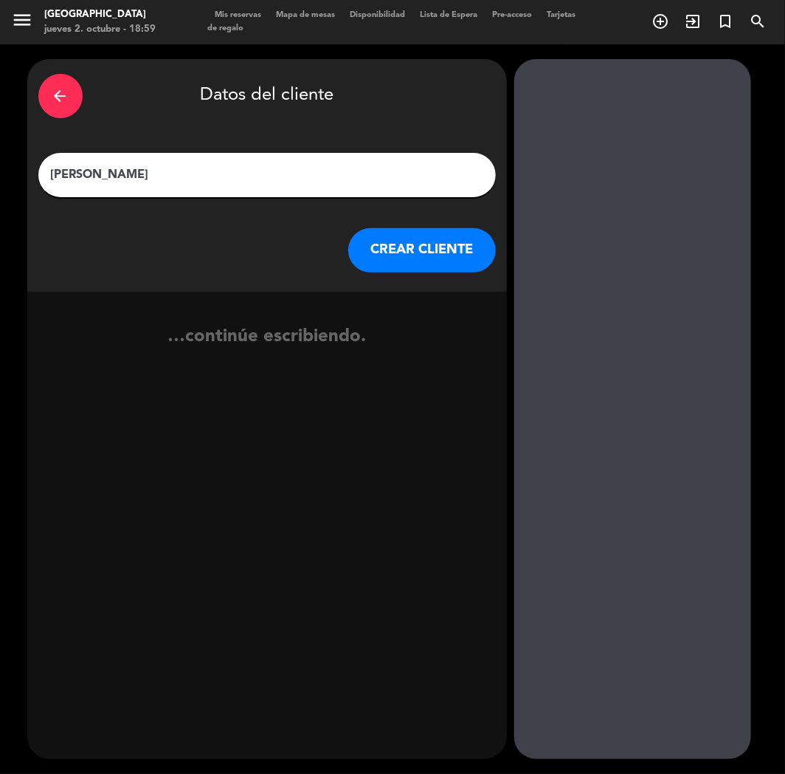
type input "[PERSON_NAME]"
click at [411, 262] on button "CREAR CLIENTE" at bounding box center [422, 250] width 148 height 44
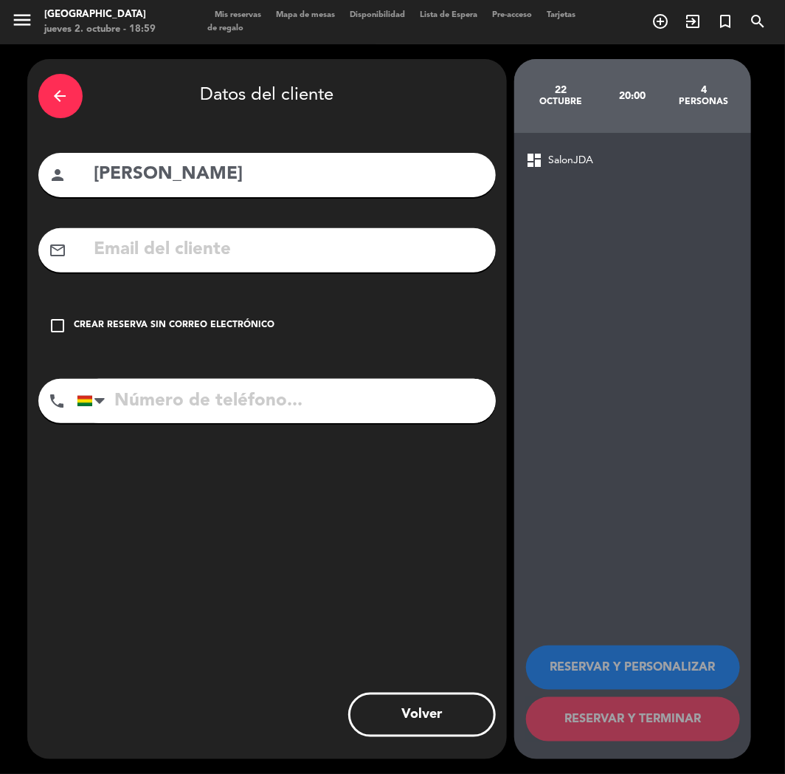
paste input "[PHONE_NUMBER]"
click at [202, 399] on input "tel" at bounding box center [286, 401] width 419 height 44
type input "[PHONE_NUMBER]"
drag, startPoint x: 208, startPoint y: 326, endPoint x: 446, endPoint y: 462, distance: 273.8
click at [215, 326] on div "Crear reserva sin correo electrónico" at bounding box center [175, 325] width 201 height 15
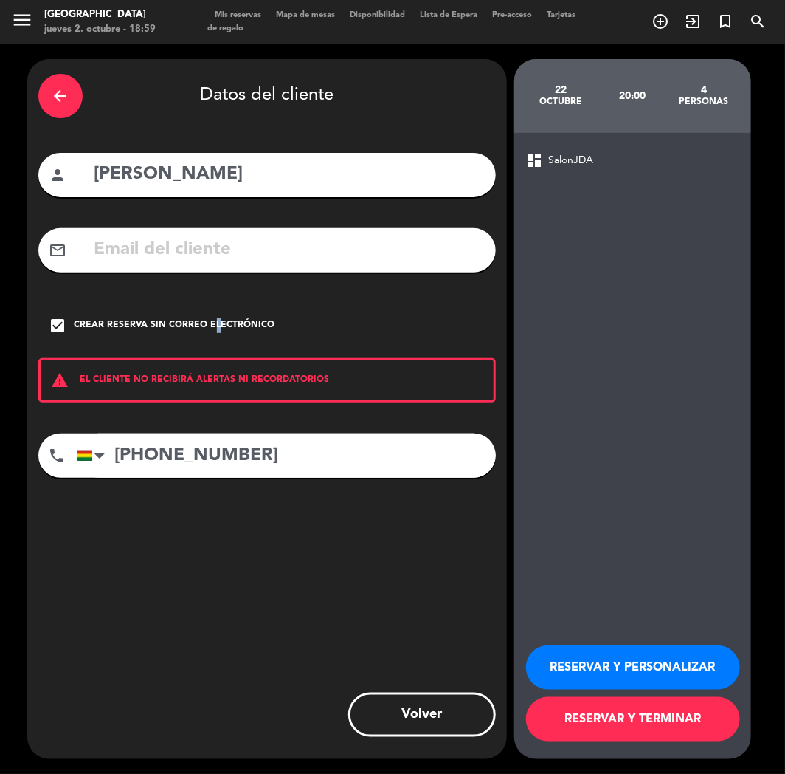
click at [560, 666] on button "RESERVAR Y PERSONALIZAR" at bounding box center [633, 667] width 214 height 44
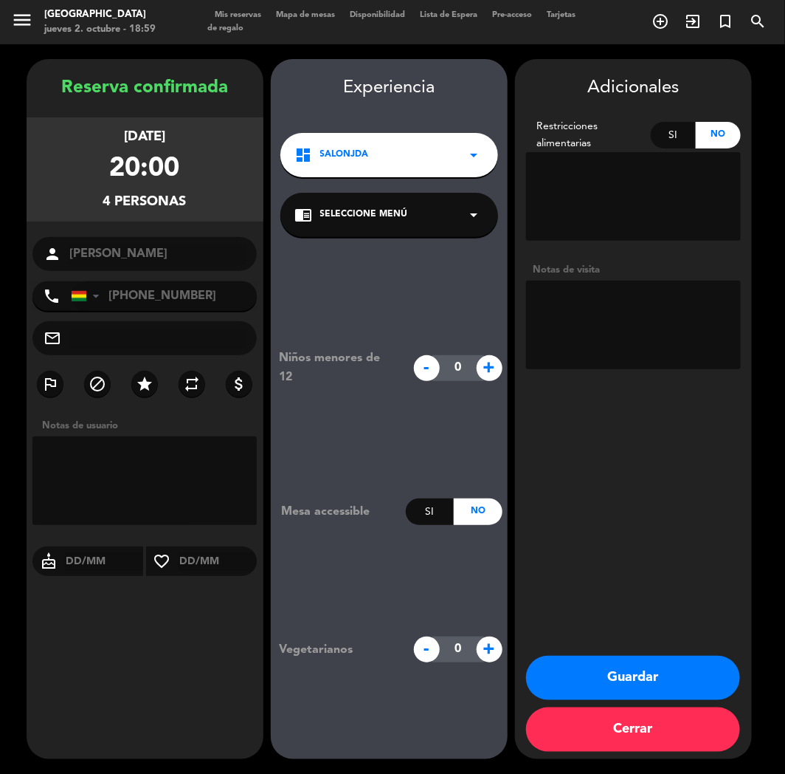
click at [250, 707] on div "Reserva confirmada [DATE] 20:00 4 personas person [PERSON_NAME] phone [GEOGRAPH…" at bounding box center [145, 424] width 237 height 700
click at [642, 315] on textarea at bounding box center [633, 325] width 215 height 89
type textarea "CUENTA CON 2 MESAS OJO"
click at [614, 681] on button "Guardar" at bounding box center [633, 678] width 214 height 44
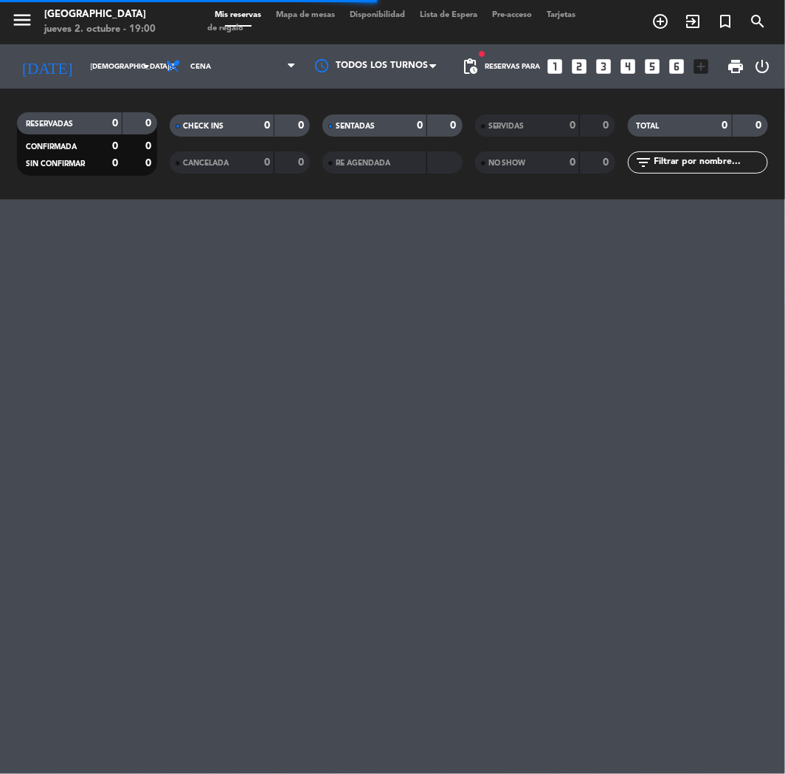
click at [679, 68] on icon "looks_6" at bounding box center [677, 66] width 19 height 19
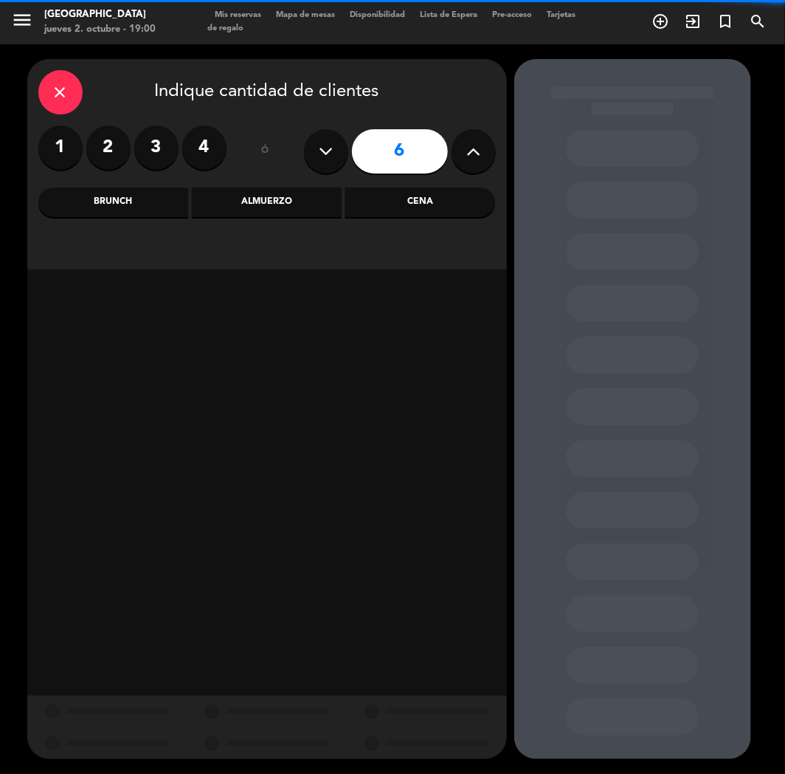
click at [477, 170] on button at bounding box center [474, 151] width 44 height 44
click at [477, 162] on button at bounding box center [474, 151] width 44 height 44
type input "10"
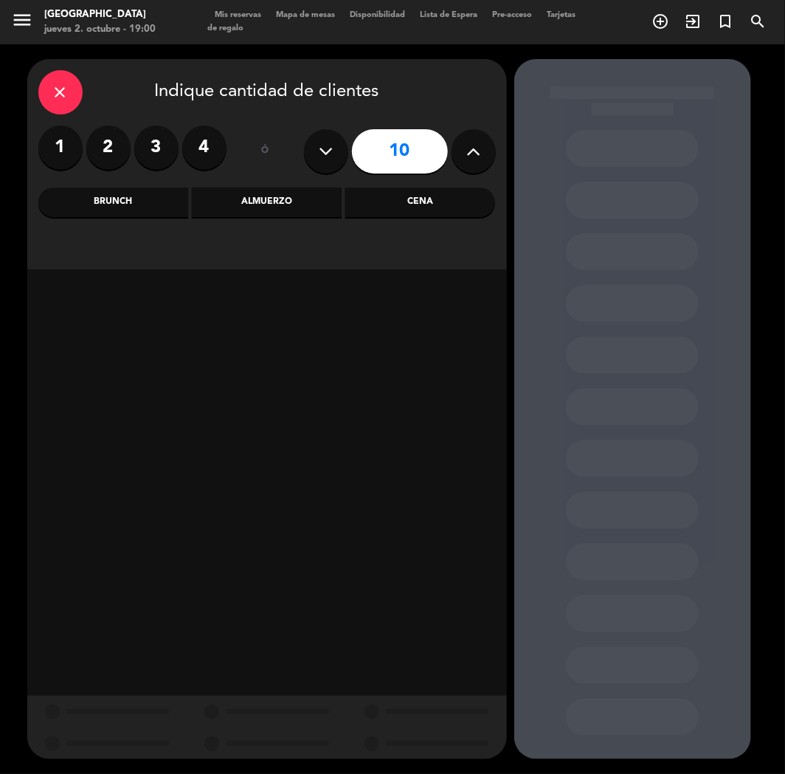
click at [410, 204] on div "Cena" at bounding box center [420, 203] width 150 height 30
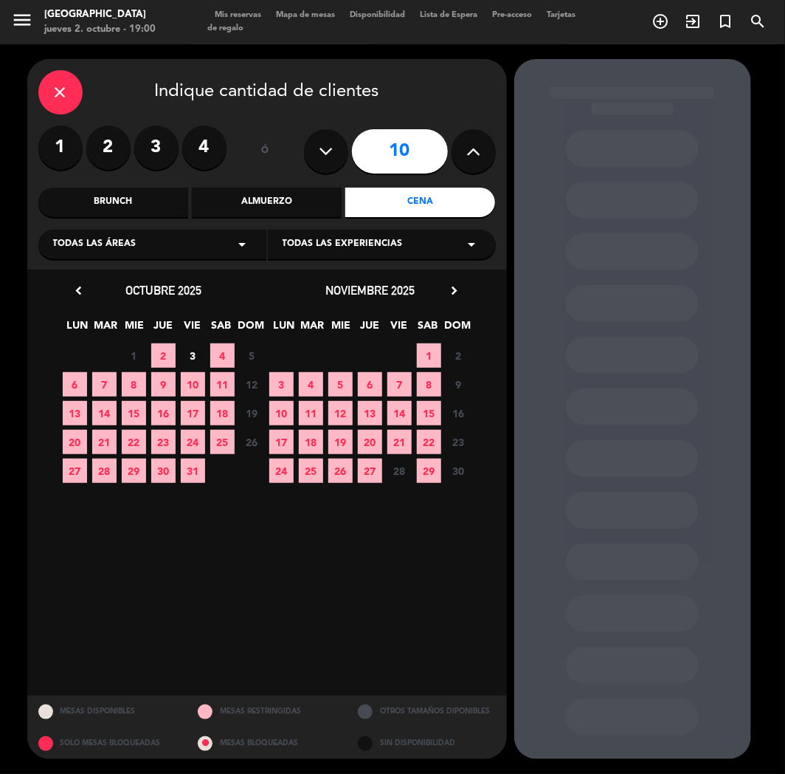
click at [135, 439] on span "22" at bounding box center [134, 442] width 24 height 24
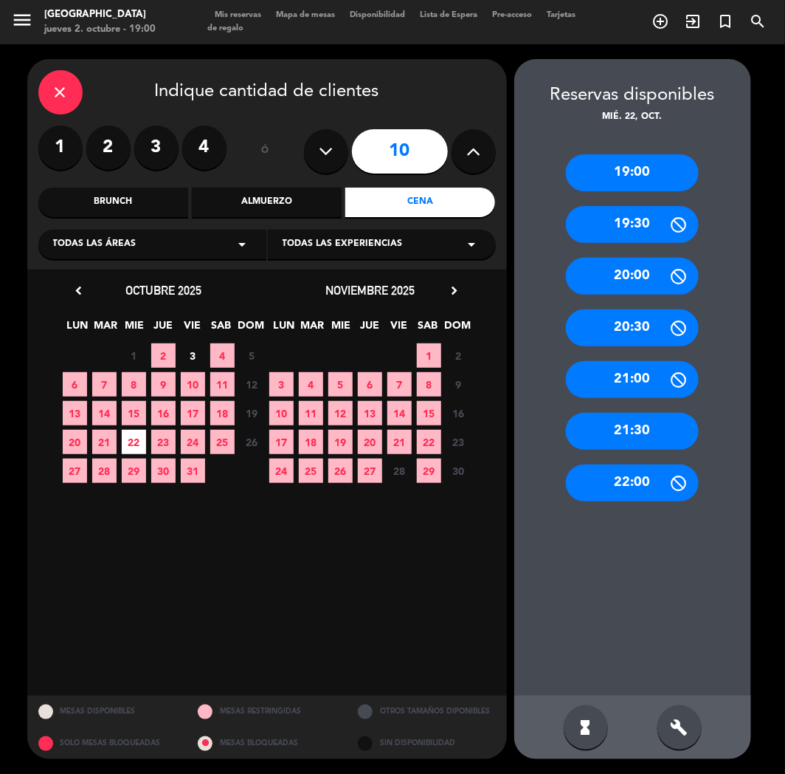
click at [626, 275] on div "20:00" at bounding box center [632, 276] width 133 height 37
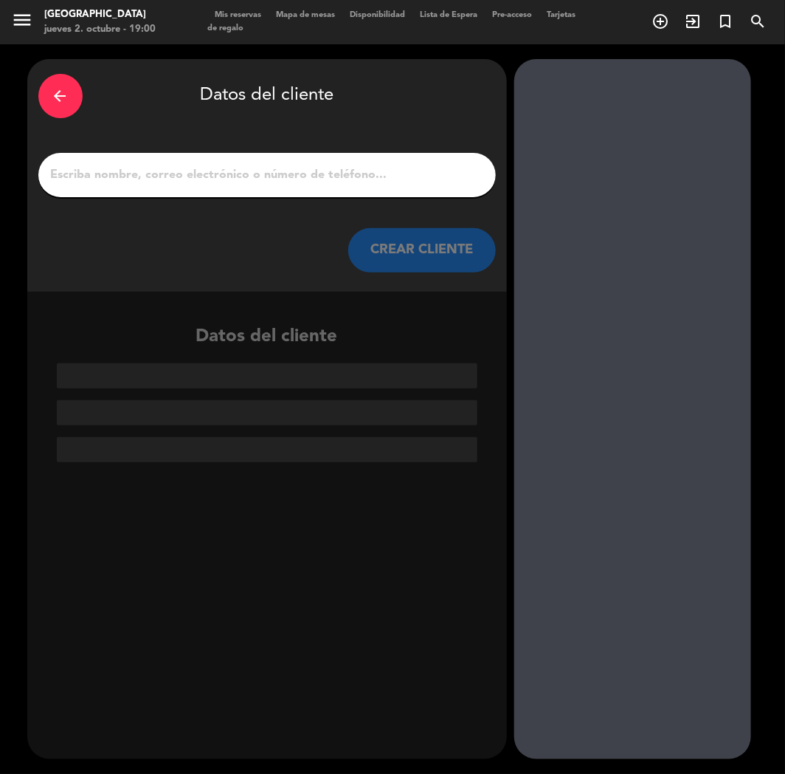
click at [244, 177] on input "1" at bounding box center [267, 175] width 436 height 21
click at [271, 181] on input "1" at bounding box center [267, 175] width 436 height 21
paste input "[PERSON_NAME]"
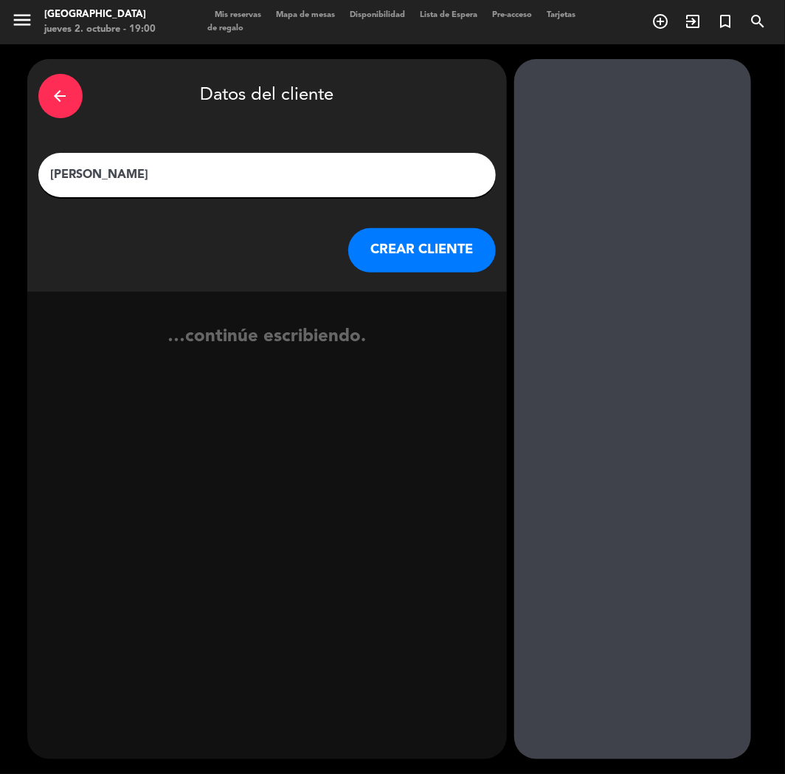
type input "[PERSON_NAME]"
click at [425, 264] on button "CREAR CLIENTE" at bounding box center [422, 250] width 148 height 44
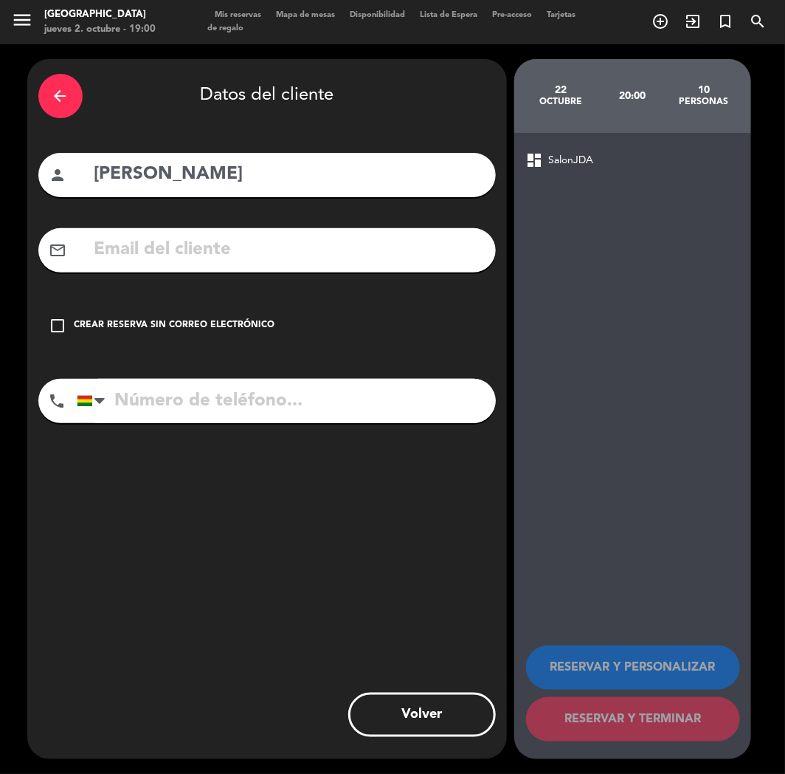
drag, startPoint x: 246, startPoint y: 416, endPoint x: 225, endPoint y: 374, distance: 46.2
click at [244, 416] on input "tel" at bounding box center [286, 401] width 419 height 44
paste input "[PHONE_NUMBER]"
type input "[PHONE_NUMBER]"
drag, startPoint x: 210, startPoint y: 330, endPoint x: 482, endPoint y: 477, distance: 309.5
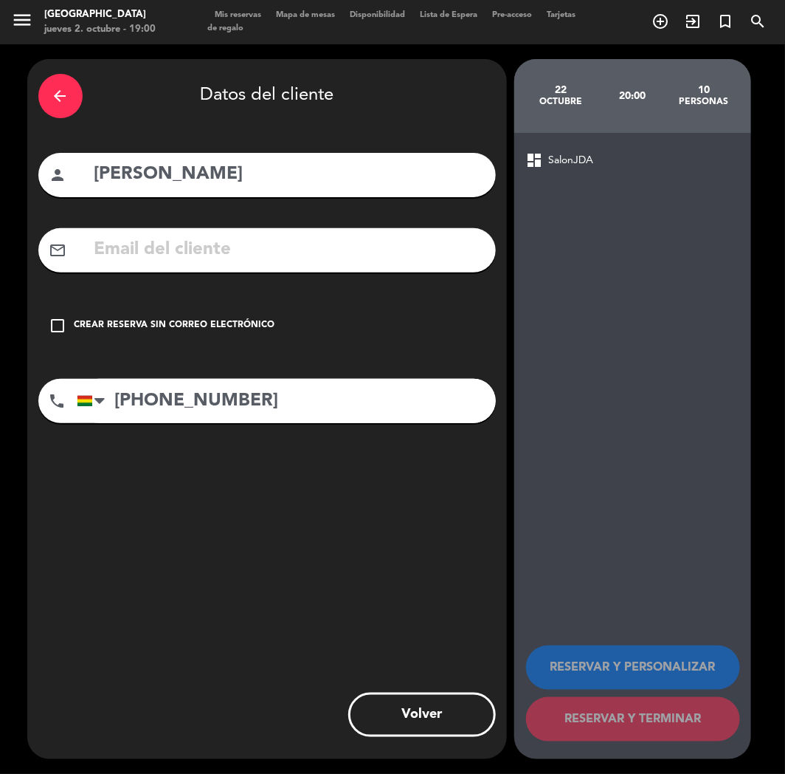
click at [210, 330] on div "Crear reserva sin correo electrónico" at bounding box center [175, 325] width 201 height 15
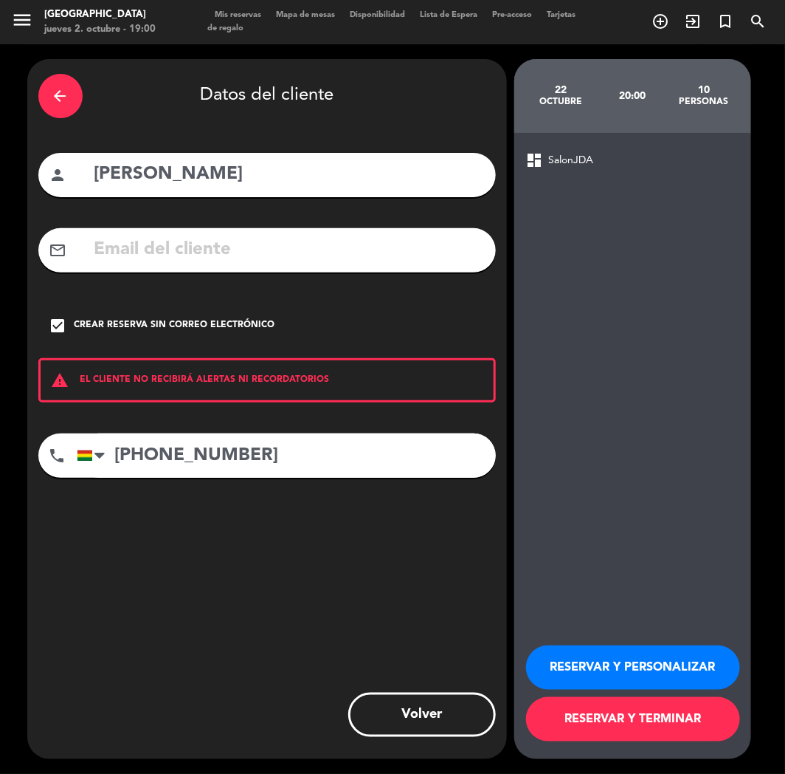
click at [638, 675] on button "RESERVAR Y PERSONALIZAR" at bounding box center [633, 667] width 214 height 44
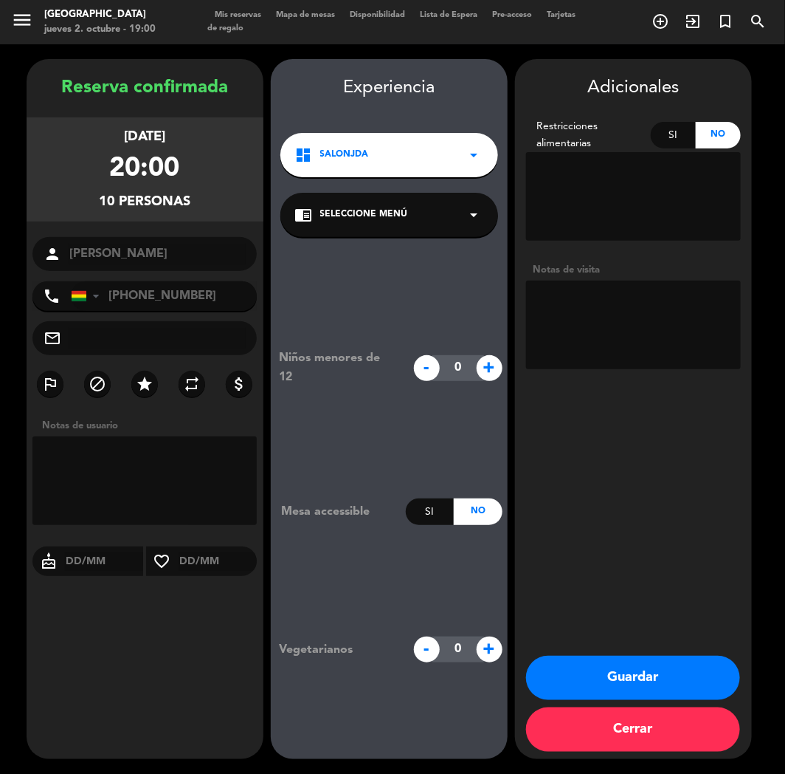
drag, startPoint x: 574, startPoint y: 667, endPoint x: 495, endPoint y: 684, distance: 80.8
click at [574, 668] on button "Guardar" at bounding box center [633, 678] width 214 height 44
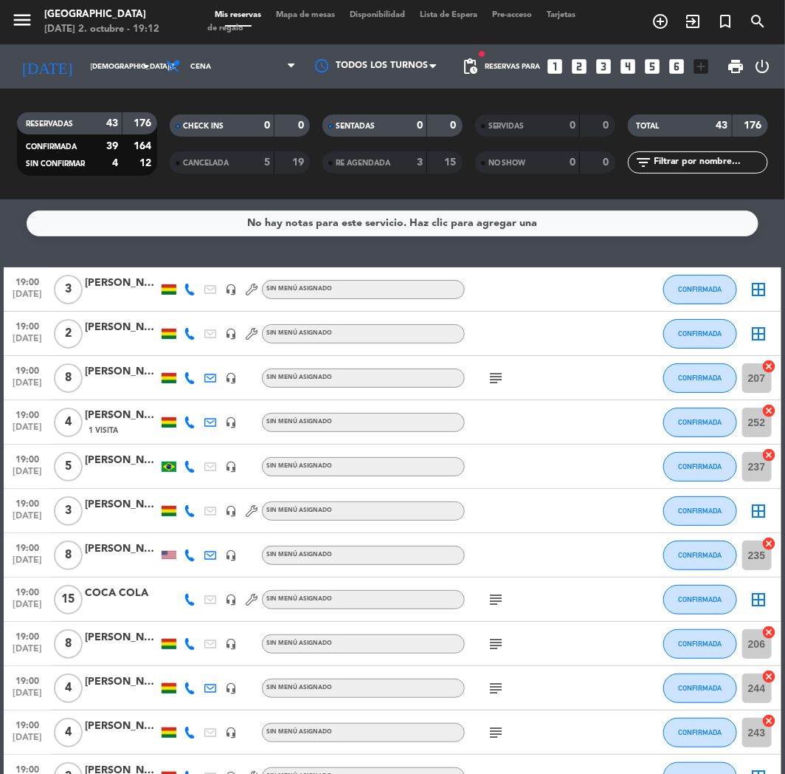
click at [625, 68] on icon "looks_4" at bounding box center [628, 66] width 19 height 19
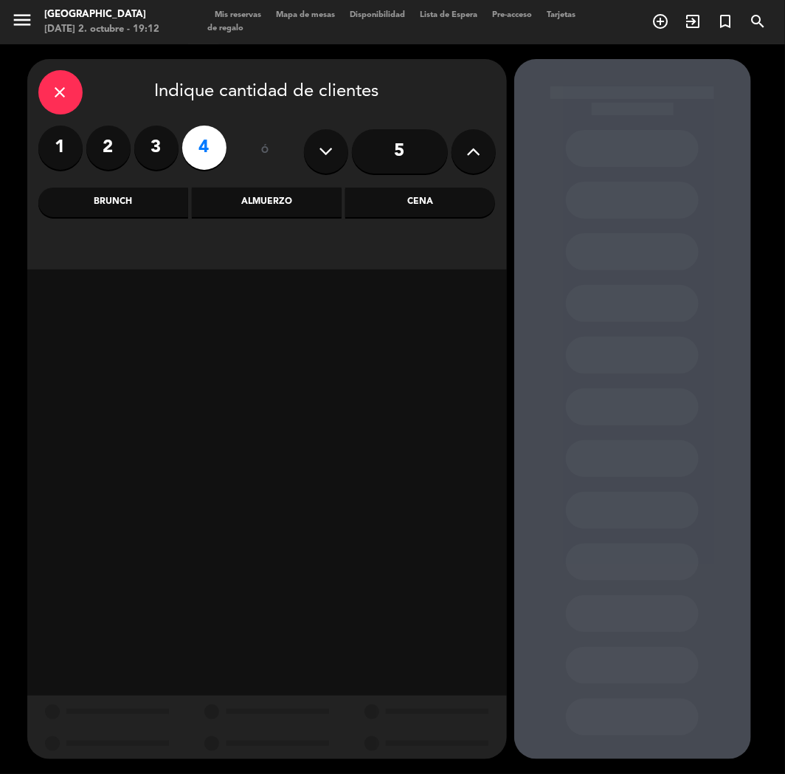
click at [395, 196] on div "Cena" at bounding box center [420, 203] width 150 height 30
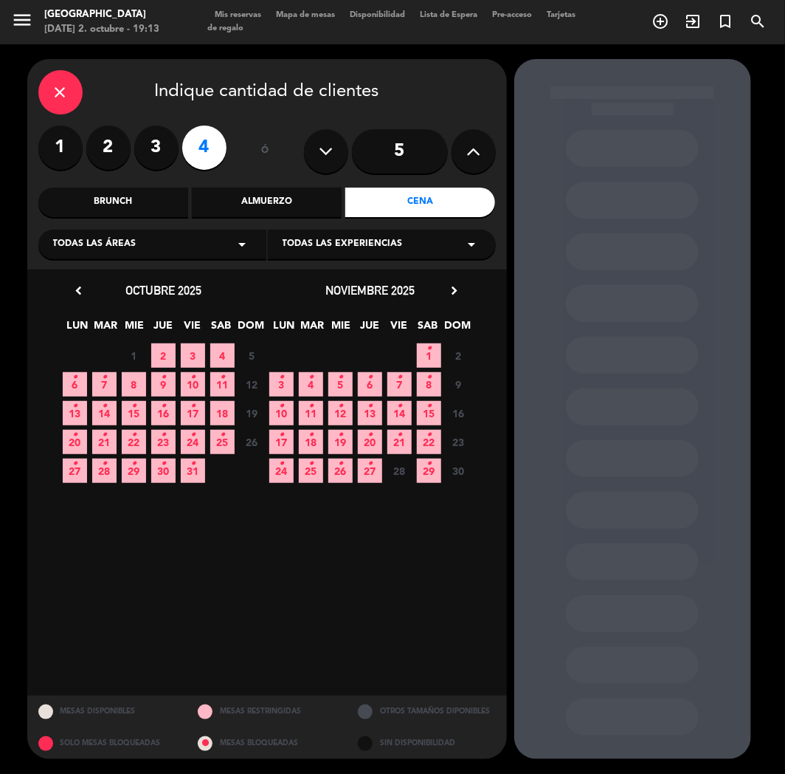
click at [219, 359] on span "4" at bounding box center [222, 355] width 24 height 24
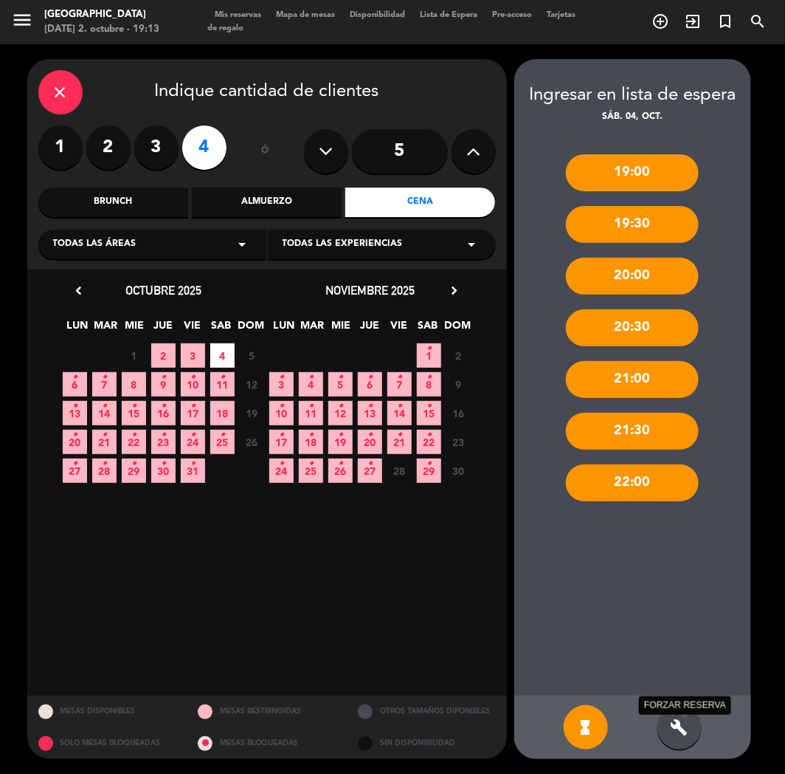
drag, startPoint x: 679, startPoint y: 732, endPoint x: 680, endPoint y: 716, distance: 15.5
click at [681, 727] on icon "build" at bounding box center [680, 727] width 18 height 18
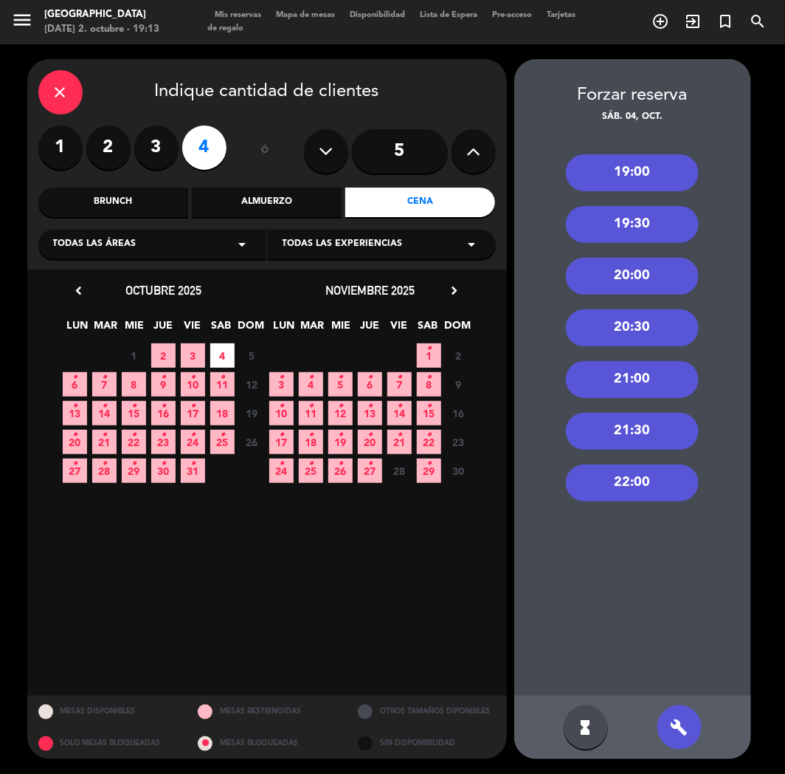
click at [611, 173] on div "19:00" at bounding box center [632, 172] width 133 height 37
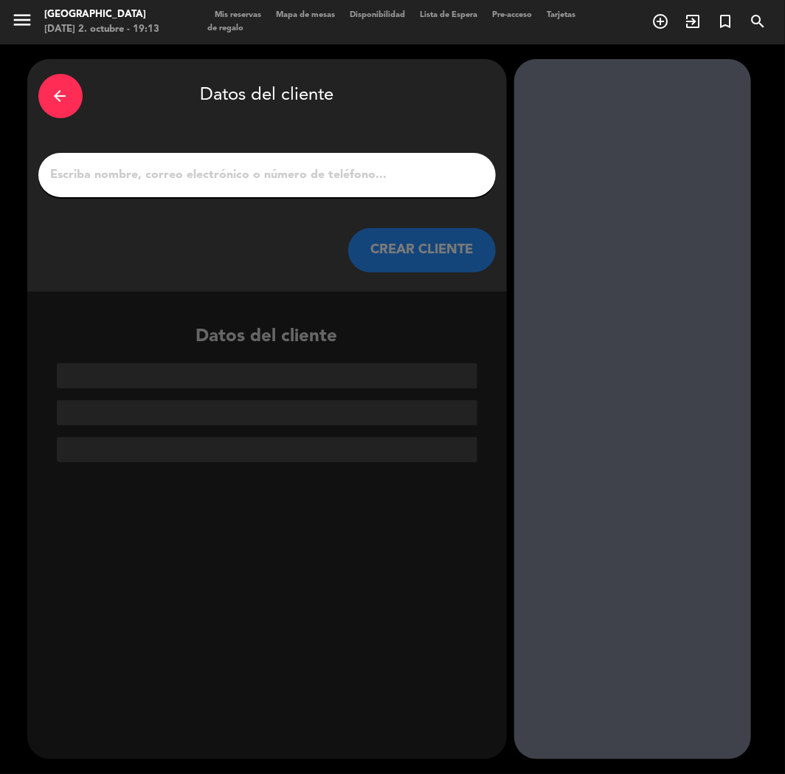
click at [313, 165] on input "1" at bounding box center [267, 175] width 436 height 21
paste input "[PERSON_NAME]"
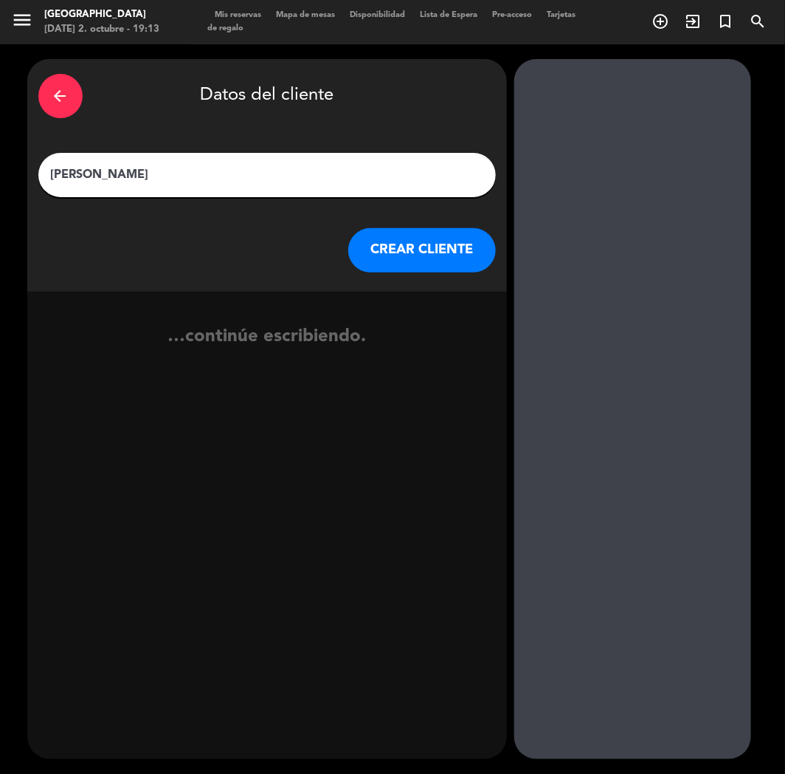
type input "[PERSON_NAME]"
click at [385, 257] on button "CREAR CLIENTE" at bounding box center [422, 250] width 148 height 44
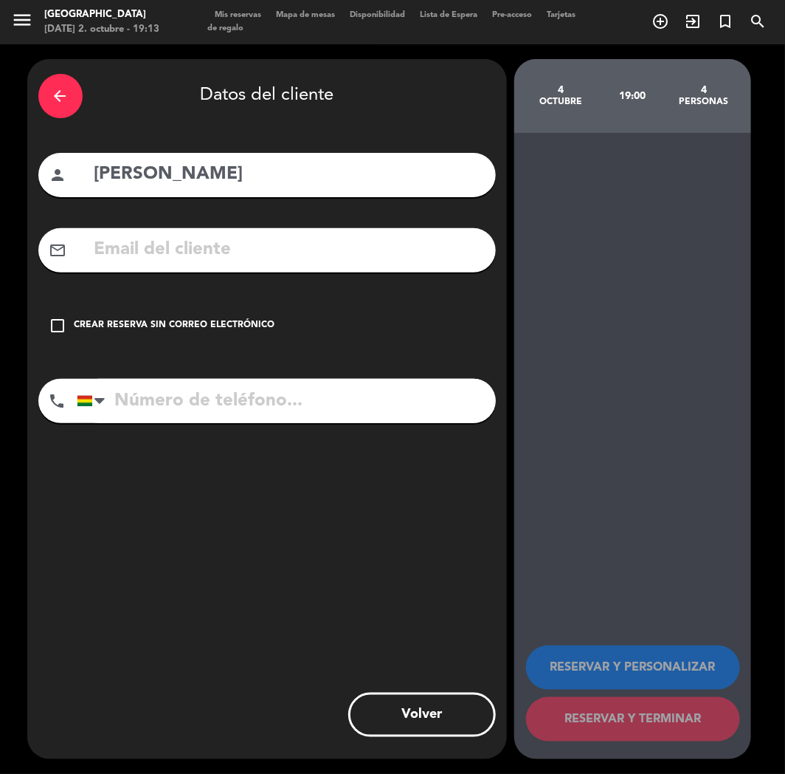
click at [180, 256] on input "text" at bounding box center [289, 250] width 392 height 30
paste input "[EMAIL_ADDRESS][DOMAIN_NAME]"
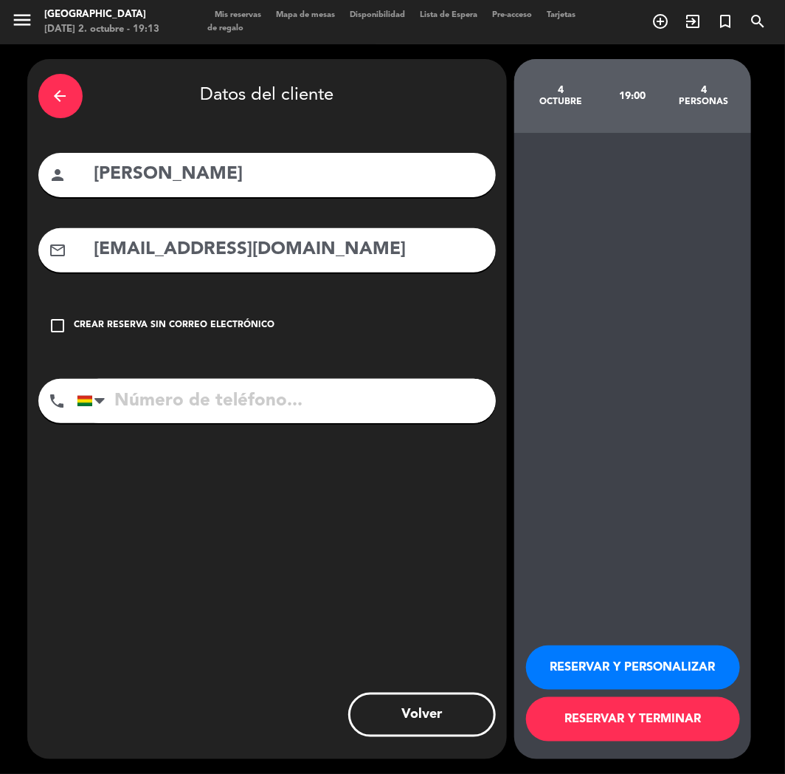
type input "[EMAIL_ADDRESS][DOMAIN_NAME]"
paste input "[PHONE_NUMBER]"
click at [179, 401] on input "[PHONE_NUMBER]" at bounding box center [286, 401] width 419 height 44
type input "[PHONE_NUMBER]"
click at [646, 673] on button "RESERVAR Y PERSONALIZAR" at bounding box center [633, 667] width 214 height 44
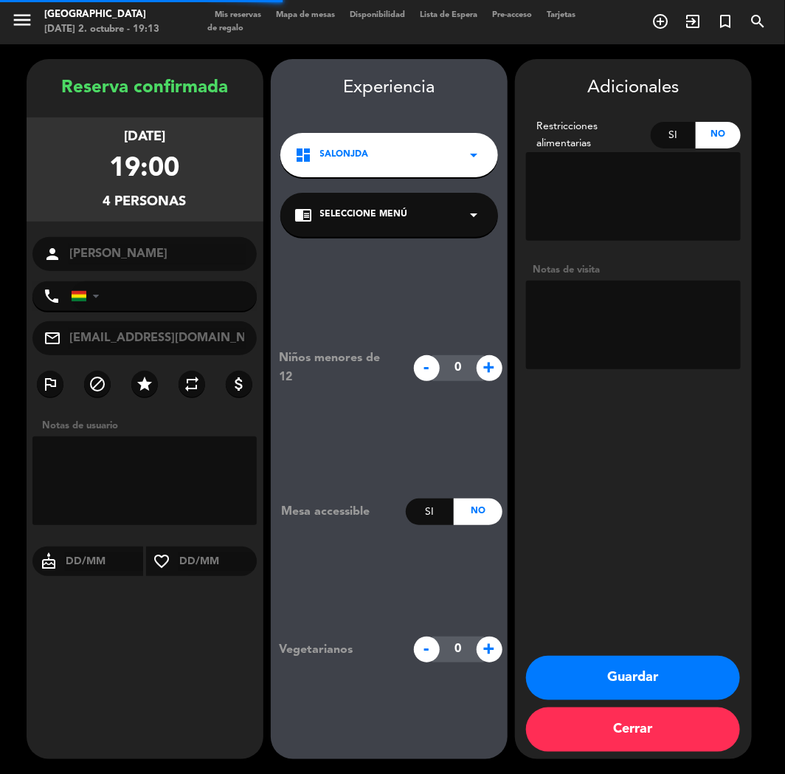
type input "[PHONE_NUMBER]"
click at [632, 312] on textarea at bounding box center [633, 325] width 215 height 89
type textarea "CUMPLE"
click at [622, 682] on button "Guardar" at bounding box center [633, 678] width 214 height 44
